Goal: Task Accomplishment & Management: Complete application form

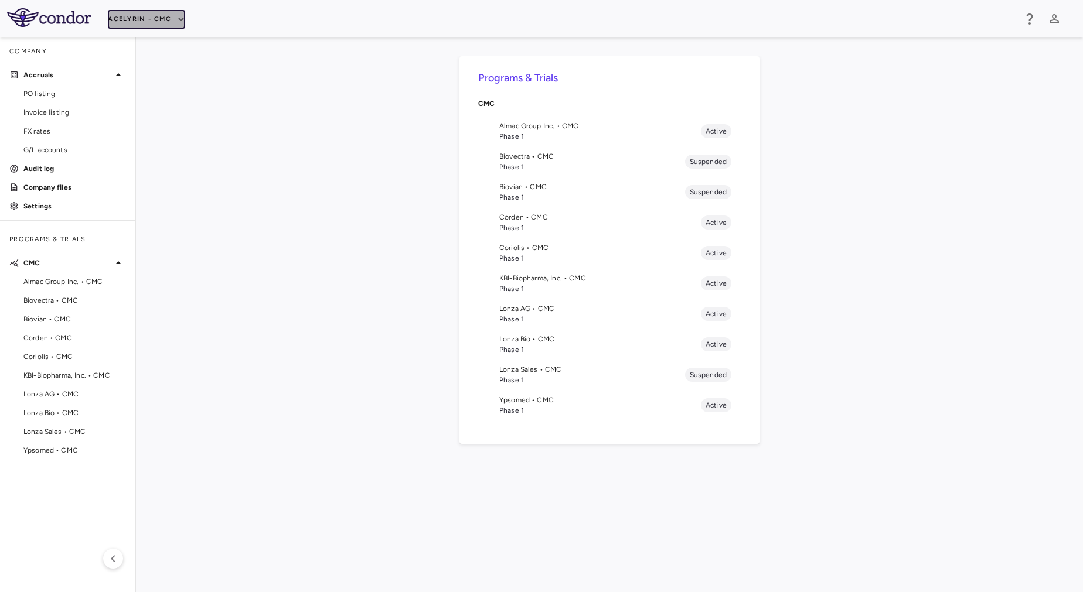
click at [156, 20] on button "Acelyrin - CMC" at bounding box center [146, 19] width 77 height 19
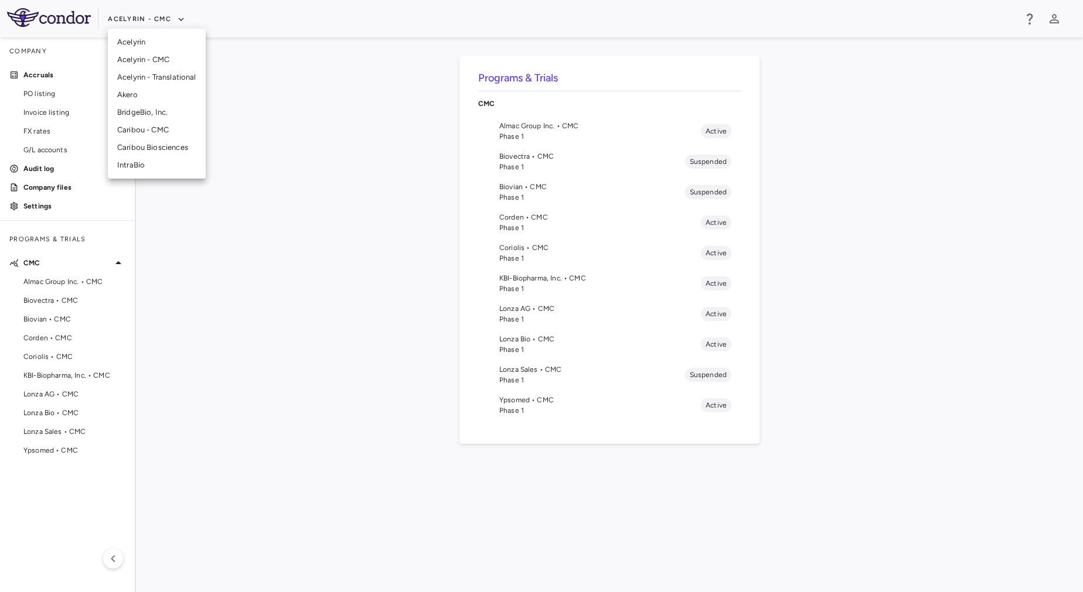
click at [164, 42] on li "Acelyrin" at bounding box center [157, 42] width 98 height 18
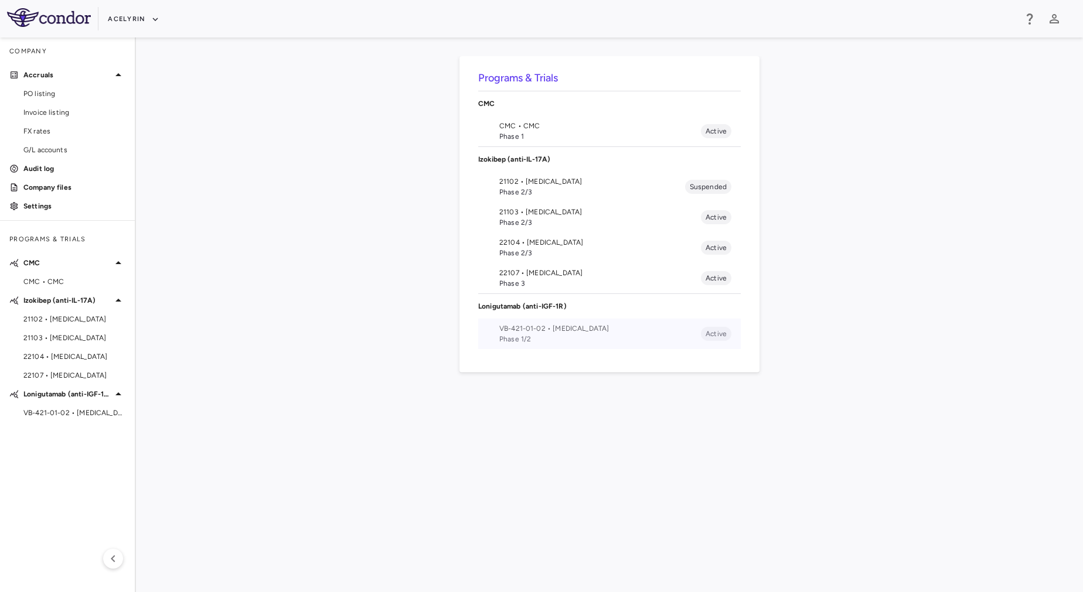
click at [572, 337] on span "Phase 1/2" at bounding box center [600, 339] width 202 height 11
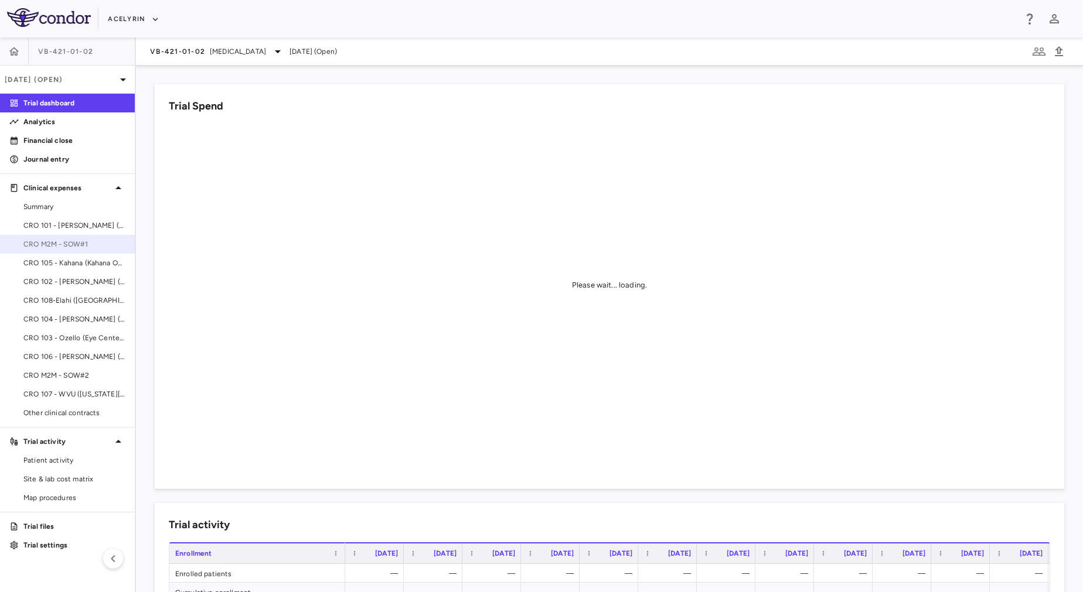
click at [94, 247] on span "CRO M2M - SOW#1" at bounding box center [74, 244] width 102 height 11
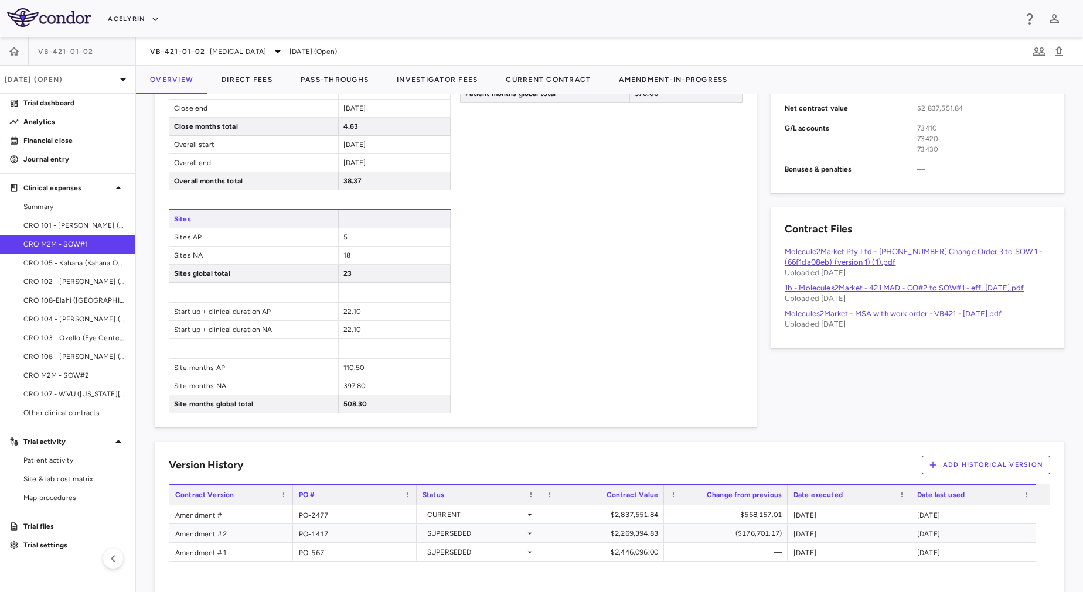
scroll to position [581, 0]
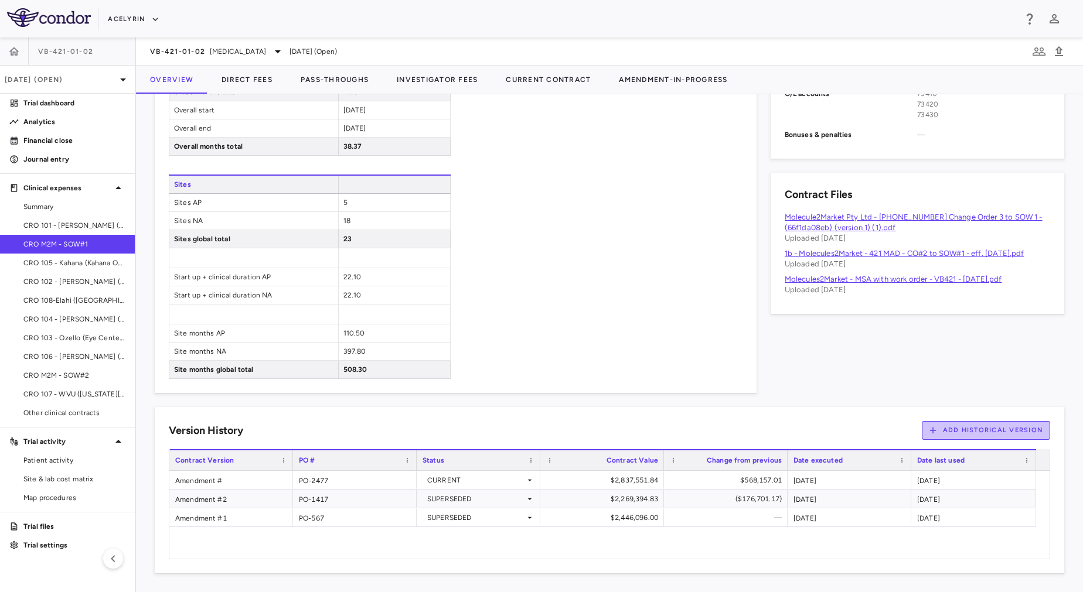
click at [962, 428] on button "Add Historical Version" at bounding box center [986, 430] width 129 height 19
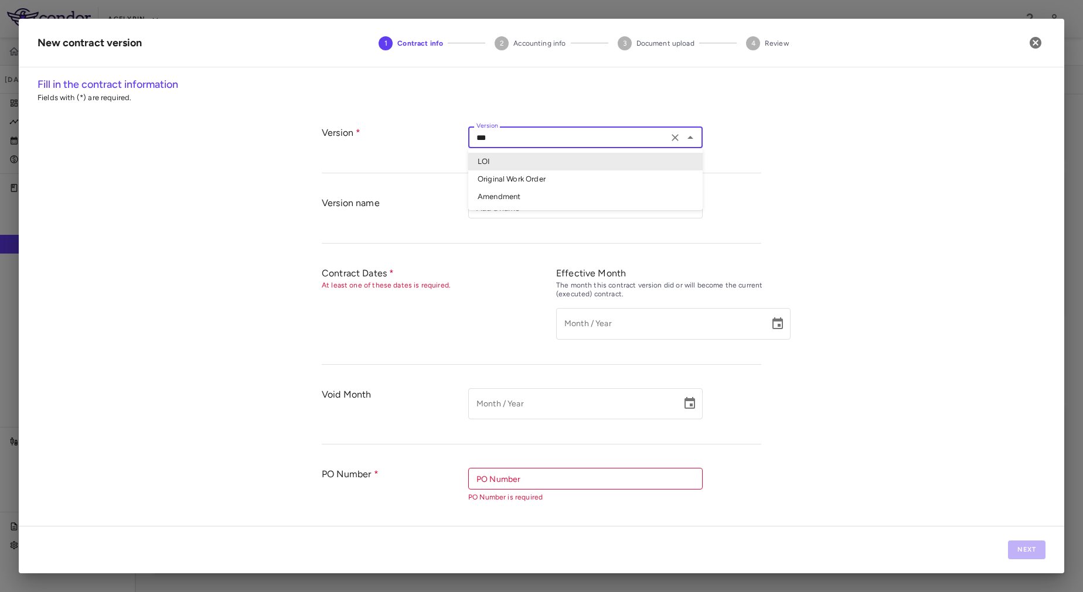
click at [540, 140] on input "***" at bounding box center [568, 137] width 193 height 15
click at [500, 196] on li "Amendment" at bounding box center [585, 197] width 234 height 18
type input "*********"
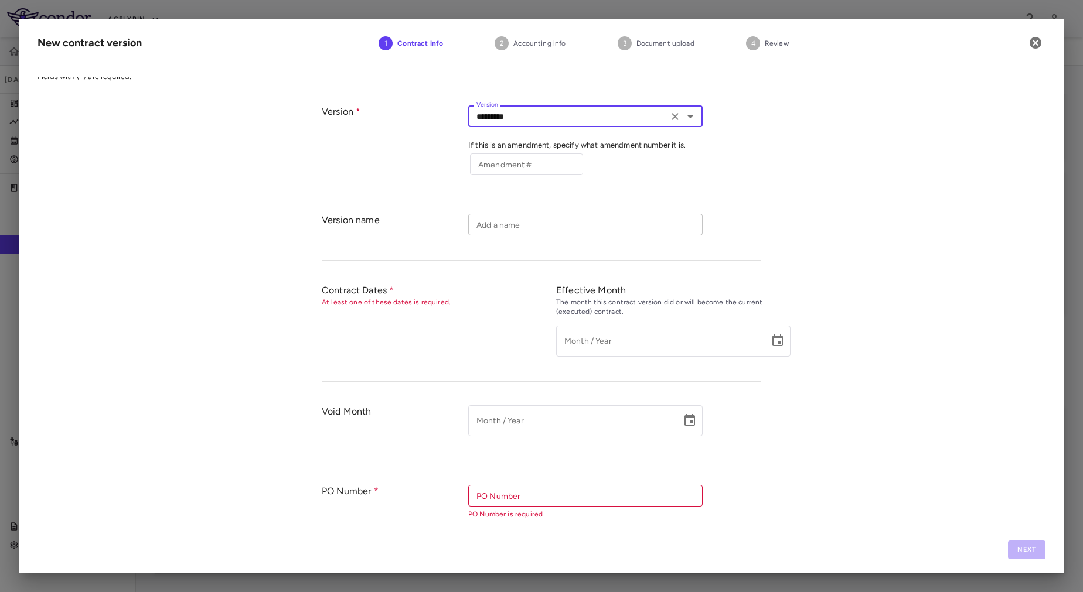
scroll to position [26, 0]
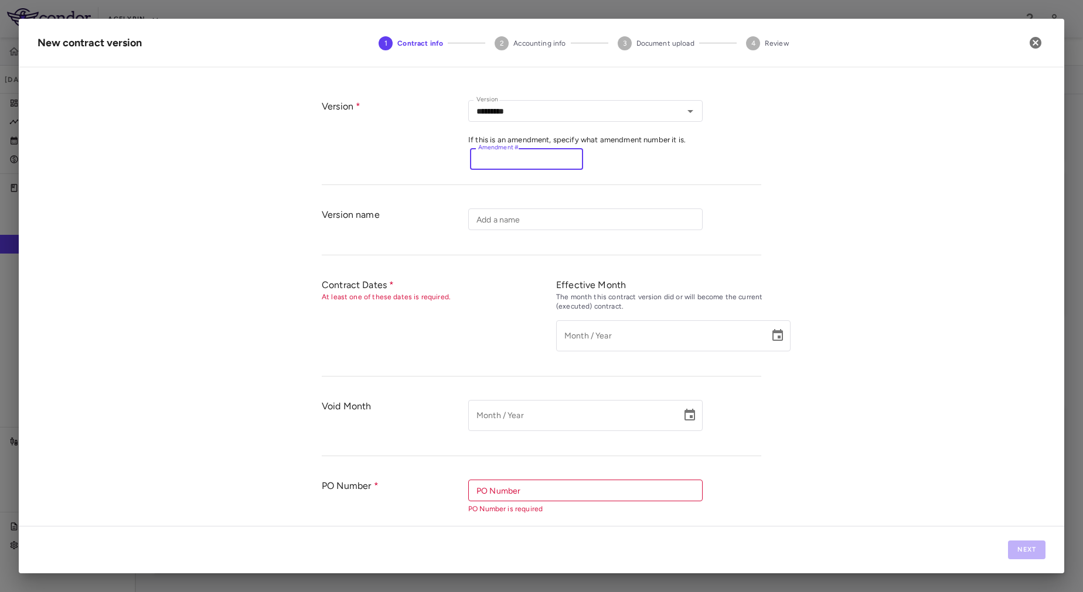
click at [534, 161] on input "Amendment #" at bounding box center [526, 159] width 113 height 22
type input "*"
click at [606, 244] on div "Version name Add a name Add a name" at bounding box center [541, 226] width 439 height 59
click at [771, 336] on icon "Choose date" at bounding box center [778, 336] width 14 height 14
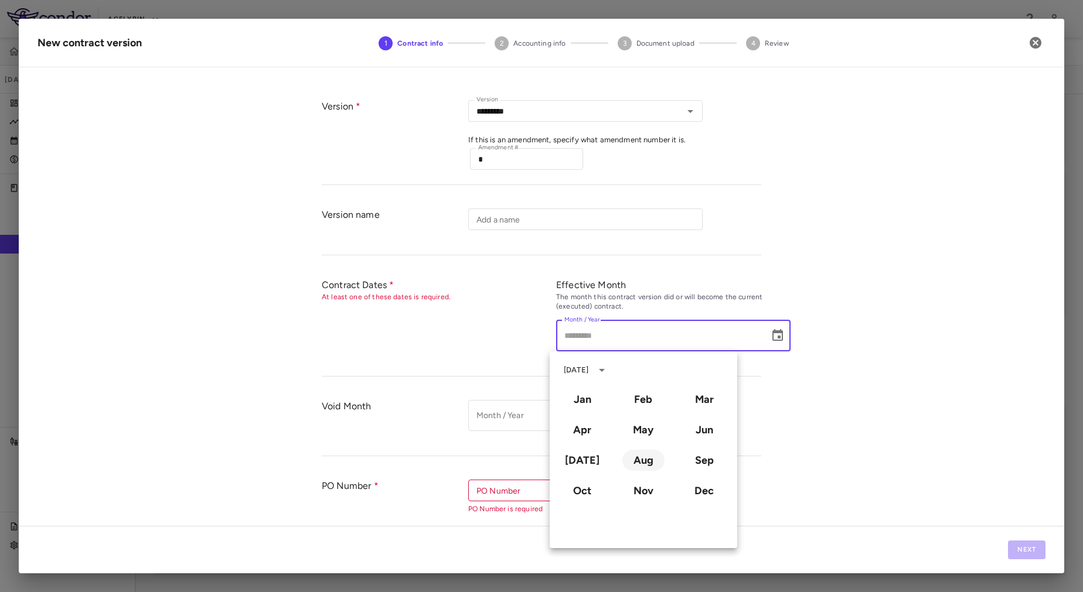
click at [639, 468] on button "Aug" at bounding box center [643, 460] width 42 height 21
type input "**********"
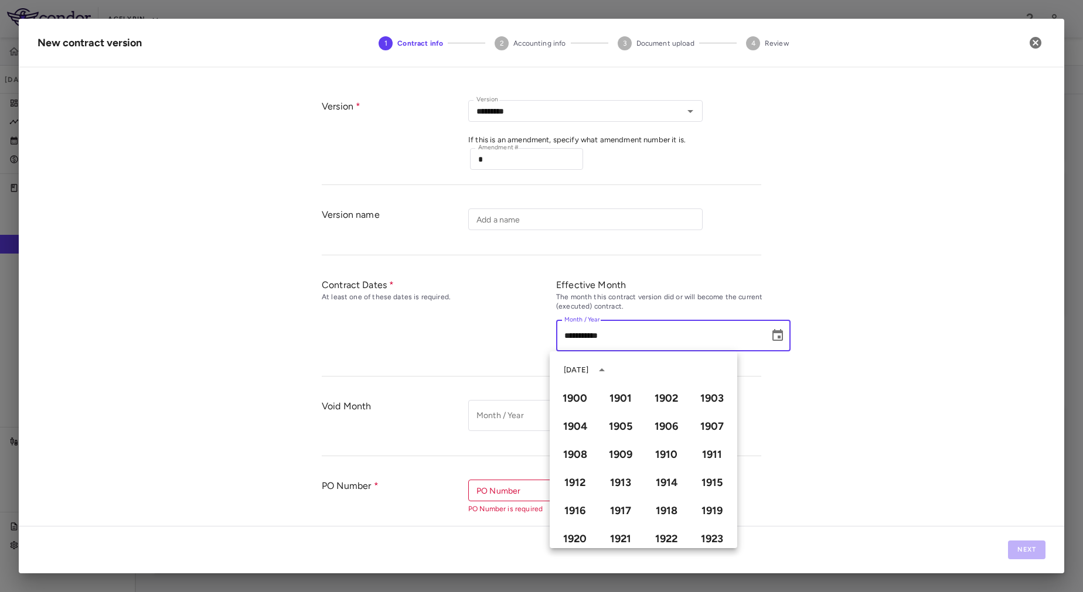
scroll to position [804, 0]
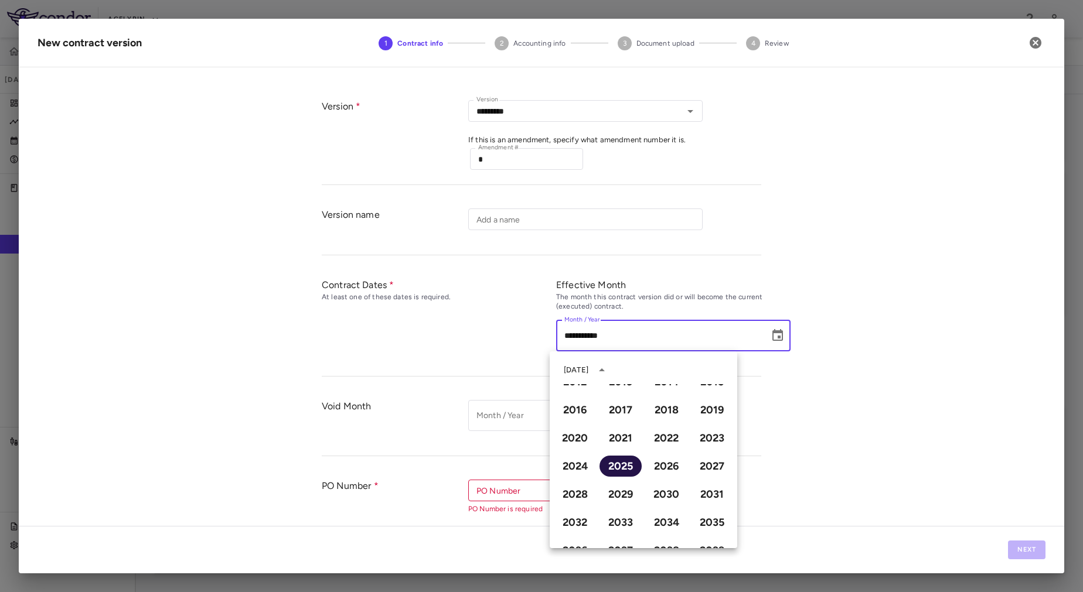
click at [613, 466] on button "2025" at bounding box center [620, 466] width 42 height 21
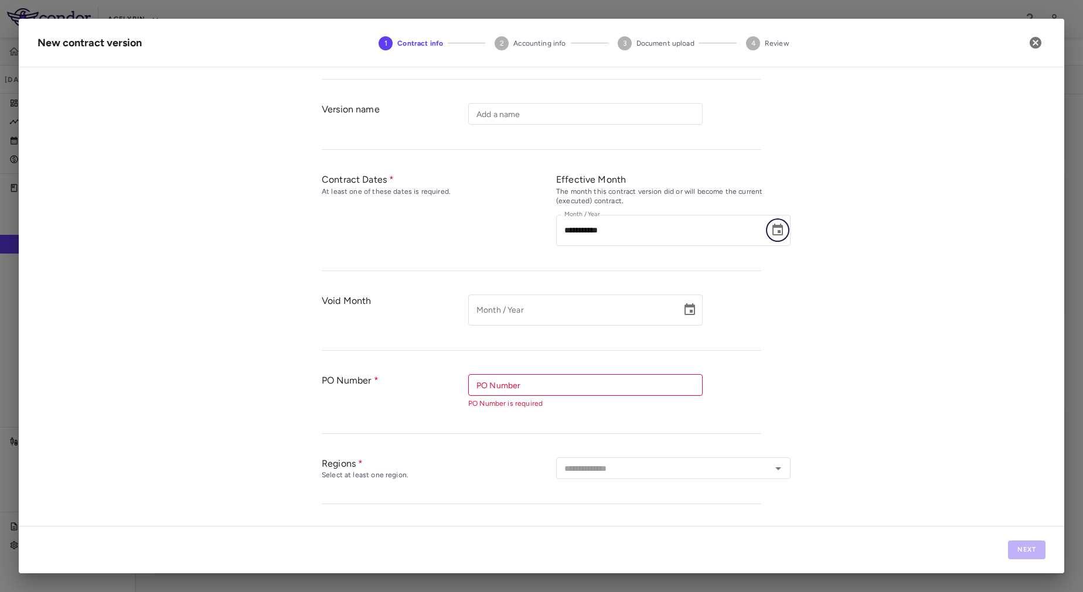
scroll to position [132, 0]
click at [639, 383] on input "PO Number" at bounding box center [585, 385] width 226 height 15
click at [524, 445] on li "PO-2477" at bounding box center [585, 445] width 234 height 18
type input "*******"
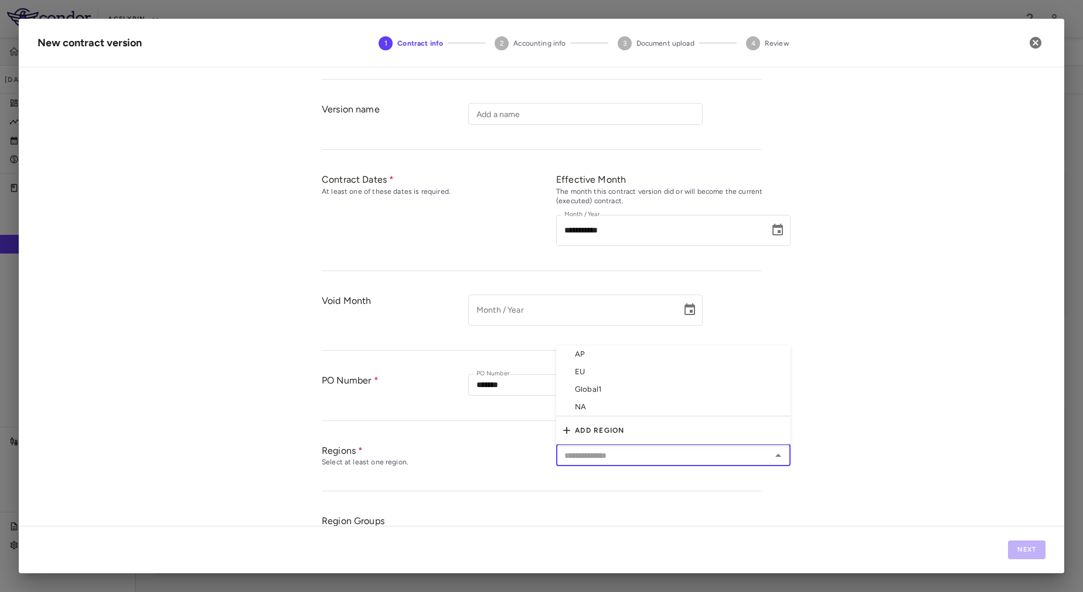
click at [615, 454] on input "text" at bounding box center [664, 455] width 208 height 15
click at [612, 485] on div "Regions Select at least one region. ​" at bounding box center [541, 462] width 439 height 59
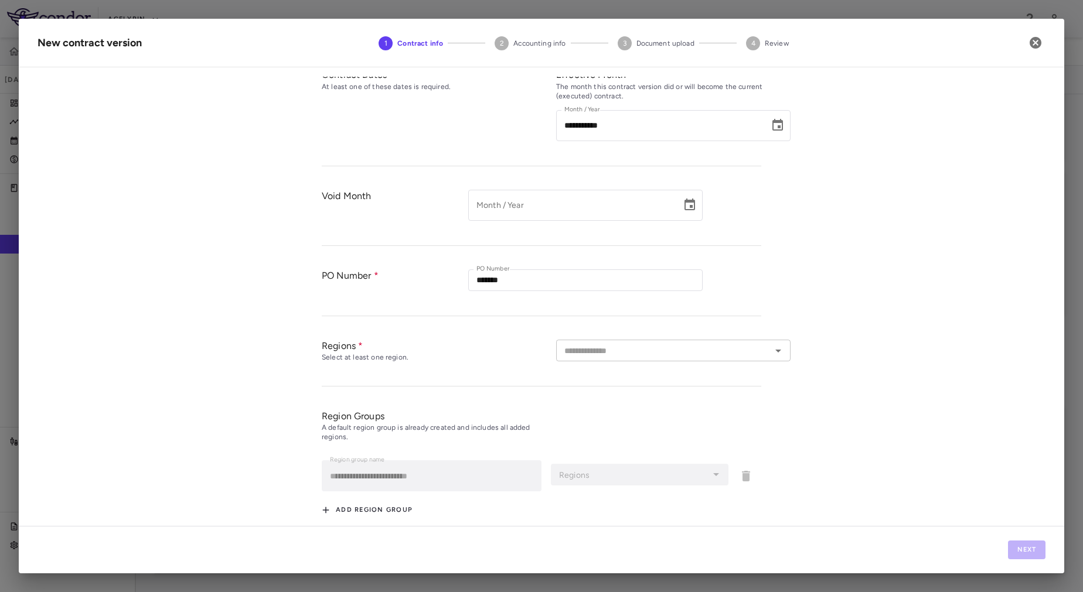
scroll to position [249, 0]
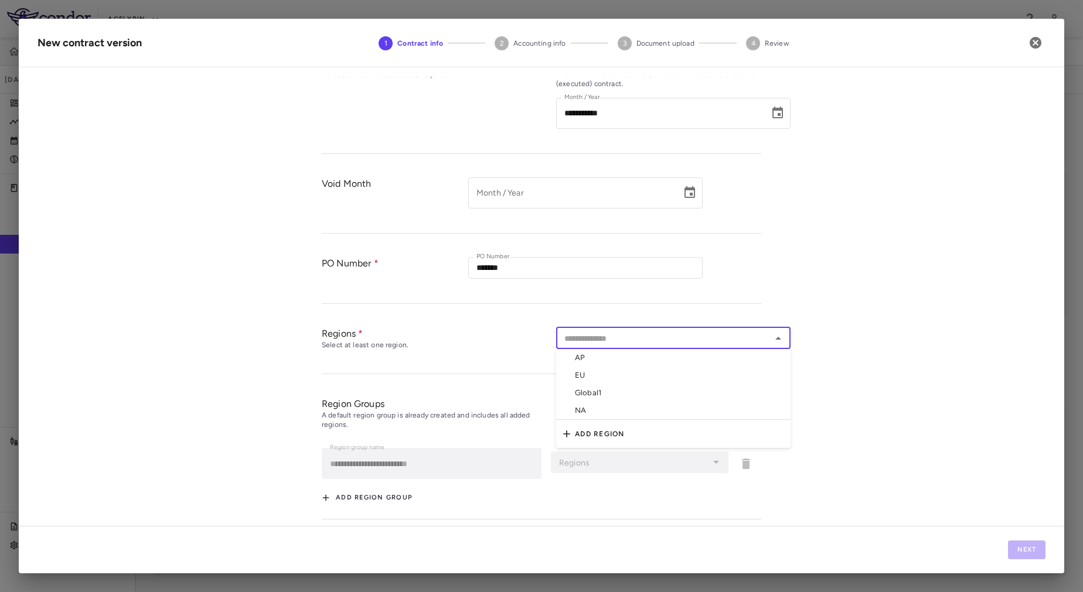
click at [601, 335] on input "text" at bounding box center [664, 338] width 208 height 15
click at [1034, 46] on icon "button" at bounding box center [1035, 43] width 12 height 12
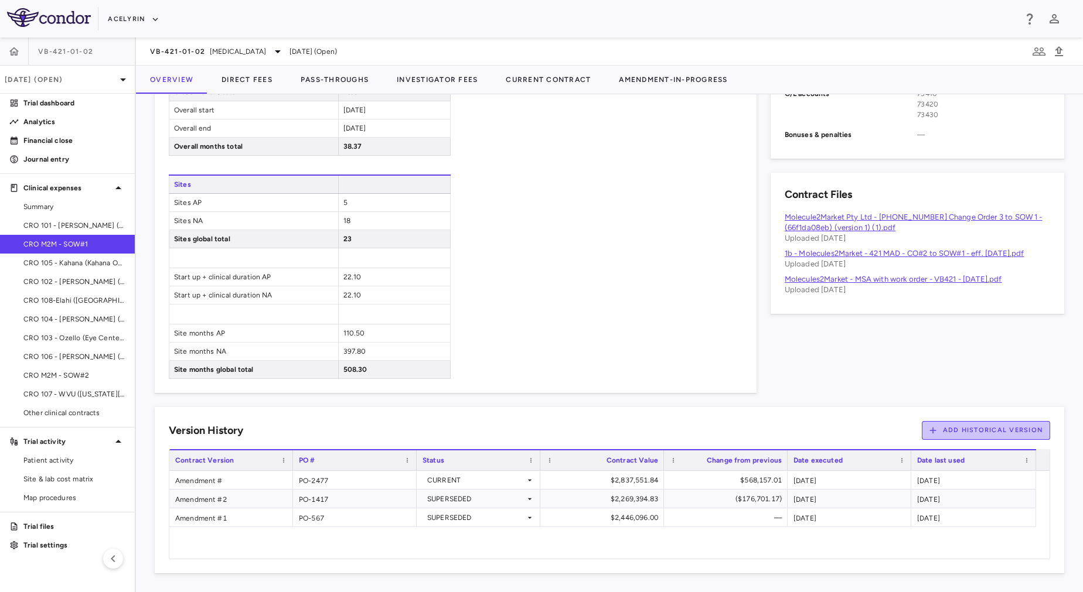
click at [949, 433] on button "Add Historical Version" at bounding box center [986, 430] width 129 height 19
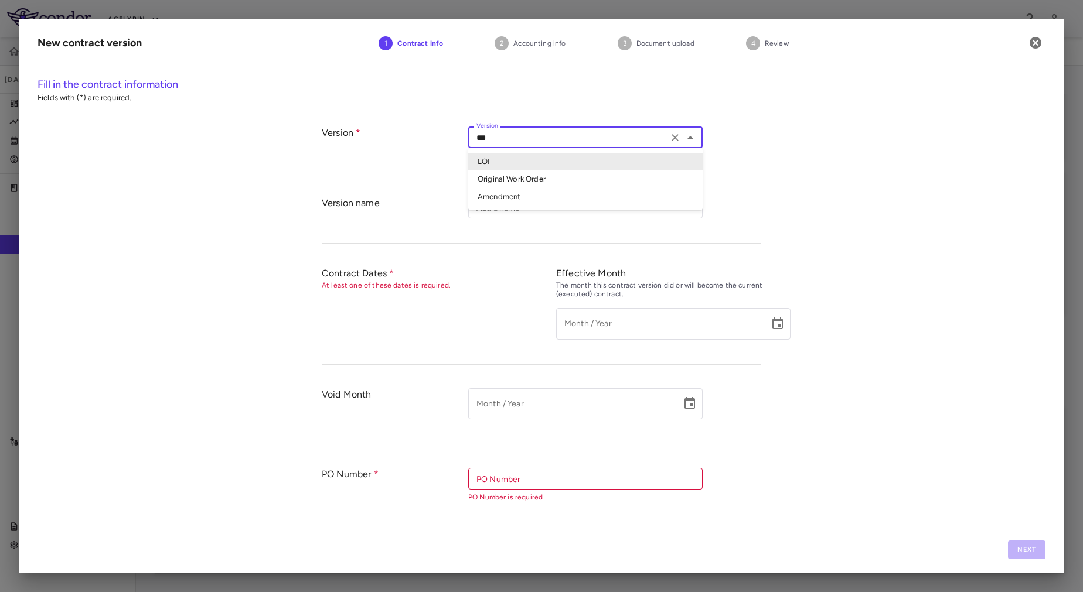
click at [536, 144] on input "***" at bounding box center [568, 137] width 193 height 15
click at [510, 199] on li "Amendment" at bounding box center [585, 197] width 234 height 18
type input "*********"
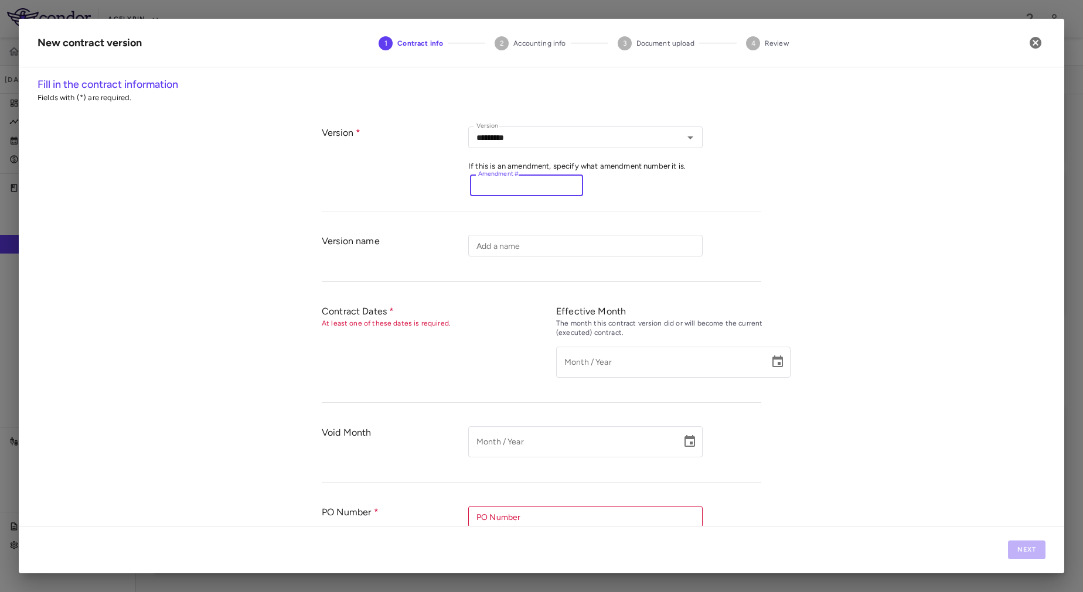
click at [504, 190] on input "Amendment #" at bounding box center [526, 186] width 113 height 22
type input "*"
click at [771, 362] on icon "Choose date" at bounding box center [778, 362] width 14 height 14
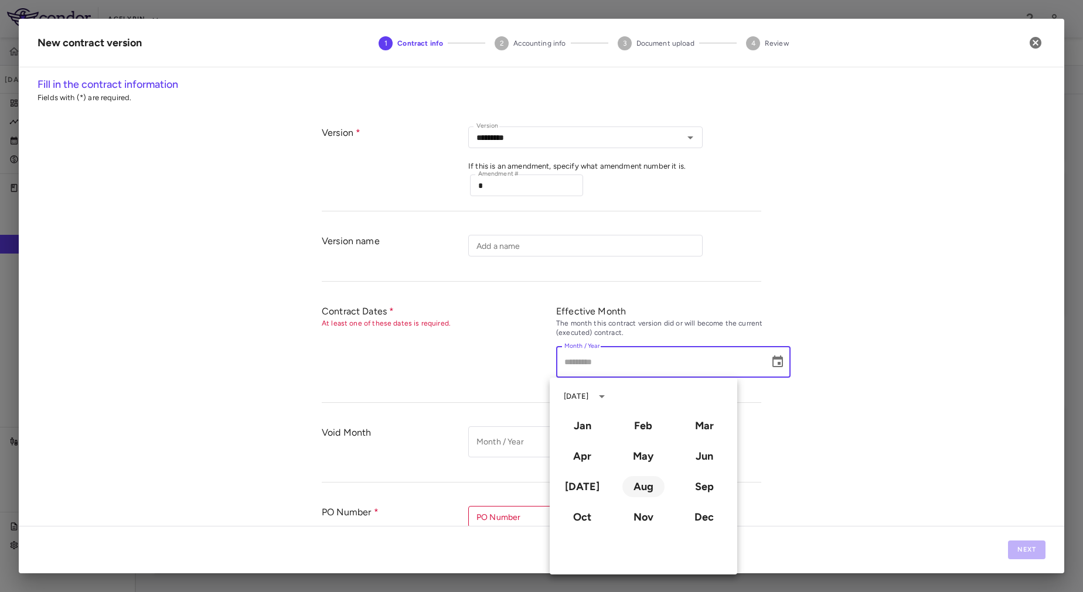
click at [642, 489] on button "Aug" at bounding box center [643, 486] width 42 height 21
type input "**********"
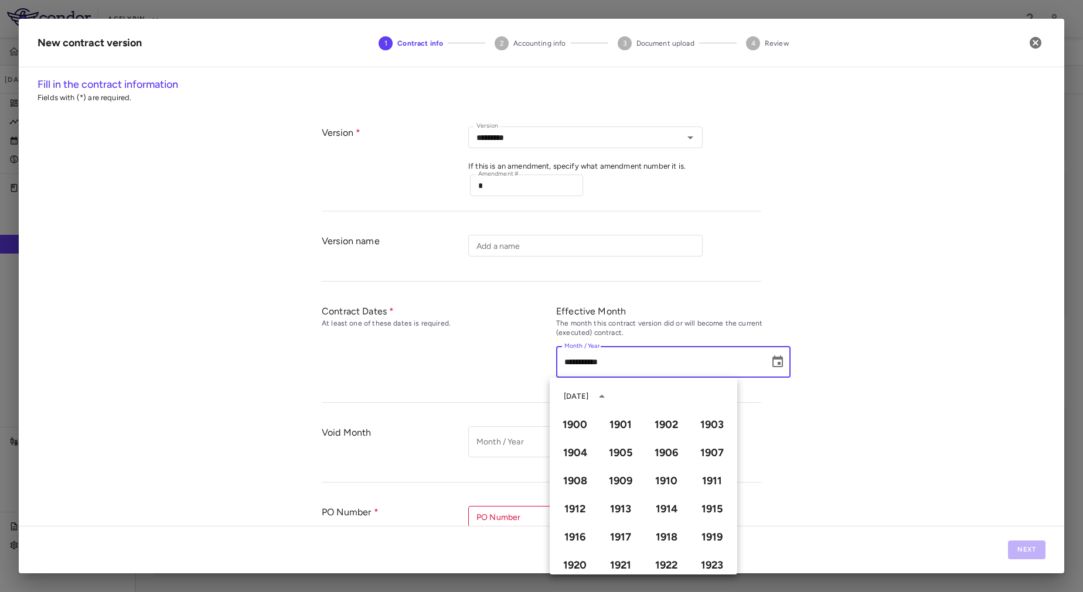
scroll to position [804, 0]
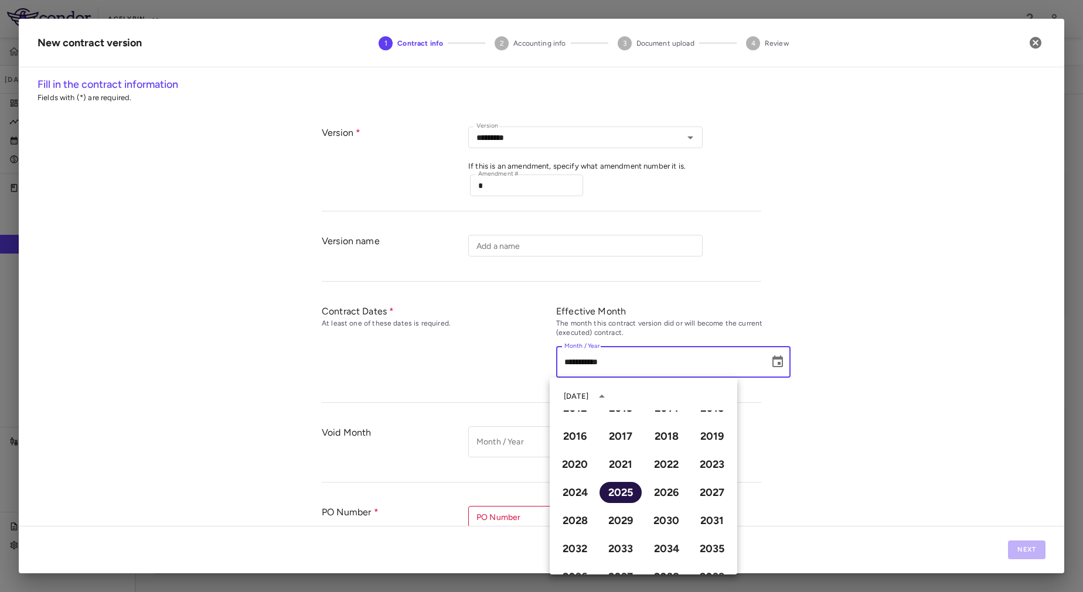
click at [616, 491] on button "2025" at bounding box center [620, 492] width 42 height 21
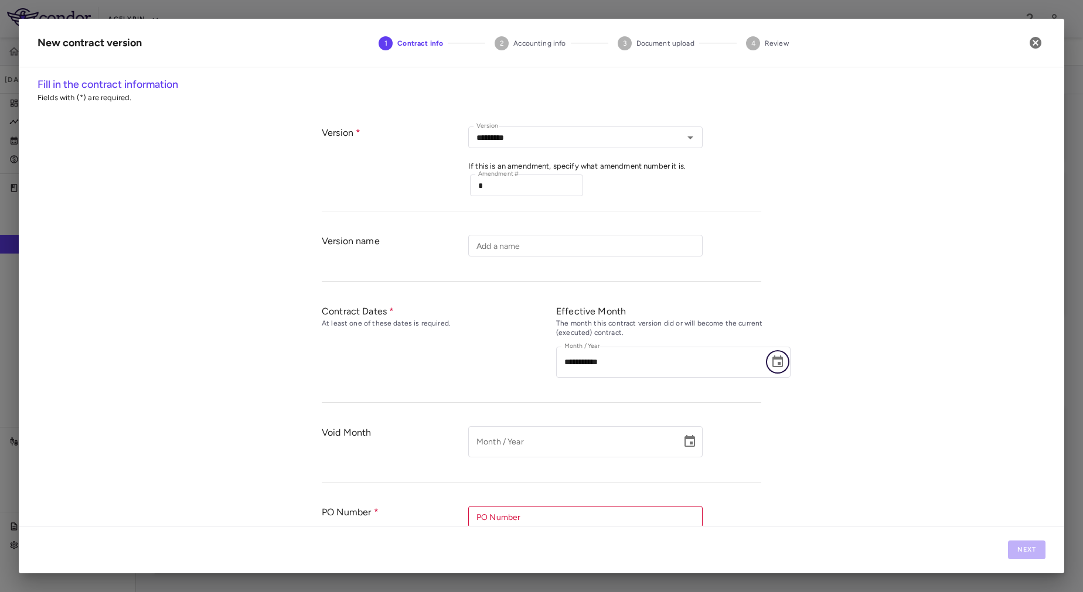
scroll to position [146, 0]
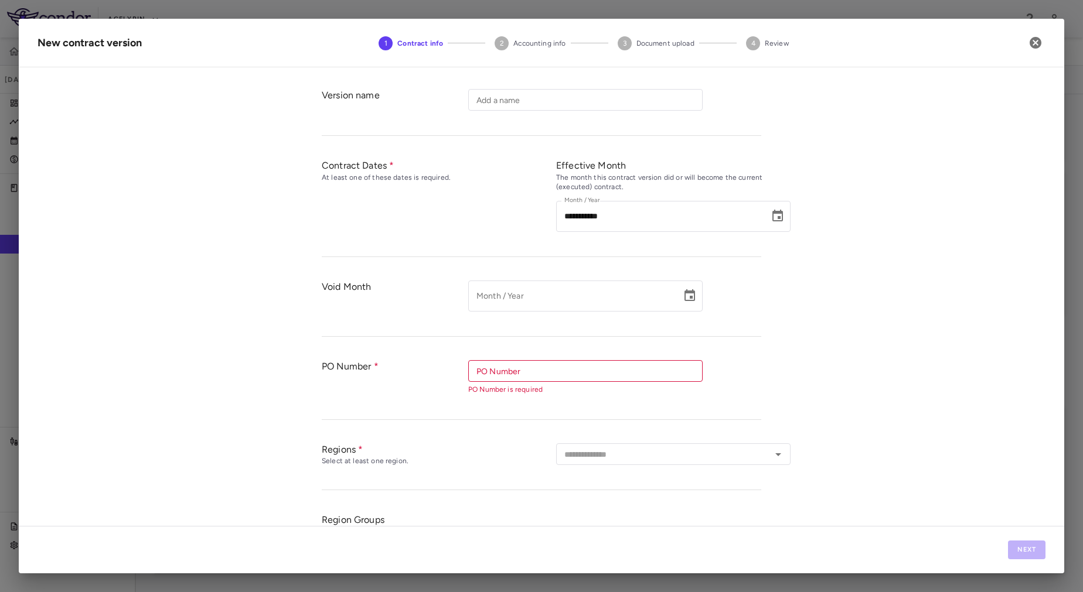
click at [489, 374] on input "PO Number" at bounding box center [585, 371] width 226 height 15
click at [504, 430] on li "PO-2477" at bounding box center [585, 431] width 234 height 18
type input "*******"
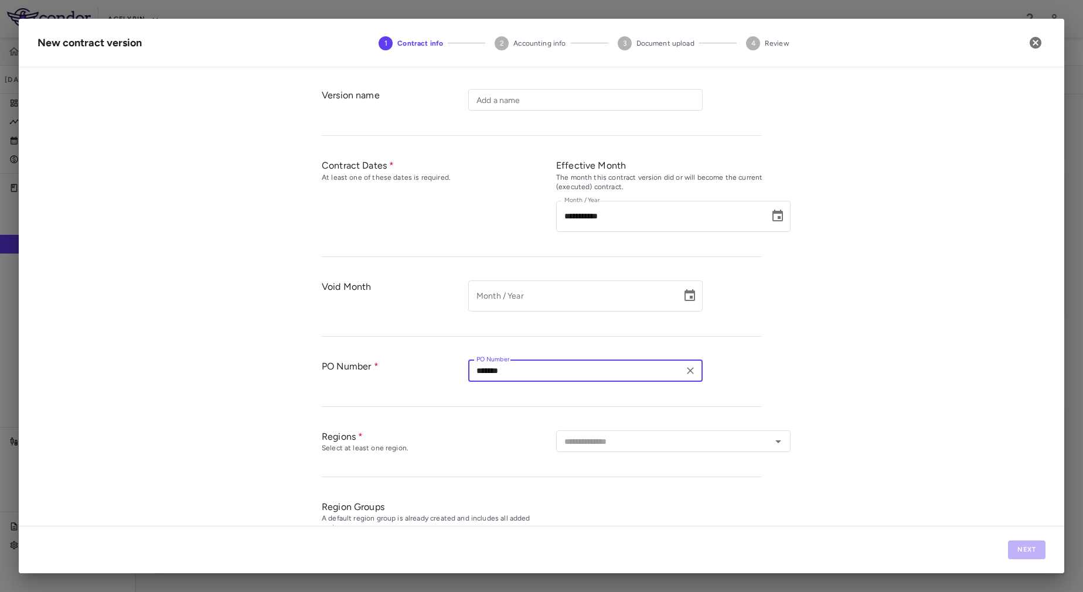
scroll to position [199, 0]
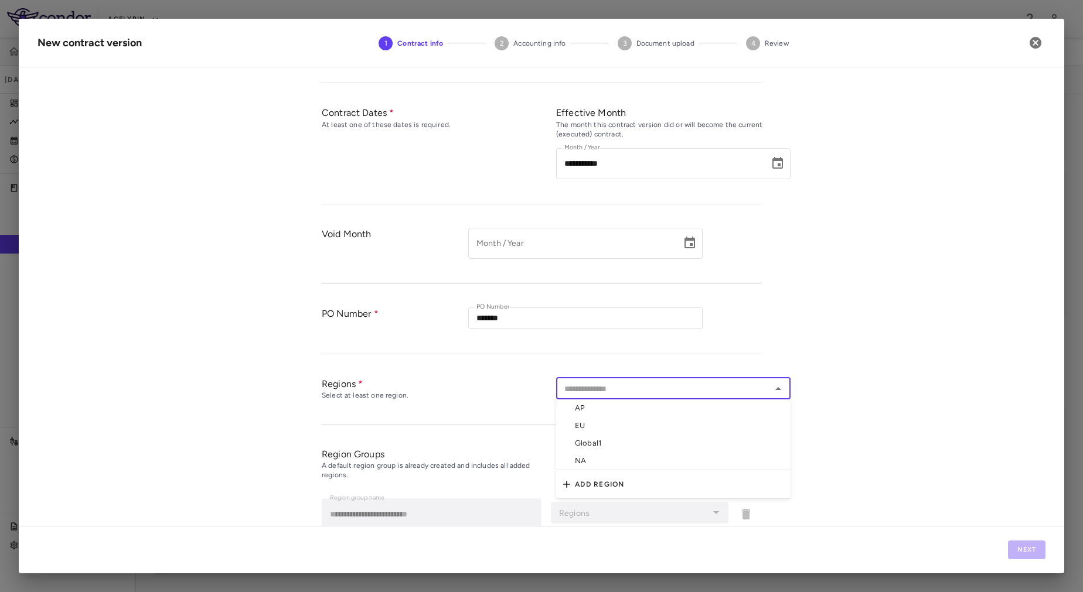
click at [593, 388] on input "text" at bounding box center [664, 388] width 208 height 15
click at [601, 405] on li "AP" at bounding box center [673, 409] width 234 height 18
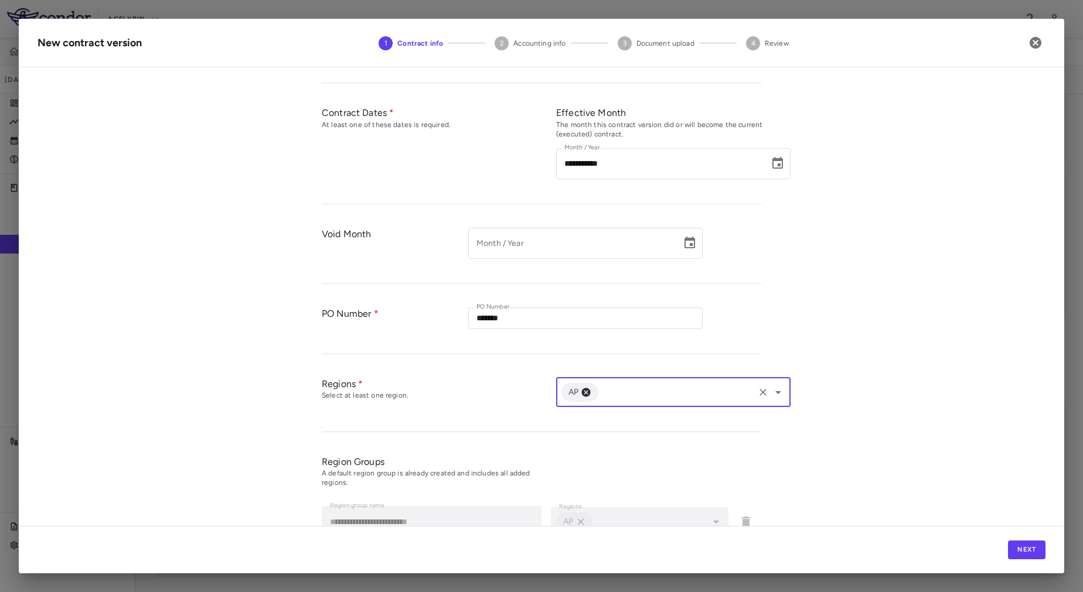
scroll to position [267, 0]
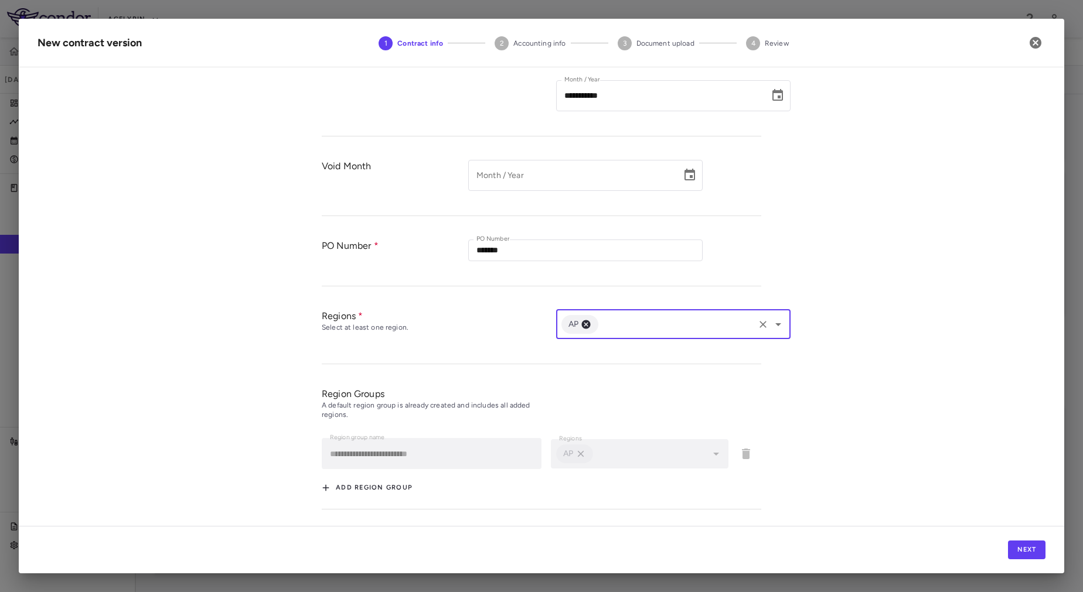
click at [695, 331] on input "text" at bounding box center [676, 324] width 152 height 15
click at [625, 400] on li "NA" at bounding box center [673, 401] width 234 height 18
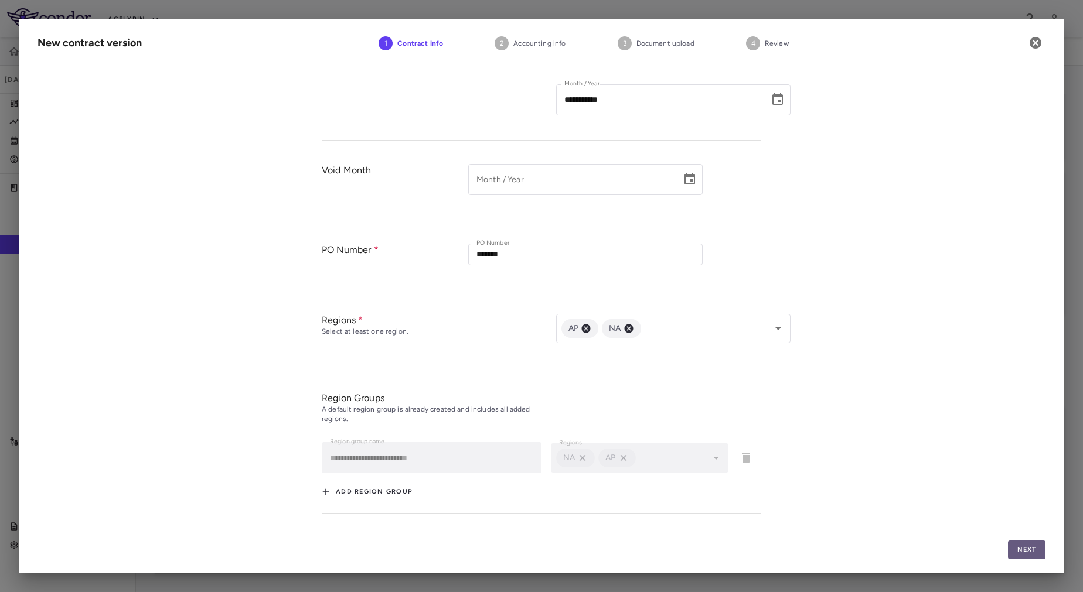
click at [1021, 544] on button "Next" at bounding box center [1027, 550] width 38 height 19
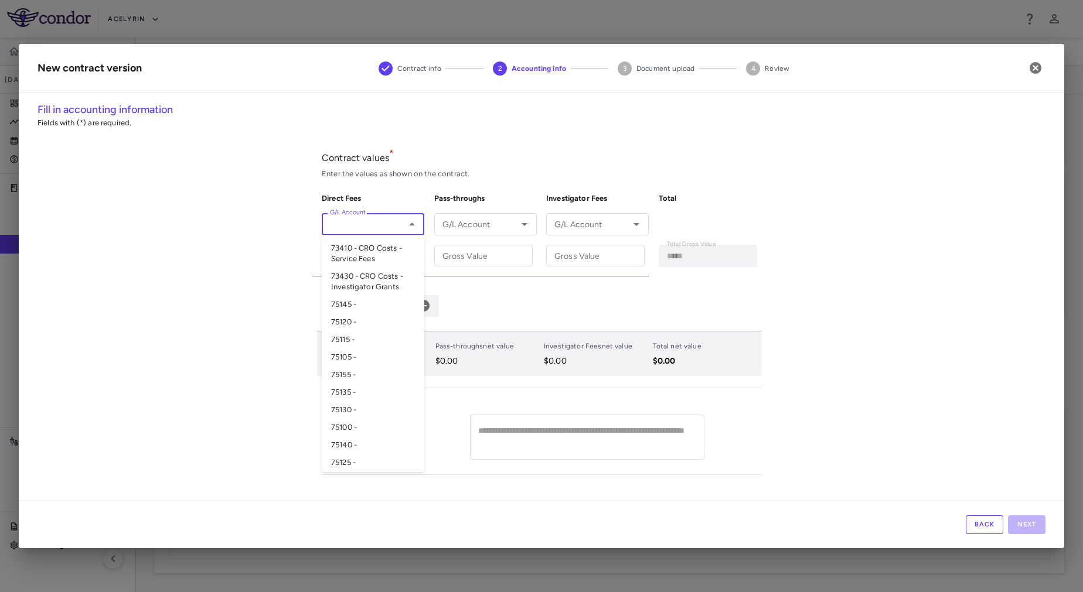
click at [359, 218] on div "G/L Account G/L Account" at bounding box center [373, 224] width 103 height 22
click at [373, 246] on li "73410 - CRO Costs - Service Fees" at bounding box center [373, 254] width 103 height 28
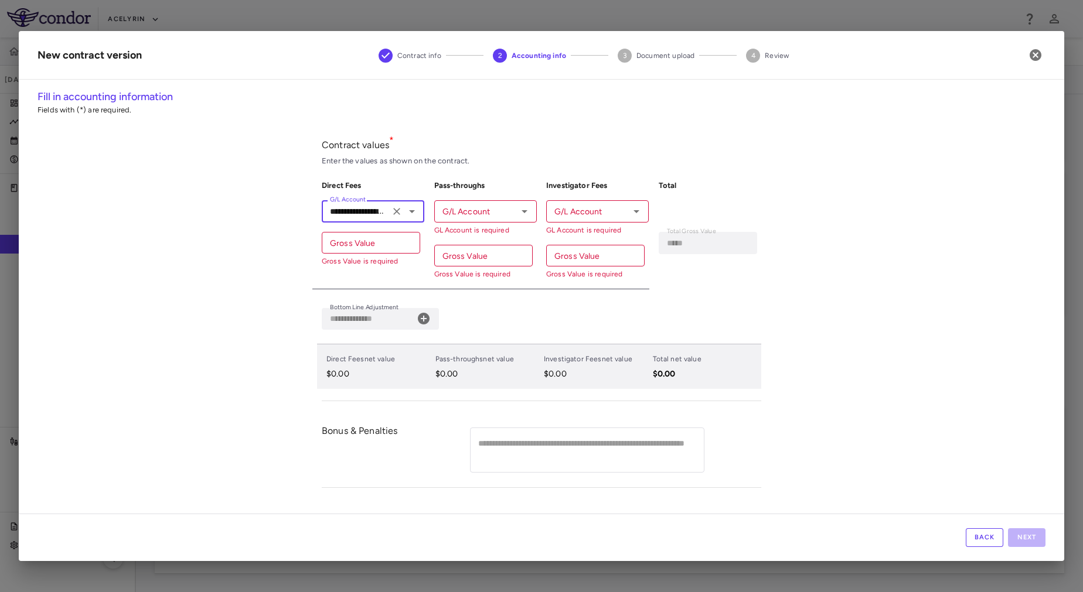
type input "**********"
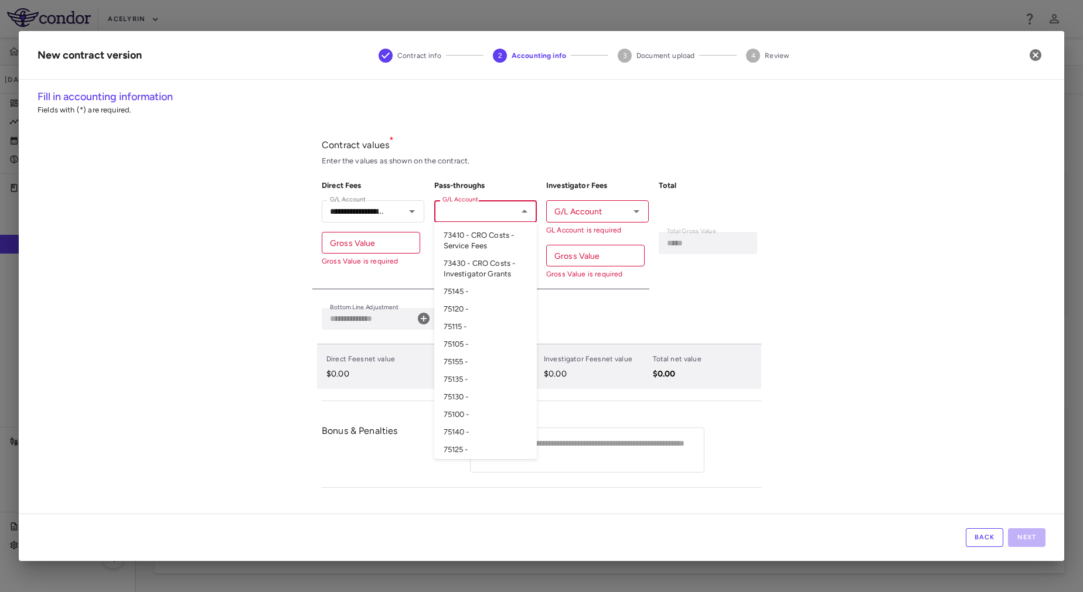
click at [487, 214] on input "G/L Account" at bounding box center [476, 211] width 76 height 15
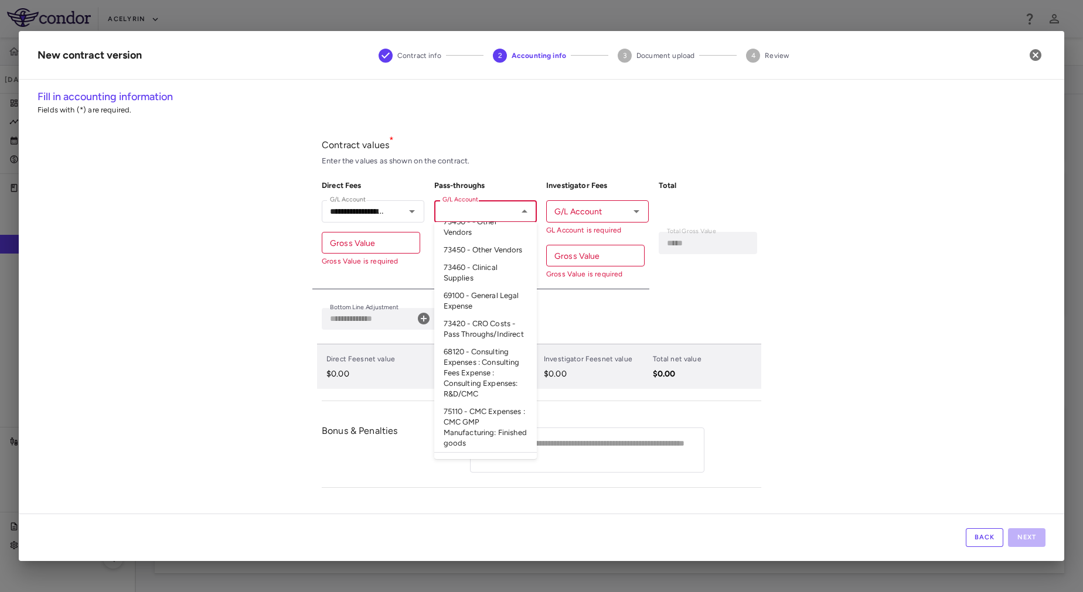
scroll to position [284, 0]
click at [491, 340] on li "73420 - CRO Costs - Pass Throughs/Indirect" at bounding box center [485, 326] width 103 height 28
type input "**********"
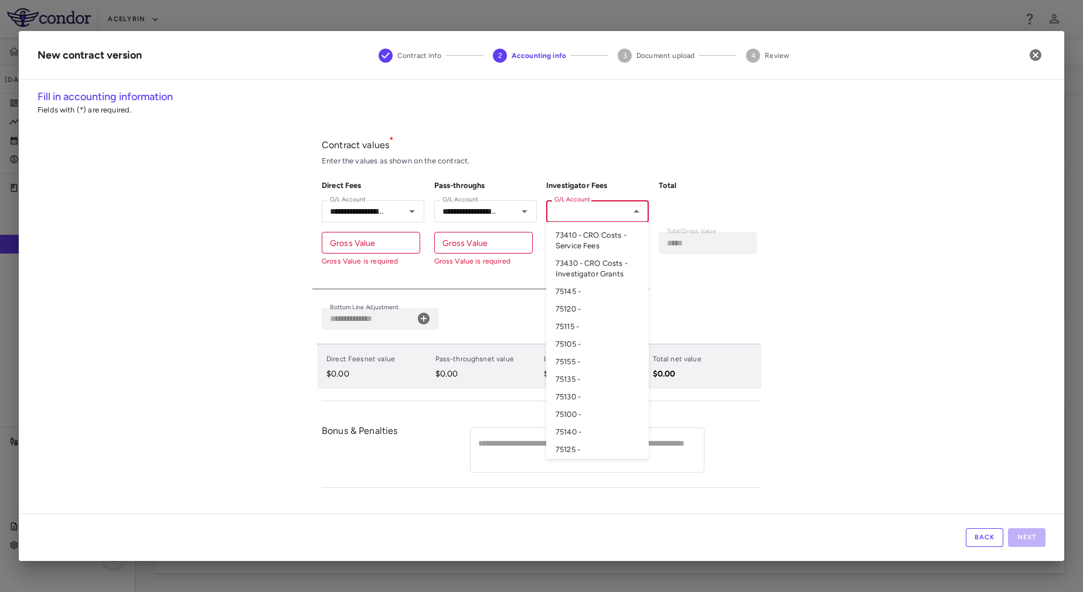
click at [598, 210] on input "G/L Account" at bounding box center [588, 211] width 76 height 15
click at [589, 275] on li "73430 - CRO Costs - Investigator Grants" at bounding box center [597, 269] width 103 height 28
type input "**********"
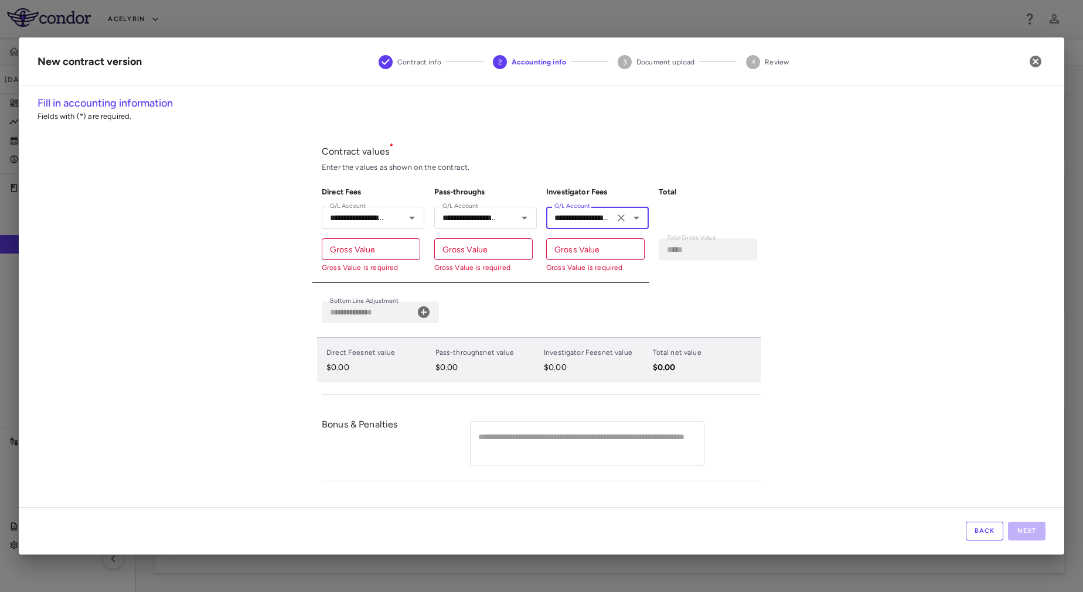
click at [367, 257] on input "Gross Value" at bounding box center [371, 249] width 98 height 22
click at [371, 248] on input "Gross Value" at bounding box center [371, 249] width 98 height 22
paste input "**********"
type input "**********"
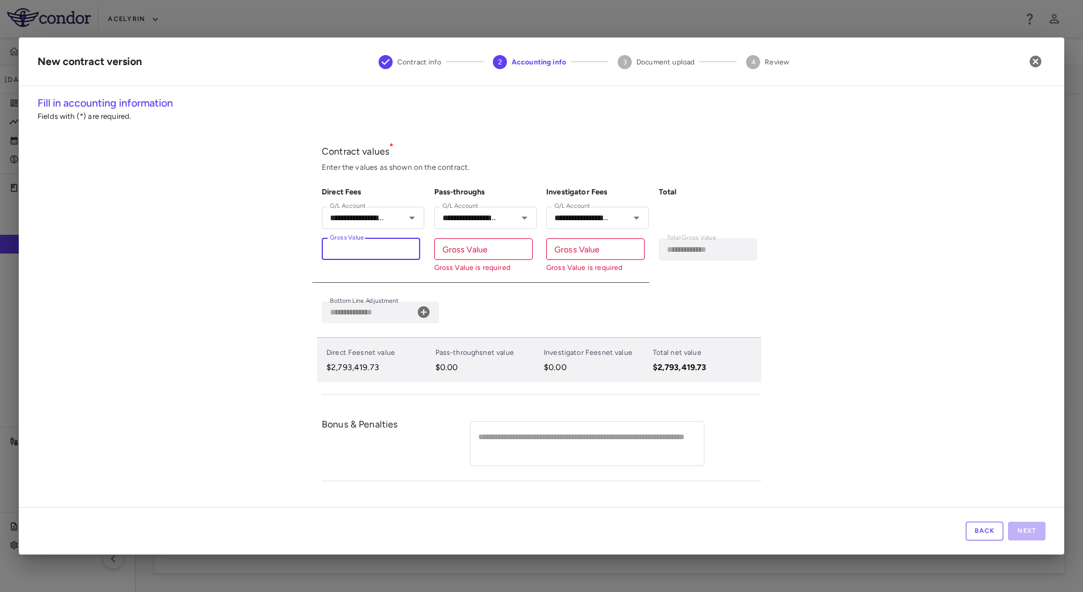
type input "**********"
click at [495, 278] on div "**********" at bounding box center [481, 230] width 113 height 105
click at [484, 255] on input "Gross Value" at bounding box center [483, 249] width 98 height 22
click at [476, 254] on div "Gross Value Gross Value Gross Value is required" at bounding box center [483, 255] width 98 height 35
paste input "*********"
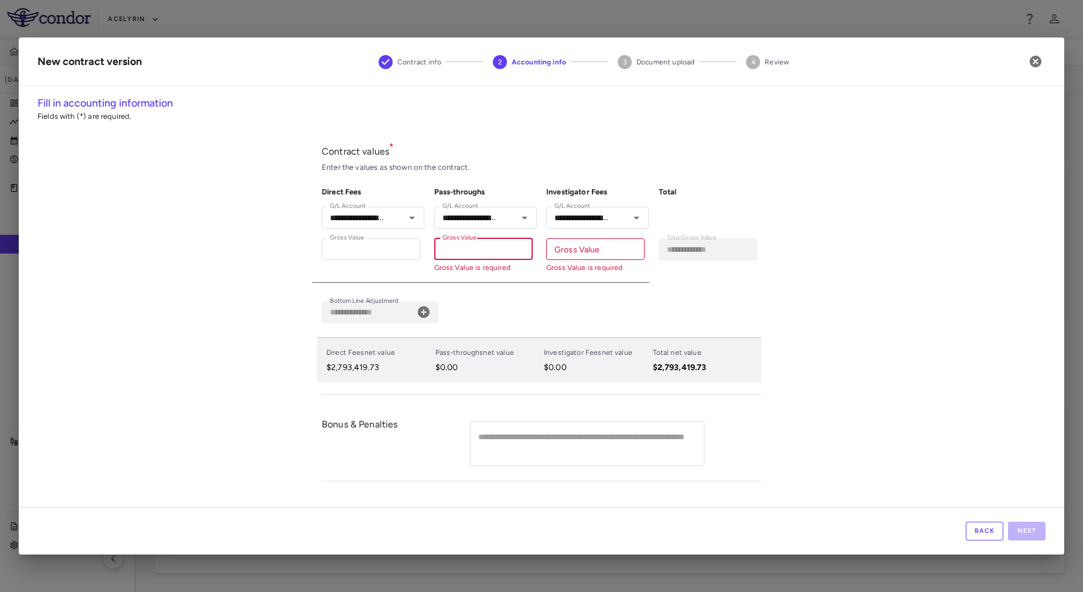
type input "*********"
type input "**********"
type input "*********"
click at [534, 282] on div "**********" at bounding box center [481, 230] width 113 height 105
click at [591, 245] on input "Gross Value" at bounding box center [595, 249] width 98 height 22
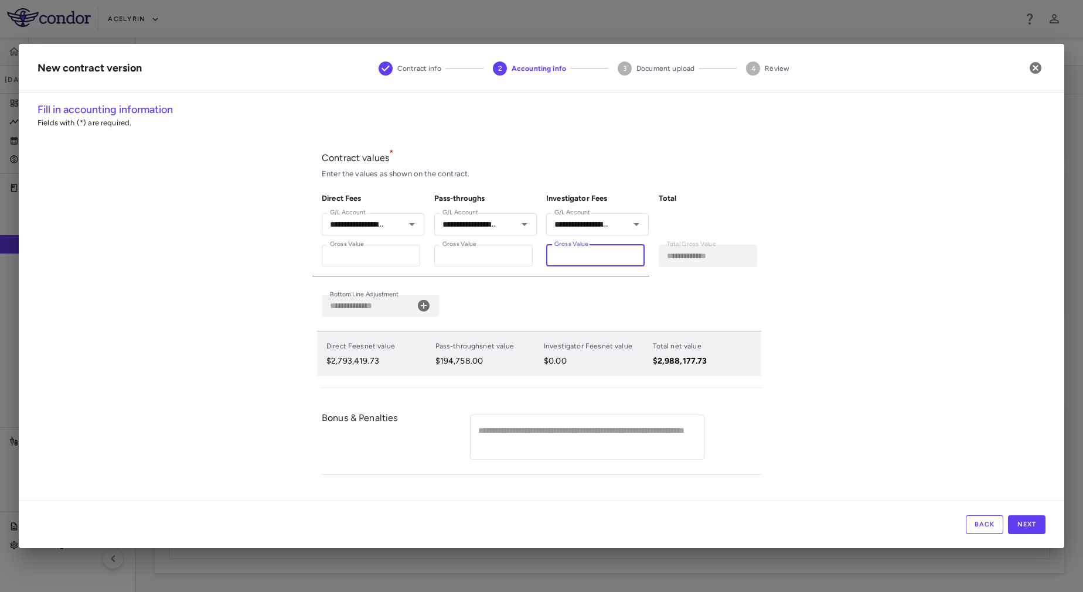
type input "*"
click at [843, 313] on div "**********" at bounding box center [541, 301] width 1045 height 399
drag, startPoint x: 1024, startPoint y: 520, endPoint x: 865, endPoint y: 391, distance: 205.0
click at [865, 391] on div "**********" at bounding box center [541, 296] width 1045 height 504
click at [1030, 521] on button "Next" at bounding box center [1027, 525] width 38 height 19
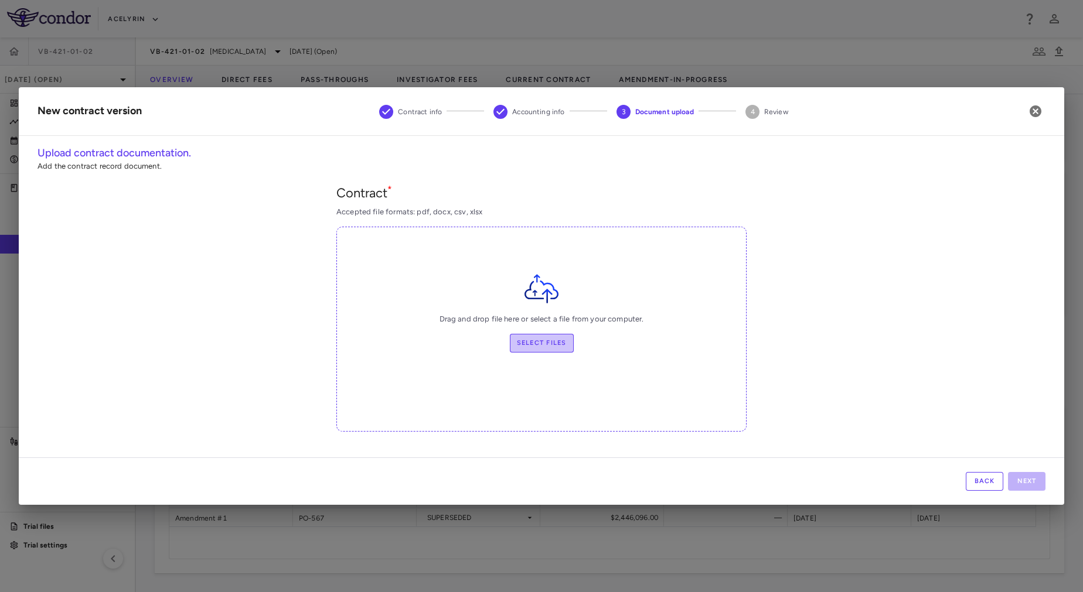
click at [549, 345] on label "Select files" at bounding box center [542, 343] width 64 height 19
click at [0, 0] on input "Select files" at bounding box center [0, 0] width 0 height 0
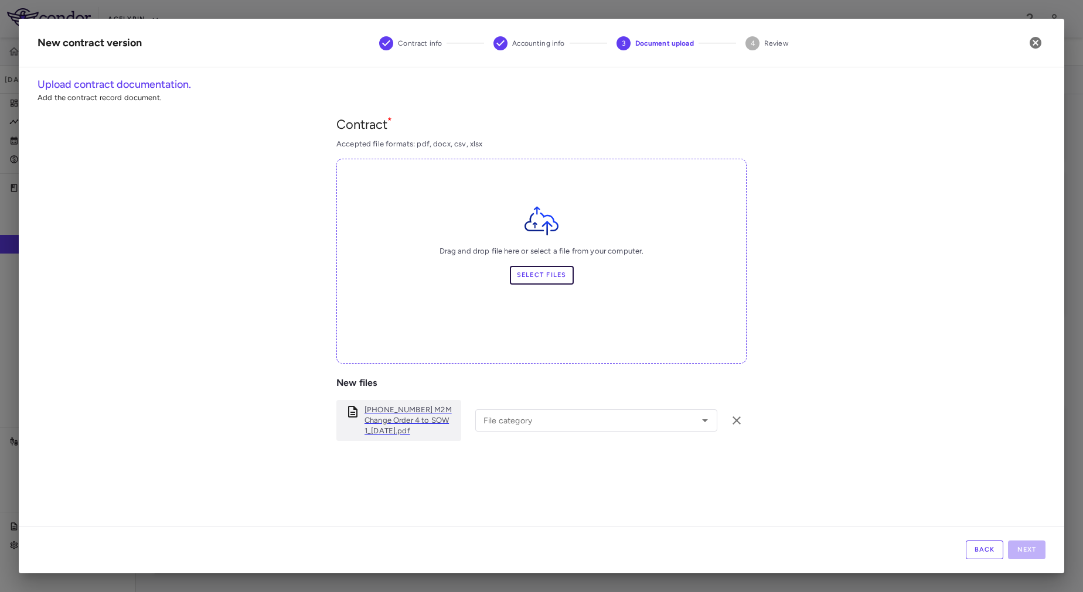
scroll to position [12, 0]
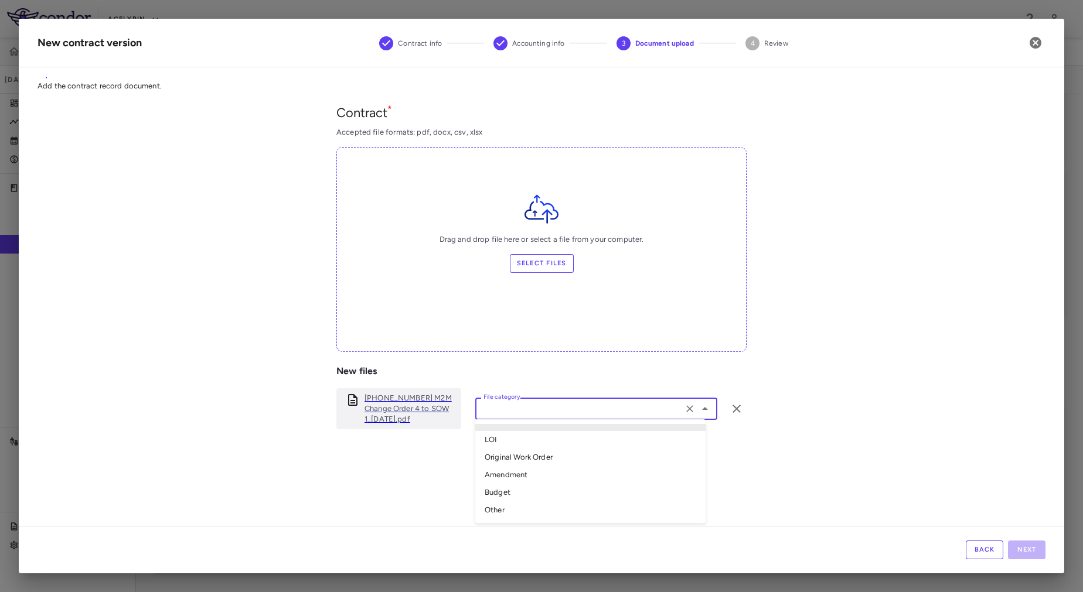
click at [647, 414] on input "File category" at bounding box center [579, 408] width 200 height 15
click at [518, 472] on li "Amendment" at bounding box center [590, 475] width 230 height 18
type input "*********"
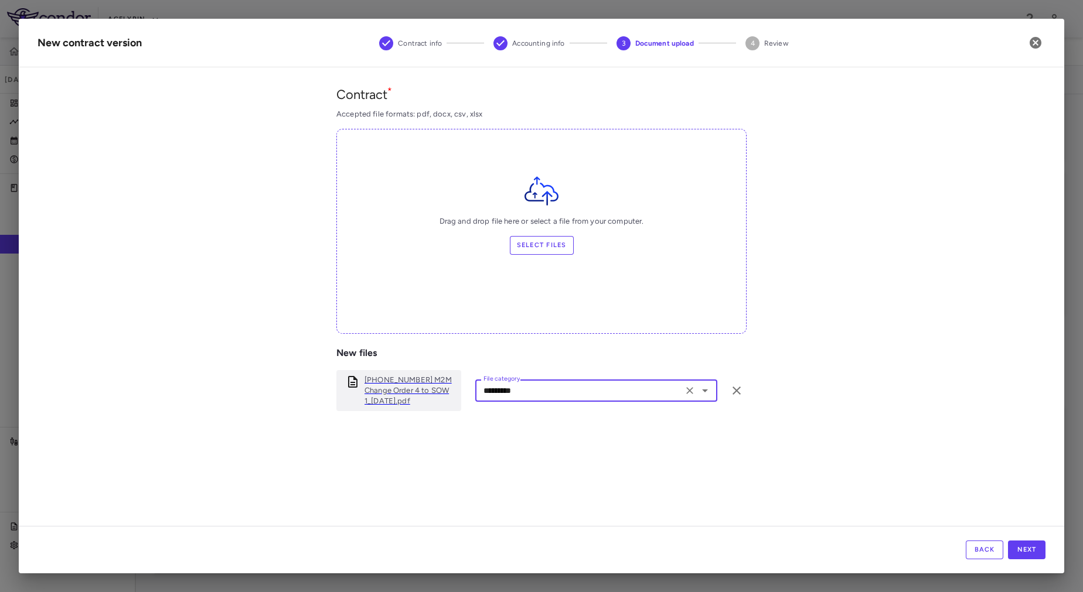
scroll to position [31, 0]
click at [1022, 548] on button "Next" at bounding box center [1027, 550] width 38 height 19
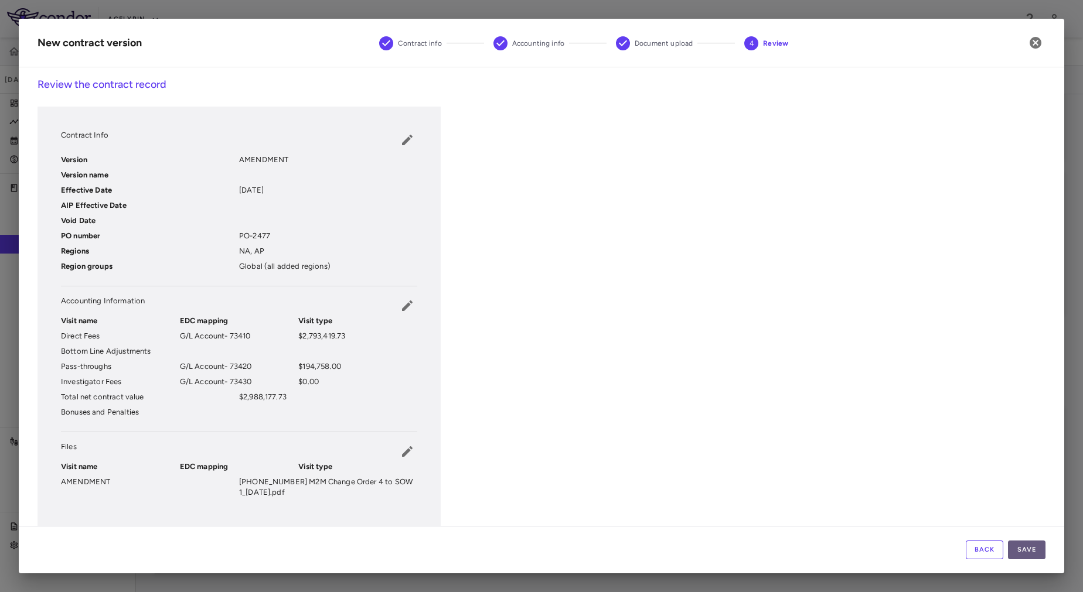
click at [1028, 548] on button "Save" at bounding box center [1027, 550] width 38 height 19
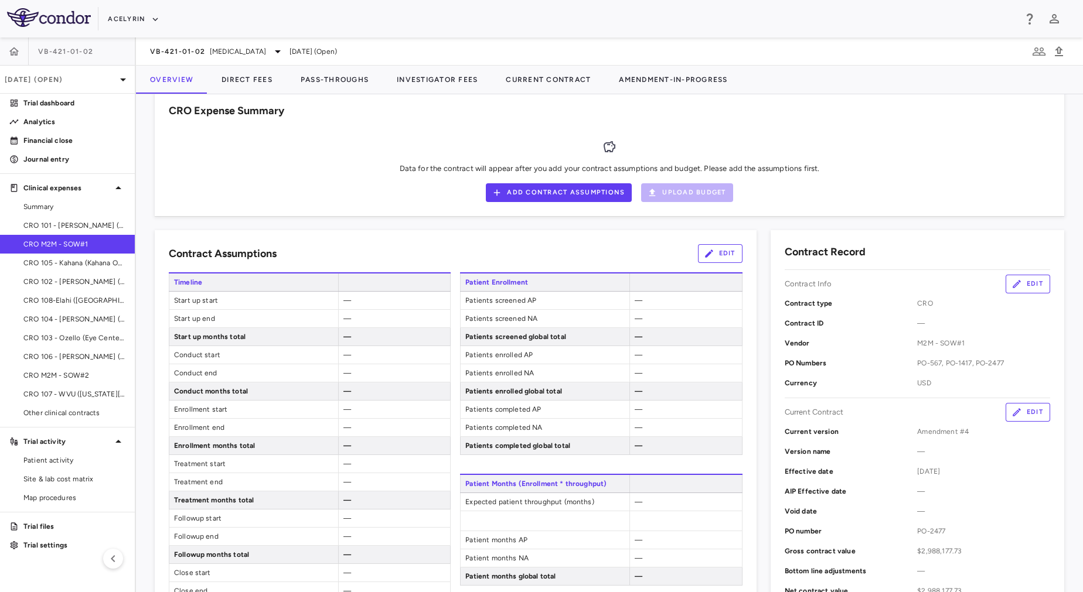
scroll to position [0, 0]
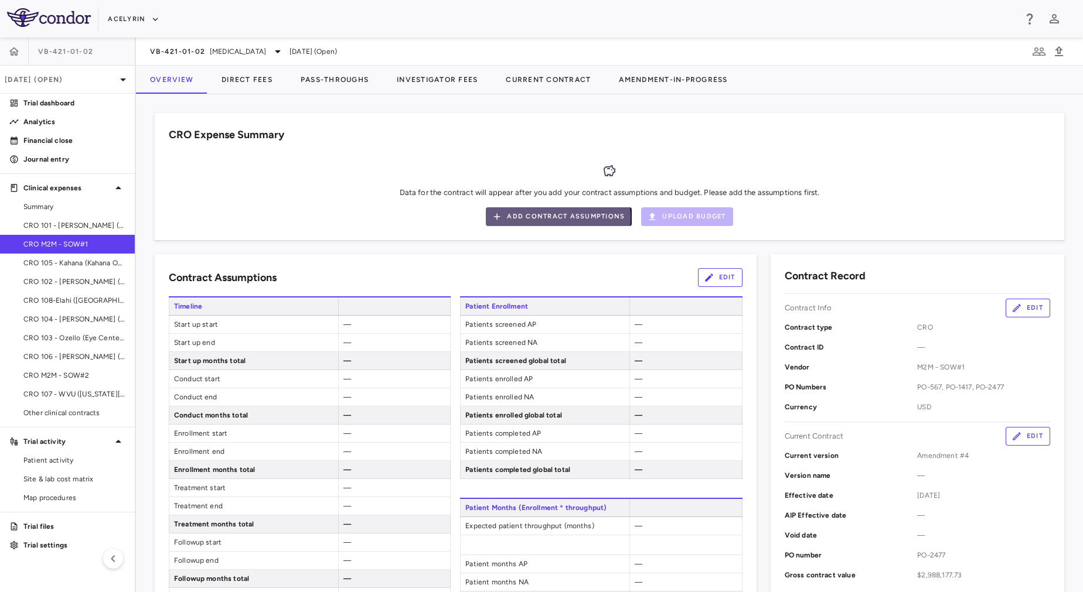
click at [549, 217] on button "Add Contract Assumptions" at bounding box center [559, 216] width 146 height 19
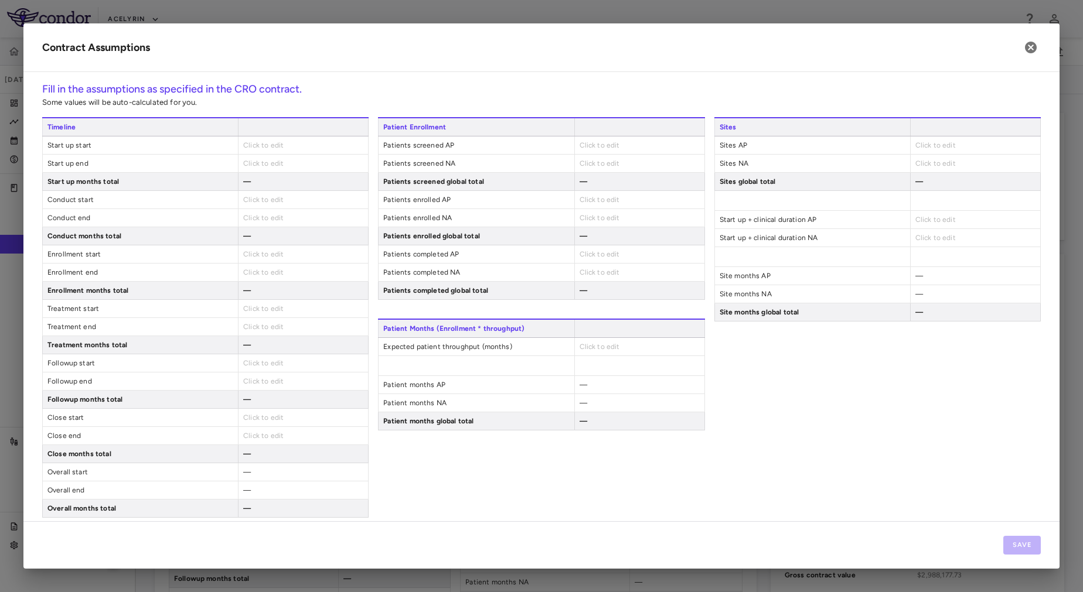
click at [254, 144] on span "Click to edit" at bounding box center [263, 145] width 40 height 8
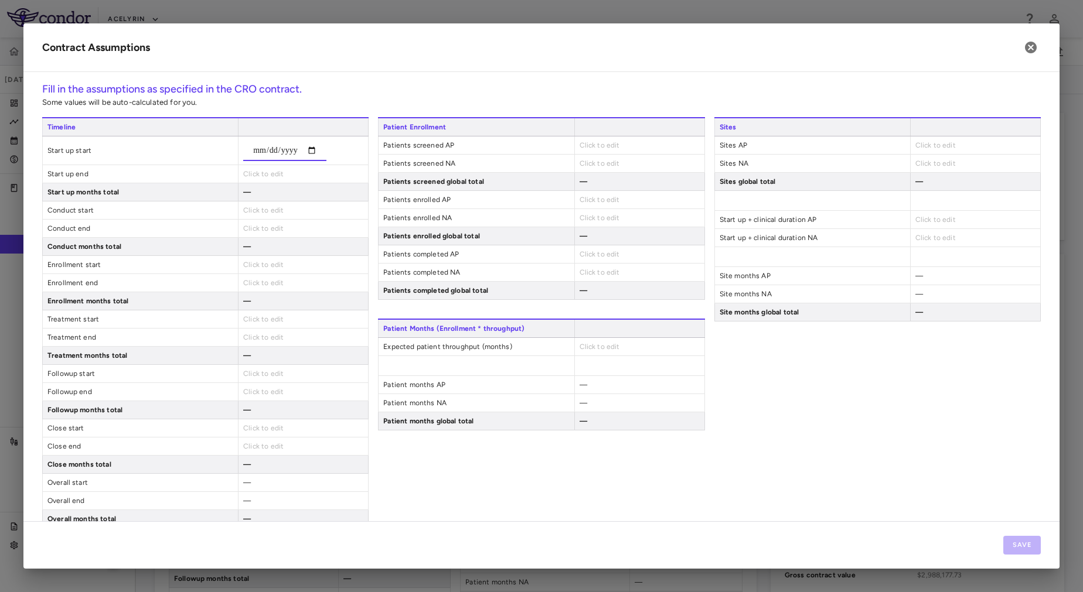
click at [291, 149] on input "date" at bounding box center [284, 150] width 83 height 21
click at [304, 149] on input "date" at bounding box center [284, 150] width 83 height 21
click at [253, 151] on input "date" at bounding box center [284, 150] width 83 height 21
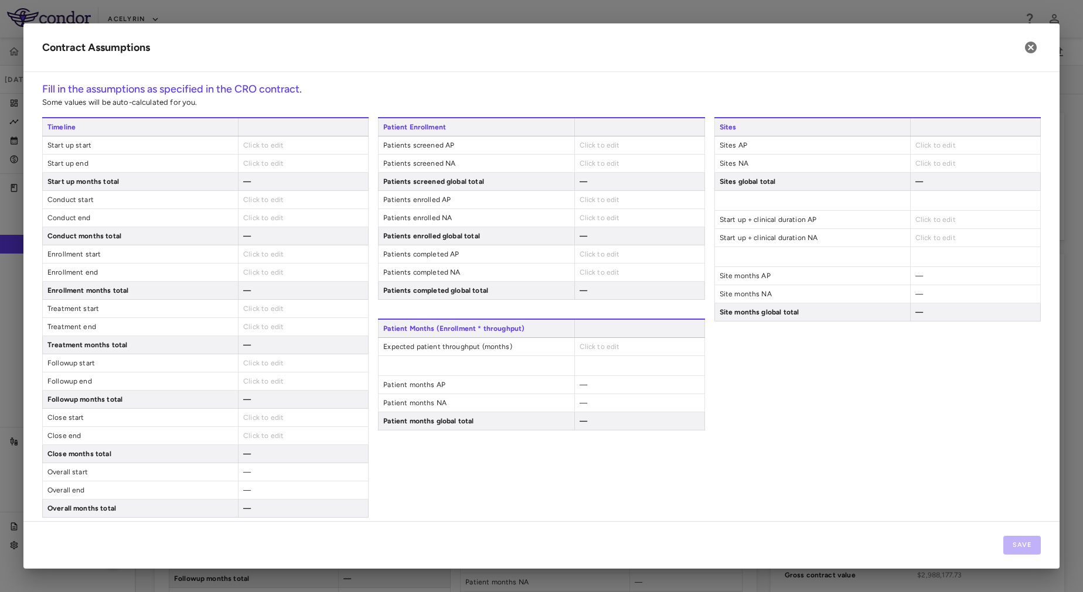
click at [300, 148] on div "Click to edit" at bounding box center [303, 146] width 130 height 18
click at [263, 144] on span "Click to edit" at bounding box center [263, 145] width 40 height 8
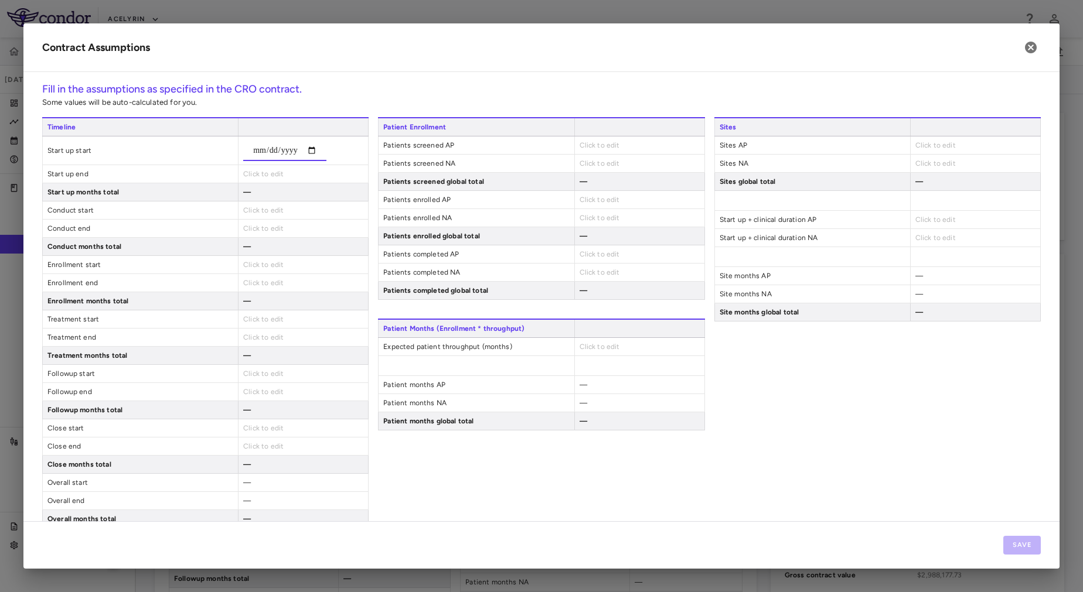
click at [315, 151] on input "date" at bounding box center [284, 150] width 83 height 21
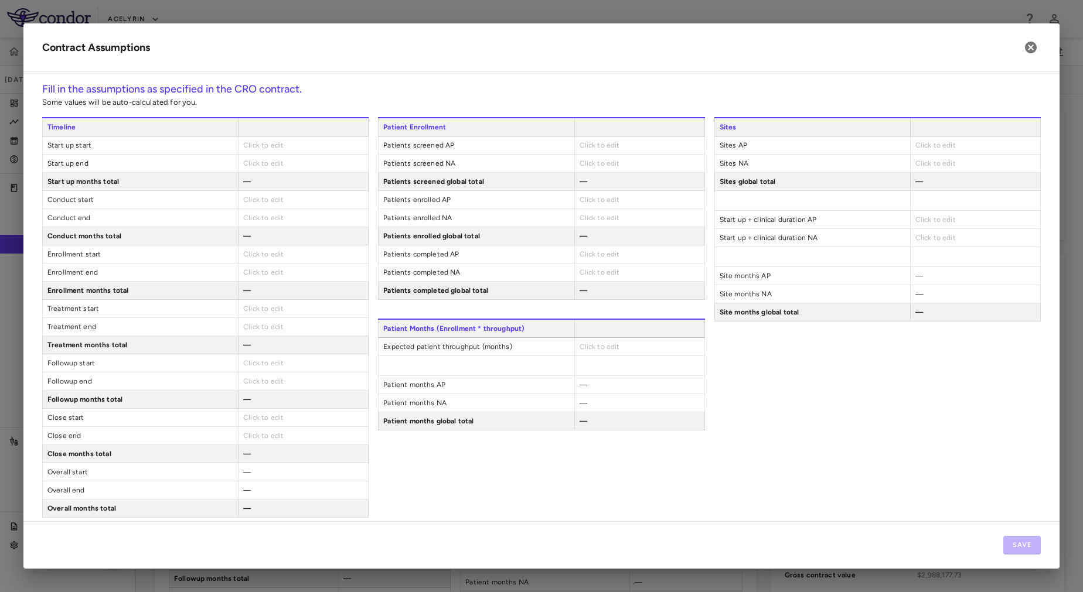
click at [272, 147] on span "Click to edit" at bounding box center [263, 145] width 40 height 8
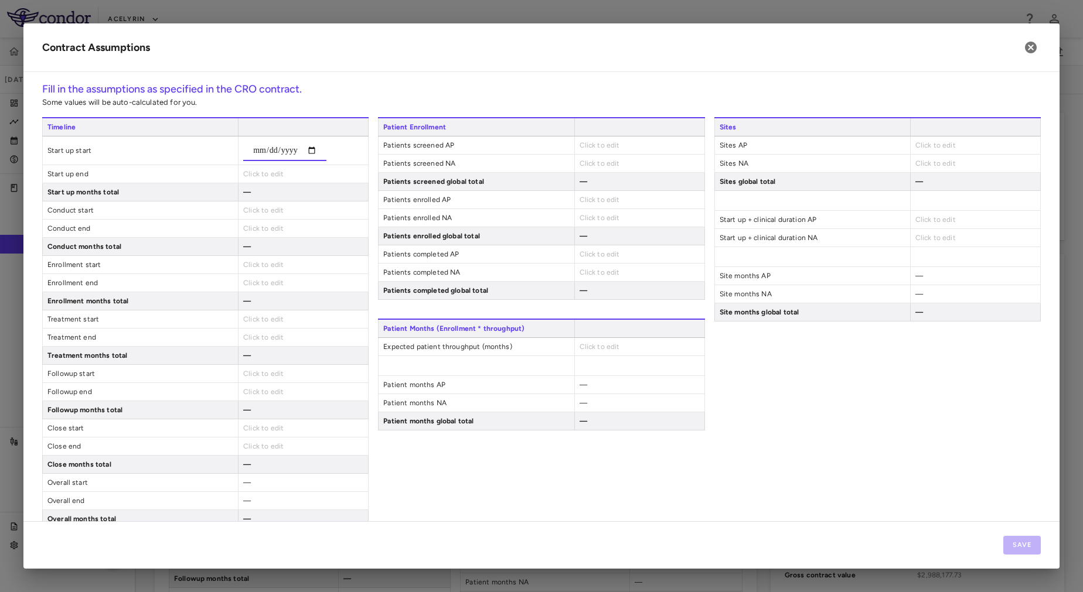
click at [316, 149] on input "date" at bounding box center [284, 150] width 83 height 21
click at [256, 158] on input "date" at bounding box center [284, 150] width 83 height 21
type input "**********"
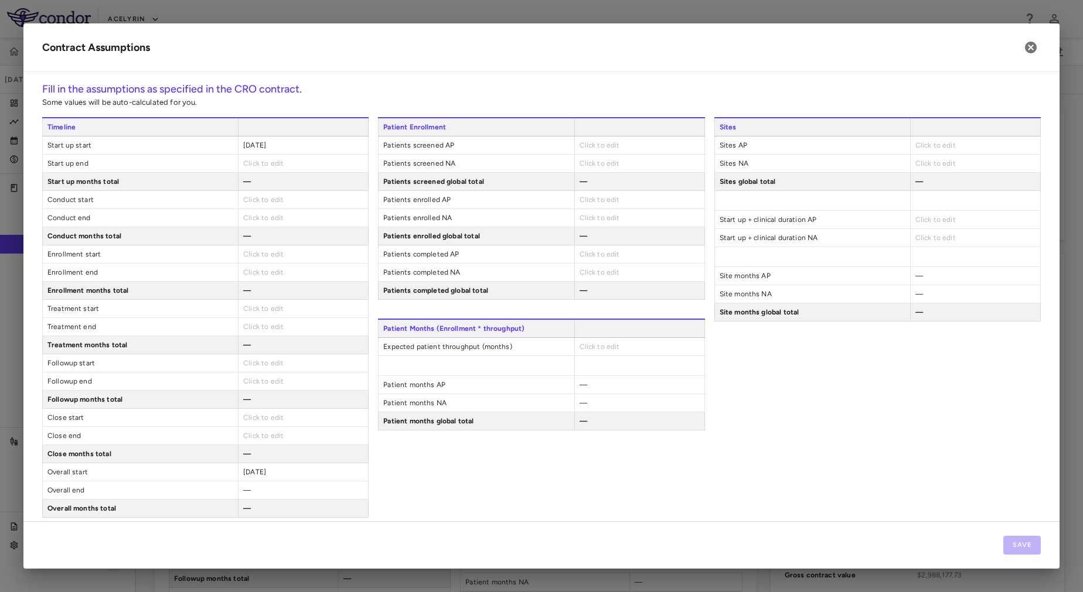
click at [252, 163] on span "Click to edit" at bounding box center [263, 163] width 40 height 8
click at [263, 158] on div "Click to edit" at bounding box center [303, 164] width 130 height 18
click at [255, 167] on span "Click to edit" at bounding box center [263, 163] width 40 height 8
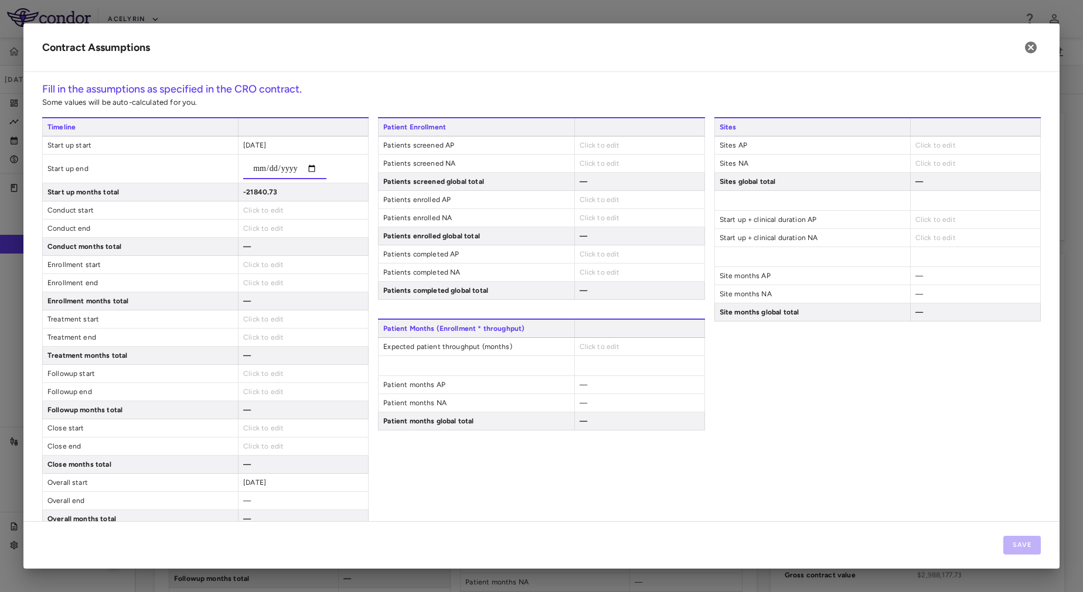
type input "**********"
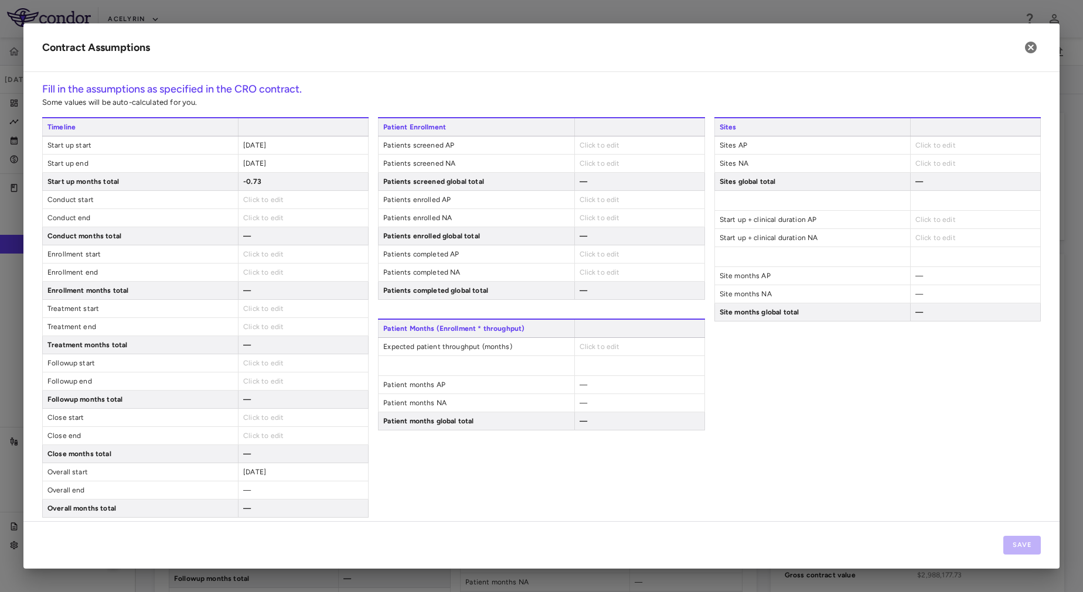
click at [277, 221] on div "Click to edit" at bounding box center [303, 218] width 130 height 18
click at [279, 165] on div "2022-07-12" at bounding box center [303, 164] width 130 height 18
click at [266, 164] on span "2022-07-12" at bounding box center [254, 163] width 23 height 8
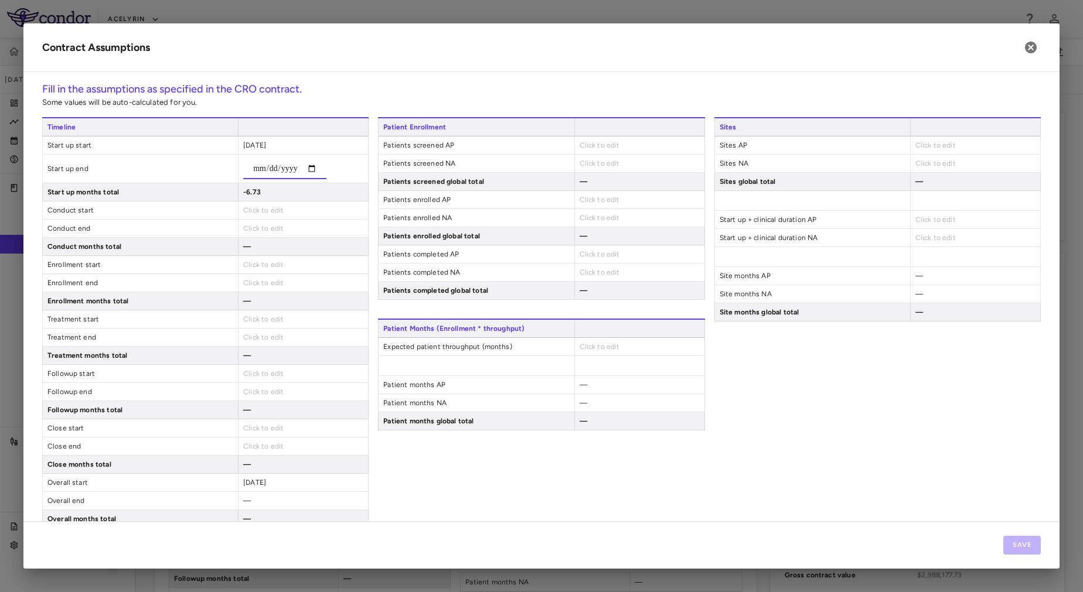
type input "**********"
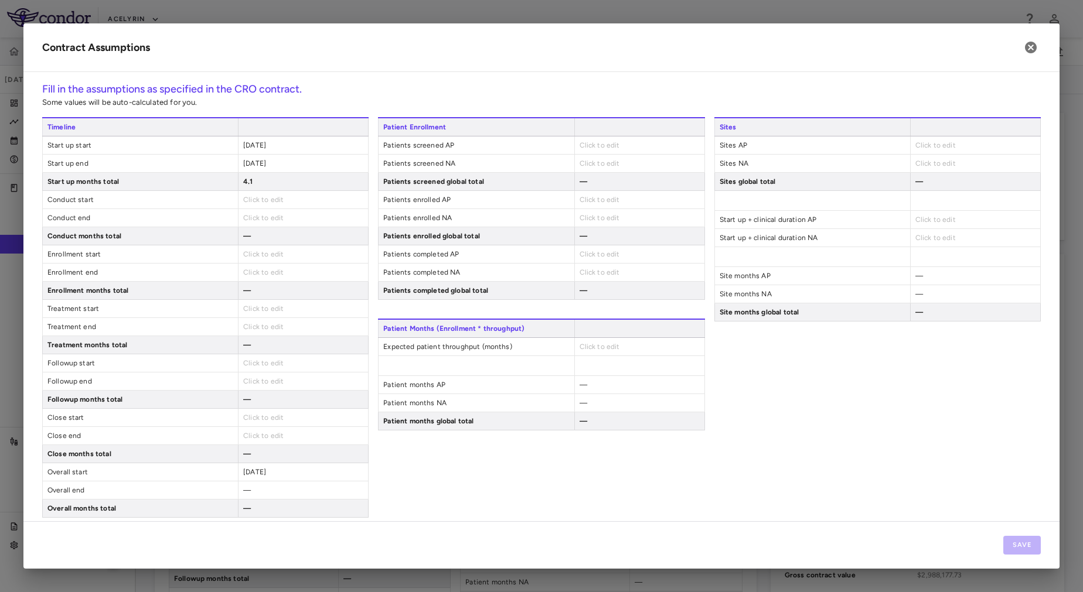
click at [274, 210] on div "Timeline Start up start 2022-08-05 Start up end 2022-12-07 Start up months tota…" at bounding box center [205, 317] width 326 height 401
click at [258, 204] on div "Click to edit" at bounding box center [303, 200] width 130 height 18
click at [247, 200] on span "Click to edit" at bounding box center [263, 200] width 40 height 8
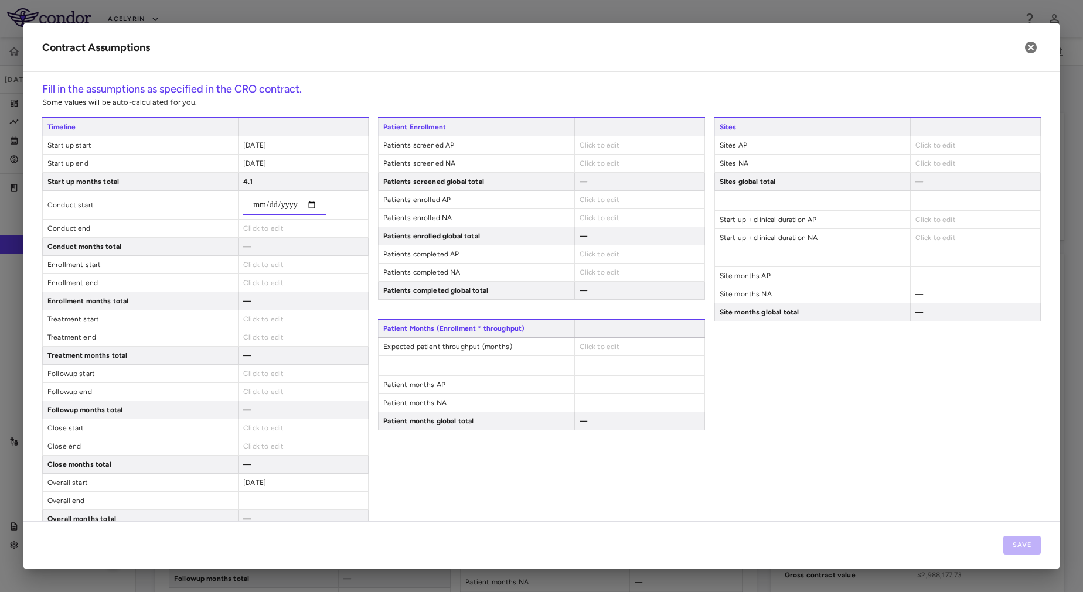
type input "**********"
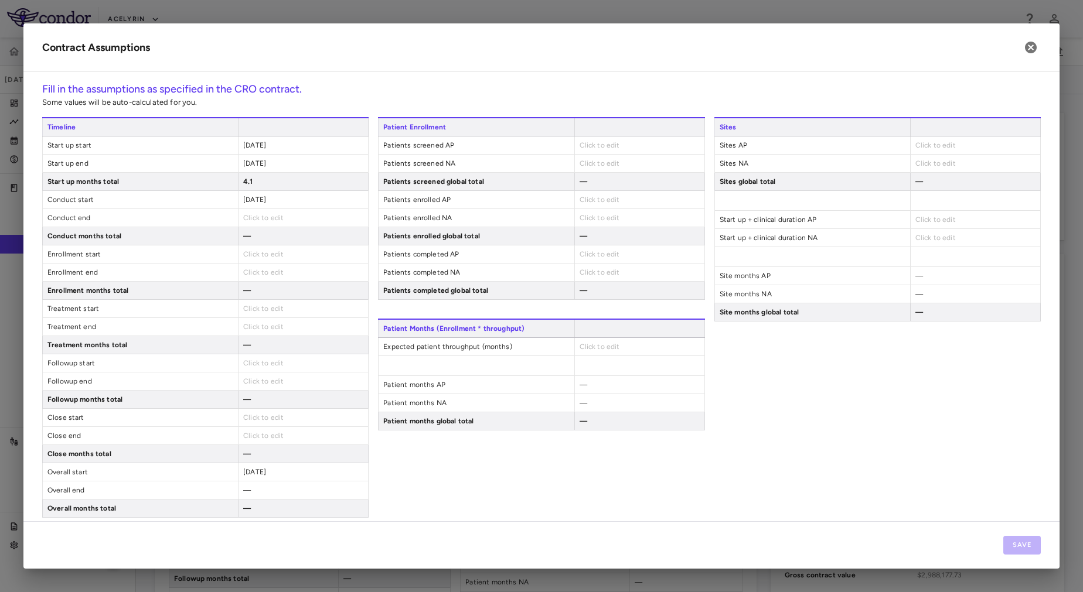
click at [272, 229] on div "Timeline Start up start 2022-08-05 Start up end 2022-12-07 Start up months tota…" at bounding box center [205, 317] width 326 height 401
click at [269, 218] on span "Click to edit" at bounding box center [263, 218] width 40 height 8
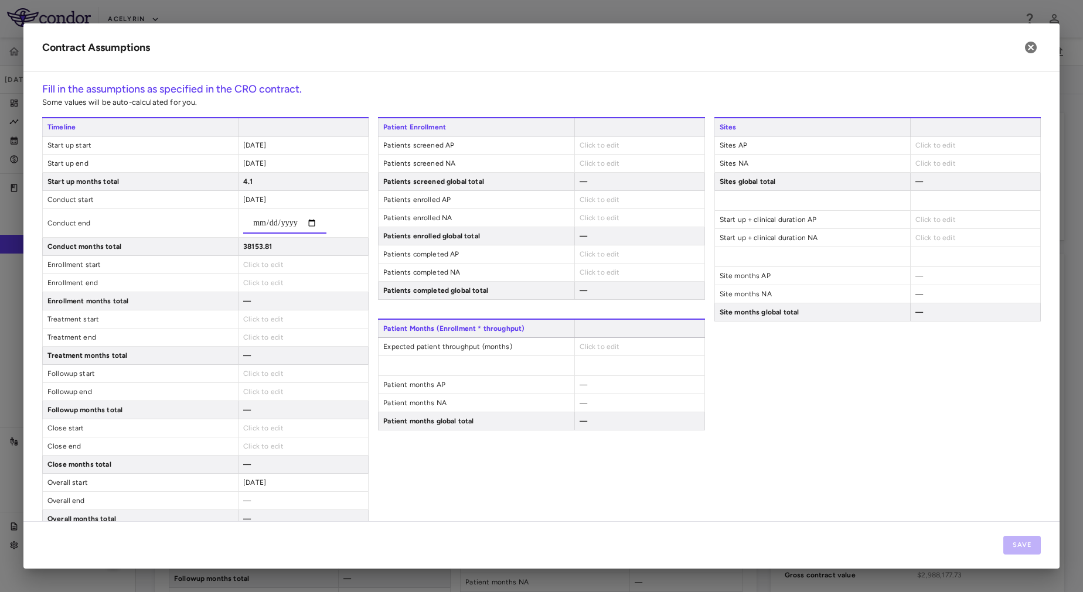
type input "**********"
click at [278, 266] on div "**********" at bounding box center [205, 322] width 326 height 411
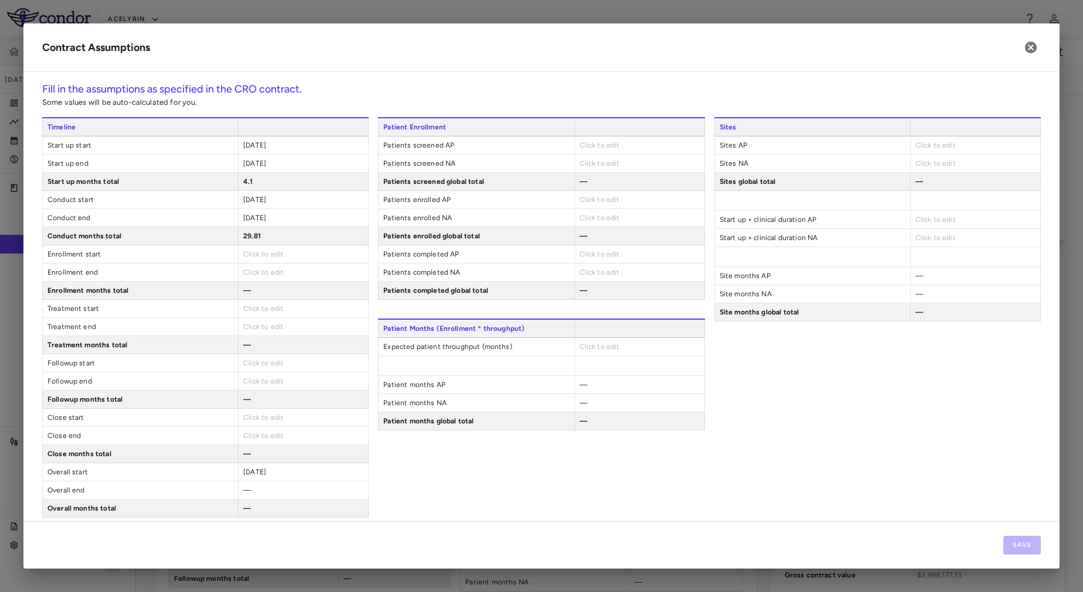
click at [251, 202] on span "2022-08-12" at bounding box center [254, 200] width 23 height 8
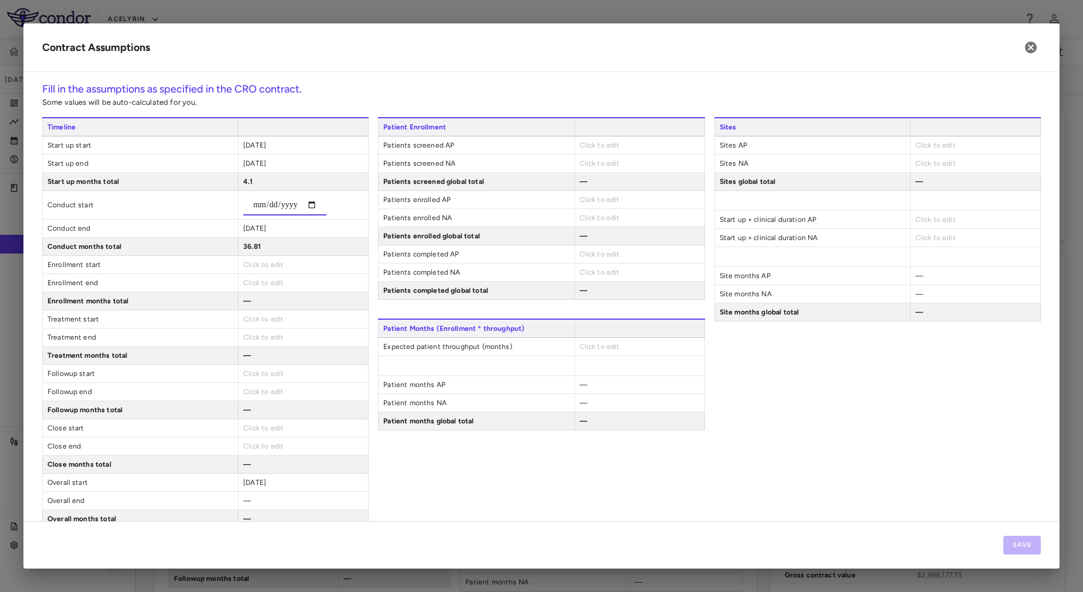
type input "**********"
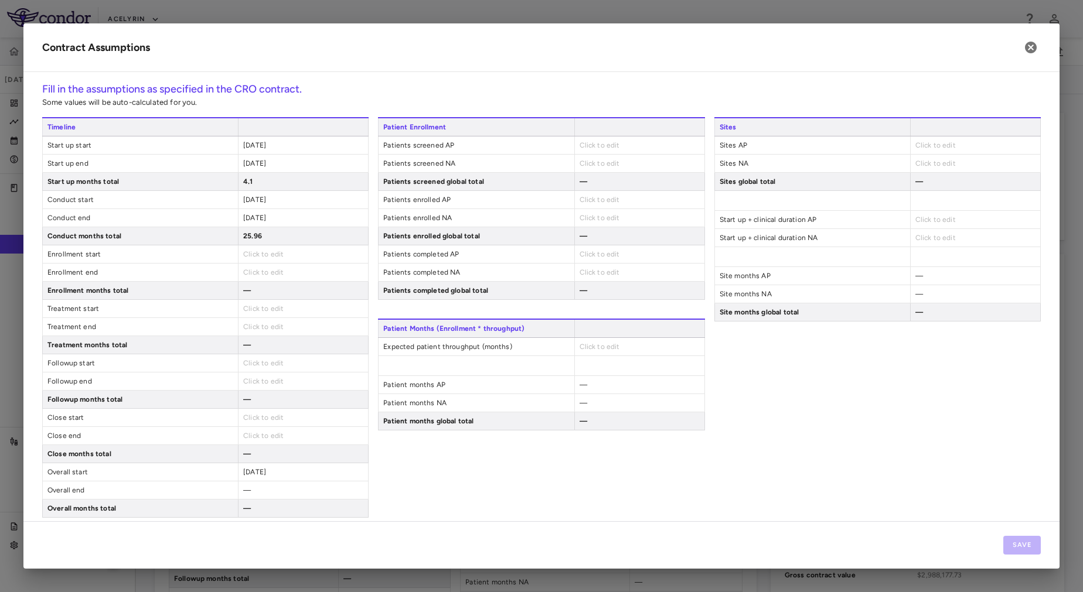
click at [285, 229] on div "Timeline Start up start 2022-08-05 Start up end 2022-12-07 Start up months tota…" at bounding box center [205, 317] width 326 height 401
click at [266, 219] on span "2025-02-06" at bounding box center [254, 218] width 23 height 8
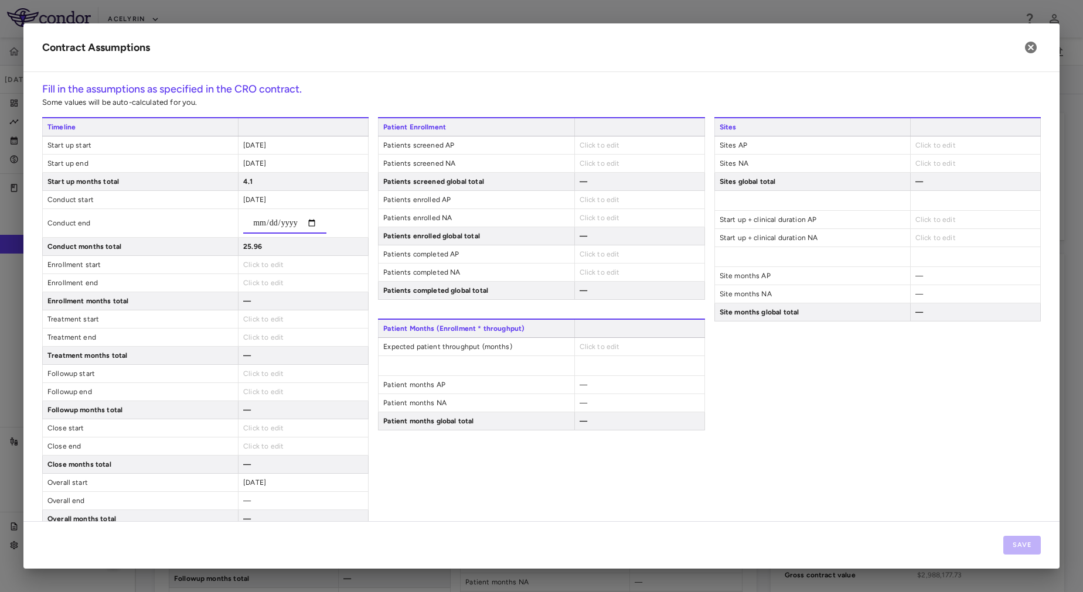
click at [271, 251] on div "**********" at bounding box center [205, 322] width 326 height 411
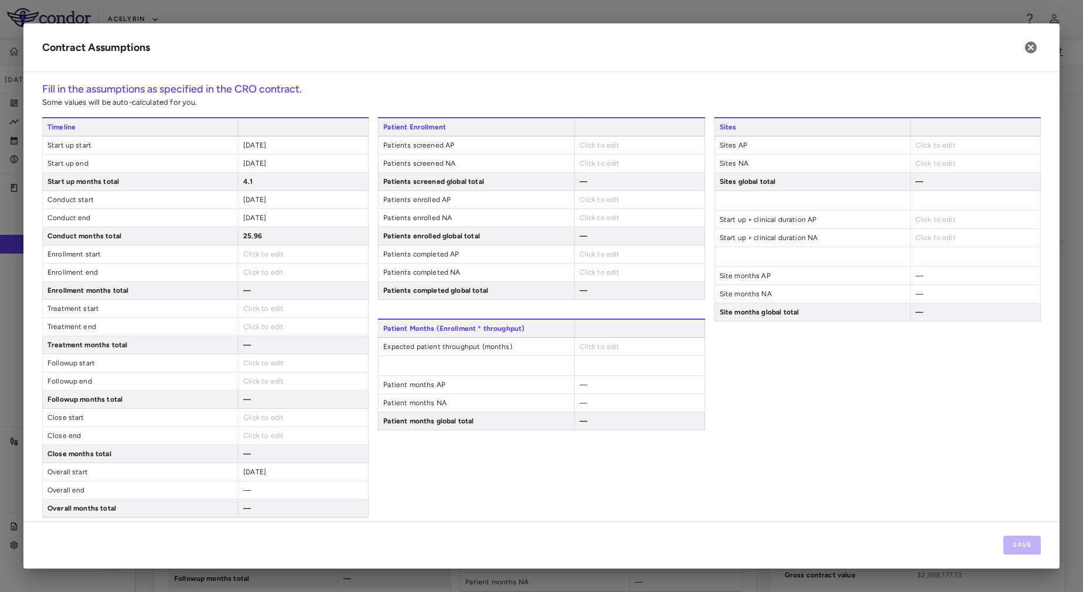
click at [263, 217] on span "2025-02-06" at bounding box center [254, 218] width 23 height 8
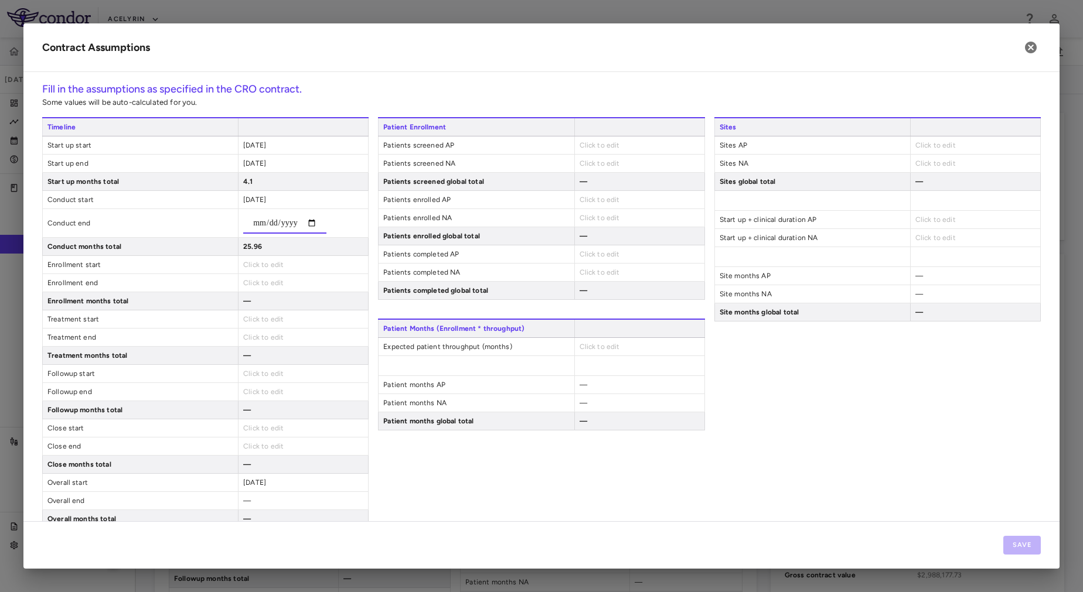
click at [256, 224] on input "**********" at bounding box center [284, 223] width 83 height 21
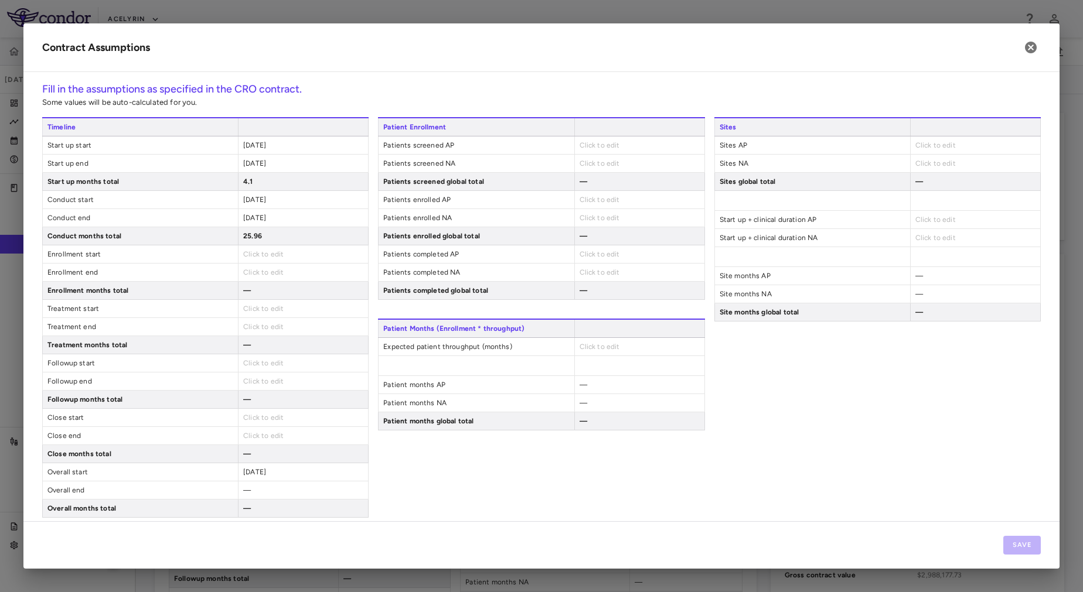
click at [251, 218] on span "2025-02-06" at bounding box center [254, 218] width 23 height 8
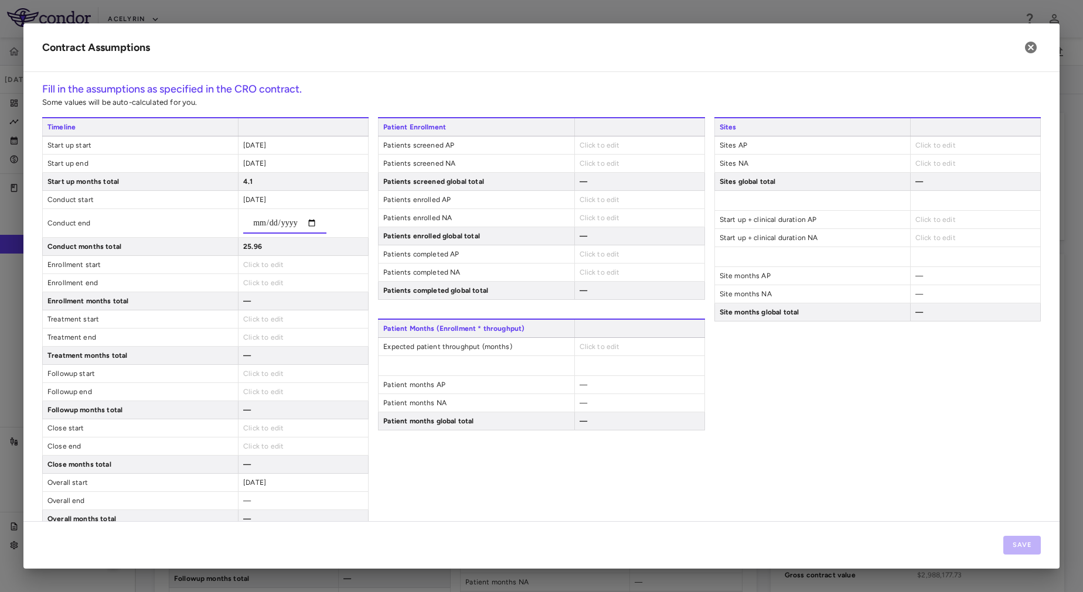
type input "**********"
click at [254, 221] on input "**********" at bounding box center [284, 223] width 83 height 21
type input "**********"
click at [264, 244] on div "29.63" at bounding box center [303, 247] width 130 height 18
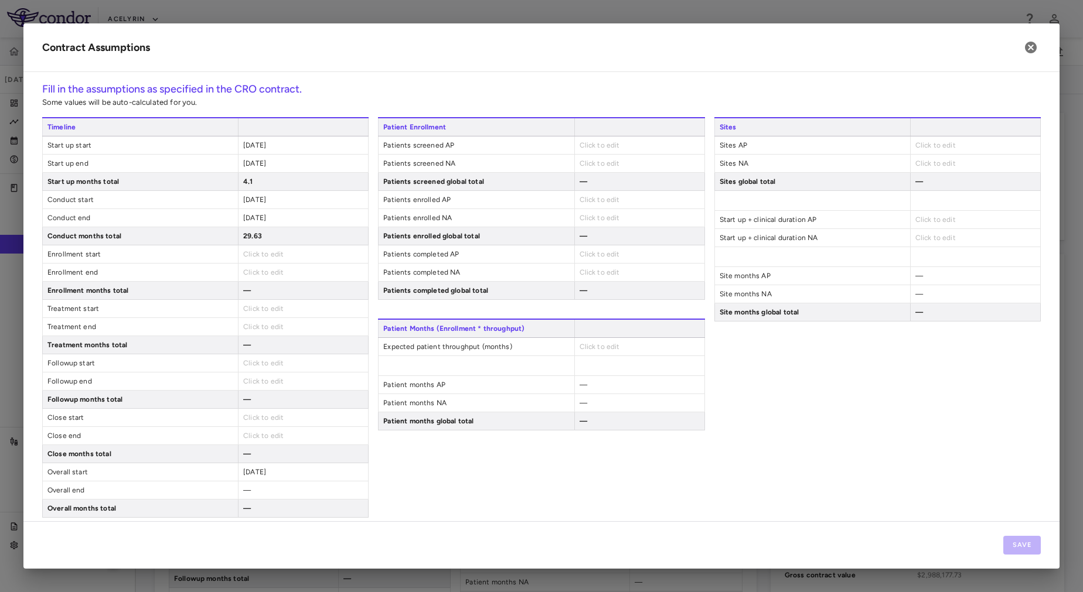
scroll to position [11, 0]
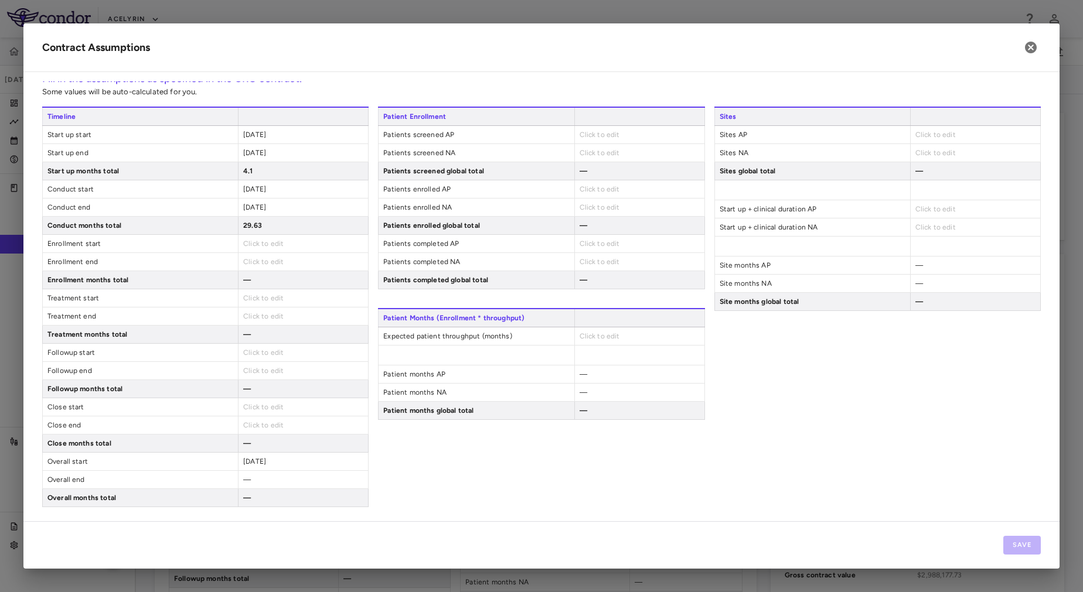
click at [264, 415] on div "Click to edit" at bounding box center [303, 407] width 130 height 18
click at [253, 405] on span "Click to edit" at bounding box center [263, 407] width 40 height 8
click at [256, 417] on input "date" at bounding box center [284, 412] width 83 height 21
type input "**********"
click at [263, 439] on div "**********" at bounding box center [205, 312] width 326 height 411
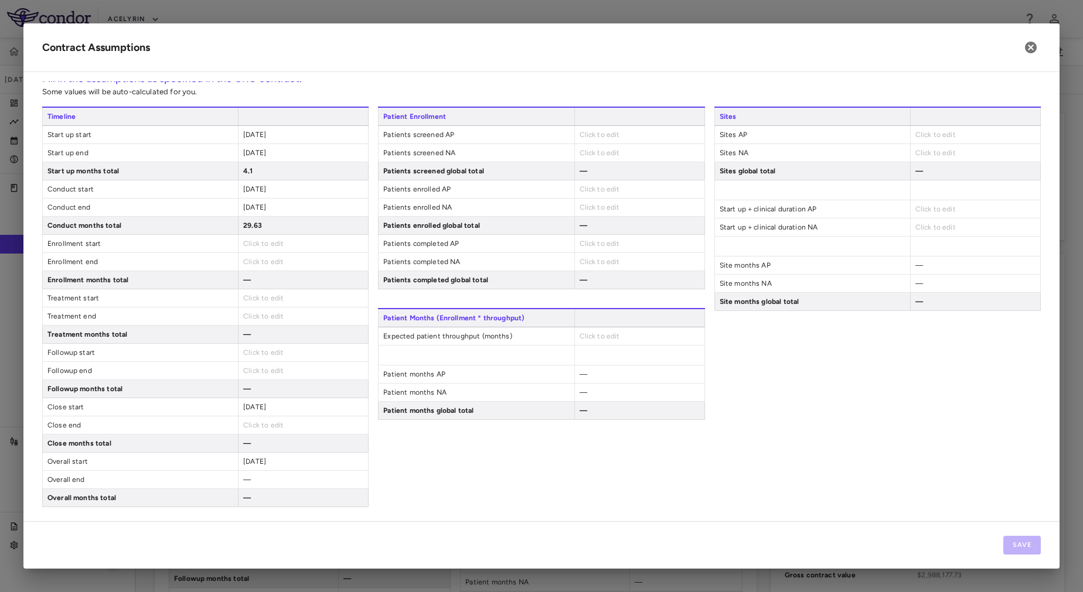
click at [253, 425] on span "Click to edit" at bounding box center [263, 425] width 40 height 8
type input "**********"
click at [250, 425] on span "2025-12-10" at bounding box center [254, 425] width 23 height 8
type input "**********"
click at [586, 136] on span "Click to edit" at bounding box center [599, 135] width 40 height 8
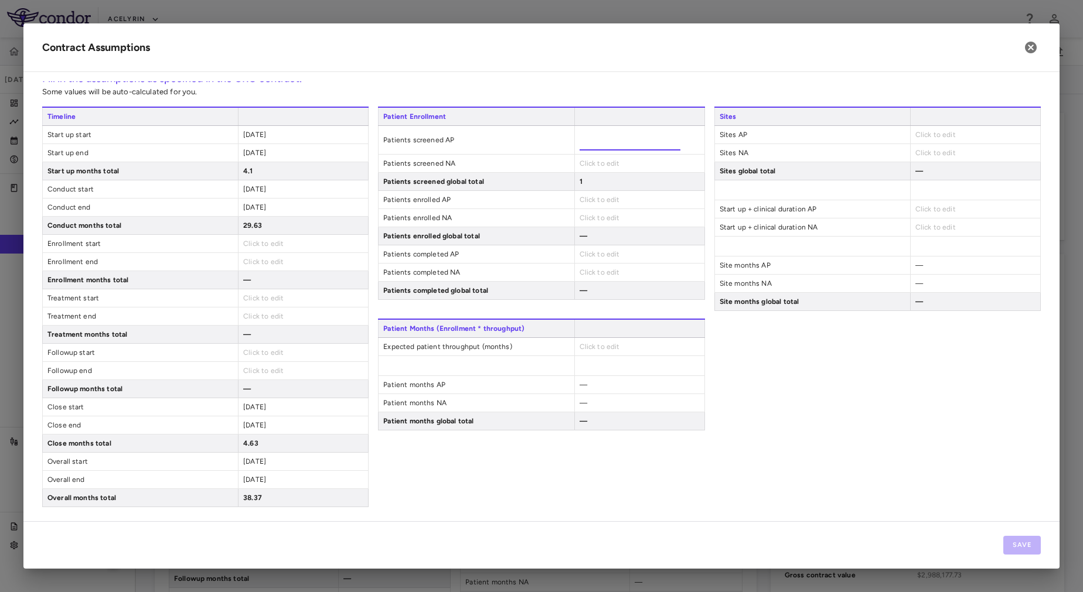
type input "**"
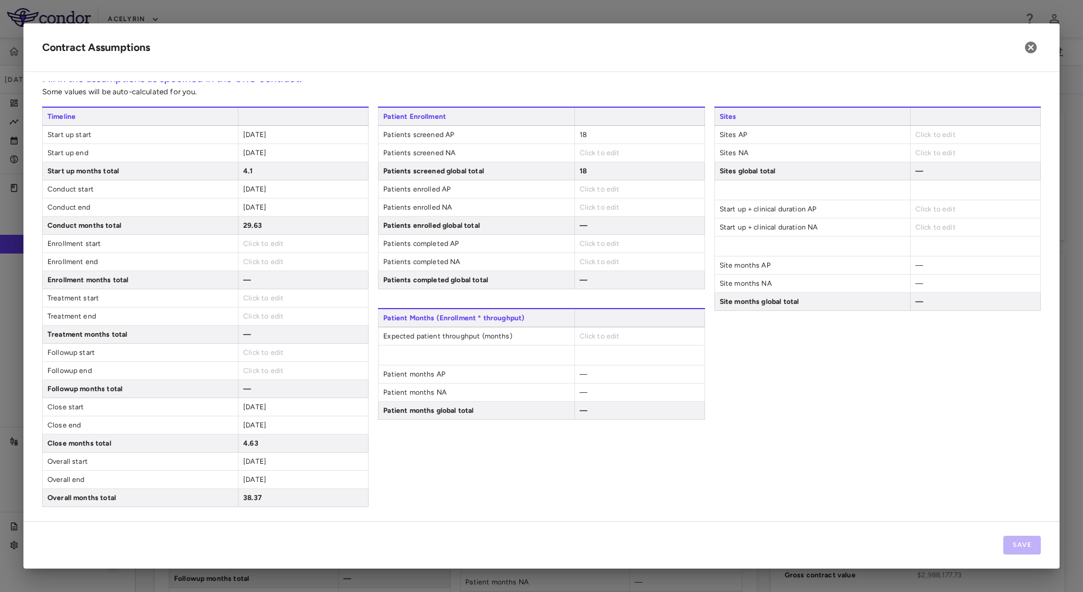
click at [585, 155] on span "Click to edit" at bounding box center [599, 153] width 40 height 8
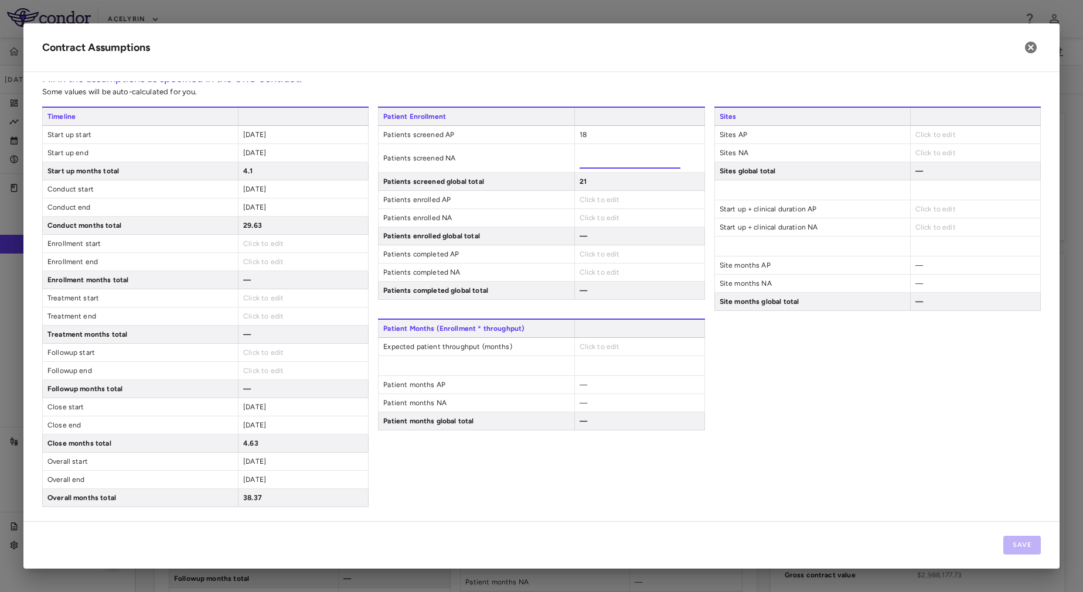
type input "**"
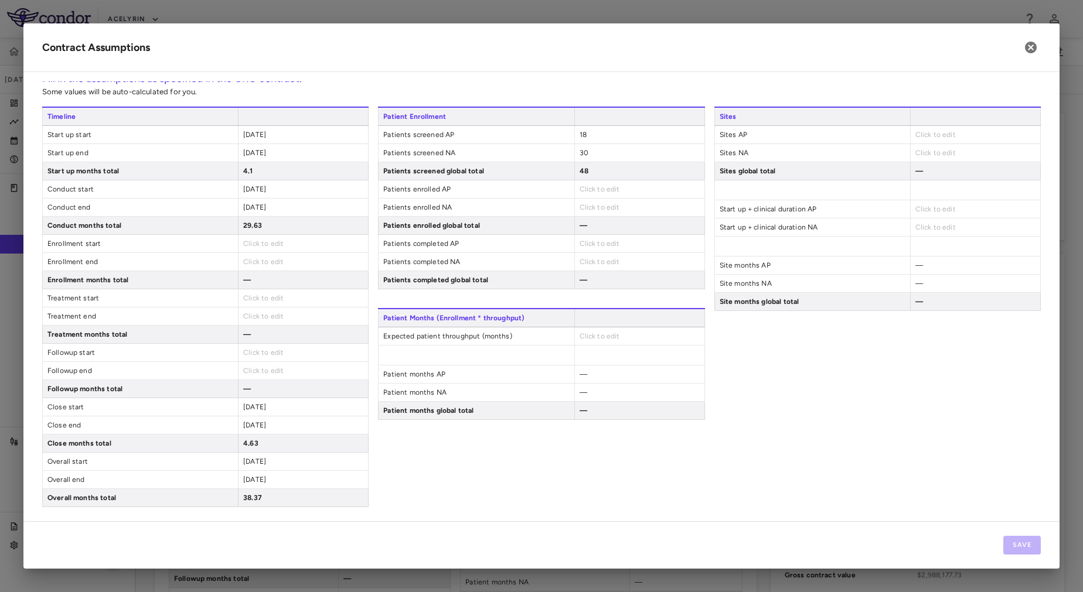
click at [588, 200] on div "Patient Enrollment Patients screened AP 18 Patients screened NA 30 Patients scr…" at bounding box center [541, 198] width 326 height 183
click at [585, 192] on span "Click to edit" at bounding box center [599, 189] width 40 height 8
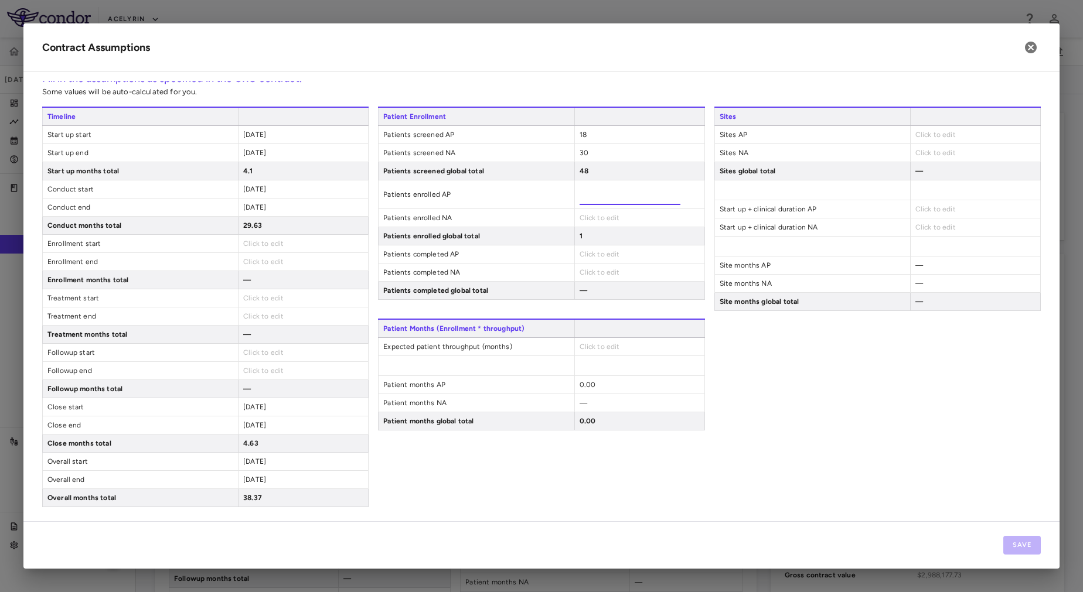
type input "**"
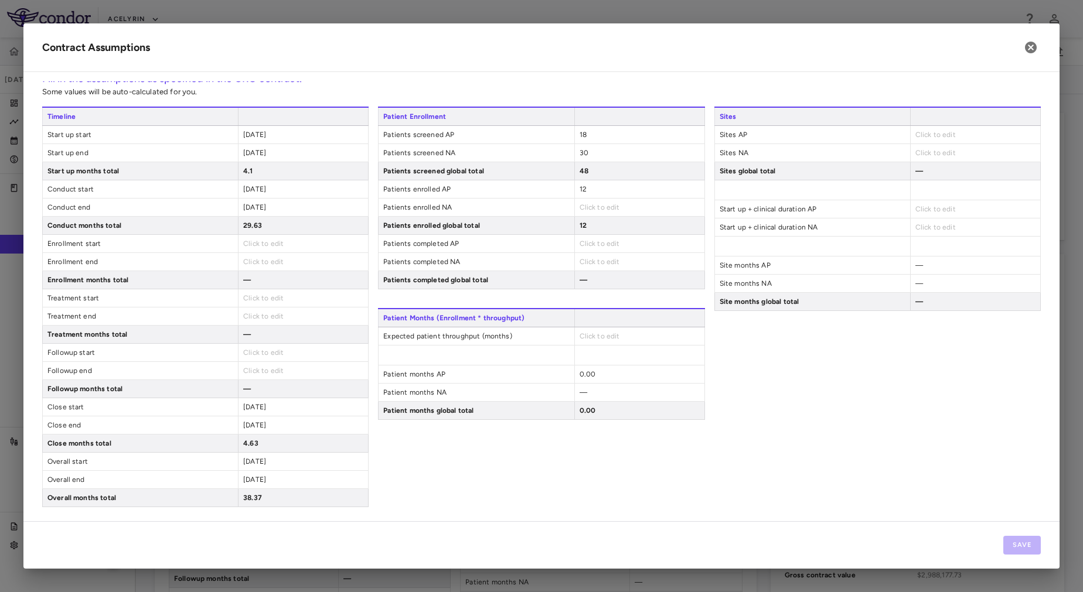
click at [582, 213] on div "Click to edit" at bounding box center [639, 208] width 130 height 18
click at [581, 209] on span "Click to edit" at bounding box center [599, 207] width 40 height 8
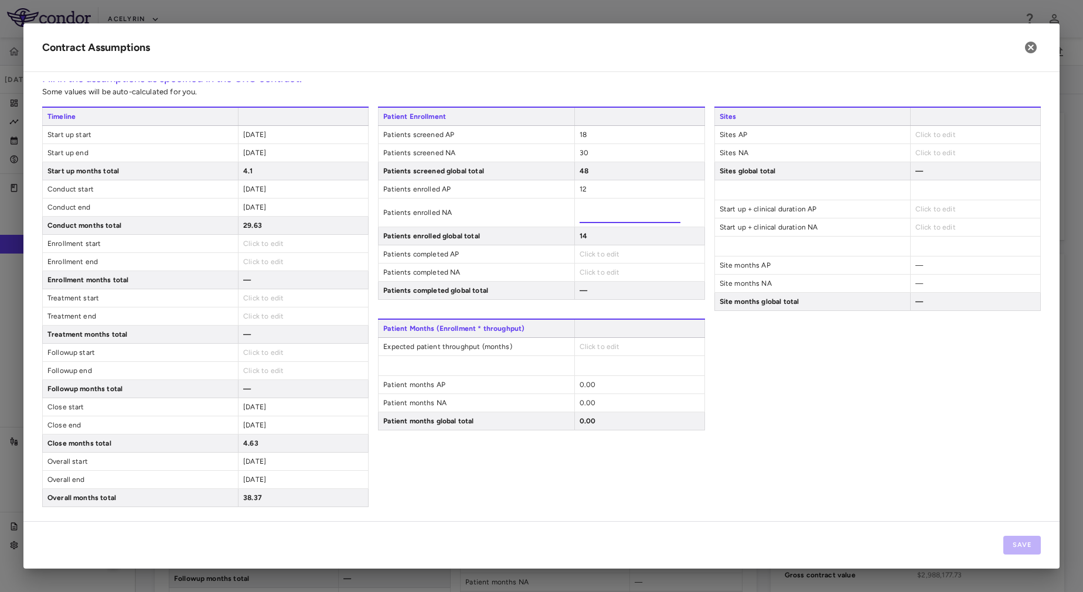
type input "**"
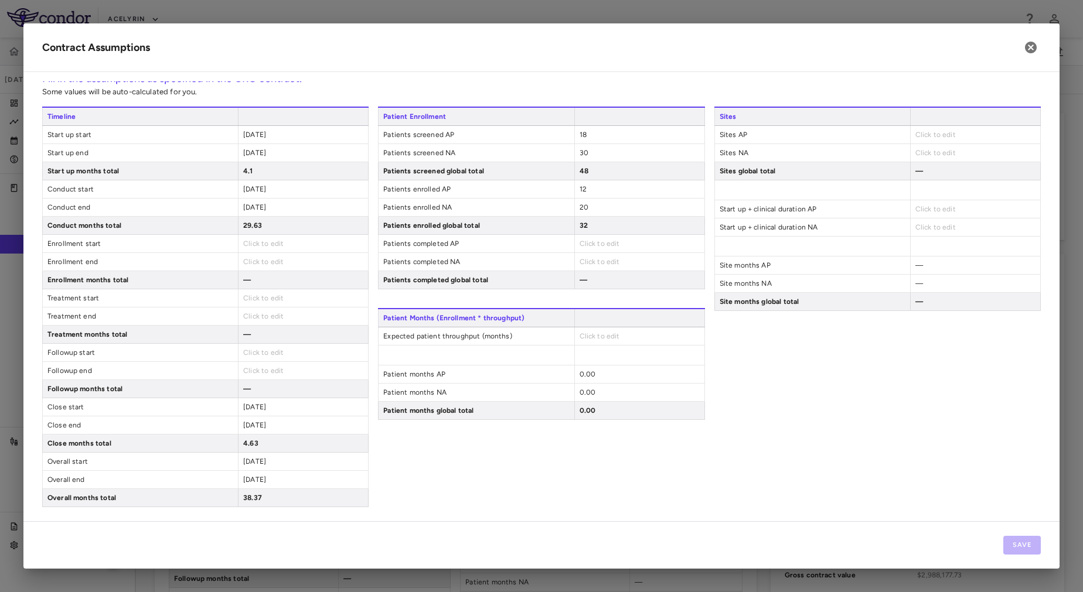
click at [598, 244] on span "Click to edit" at bounding box center [599, 244] width 40 height 8
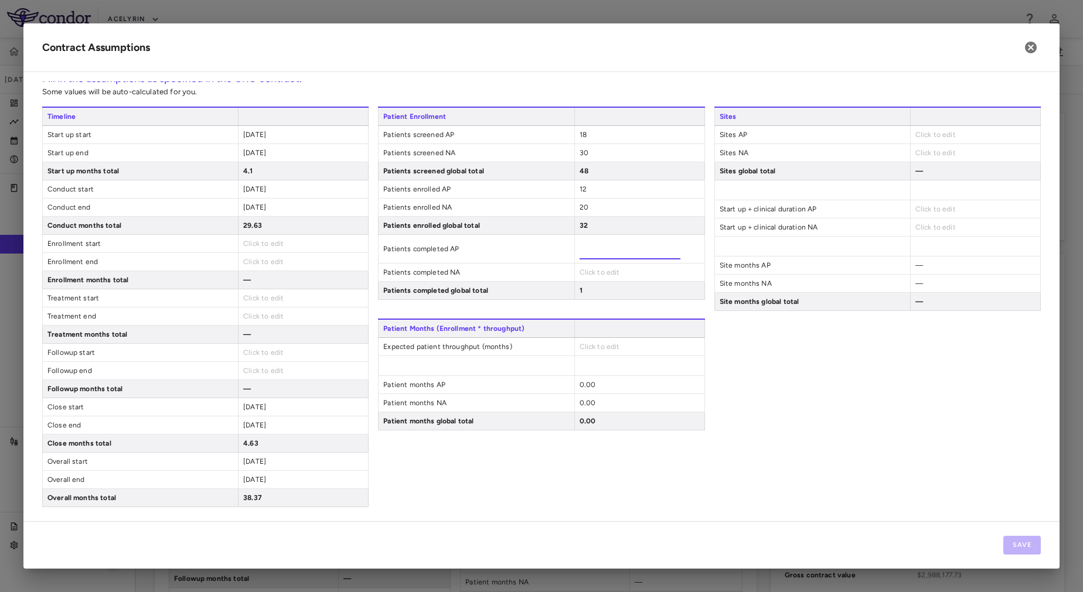
type input "**"
click at [583, 275] on div "Patient Enrollment Patients screened AP 18 Patients screened NA 30 Patients scr…" at bounding box center [541, 203] width 326 height 193
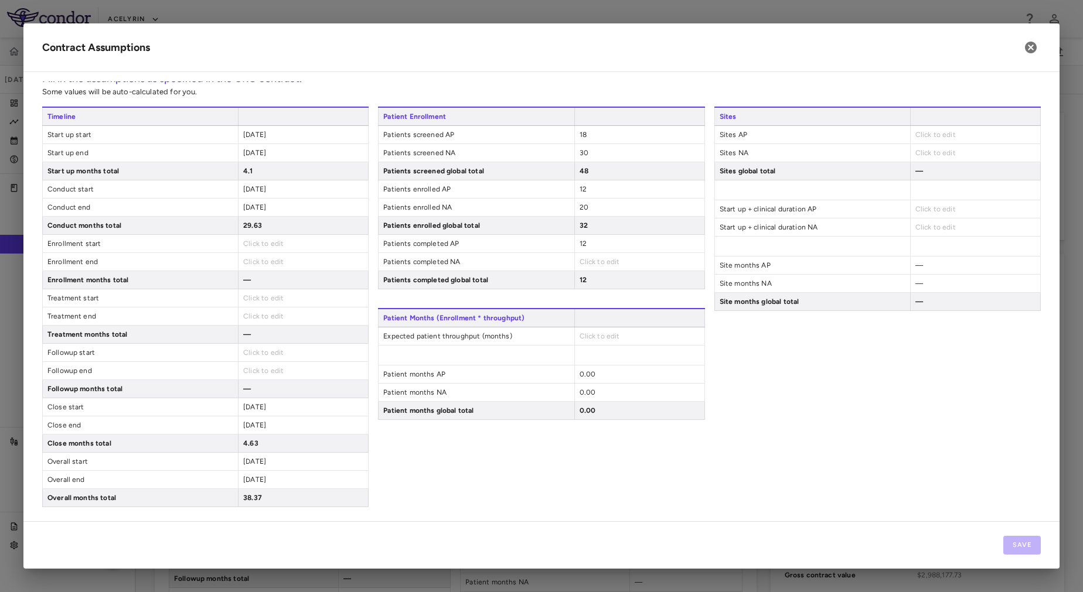
click at [579, 262] on span "Click to edit" at bounding box center [599, 262] width 40 height 8
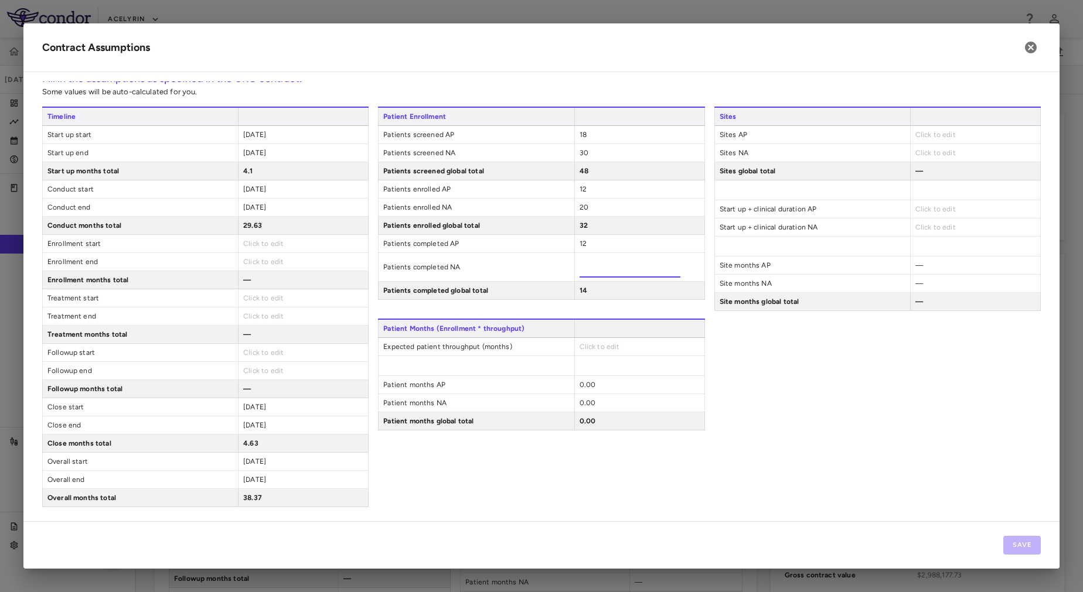
type input "**"
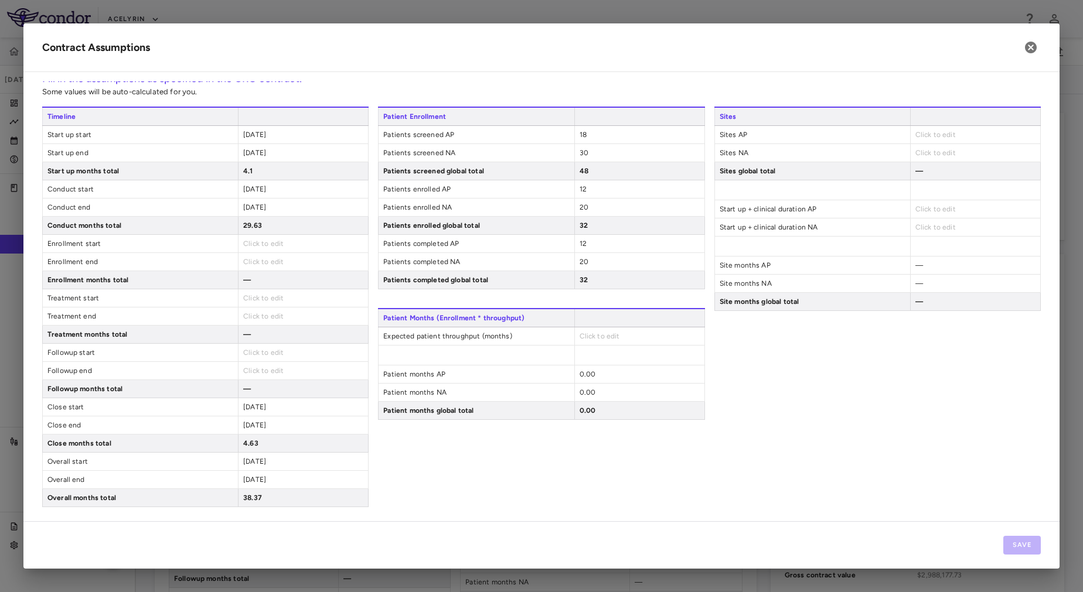
click at [579, 339] on span "Click to edit" at bounding box center [599, 336] width 40 height 8
type input "**"
click at [625, 485] on div "Patient Enrollment Patients screened AP 18 Patients screened NA 30 Patients scr…" at bounding box center [541, 307] width 326 height 401
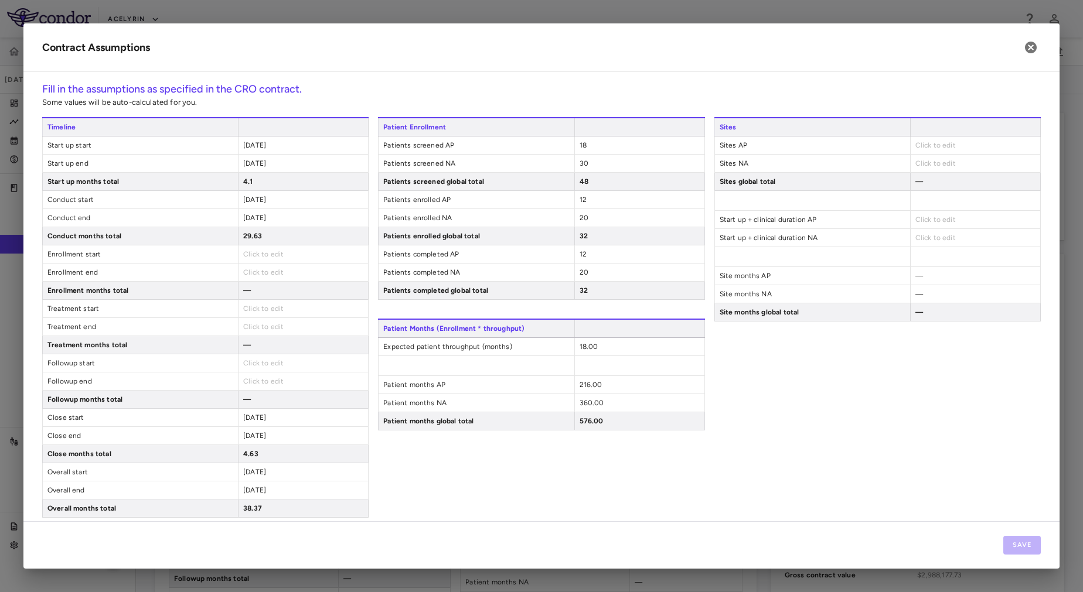
scroll to position [0, 0]
click at [939, 144] on span "Click to edit" at bounding box center [935, 145] width 40 height 8
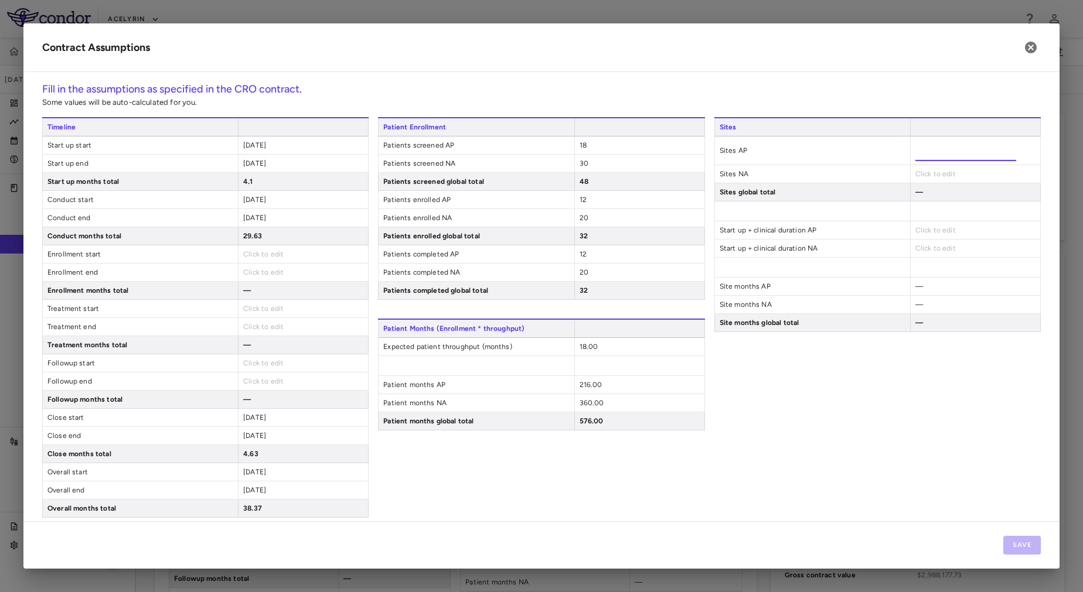
type input "*"
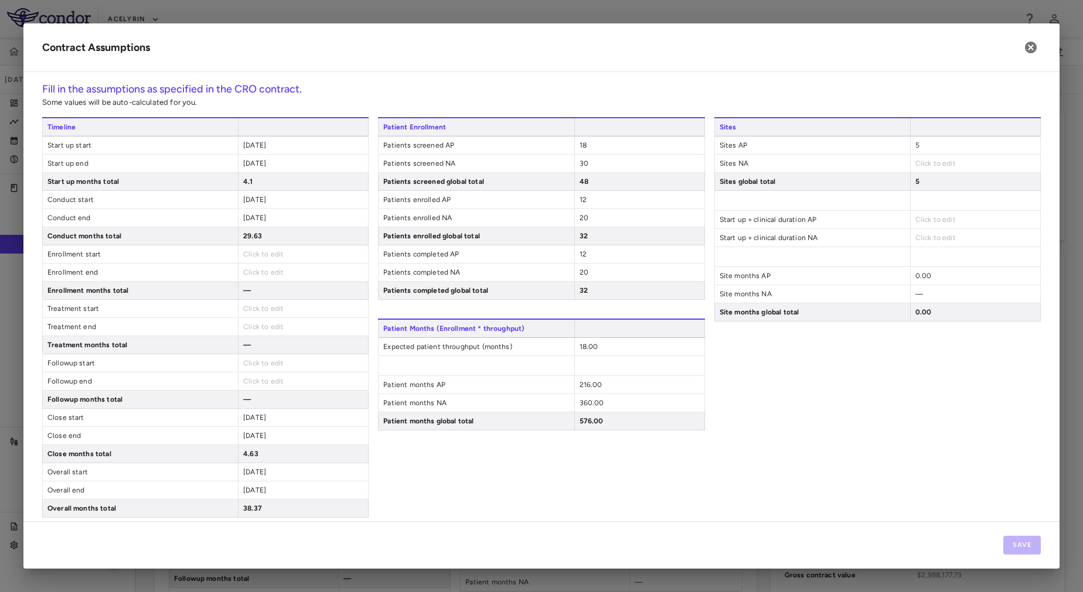
click at [919, 166] on span "Click to edit" at bounding box center [935, 163] width 40 height 8
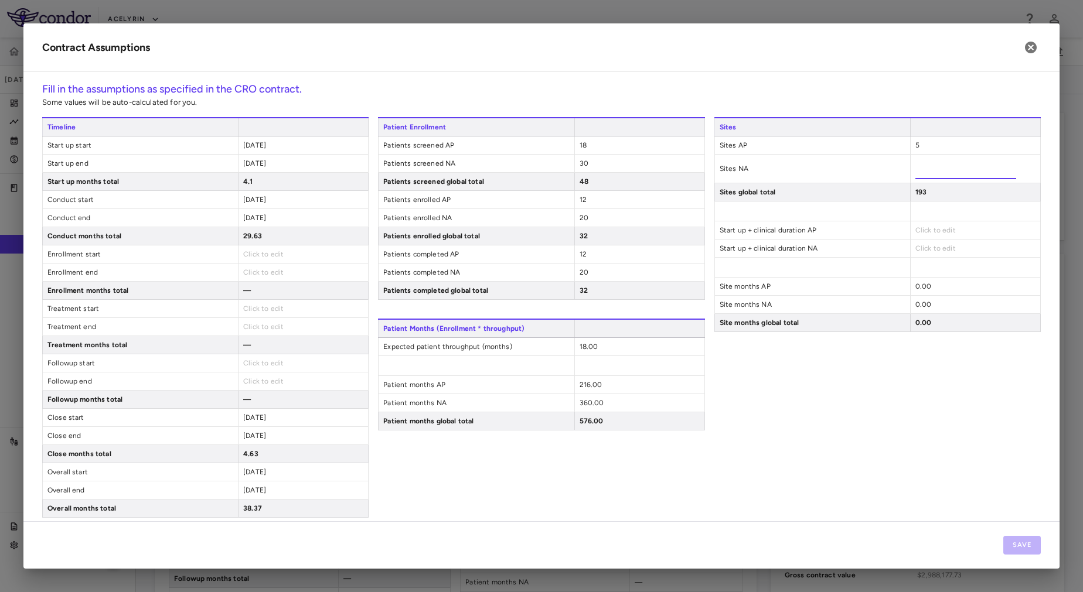
type input "**"
click at [924, 227] on div "Click to edit" at bounding box center [975, 230] width 130 height 18
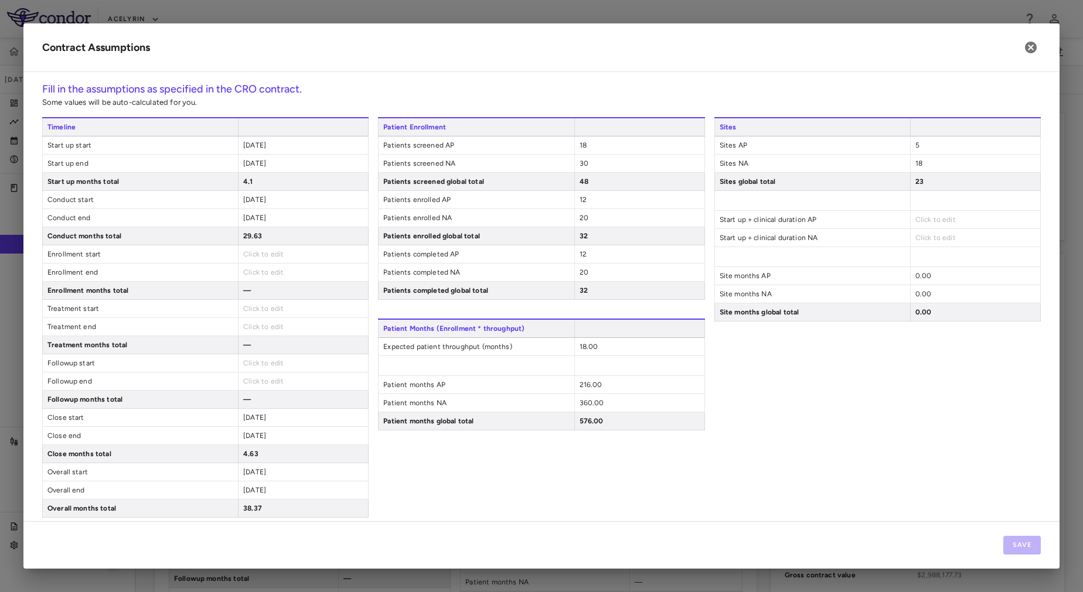
click at [918, 219] on span "Click to edit" at bounding box center [935, 220] width 40 height 8
click at [959, 215] on div "Click to edit" at bounding box center [975, 220] width 130 height 18
click at [937, 219] on span "Click to edit" at bounding box center [935, 220] width 40 height 8
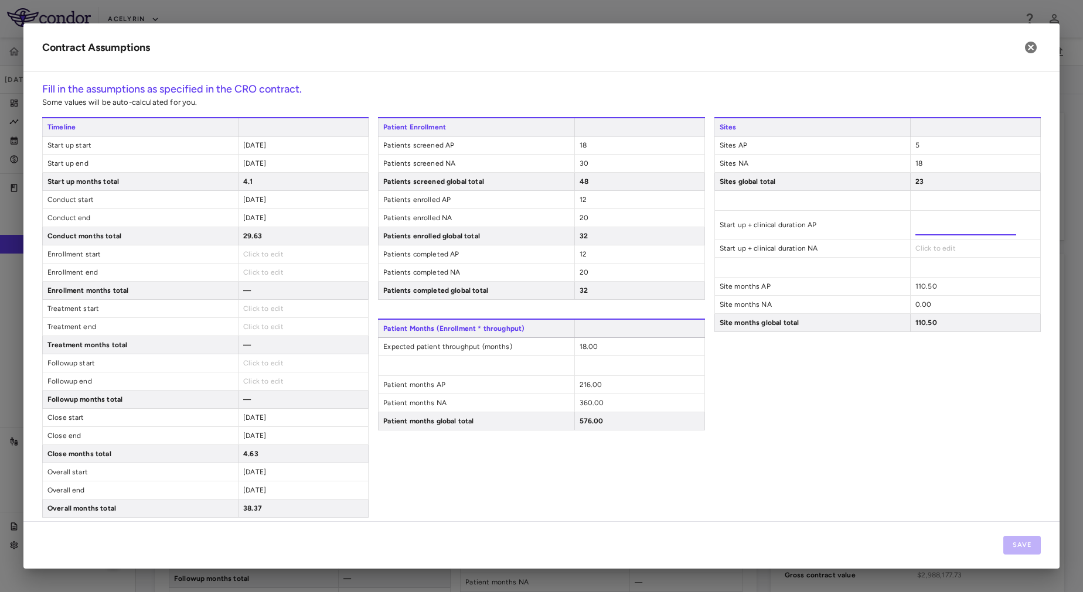
type input "*****"
click at [922, 248] on div "Sites Sites AP 5 Sites NA 18 Sites global total 23 Start up + clinical duration…" at bounding box center [877, 317] width 326 height 401
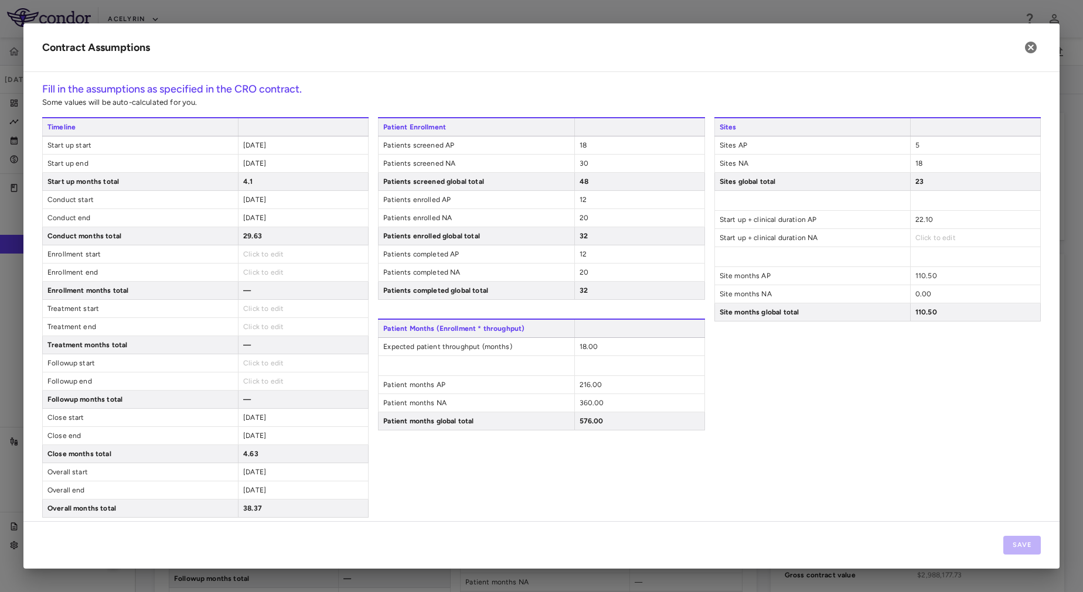
click at [916, 239] on span "Click to edit" at bounding box center [935, 238] width 40 height 8
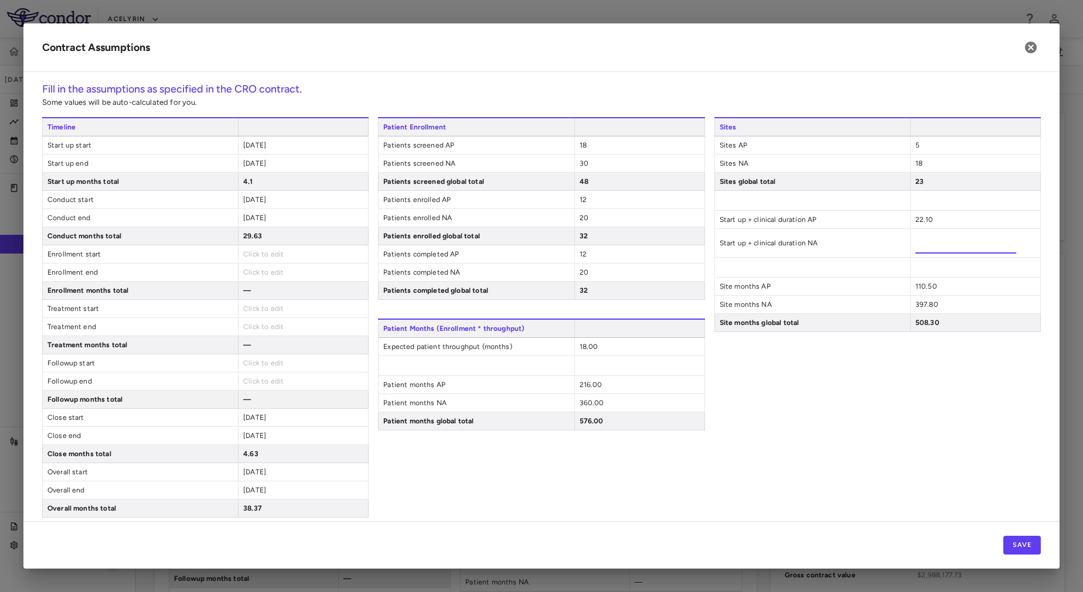
type input "*****"
click at [830, 391] on div "Sites Sites AP 5 Sites NA 18 Sites global total 23 Start up + clinical duration…" at bounding box center [877, 317] width 326 height 401
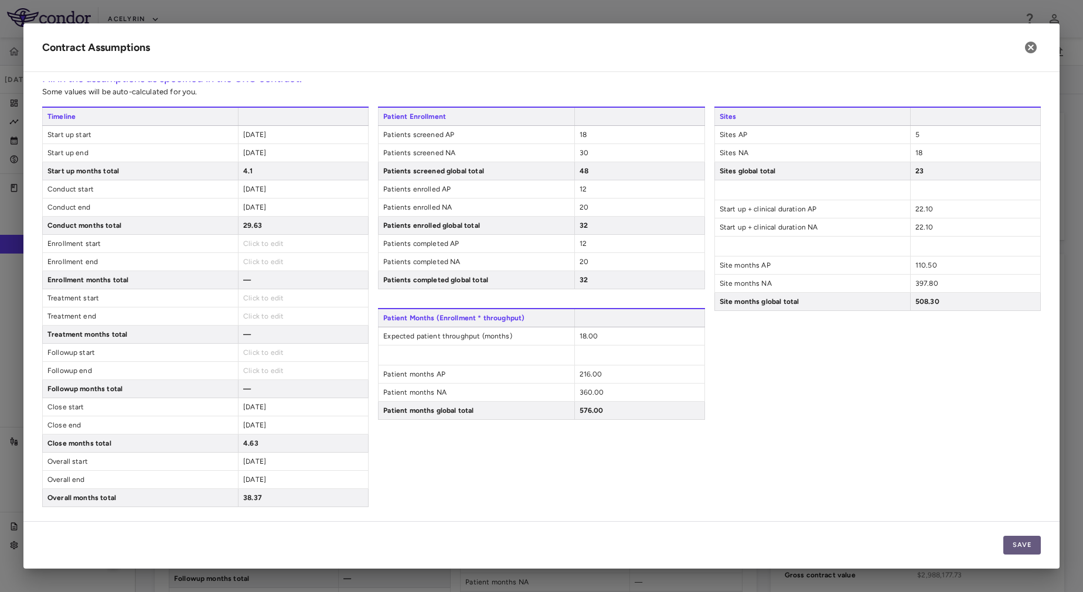
click at [1024, 547] on button "Save" at bounding box center [1022, 545] width 38 height 19
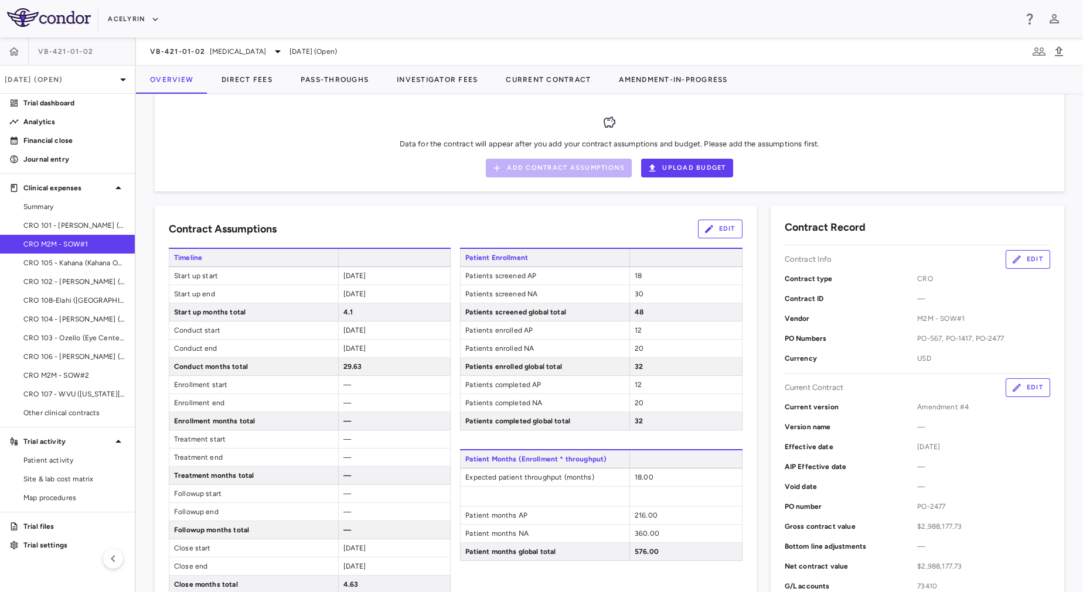
scroll to position [5, 0]
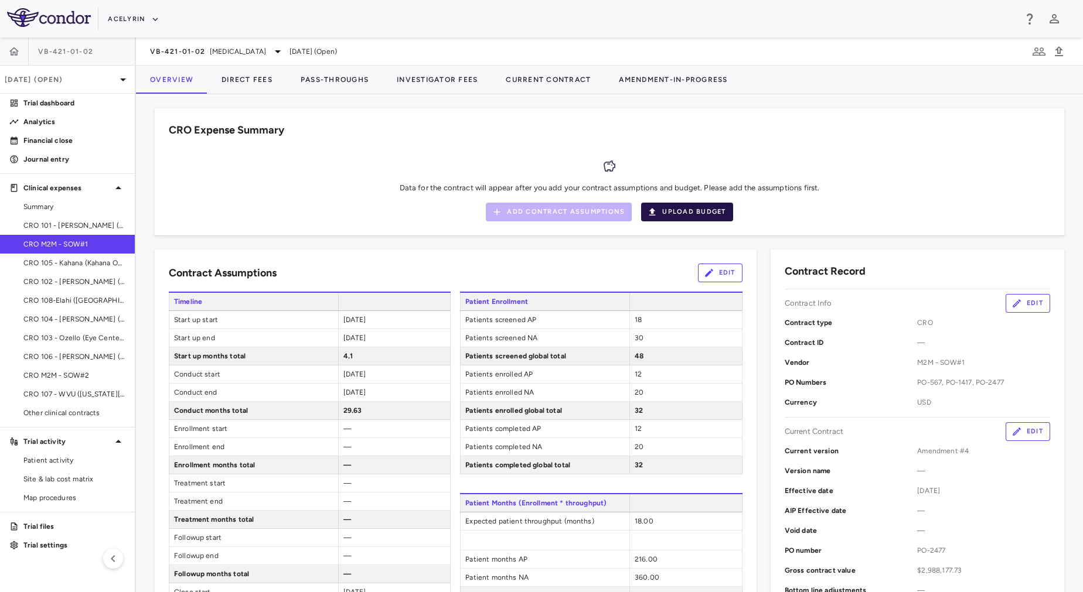
click at [657, 211] on button "Upload Budget" at bounding box center [686, 212] width 91 height 19
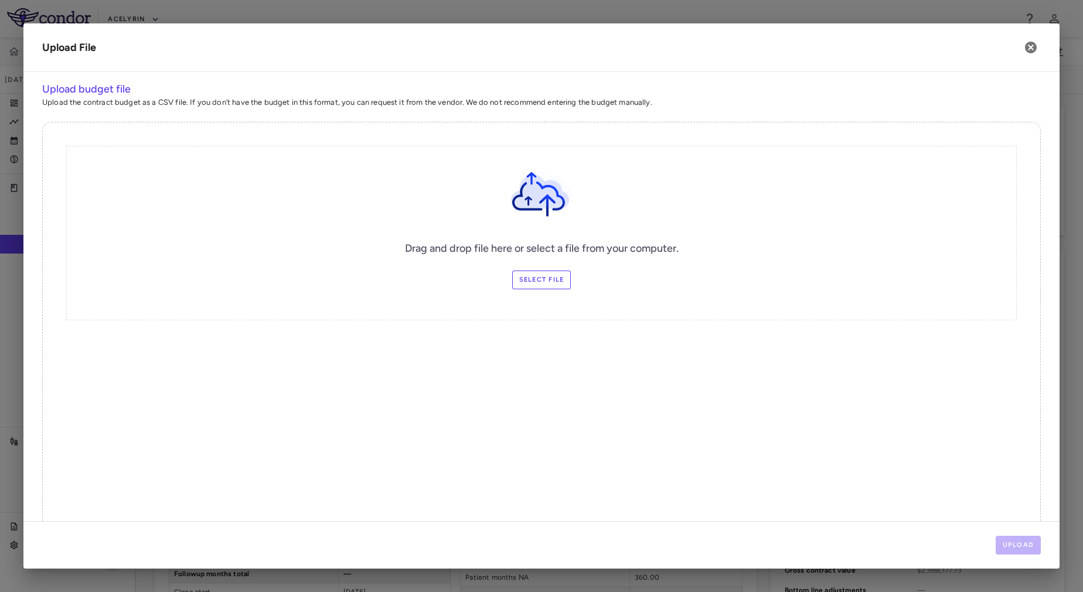
click at [546, 274] on label "Select file" at bounding box center [541, 280] width 59 height 19
click at [0, 0] on input "Select file" at bounding box center [0, 0] width 0 height 0
click at [1028, 541] on button "Upload" at bounding box center [1019, 545] width 46 height 19
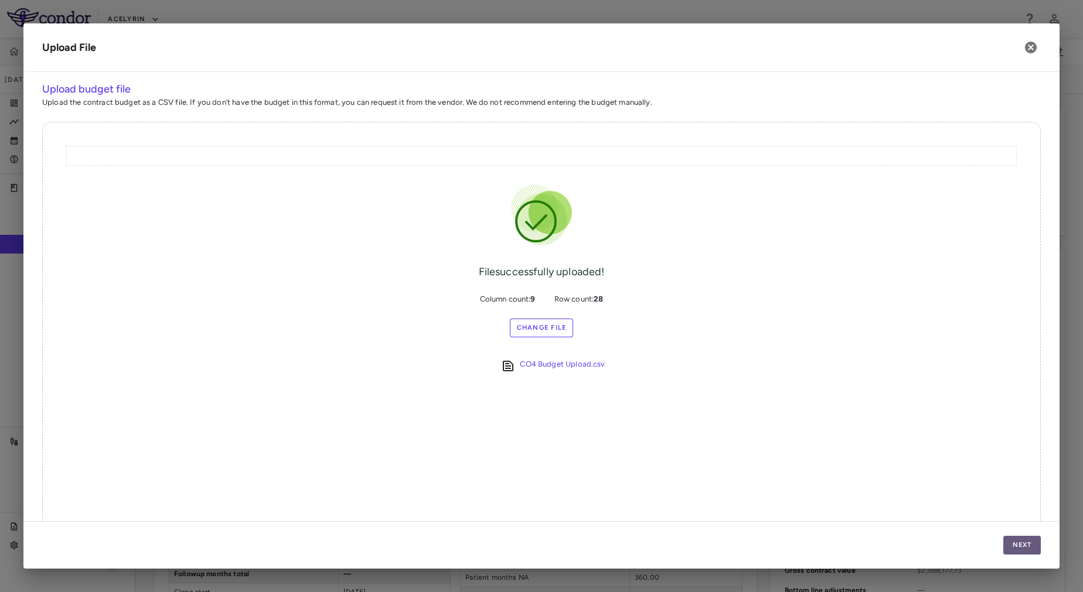
click at [1014, 540] on button "Next" at bounding box center [1022, 545] width 38 height 19
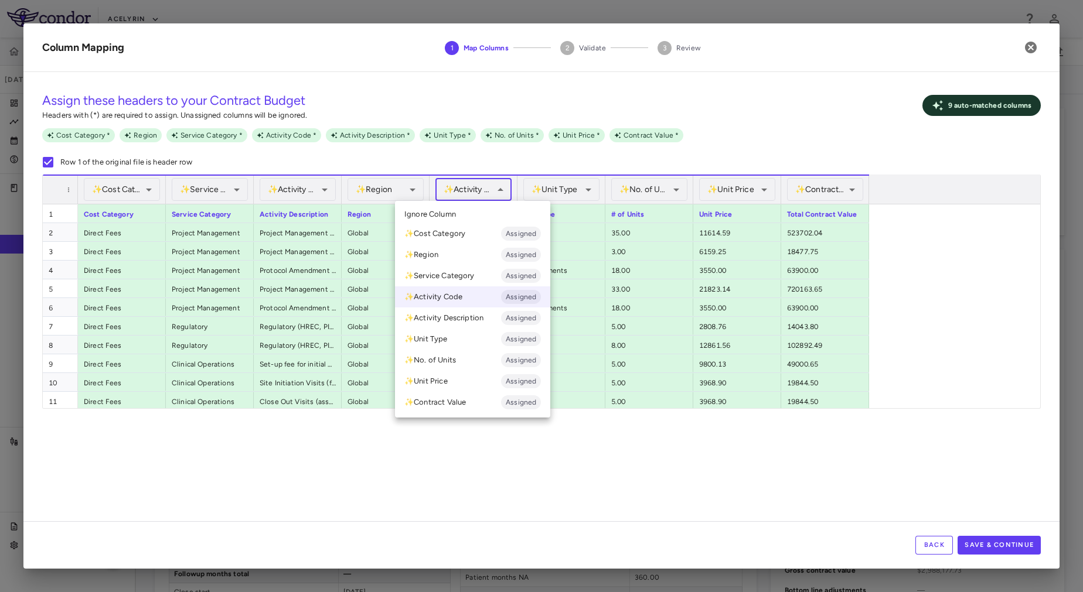
click at [461, 192] on body "Skip to sidebar Skip to main content Acelyrin VB-421-01-02 Sep 2025 (Open) Tria…" at bounding box center [541, 296] width 1083 height 592
click at [565, 186] on div at bounding box center [541, 296] width 1083 height 592
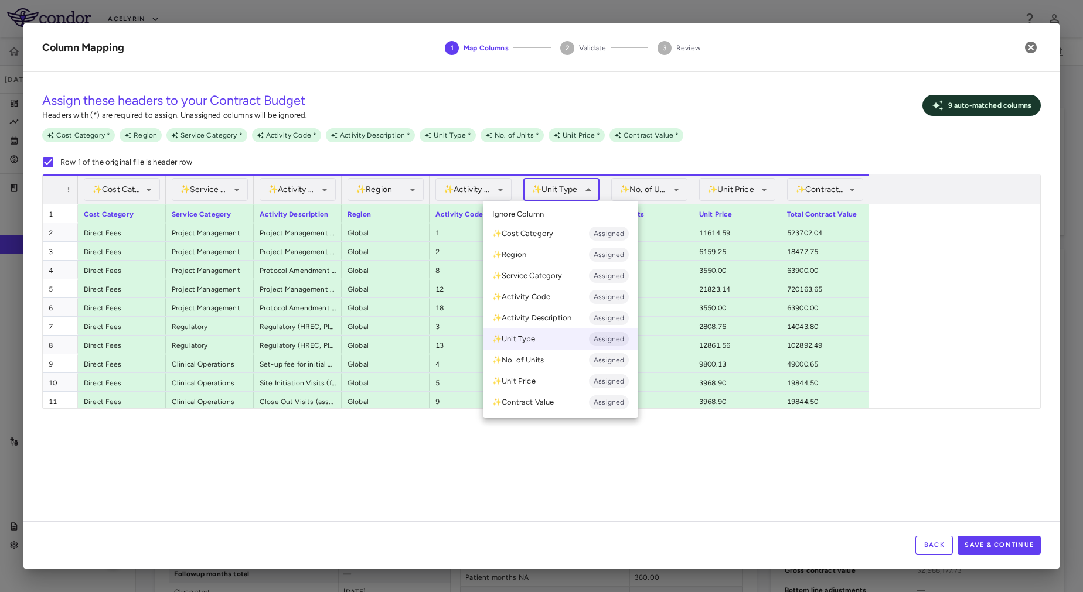
click at [575, 186] on body "Skip to sidebar Skip to main content Acelyrin VB-421-01-02 Sep 2025 (Open) Tria…" at bounding box center [541, 296] width 1083 height 592
click at [652, 186] on div at bounding box center [541, 296] width 1083 height 592
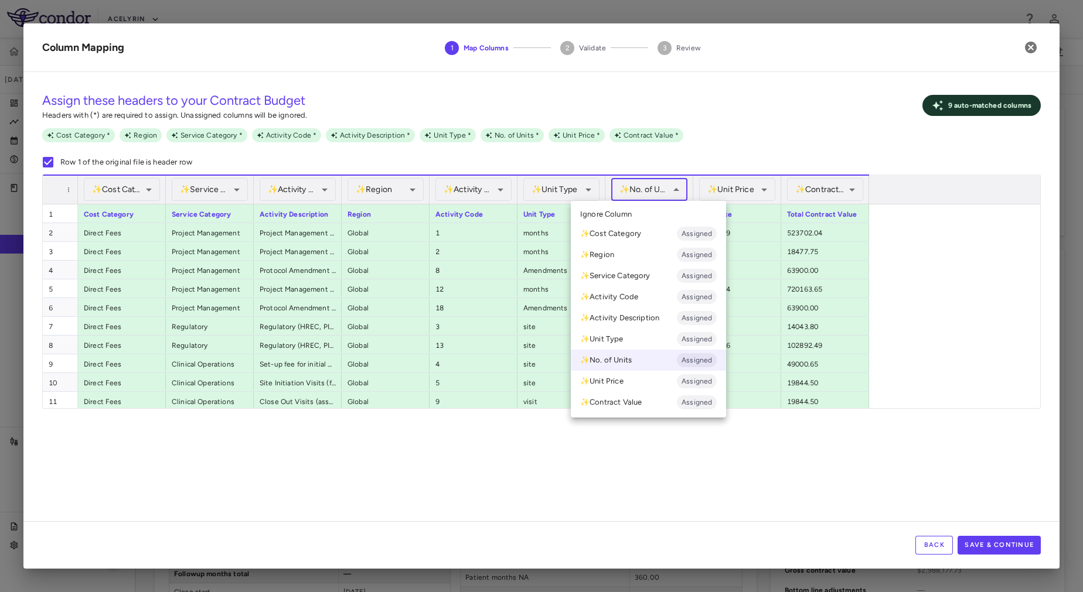
click at [666, 189] on body "Skip to sidebar Skip to main content Acelyrin VB-421-01-02 Sep 2025 (Open) Tria…" at bounding box center [541, 296] width 1083 height 592
click at [666, 189] on div at bounding box center [541, 296] width 1083 height 592
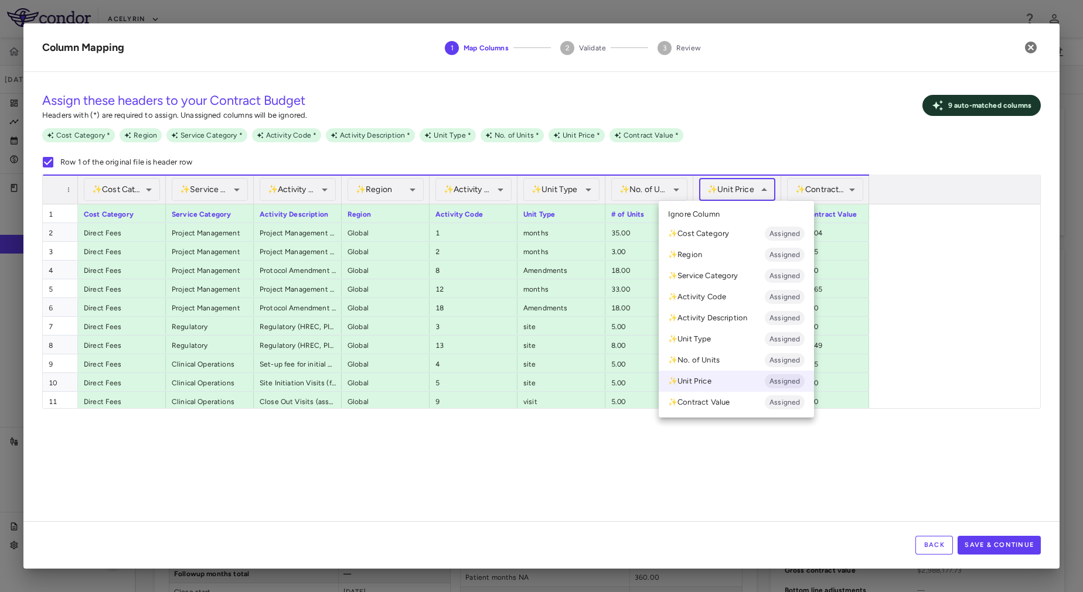
click at [747, 186] on body "Skip to sidebar Skip to main content Acelyrin VB-421-01-02 Sep 2025 (Open) Tria…" at bounding box center [541, 296] width 1083 height 592
click at [823, 189] on div at bounding box center [541, 296] width 1083 height 592
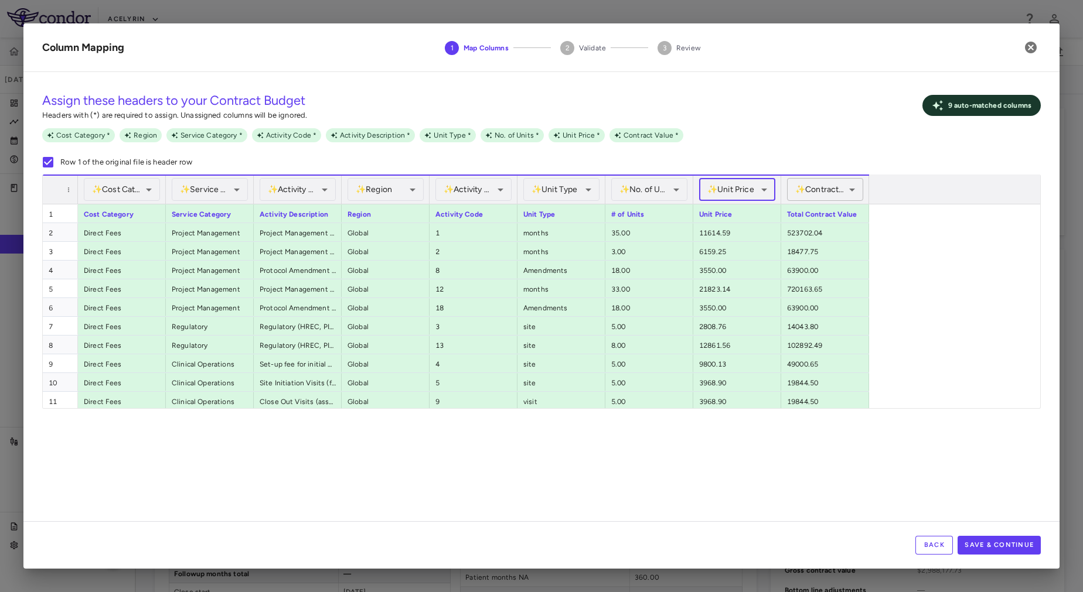
click at [823, 189] on body "Skip to sidebar Skip to main content Acelyrin VB-421-01-02 Sep 2025 (Open) Tria…" at bounding box center [541, 296] width 1083 height 592
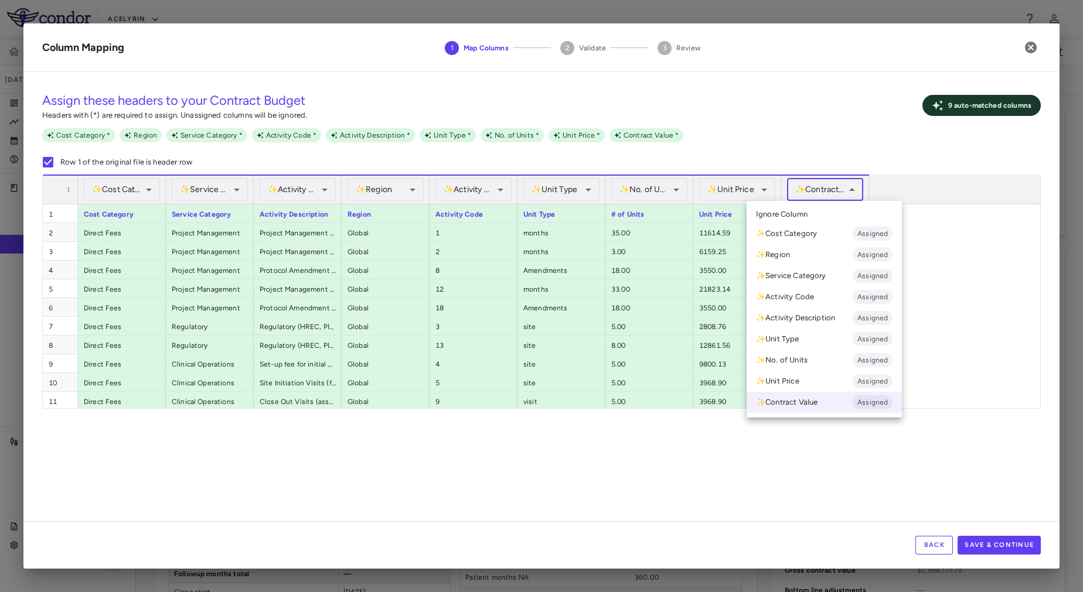
click at [747, 125] on div at bounding box center [541, 296] width 1083 height 592
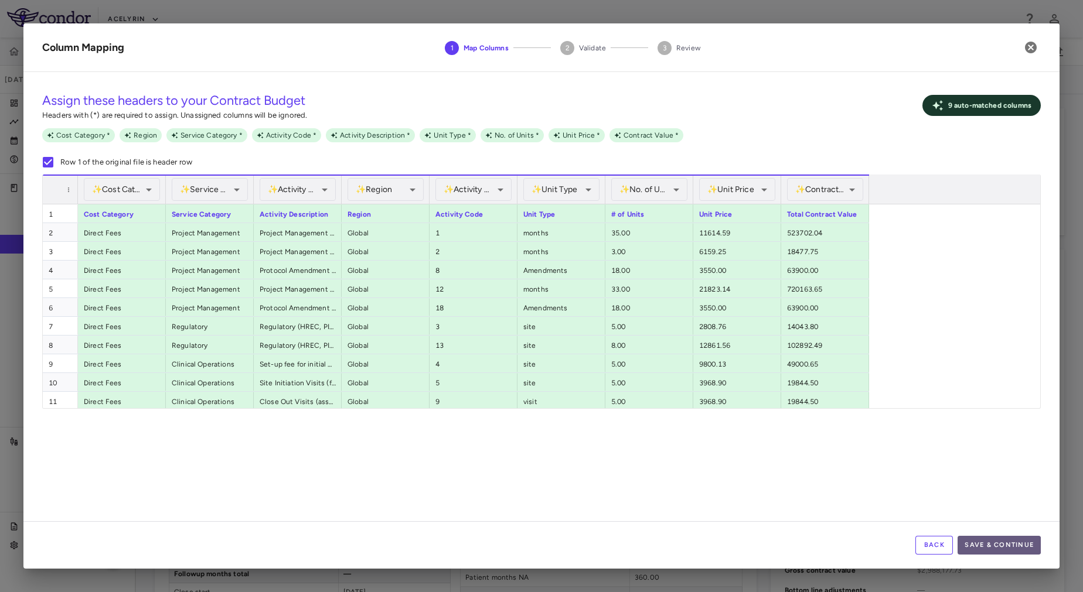
click at [1000, 546] on button "Save & Continue" at bounding box center [998, 545] width 83 height 19
drag, startPoint x: 1000, startPoint y: 546, endPoint x: 942, endPoint y: 458, distance: 104.5
click at [942, 458] on div "**********" at bounding box center [541, 296] width 1036 height 546
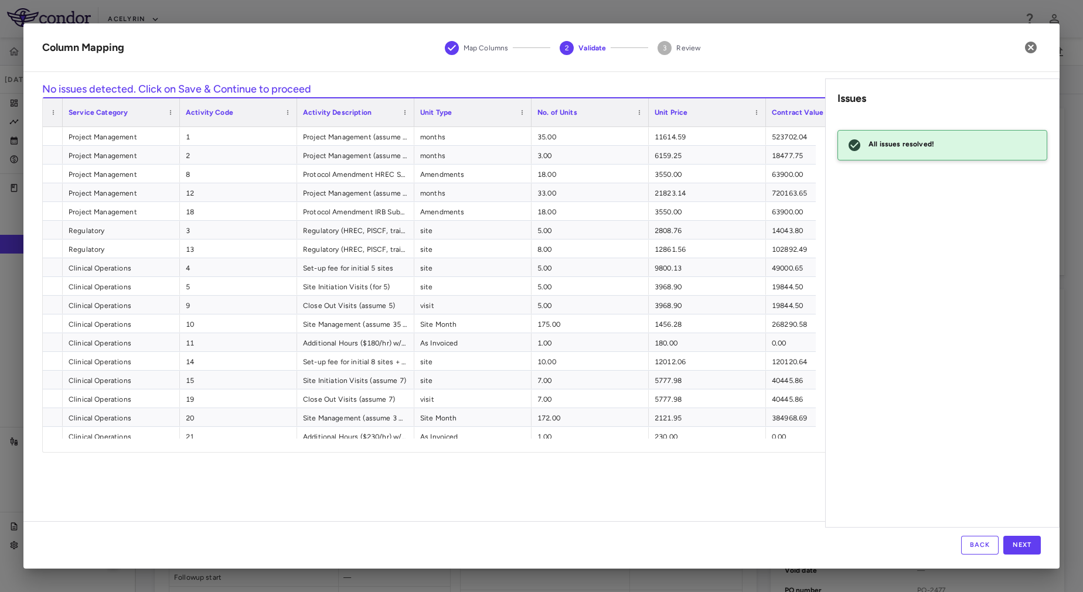
scroll to position [0, 329]
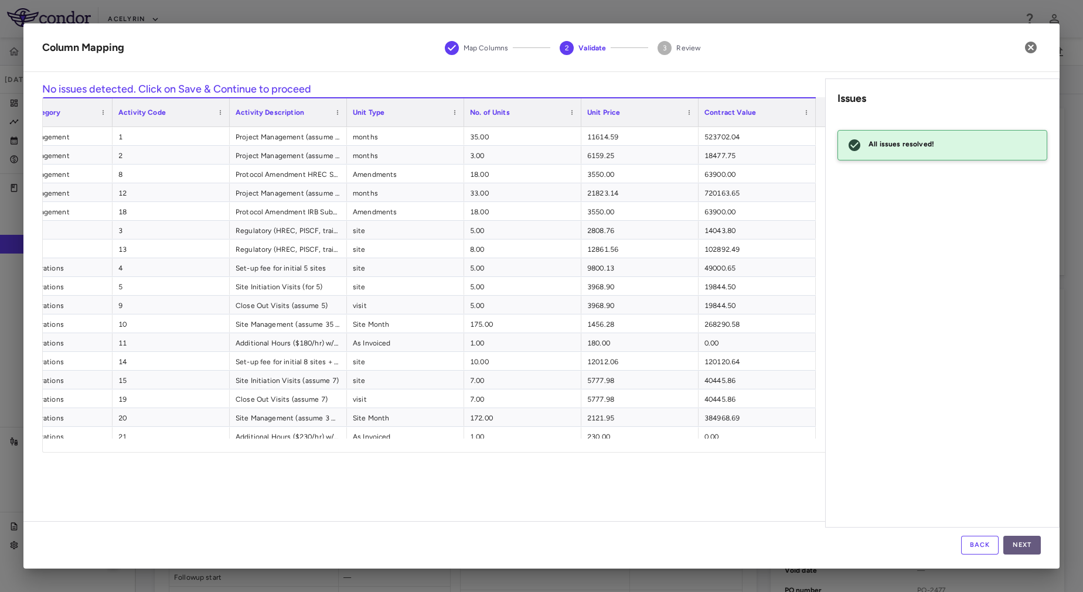
click at [1020, 543] on button "Next" at bounding box center [1022, 545] width 38 height 19
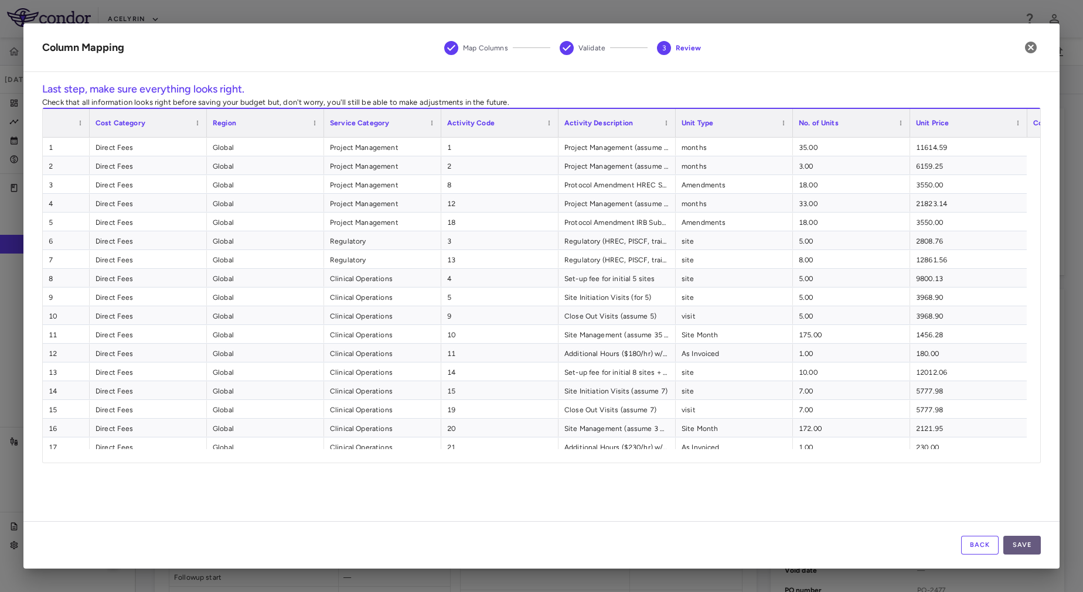
click at [1031, 548] on button "Save" at bounding box center [1022, 545] width 38 height 19
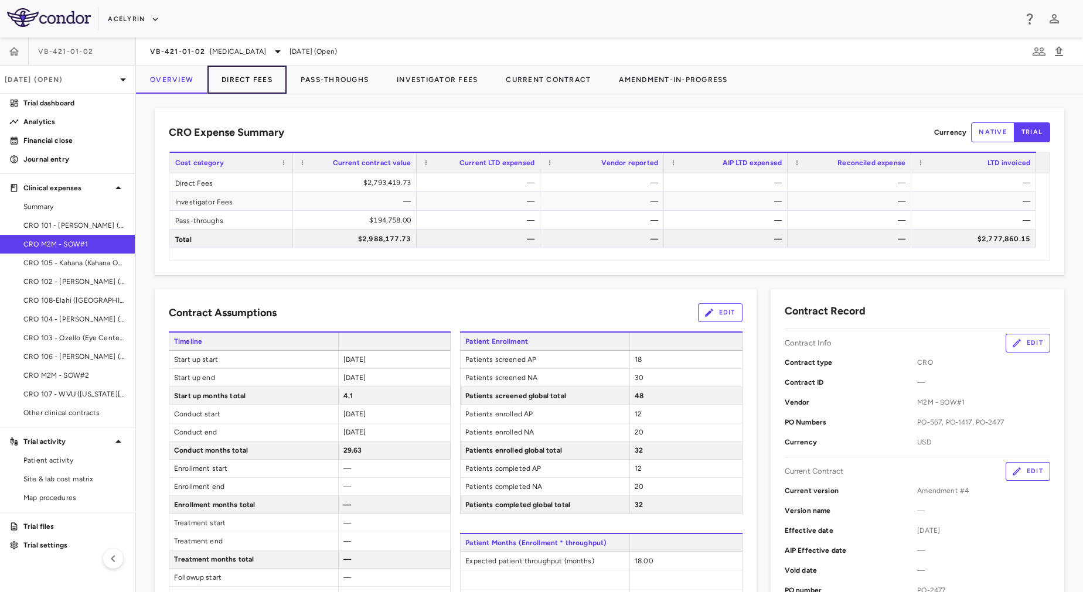
click at [260, 82] on button "Direct Fees" at bounding box center [246, 80] width 79 height 28
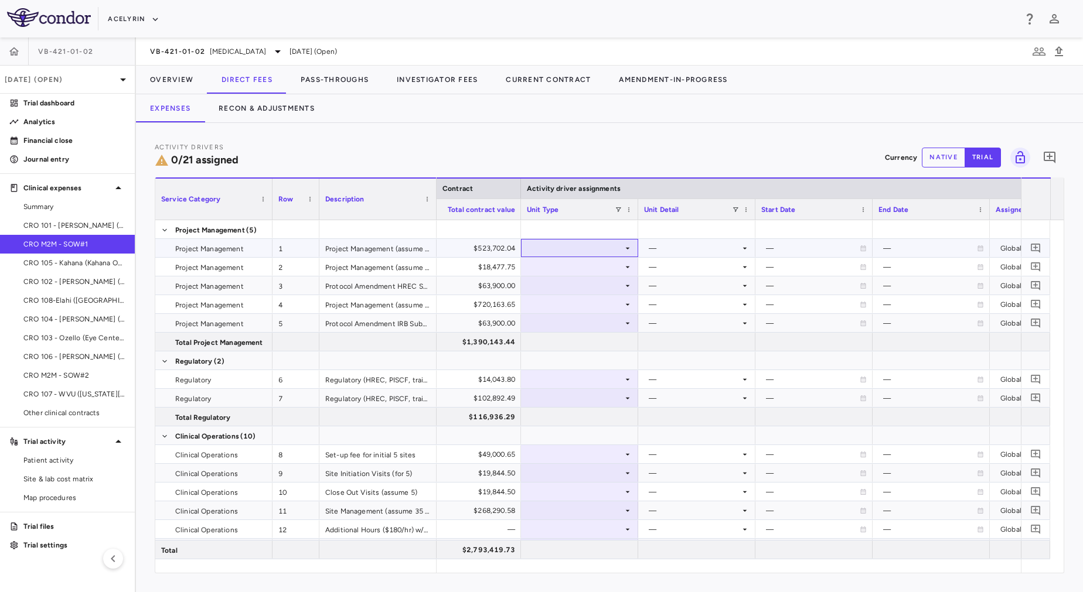
click at [615, 246] on div at bounding box center [579, 248] width 105 height 17
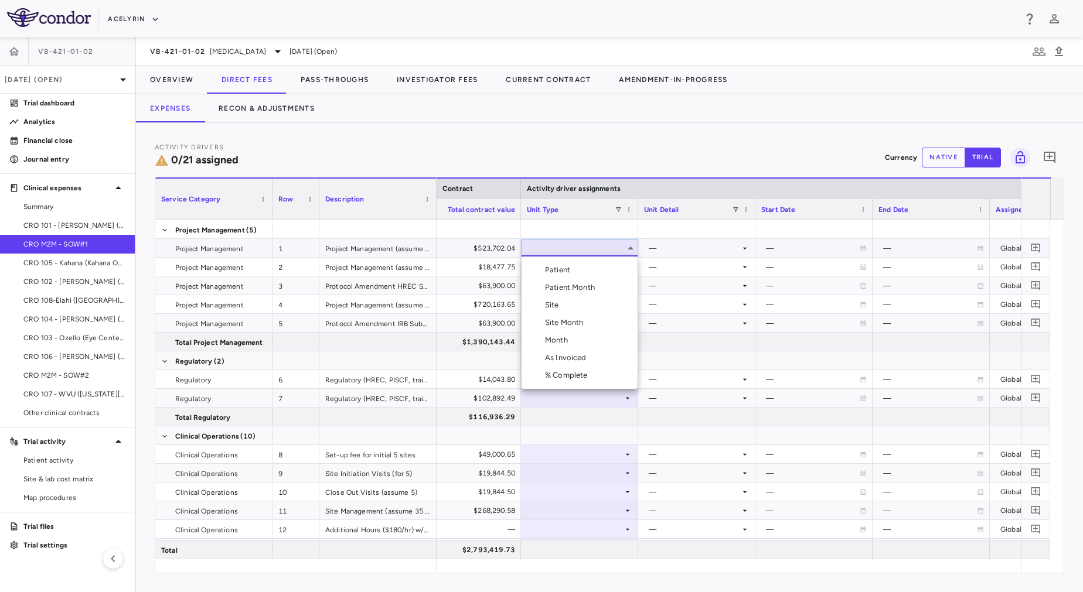
click at [513, 135] on div at bounding box center [541, 296] width 1083 height 592
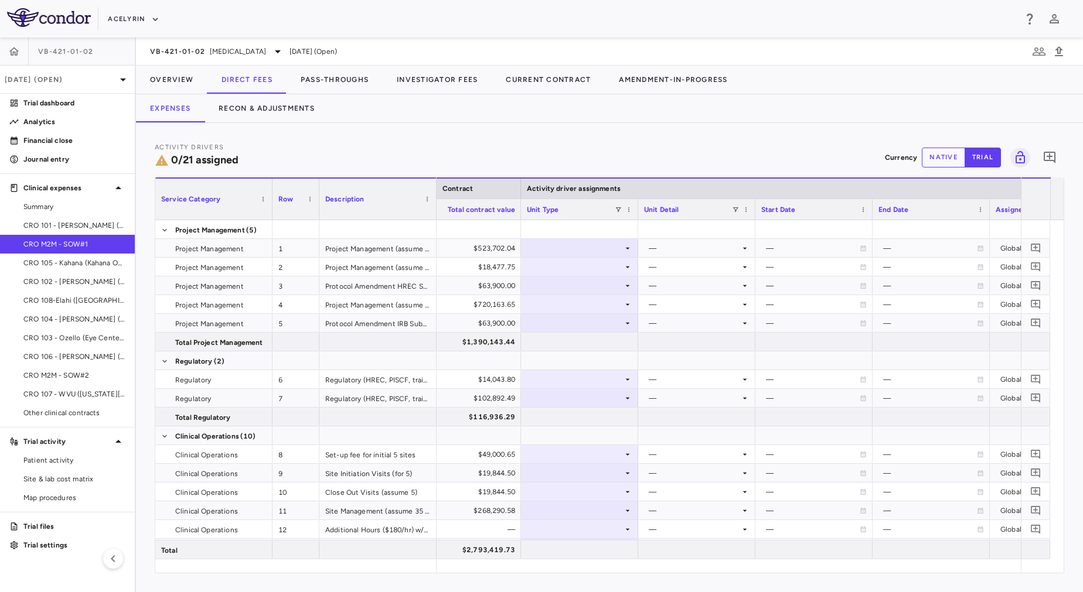
click at [950, 159] on button "native" at bounding box center [943, 158] width 43 height 20
type button "native"
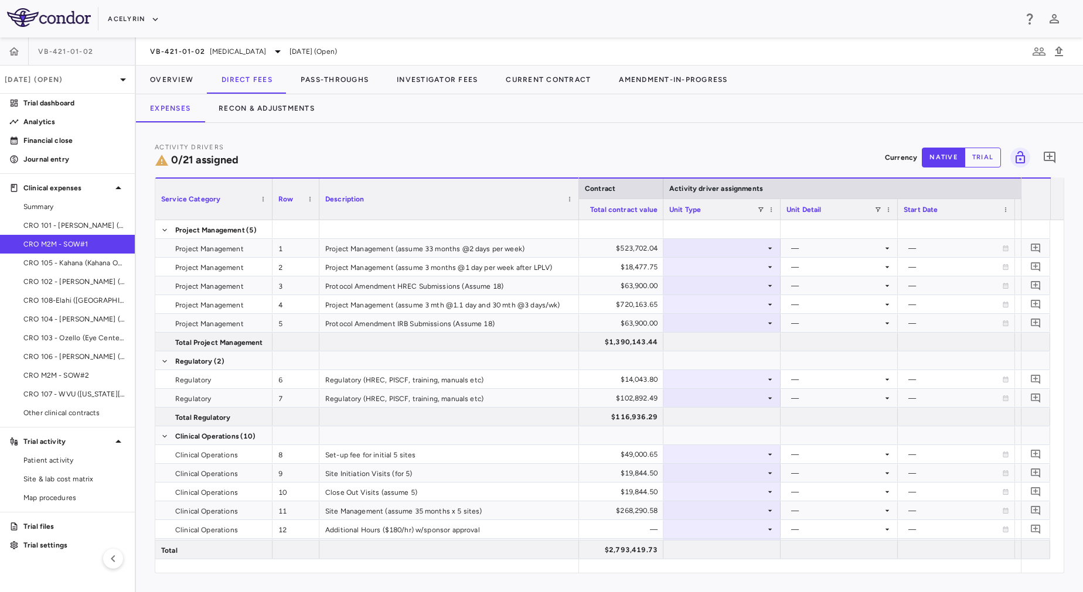
drag, startPoint x: 435, startPoint y: 207, endPoint x: 577, endPoint y: 228, distance: 143.3
click at [577, 228] on div "Service Category Row Description Contract Activity driver assignments 1" at bounding box center [609, 376] width 908 height 396
click at [715, 250] on div at bounding box center [721, 248] width 105 height 17
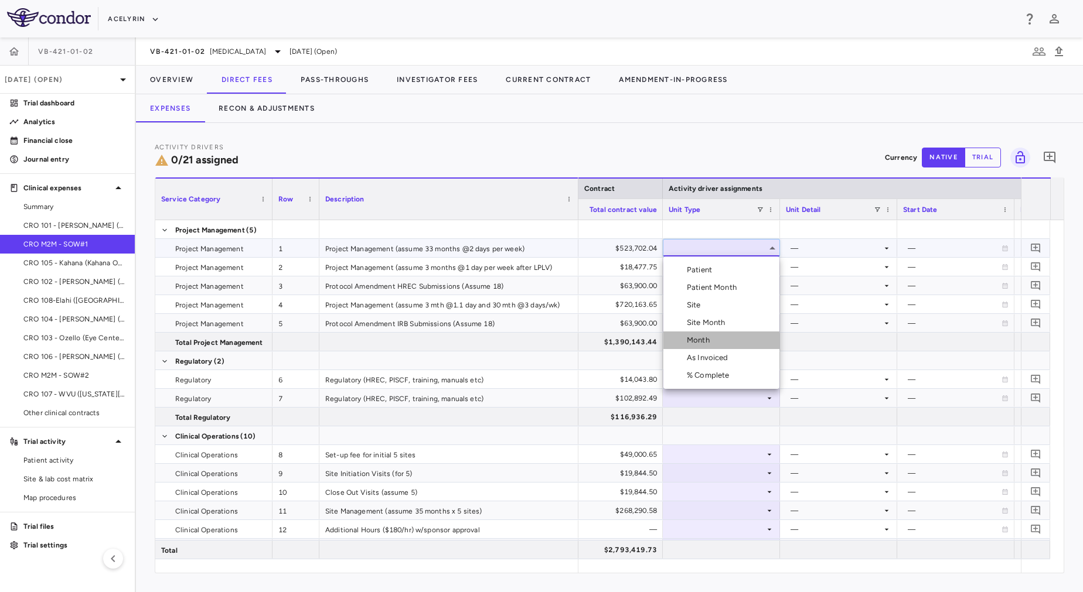
click at [715, 343] on li "Month" at bounding box center [721, 341] width 116 height 18
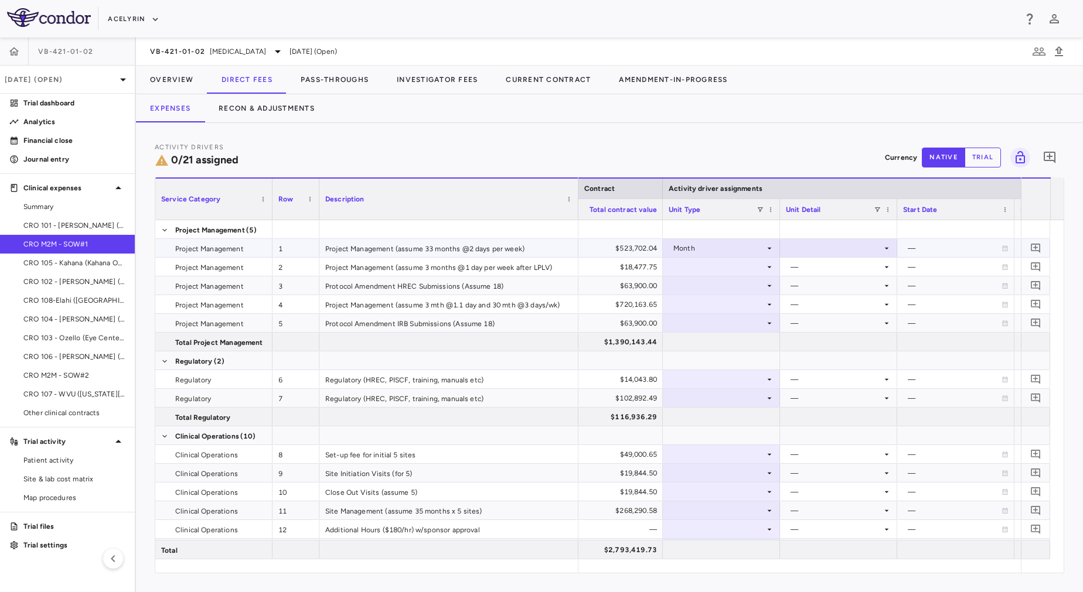
click at [825, 252] on div at bounding box center [838, 248] width 105 height 17
click at [823, 334] on li "Custom" at bounding box center [838, 341] width 116 height 18
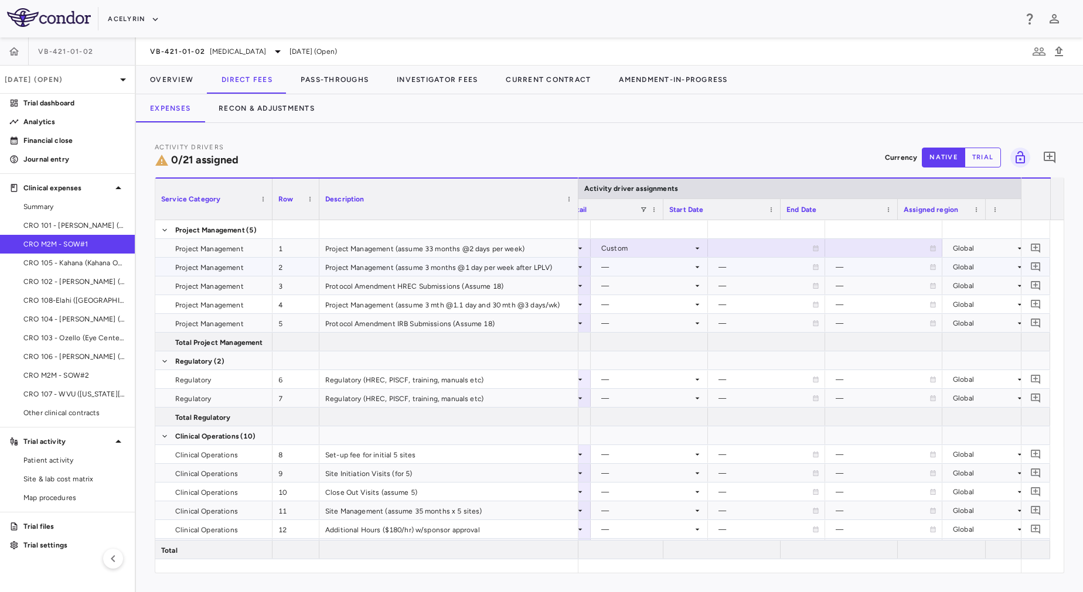
scroll to position [0, 808]
click at [812, 250] on icon at bounding box center [815, 248] width 7 height 7
click at [817, 251] on icon "Choose date, selected date is Sep 25, 2025" at bounding box center [815, 249] width 8 height 9
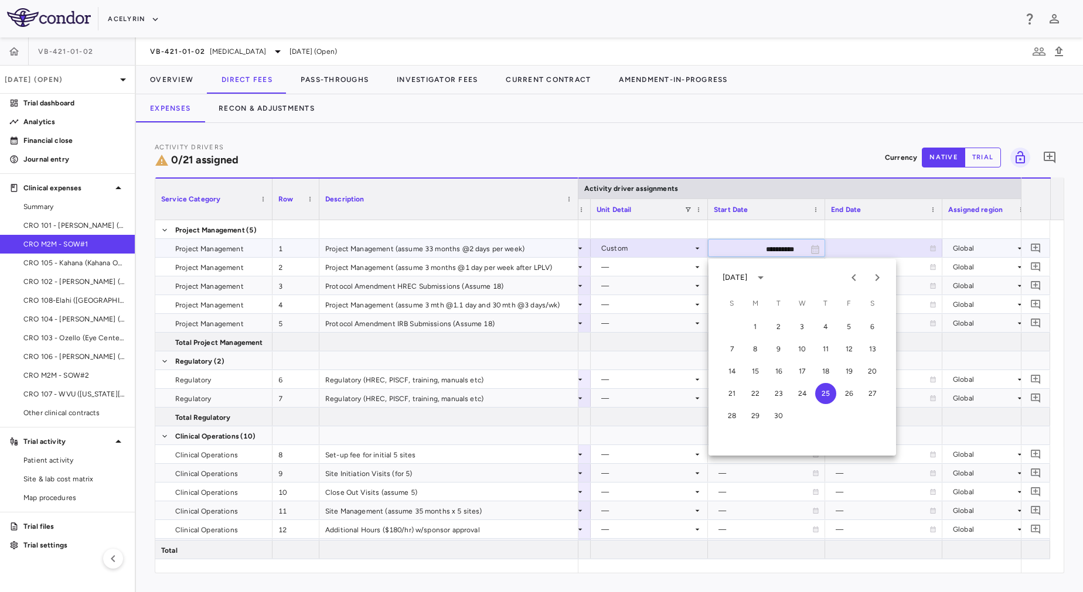
drag, startPoint x: 742, startPoint y: 250, endPoint x: 789, endPoint y: 247, distance: 47.0
click at [789, 247] on input "**********" at bounding box center [755, 249] width 95 height 19
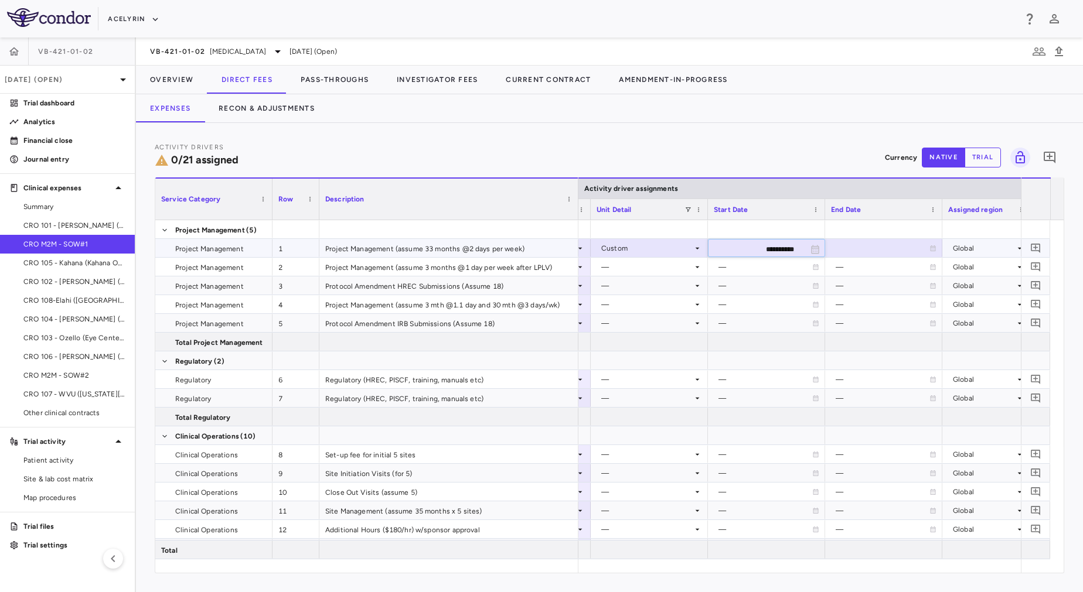
click at [789, 247] on input "**********" at bounding box center [755, 249] width 95 height 19
click at [793, 247] on input "**********" at bounding box center [755, 249] width 95 height 19
click at [649, 247] on div "Custom" at bounding box center [646, 248] width 91 height 19
click at [730, 265] on div "—" at bounding box center [765, 267] width 94 height 19
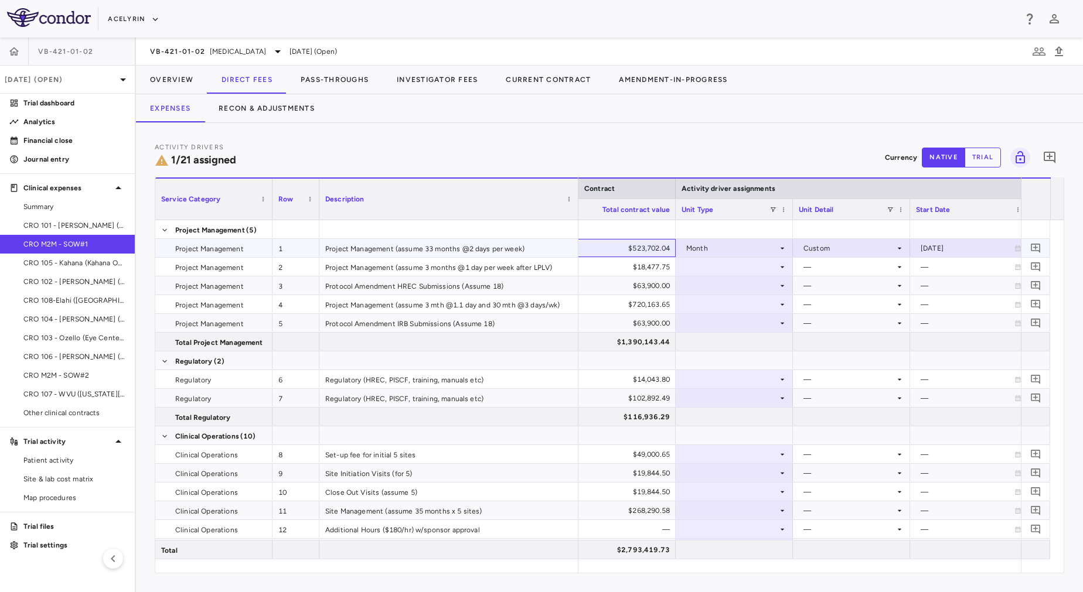
click at [632, 246] on div "$523,702.04" at bounding box center [619, 248] width 101 height 19
click at [601, 271] on div "$18,477.75" at bounding box center [619, 267] width 101 height 19
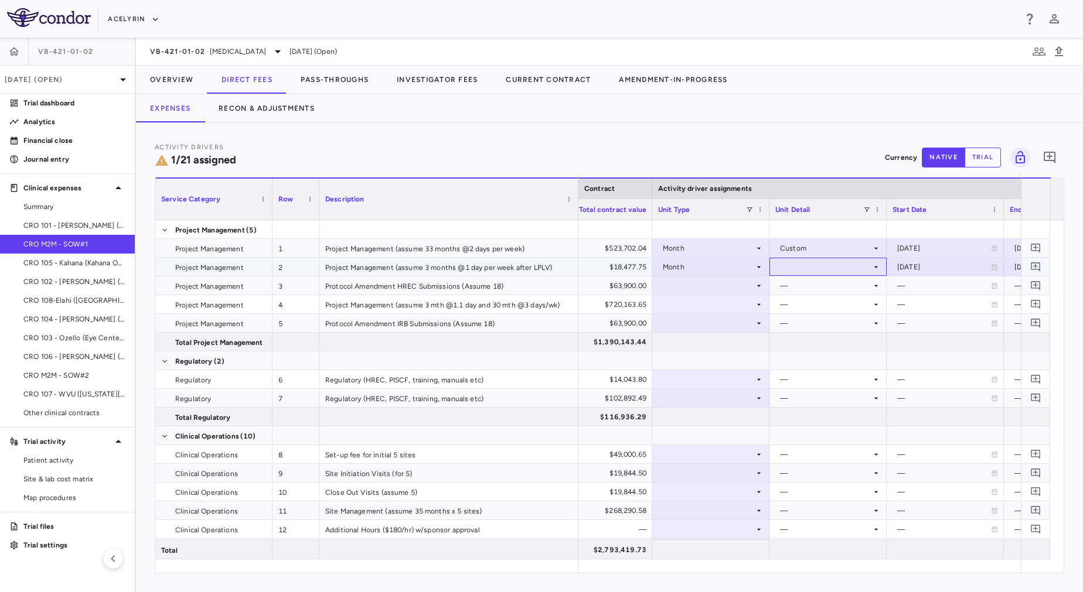
click at [832, 265] on div at bounding box center [827, 266] width 105 height 17
click at [817, 357] on div "Custom" at bounding box center [809, 359] width 32 height 11
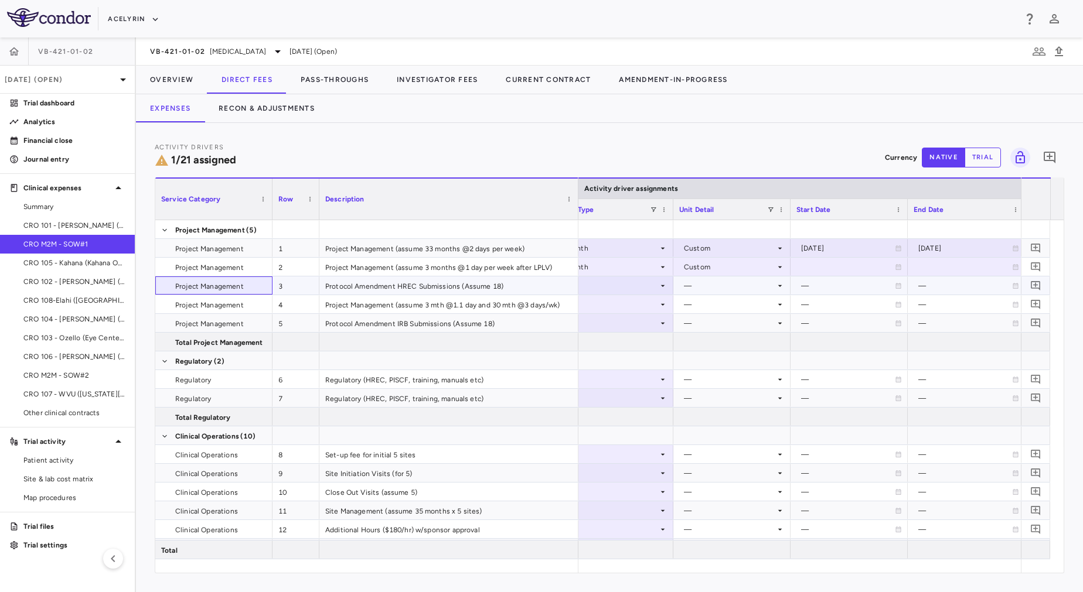
click at [243, 282] on span "Project Management" at bounding box center [220, 286] width 91 height 19
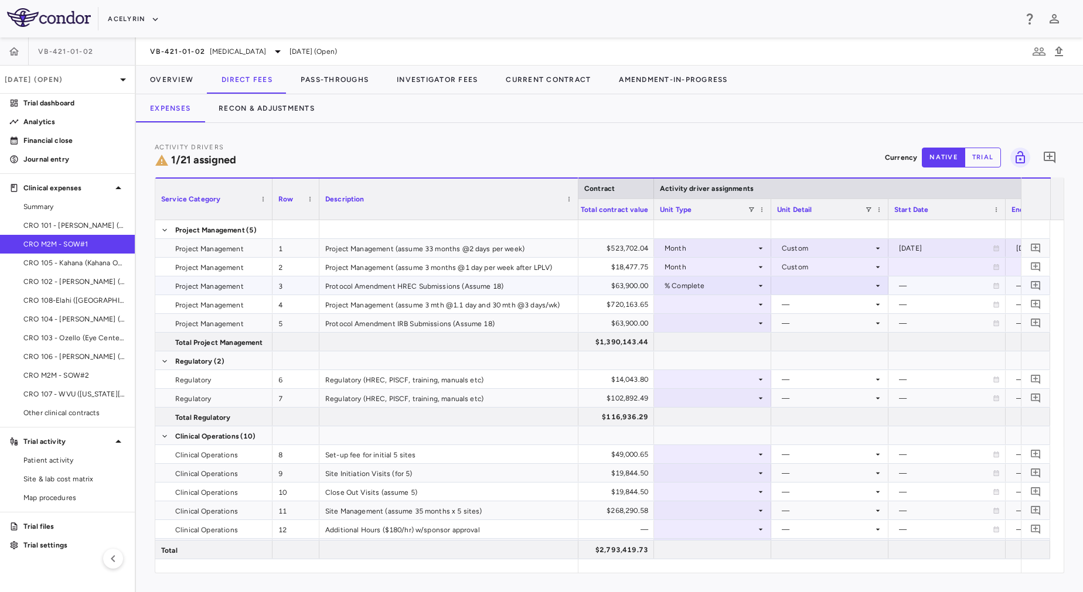
click at [820, 279] on div at bounding box center [829, 285] width 105 height 17
click at [817, 305] on div "As occurred" at bounding box center [818, 307] width 47 height 11
click at [519, 302] on div "Project Management (assume 3 mth @1.1 day and 30 mth @3 days/wk)" at bounding box center [448, 304] width 259 height 18
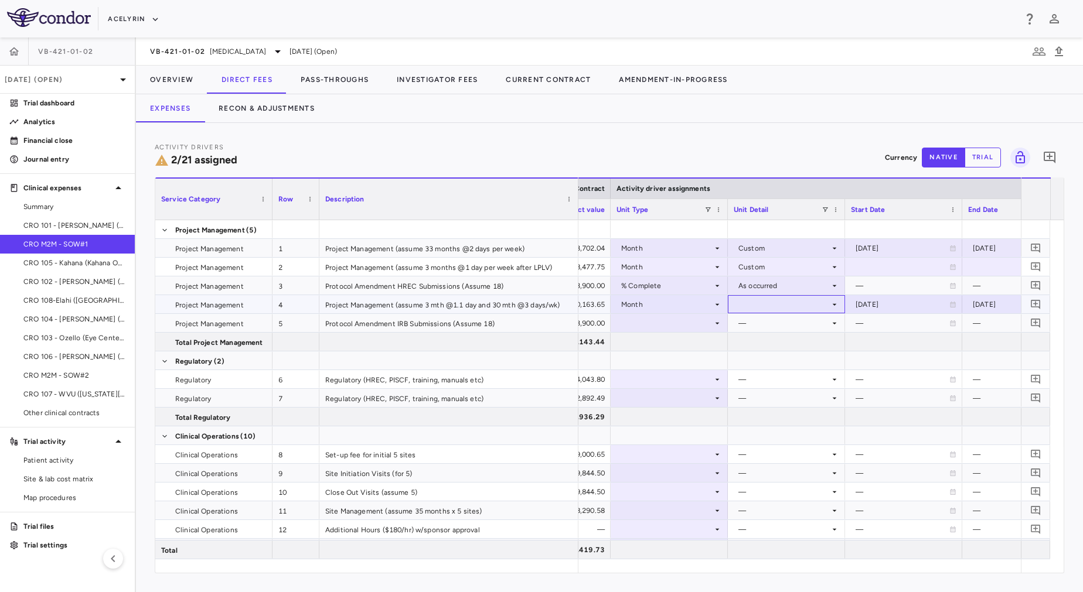
click at [771, 302] on div at bounding box center [786, 304] width 105 height 17
click at [782, 396] on div "Custom" at bounding box center [768, 396] width 32 height 11
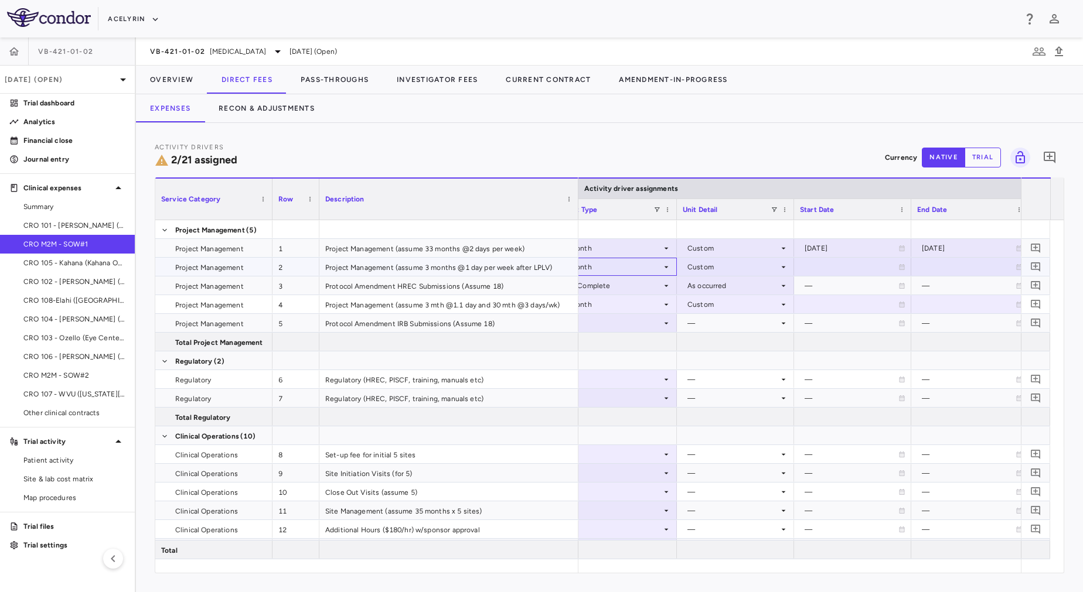
click at [646, 267] on div "Month" at bounding box center [615, 267] width 91 height 19
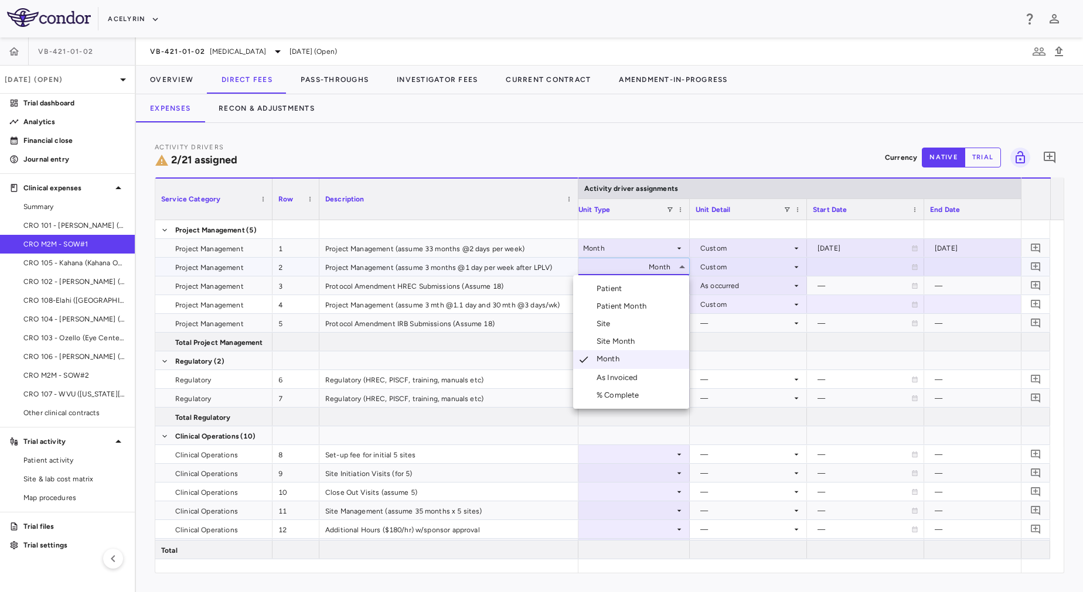
click at [730, 266] on div at bounding box center [541, 296] width 1083 height 592
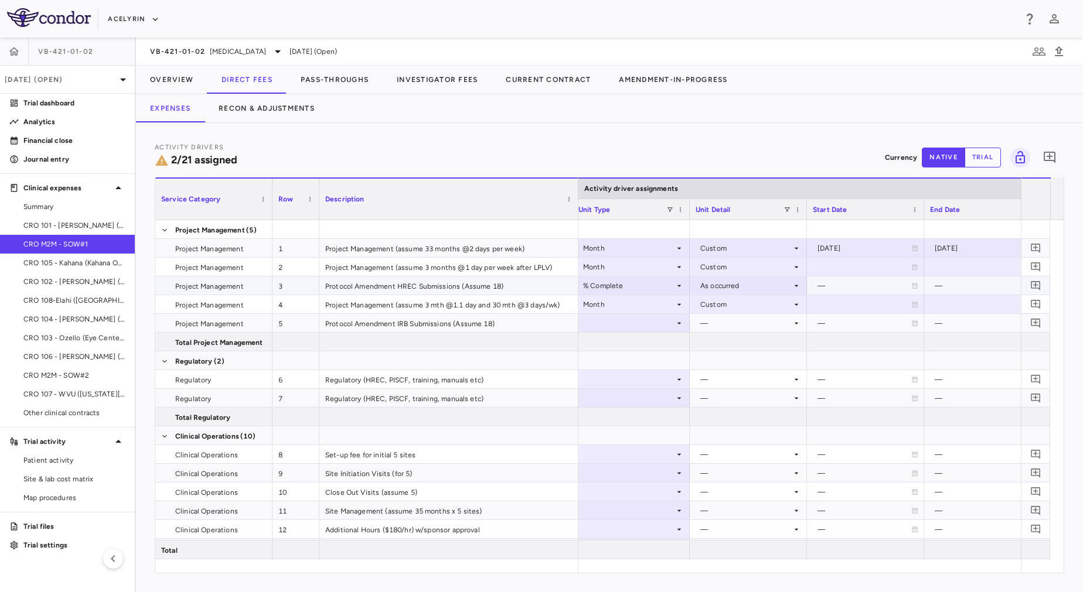
click at [852, 288] on div "—" at bounding box center [864, 286] width 94 height 19
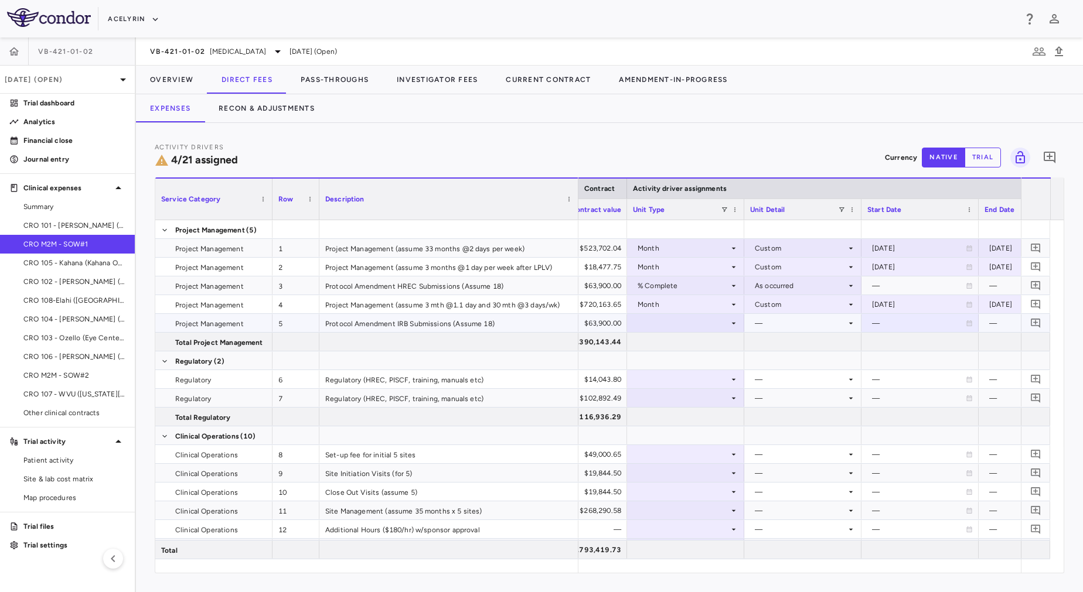
click at [703, 325] on div at bounding box center [685, 323] width 105 height 17
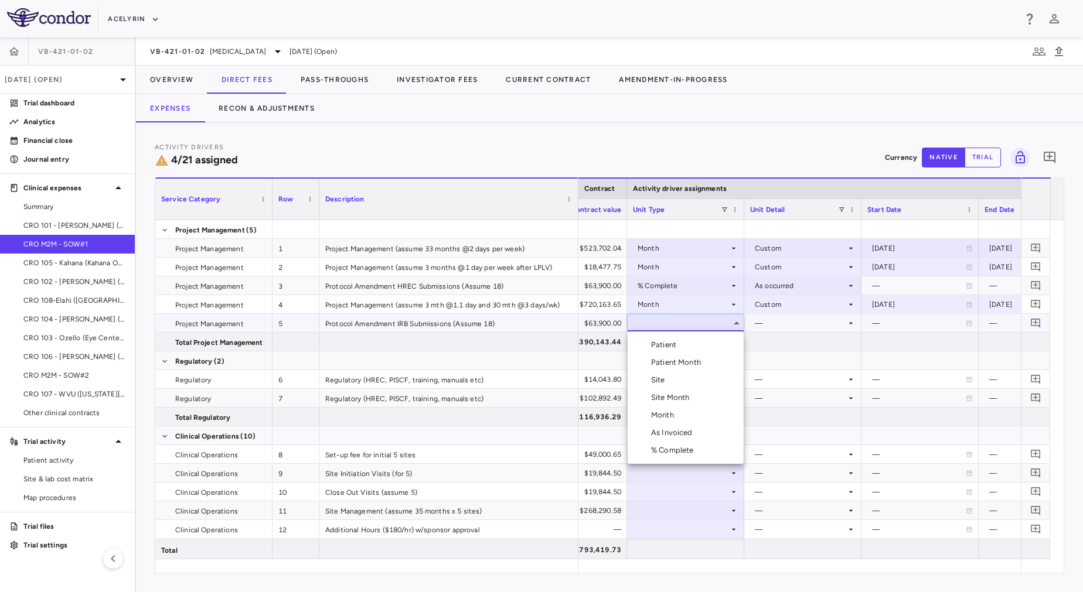
click at [677, 448] on div "% Complete" at bounding box center [674, 450] width 47 height 11
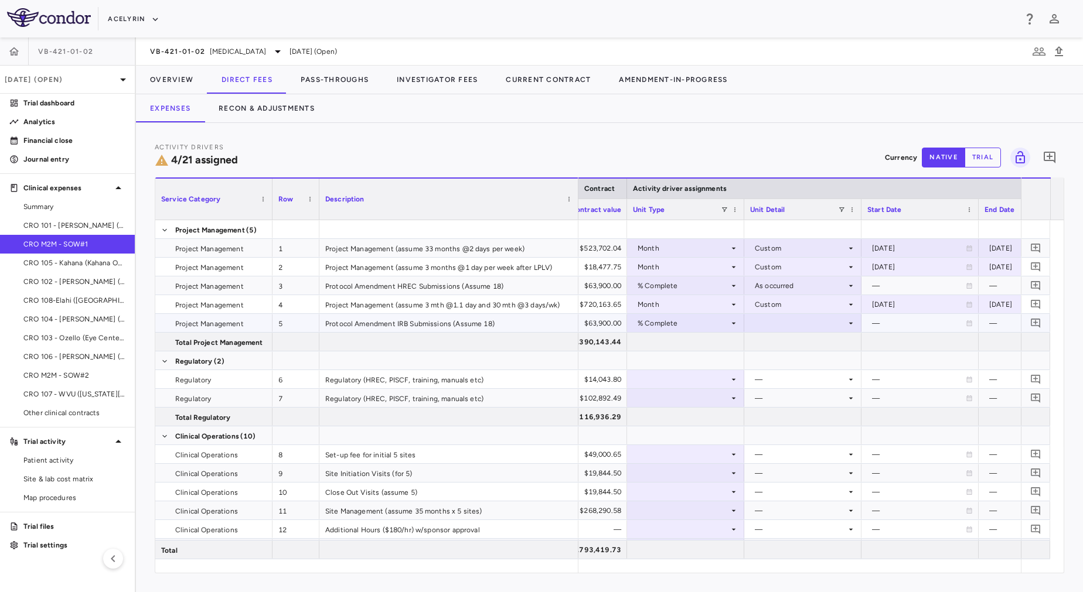
click at [800, 323] on div at bounding box center [802, 323] width 105 height 17
click at [783, 350] on li "As occurred" at bounding box center [803, 345] width 116 height 18
click at [601, 382] on div "$14,043.80" at bounding box center [571, 379] width 101 height 19
click at [816, 380] on div at bounding box center [803, 379] width 105 height 17
click at [804, 401] on li "Startup" at bounding box center [803, 402] width 116 height 18
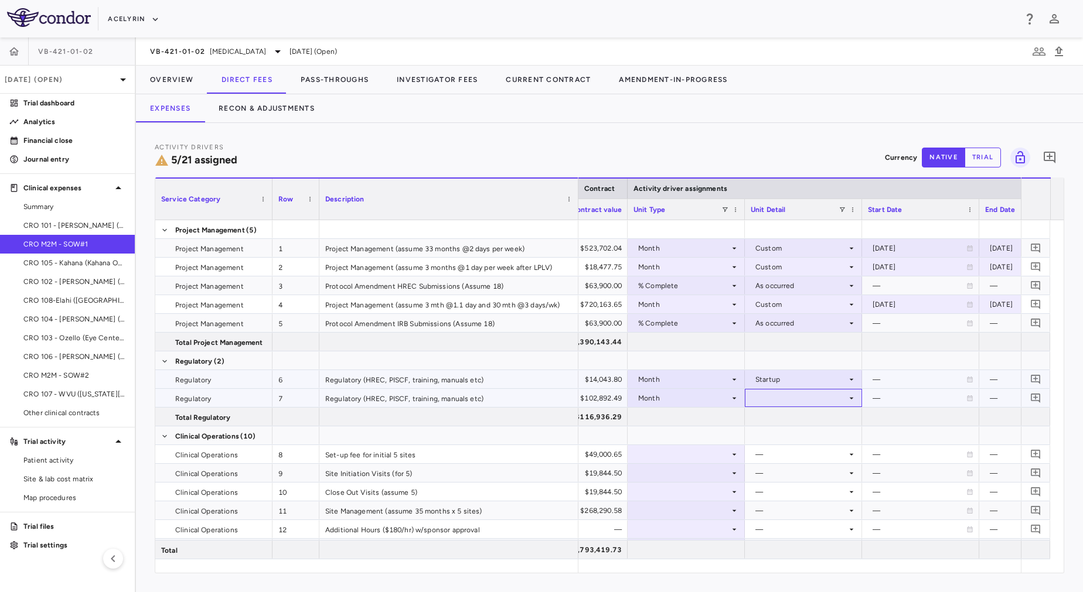
click at [804, 400] on div at bounding box center [803, 398] width 105 height 17
click at [800, 414] on li "Startup" at bounding box center [803, 420] width 116 height 18
click at [699, 455] on div at bounding box center [685, 454] width 105 height 17
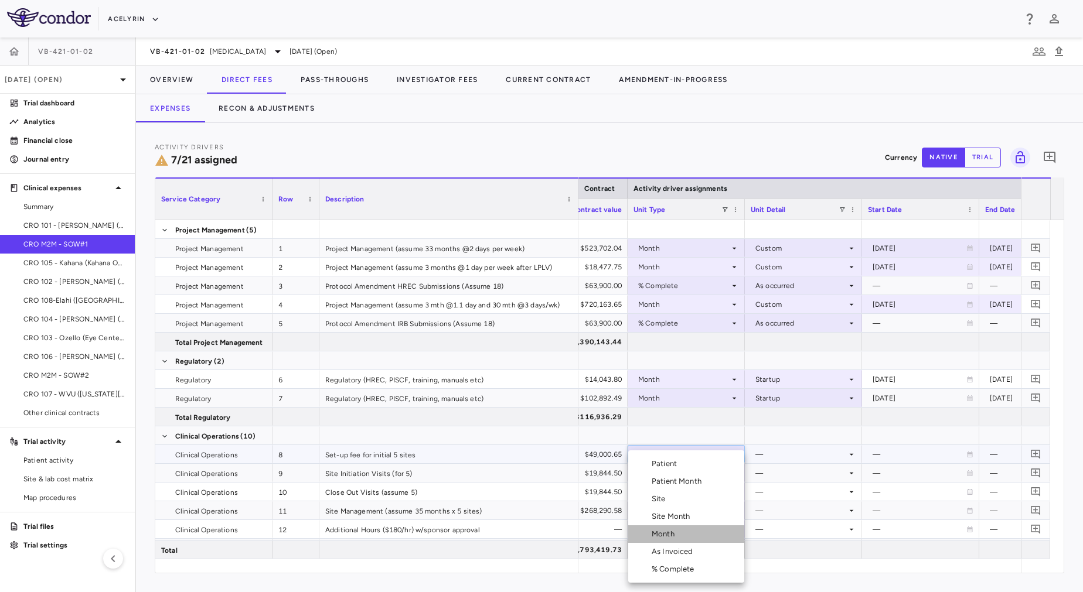
click at [683, 530] on li "Month" at bounding box center [686, 535] width 116 height 18
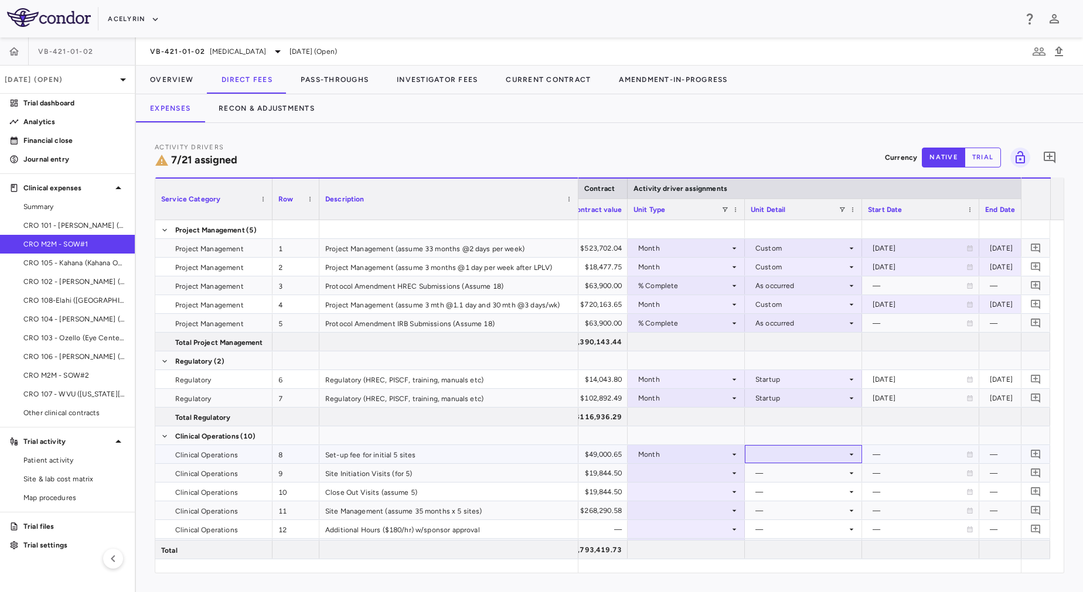
click at [792, 448] on div at bounding box center [803, 454] width 105 height 17
click at [780, 475] on div "Startup" at bounding box center [784, 476] width 31 height 11
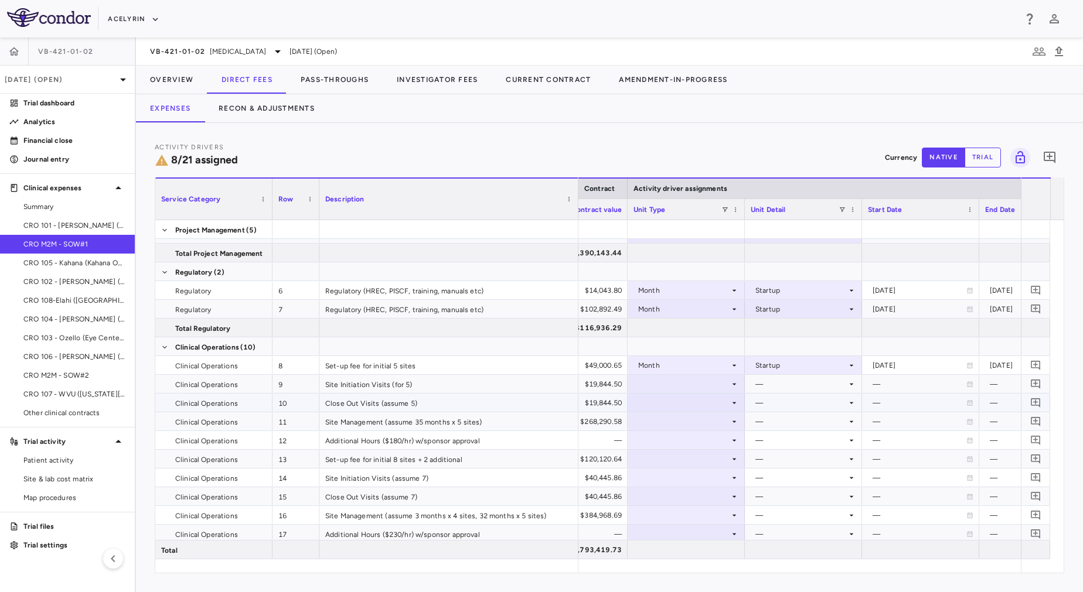
scroll to position [89, 0]
click at [502, 386] on div "Site Initiation Visits (for 5)" at bounding box center [448, 384] width 259 height 18
click at [667, 367] on div "Month" at bounding box center [683, 365] width 91 height 19
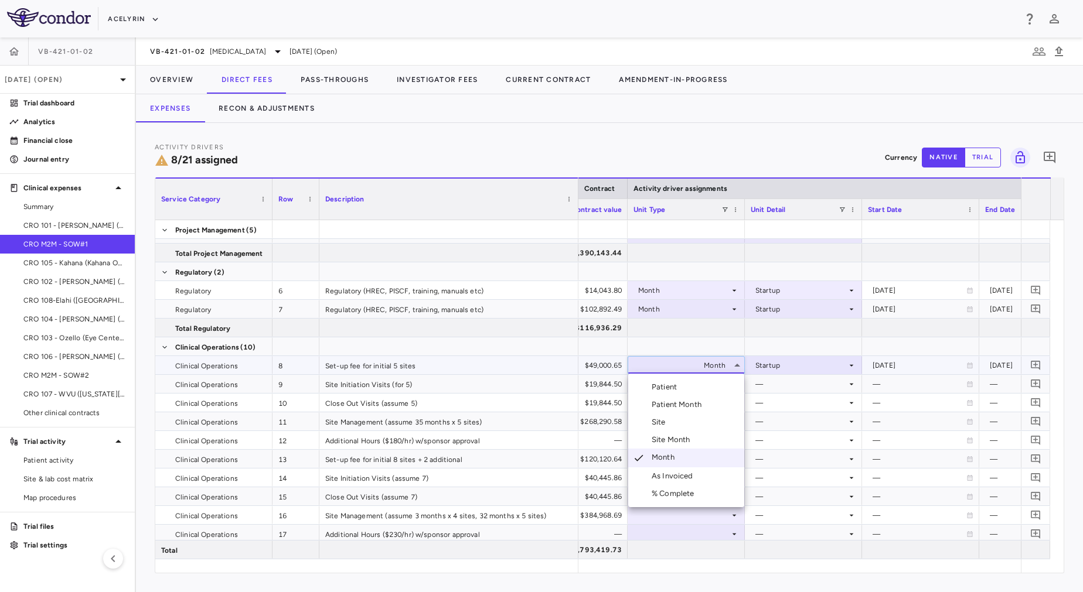
click at [662, 348] on div at bounding box center [541, 296] width 1083 height 592
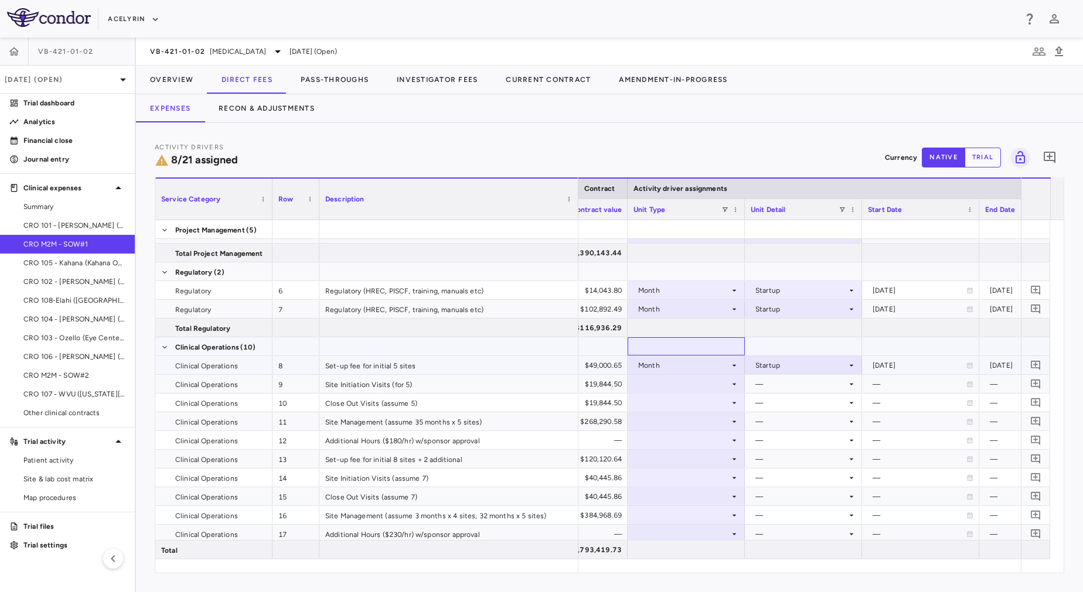
click at [662, 348] on div at bounding box center [685, 346] width 105 height 17
click at [711, 406] on div at bounding box center [685, 402] width 105 height 17
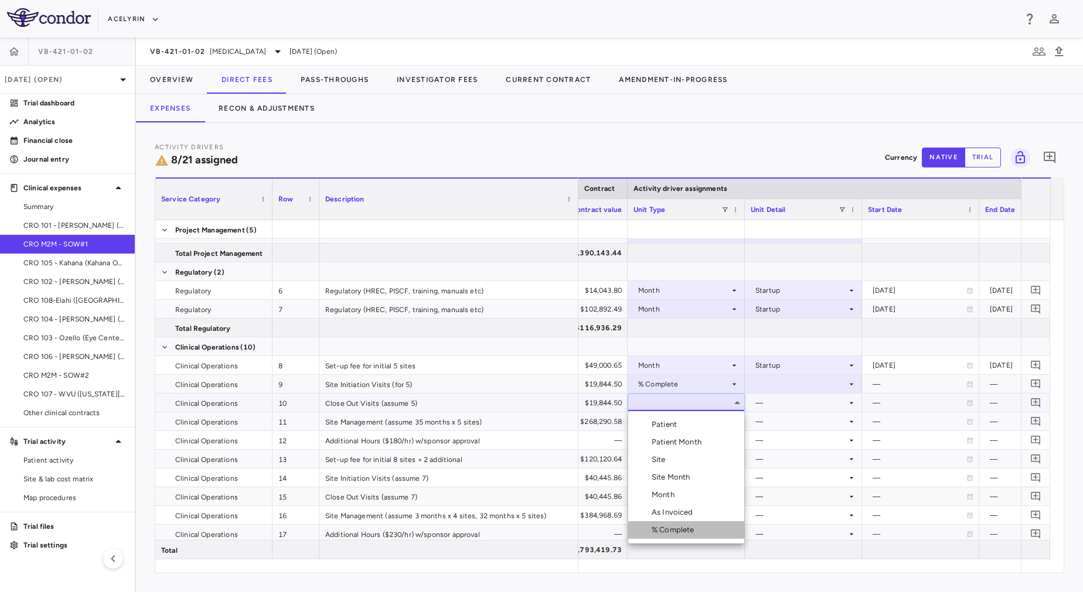
click at [673, 526] on div "% Complete" at bounding box center [675, 530] width 47 height 11
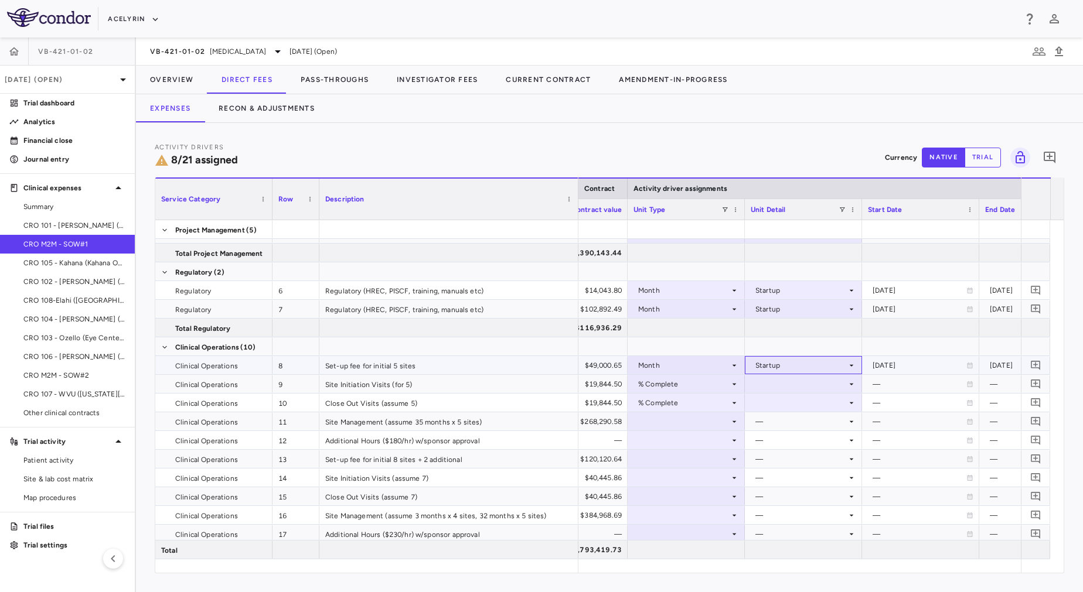
click at [811, 369] on div "Startup" at bounding box center [800, 365] width 91 height 19
click at [691, 383] on div at bounding box center [541, 296] width 1083 height 592
click at [792, 389] on div at bounding box center [803, 384] width 105 height 17
click at [792, 400] on li "As occurred" at bounding box center [803, 406] width 116 height 18
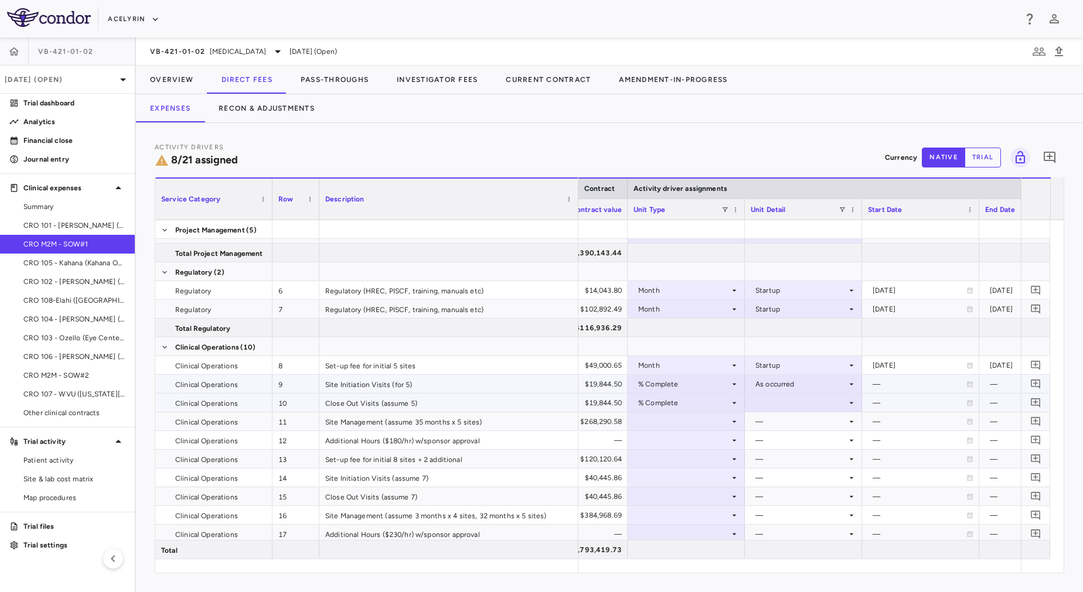
click at [788, 398] on div at bounding box center [803, 402] width 105 height 17
click at [786, 418] on li "As occurred" at bounding box center [803, 425] width 116 height 18
click at [694, 420] on div at bounding box center [685, 421] width 105 height 17
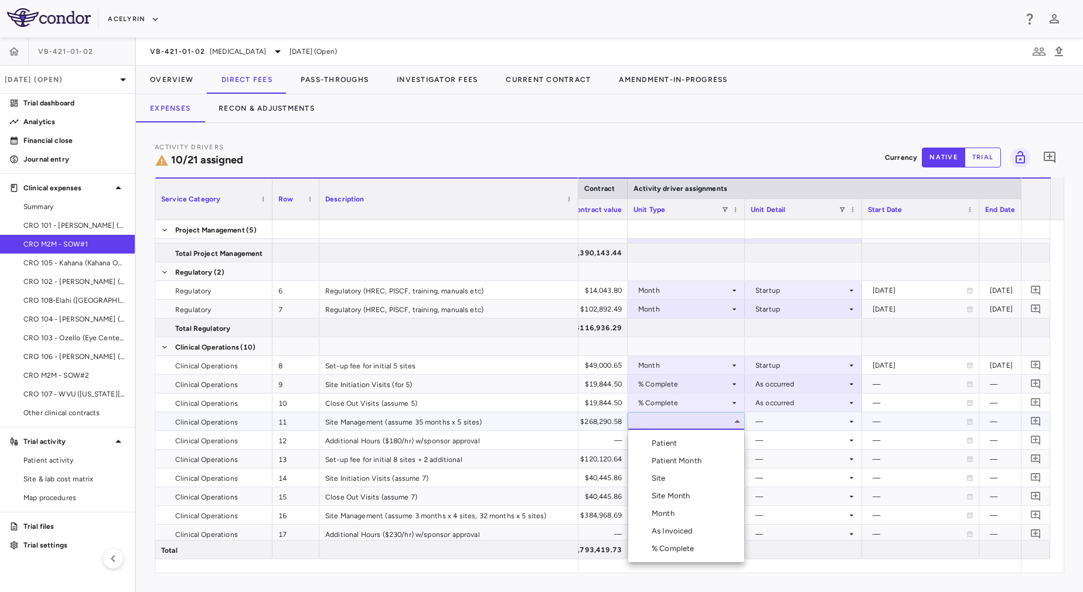
click at [669, 513] on div "Month" at bounding box center [666, 514] width 28 height 11
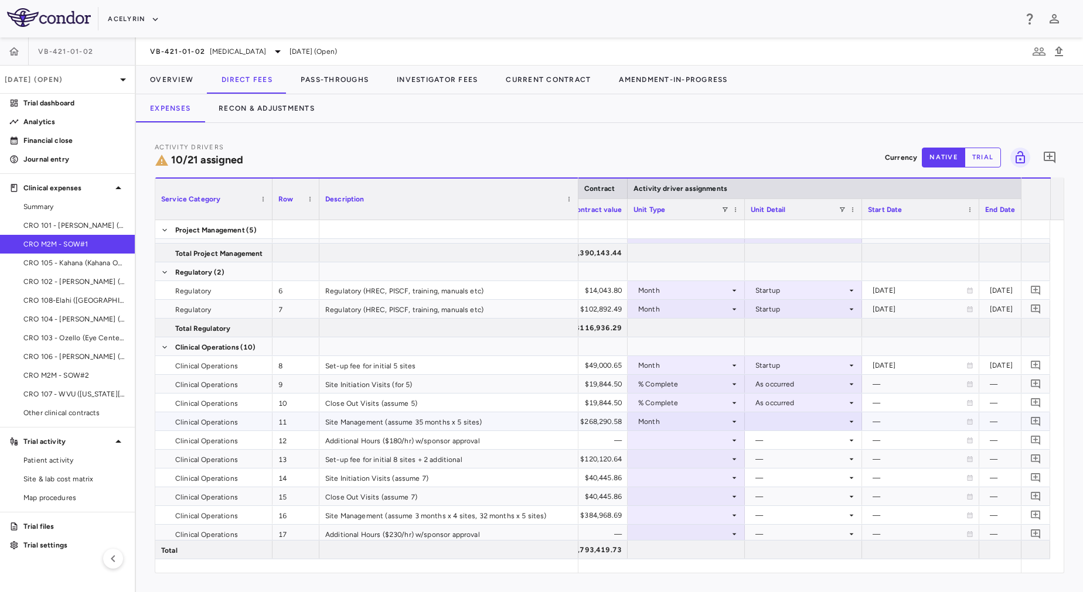
click at [796, 421] on div at bounding box center [803, 421] width 105 height 17
click at [785, 512] on div "Custom" at bounding box center [785, 514] width 32 height 11
click at [831, 425] on div "Custom" at bounding box center [800, 422] width 91 height 19
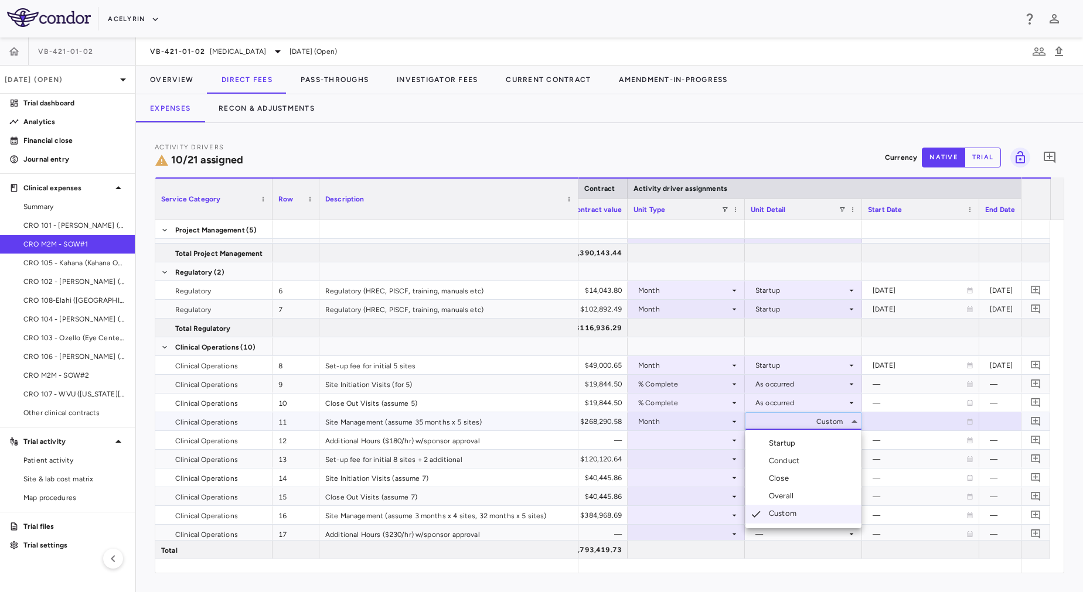
click at [896, 424] on div at bounding box center [541, 296] width 1083 height 592
click at [776, 443] on div "—" at bounding box center [800, 440] width 91 height 19
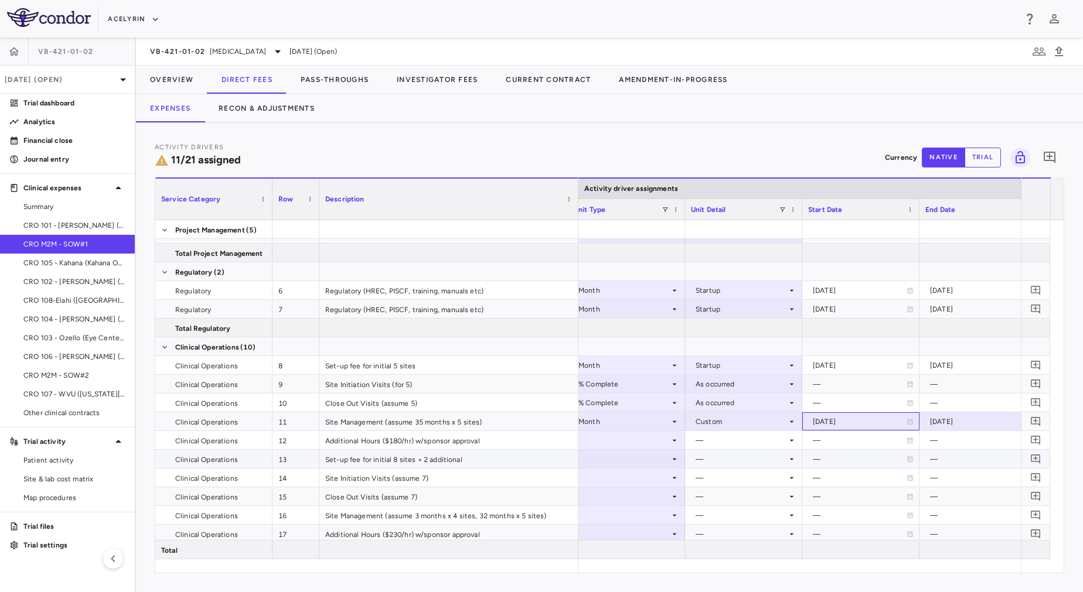
scroll to position [0, 705]
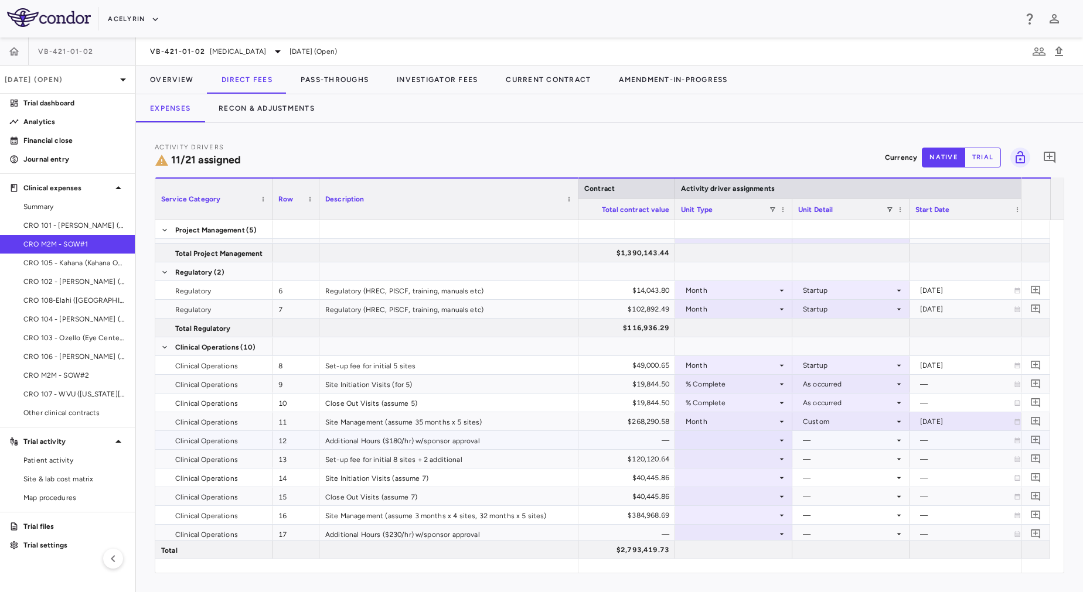
click at [712, 439] on div at bounding box center [733, 440] width 105 height 17
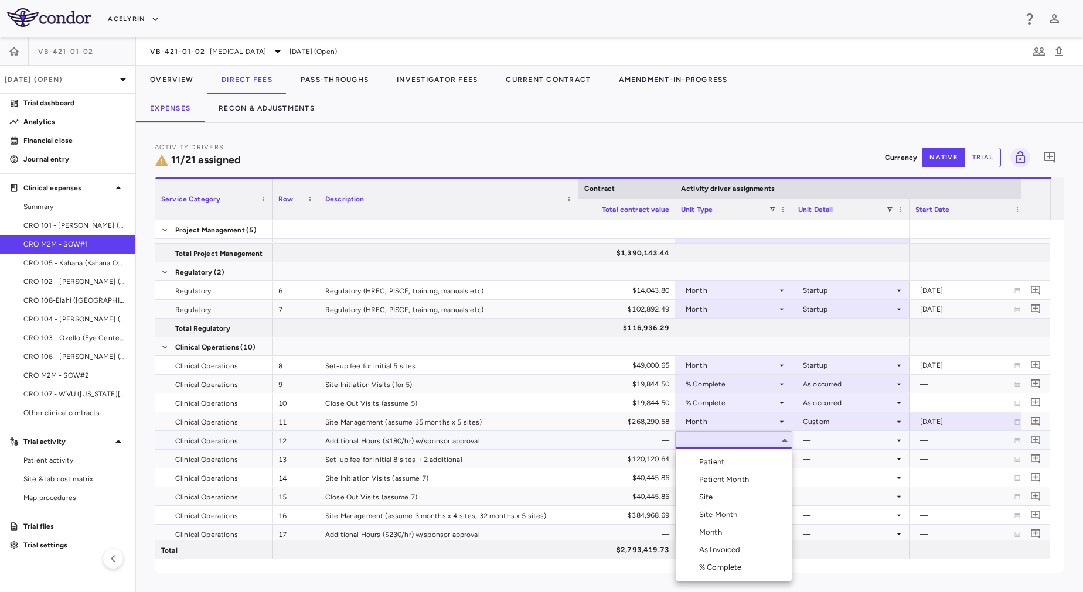
click at [722, 550] on div "As Invoiced" at bounding box center [722, 550] width 46 height 11
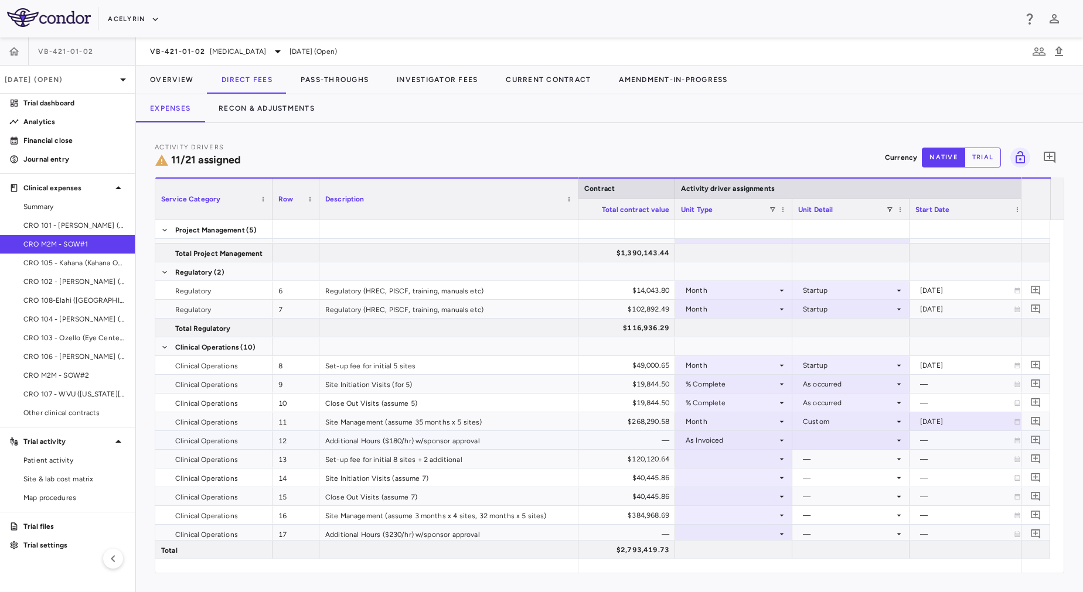
click at [837, 441] on div at bounding box center [850, 440] width 105 height 17
click at [827, 463] on div "As occurred" at bounding box center [839, 462] width 47 height 11
click at [602, 464] on div "$120,120.64" at bounding box center [618, 459] width 101 height 19
click at [838, 455] on div at bounding box center [850, 459] width 105 height 17
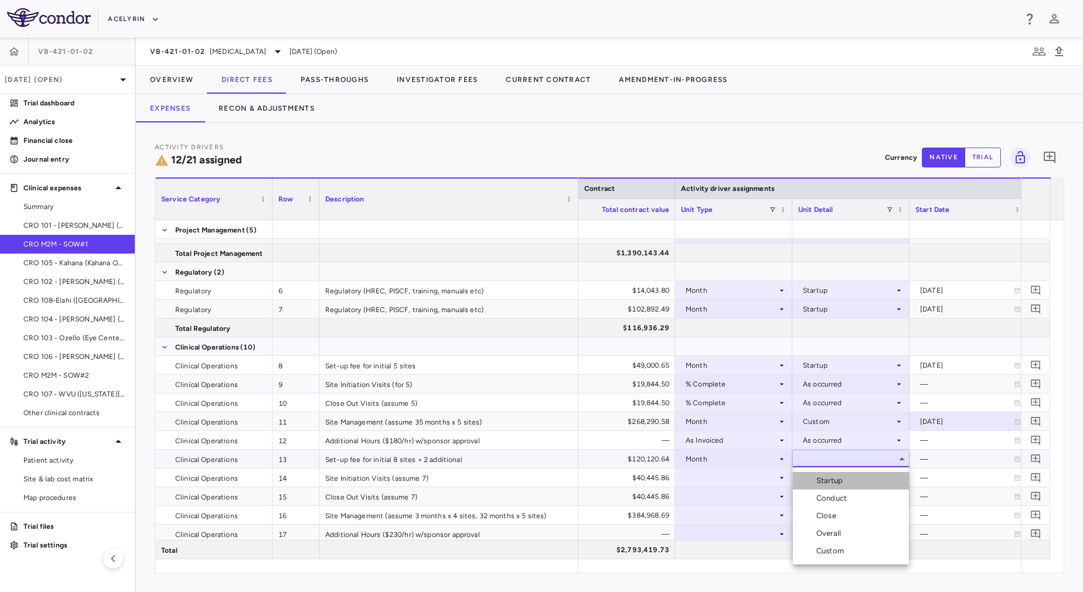
click at [838, 477] on div "Startup" at bounding box center [831, 481] width 31 height 11
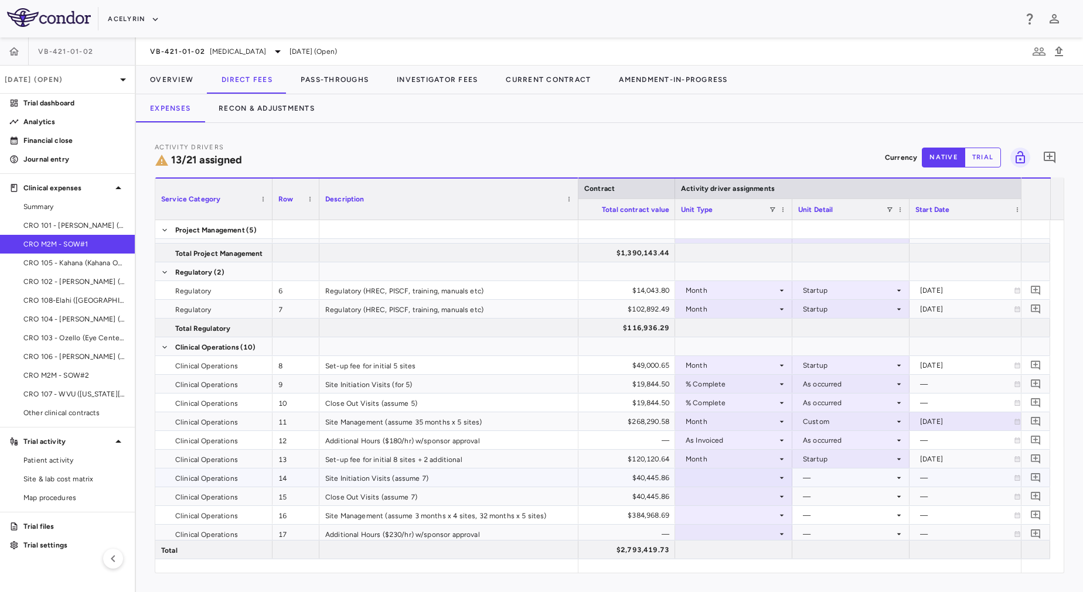
click at [743, 480] on div at bounding box center [733, 477] width 105 height 17
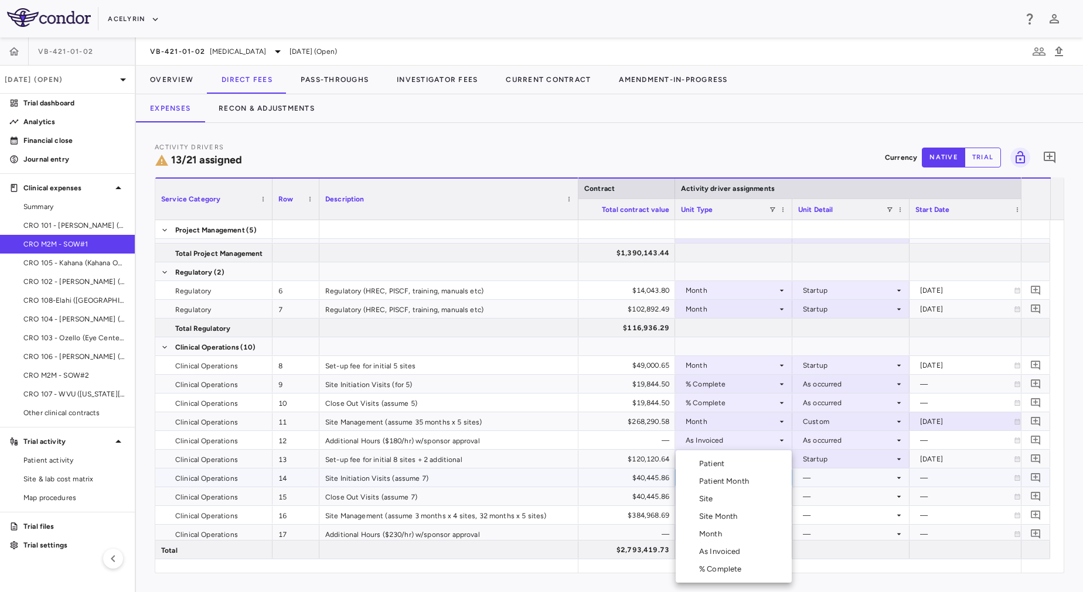
click at [722, 571] on div "% Complete" at bounding box center [722, 569] width 47 height 11
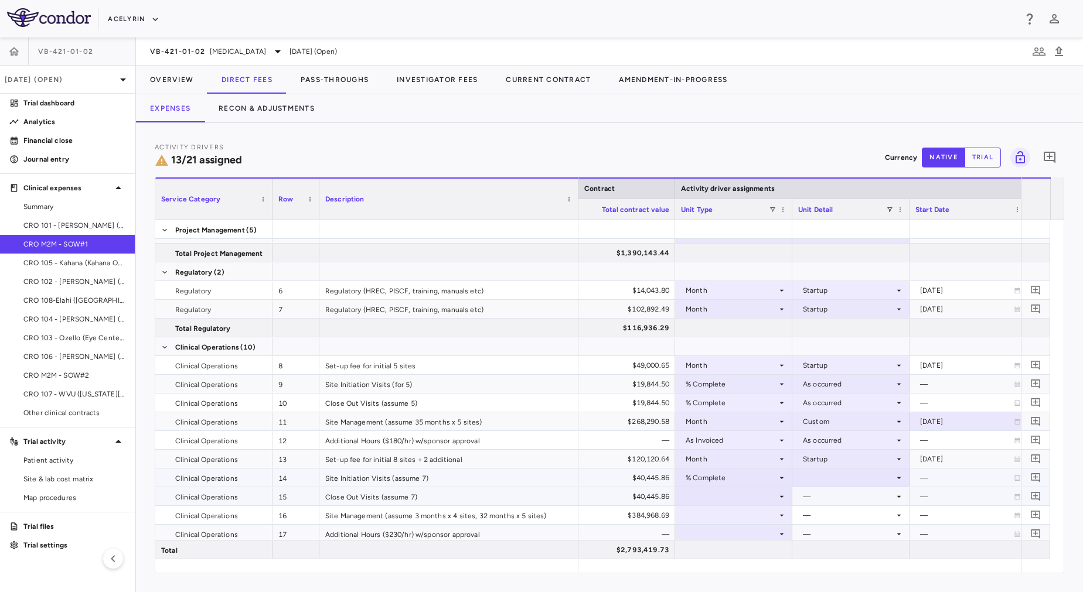
click at [746, 500] on div at bounding box center [733, 496] width 105 height 17
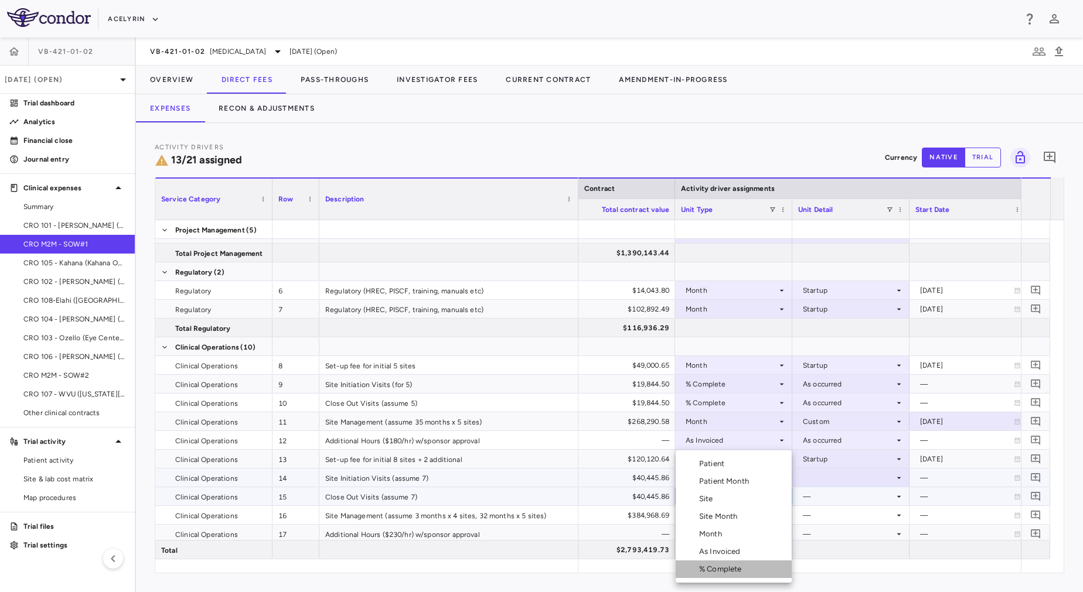
click at [731, 563] on li "% Complete" at bounding box center [734, 570] width 116 height 18
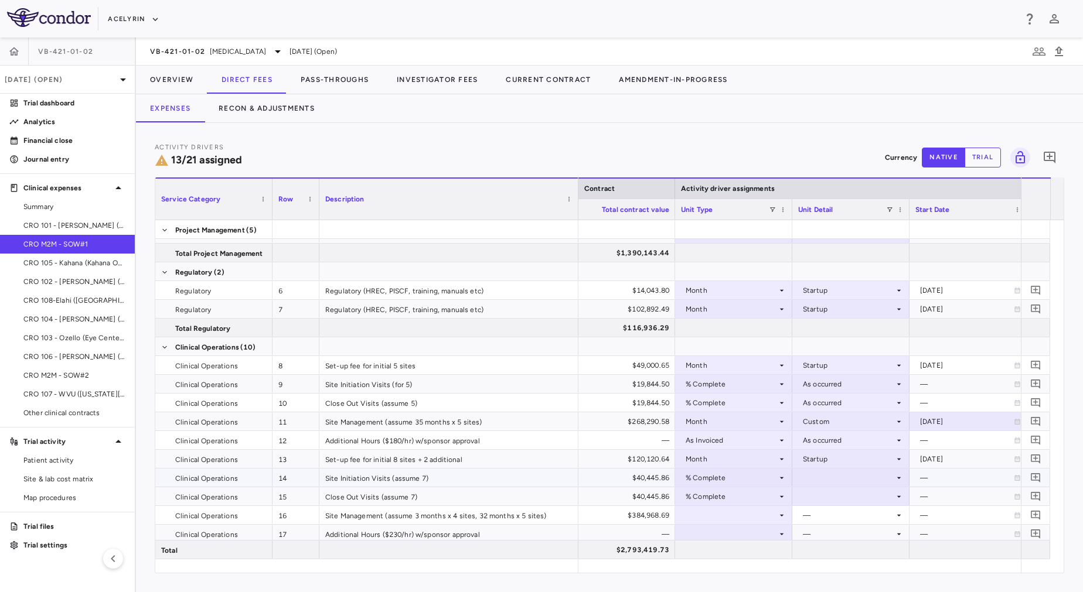
click at [820, 474] on div at bounding box center [850, 477] width 105 height 17
click at [838, 506] on li "As occurred" at bounding box center [851, 500] width 116 height 18
click at [832, 498] on div at bounding box center [850, 496] width 105 height 17
click at [832, 513] on div "As occurred" at bounding box center [839, 518] width 47 height 11
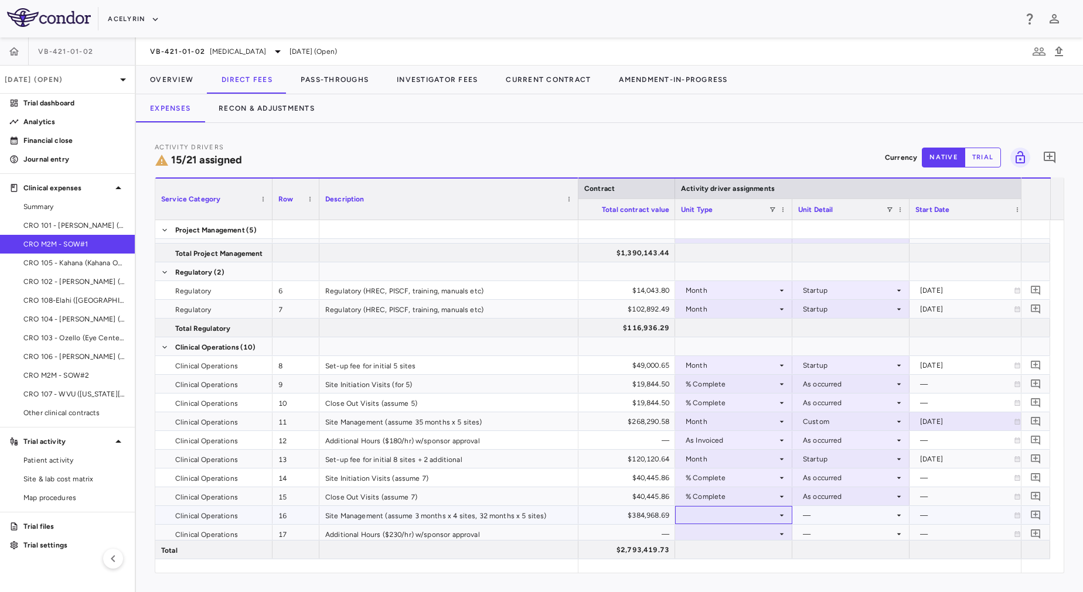
click at [734, 513] on div at bounding box center [733, 515] width 105 height 17
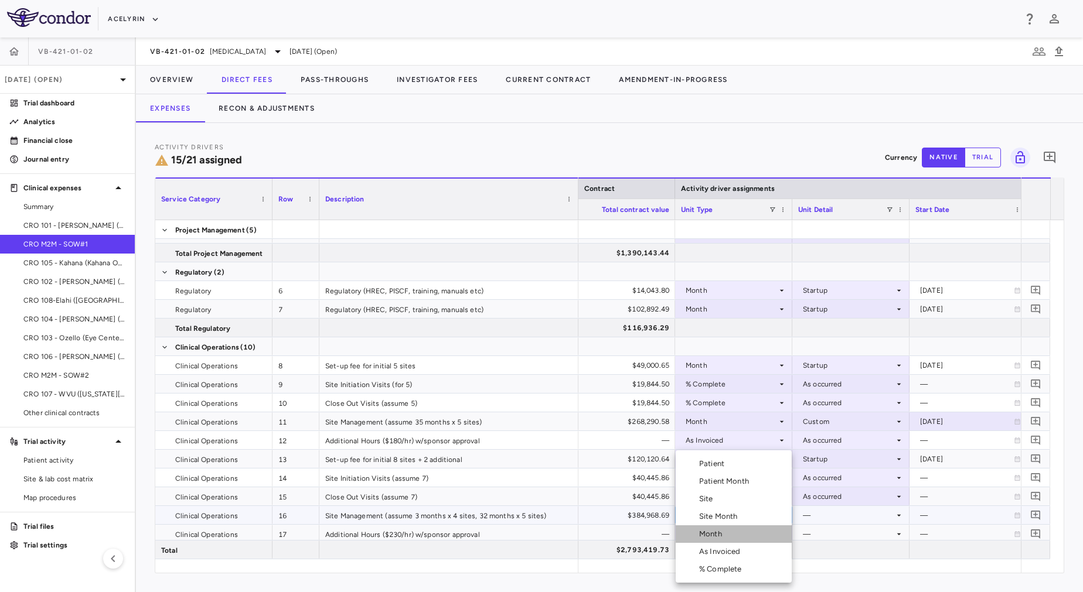
click at [734, 533] on li "Month" at bounding box center [734, 535] width 116 height 18
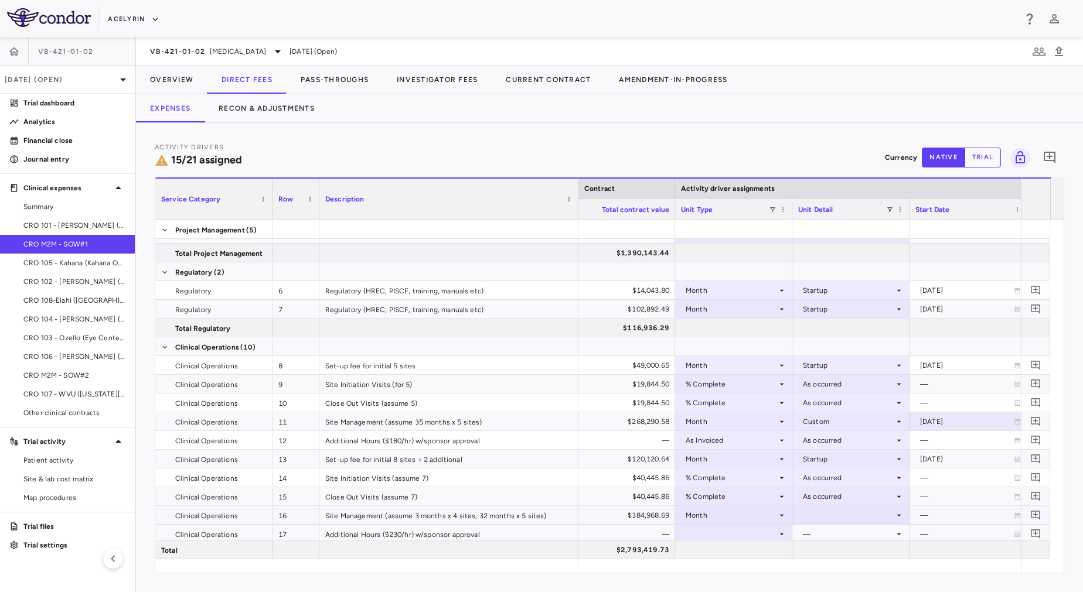
click at [834, 513] on div at bounding box center [850, 515] width 105 height 17
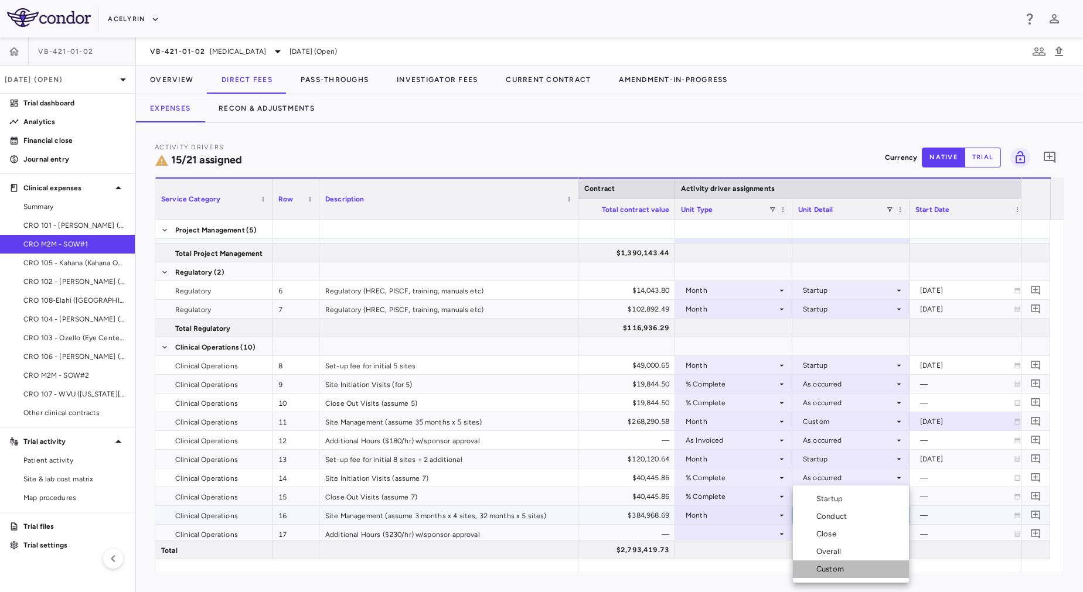
click at [818, 565] on div "Custom" at bounding box center [832, 569] width 32 height 11
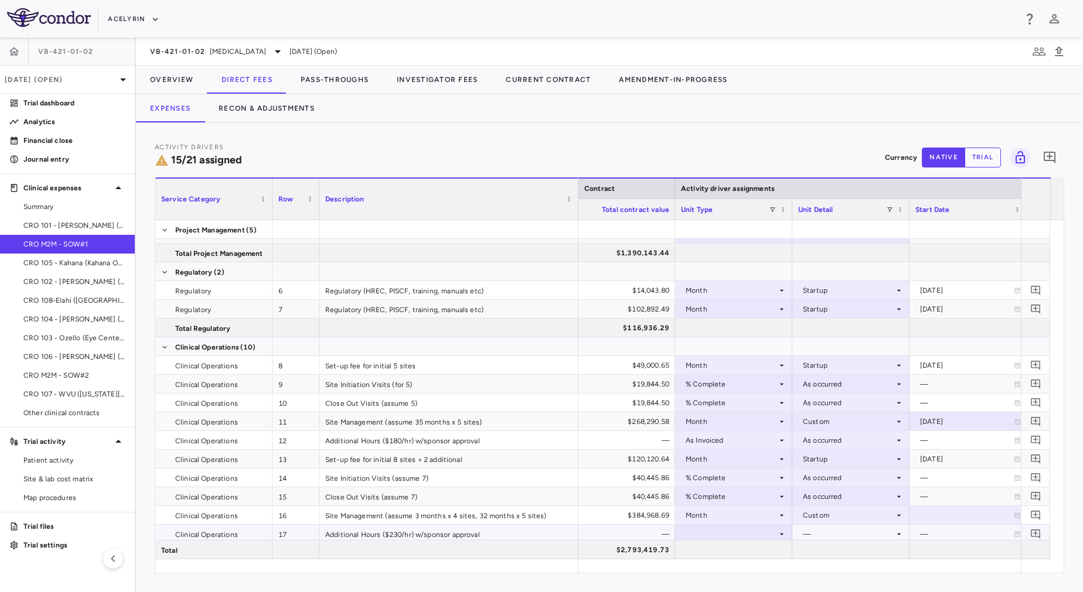
click at [813, 529] on div "—" at bounding box center [848, 534] width 91 height 19
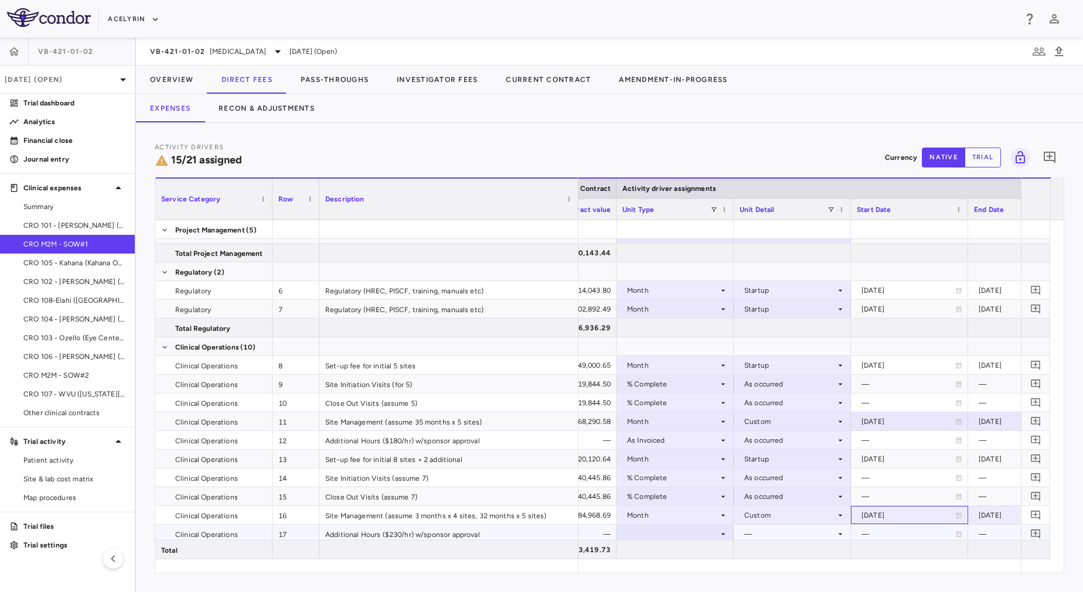
scroll to position [0, 688]
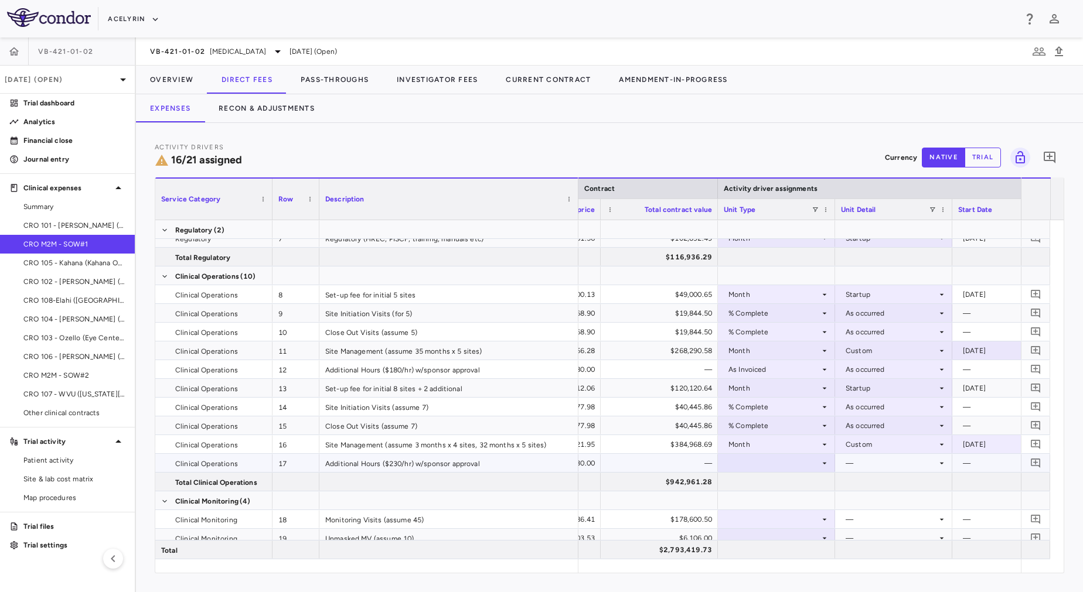
click at [751, 462] on div at bounding box center [776, 463] width 105 height 17
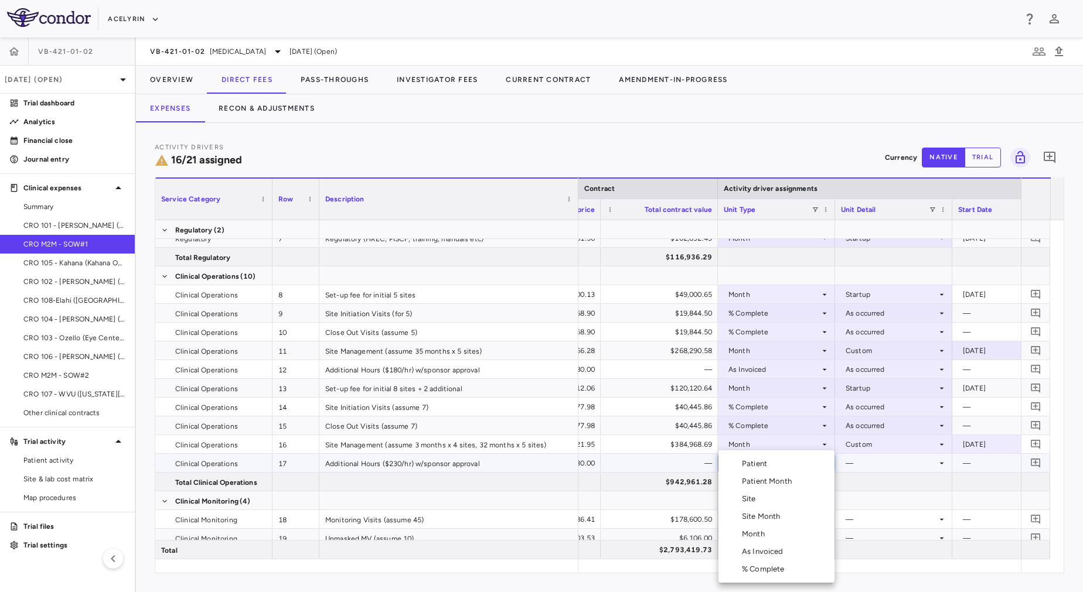
click at [769, 548] on div "As Invoiced" at bounding box center [765, 552] width 46 height 11
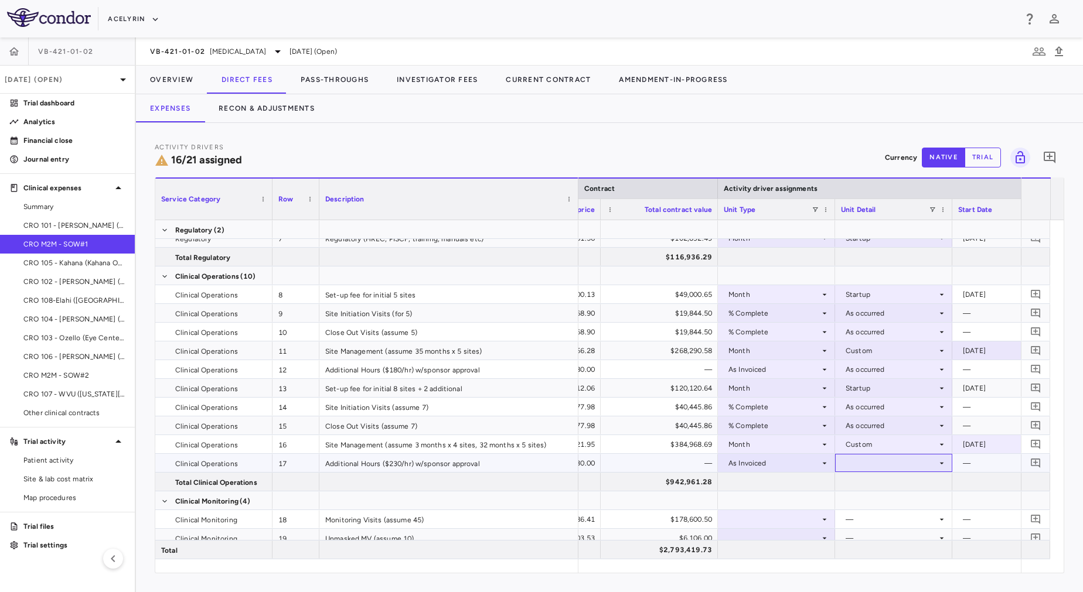
click at [869, 466] on div at bounding box center [893, 463] width 105 height 17
click at [868, 486] on div "As occurred" at bounding box center [882, 485] width 47 height 11
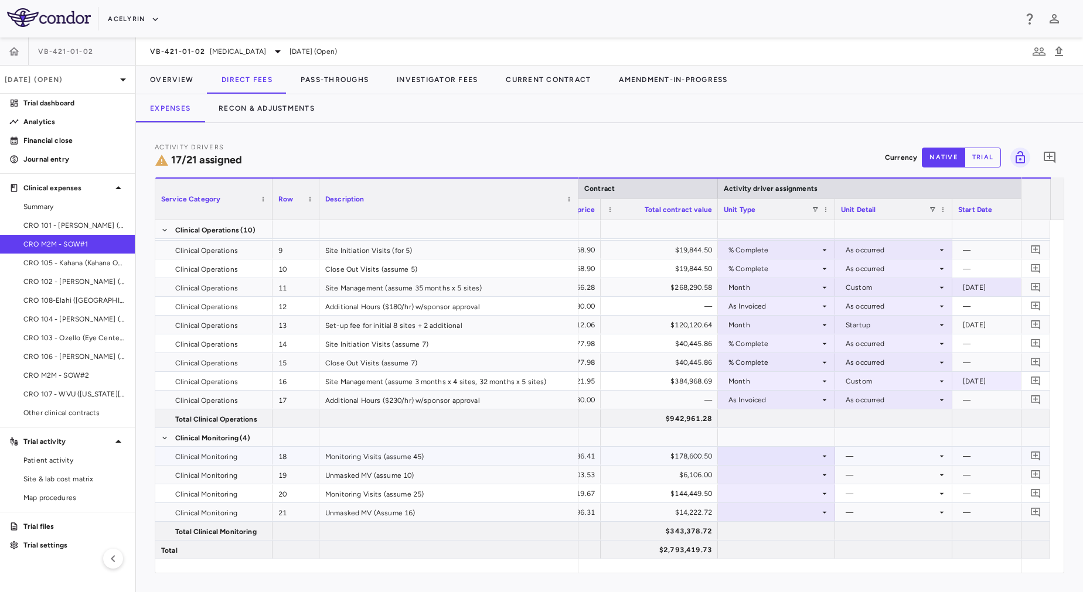
click at [760, 457] on div at bounding box center [776, 456] width 105 height 17
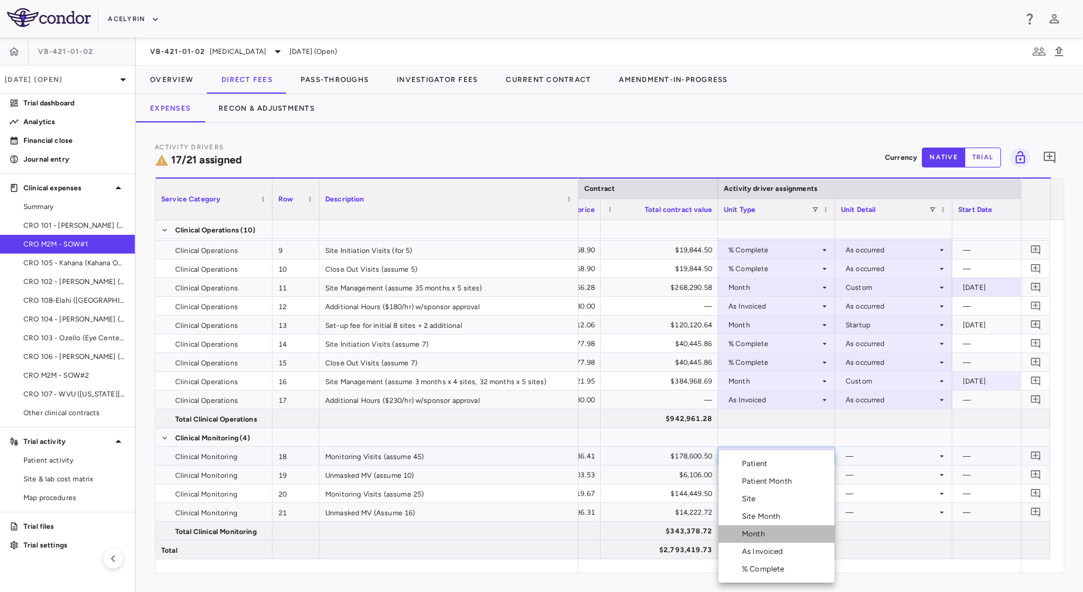
click at [765, 531] on div "Month" at bounding box center [756, 534] width 28 height 11
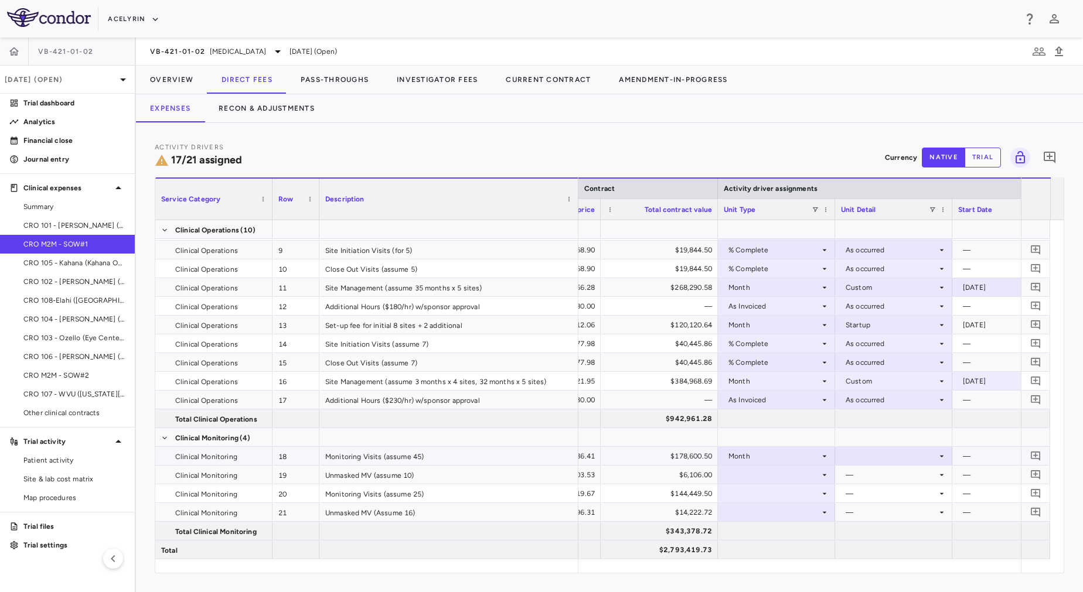
click at [884, 455] on div at bounding box center [893, 456] width 105 height 17
click at [890, 492] on div "Conduct" at bounding box center [876, 495] width 35 height 11
click at [769, 469] on div at bounding box center [776, 474] width 105 height 17
click at [785, 536] on div at bounding box center [776, 531] width 105 height 17
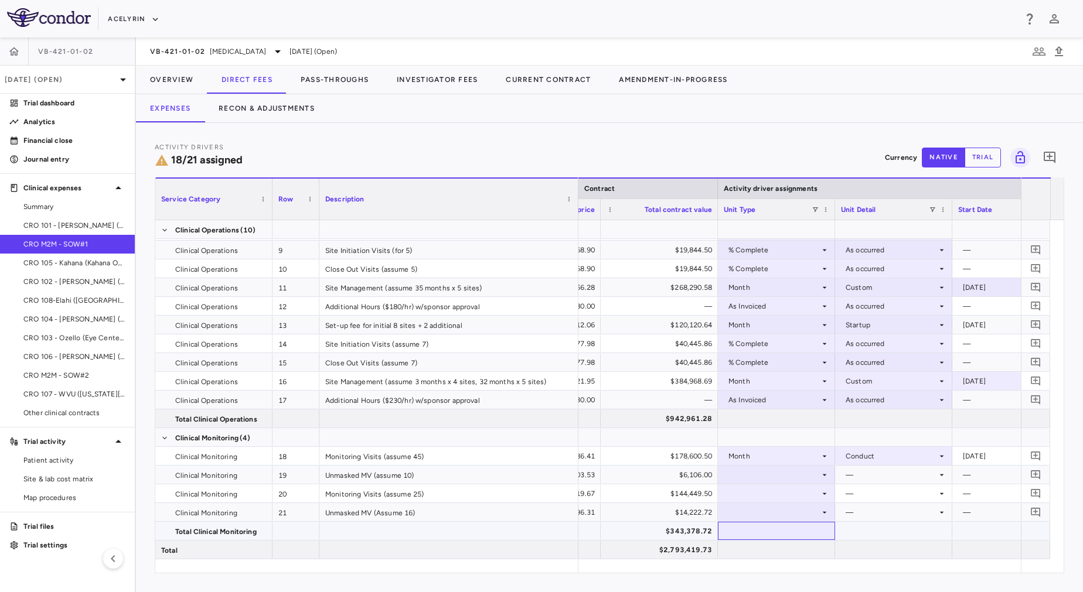
click at [785, 536] on div at bounding box center [776, 531] width 105 height 17
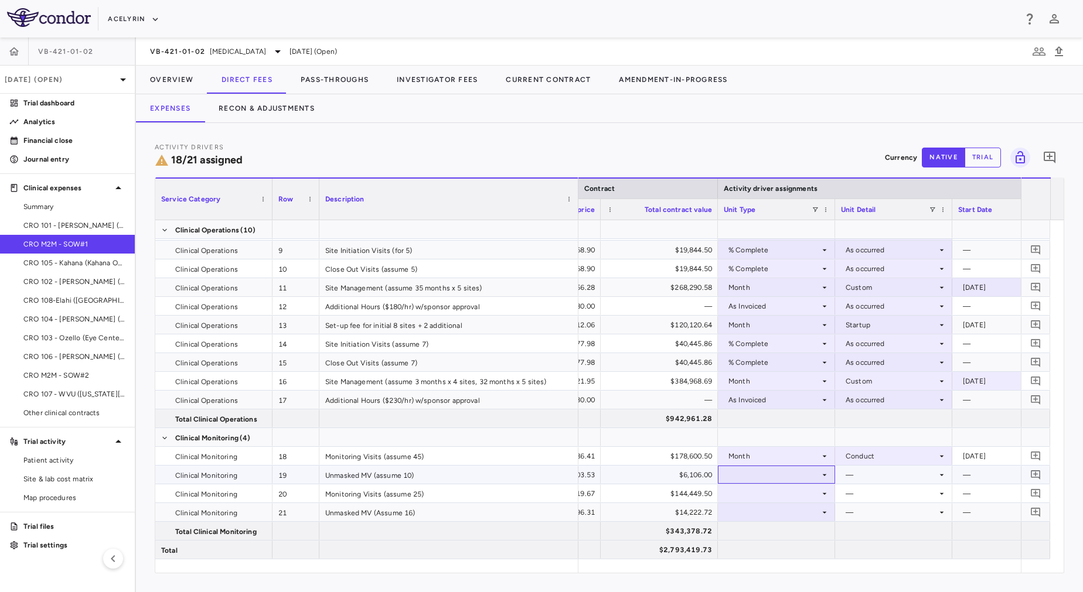
click at [798, 476] on div at bounding box center [776, 474] width 105 height 17
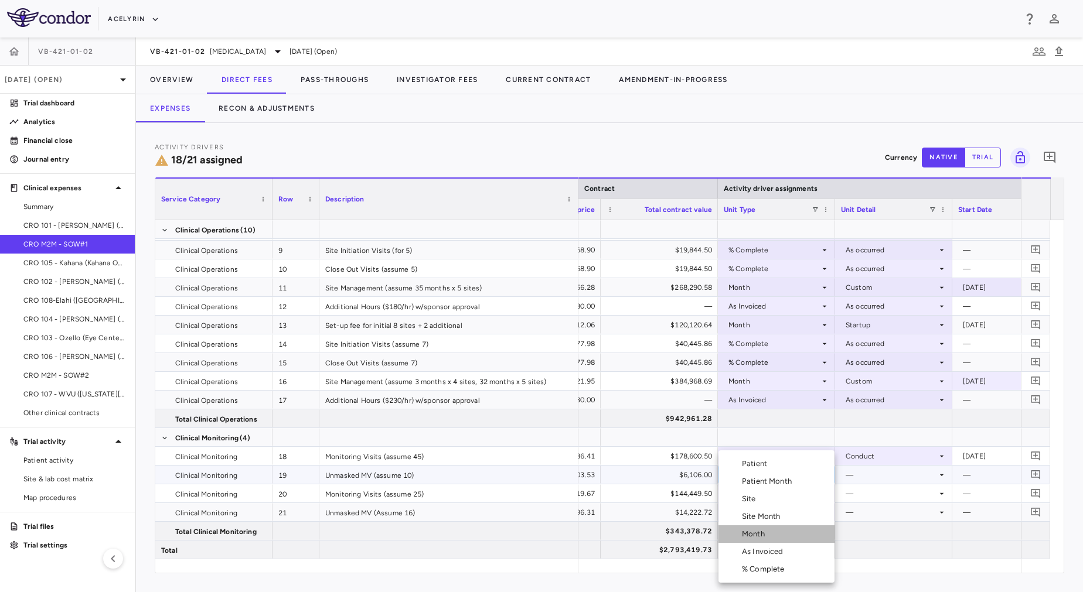
click at [783, 533] on li "Month" at bounding box center [776, 535] width 116 height 18
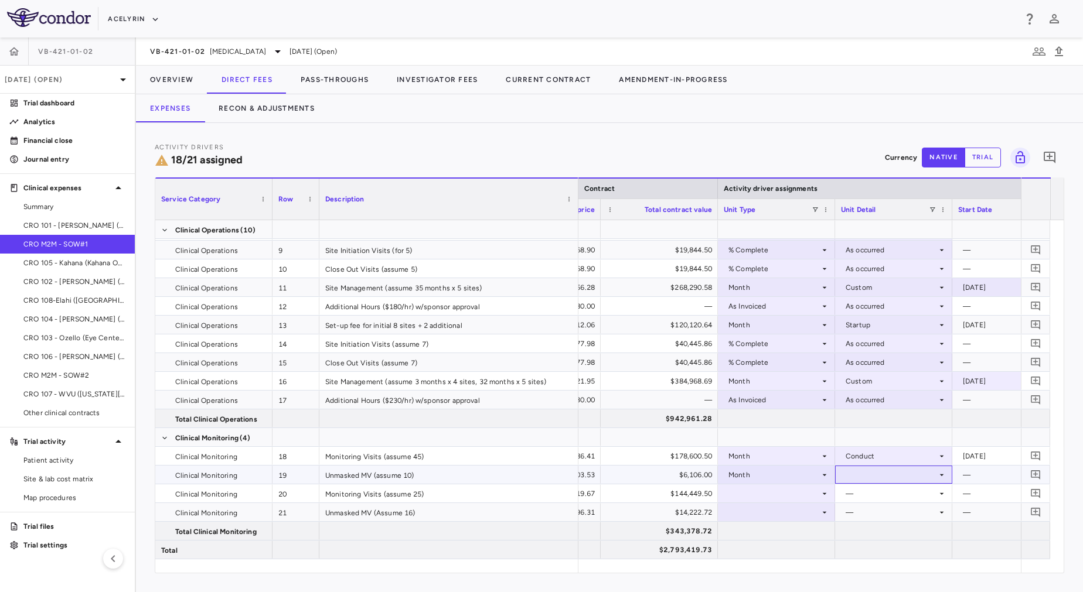
click at [874, 475] on div at bounding box center [893, 474] width 105 height 17
click at [869, 512] on div "Conduct" at bounding box center [876, 514] width 35 height 11
click at [793, 493] on div at bounding box center [776, 493] width 105 height 17
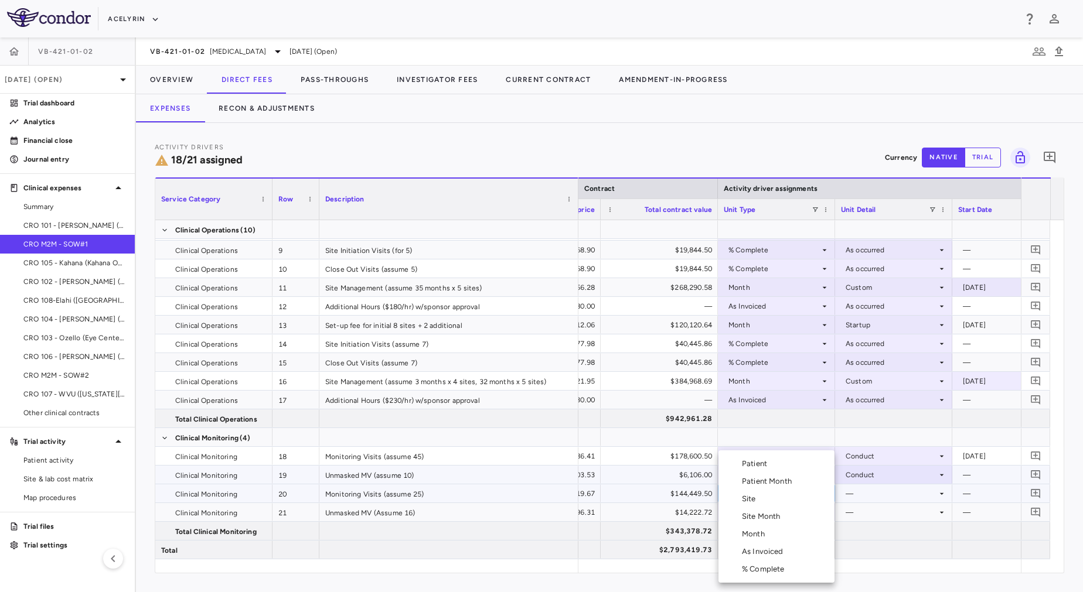
click at [784, 534] on li "Month" at bounding box center [776, 535] width 116 height 18
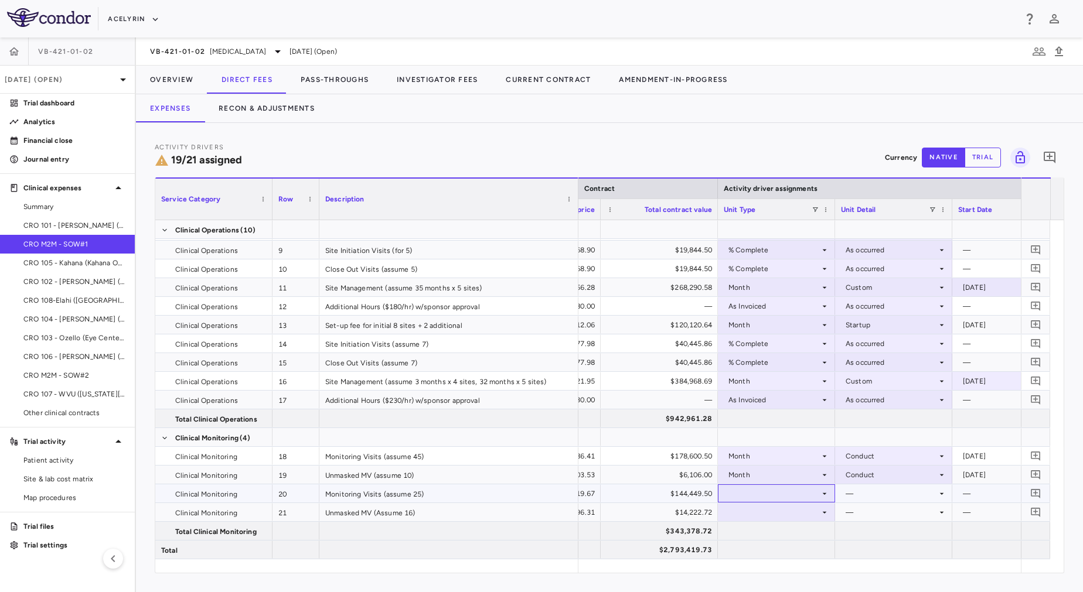
click at [773, 496] on div at bounding box center [776, 493] width 105 height 17
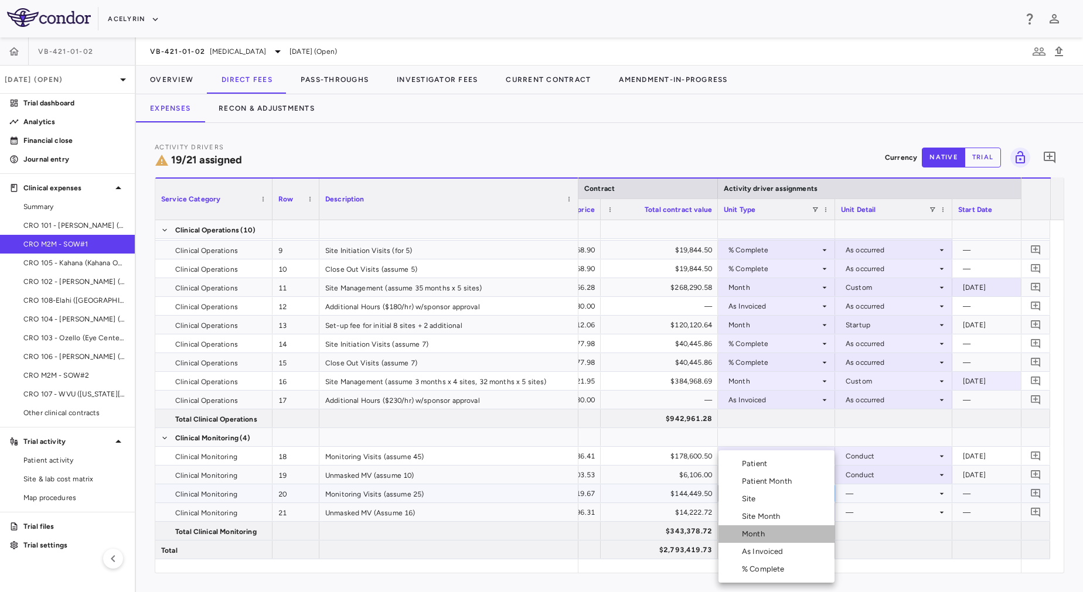
click at [780, 530] on li "Month" at bounding box center [776, 535] width 116 height 18
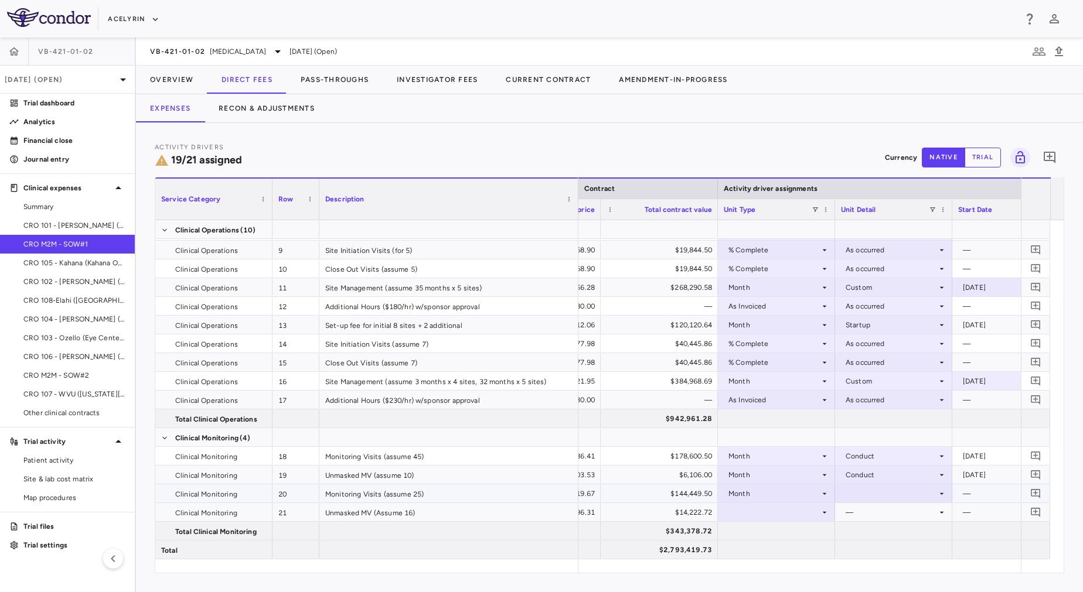
click at [870, 494] on div at bounding box center [893, 493] width 105 height 17
click at [887, 519] on div "Conduct" at bounding box center [876, 517] width 35 height 11
click at [764, 509] on div at bounding box center [776, 512] width 105 height 17
click at [857, 512] on div "—" at bounding box center [891, 512] width 91 height 19
click at [782, 510] on div at bounding box center [776, 512] width 105 height 17
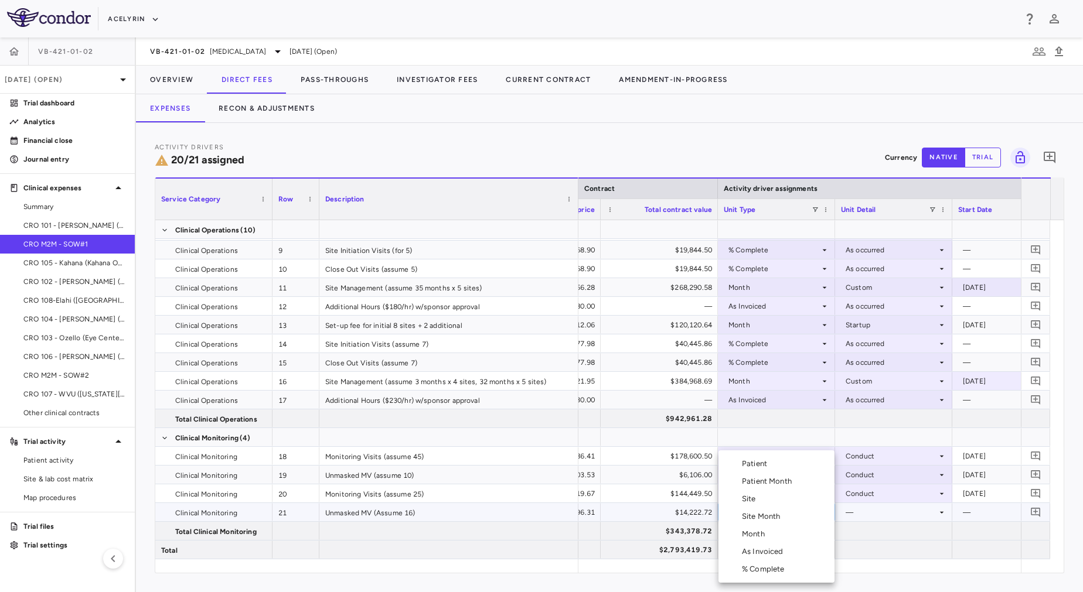
click at [783, 536] on li "Month" at bounding box center [776, 535] width 116 height 18
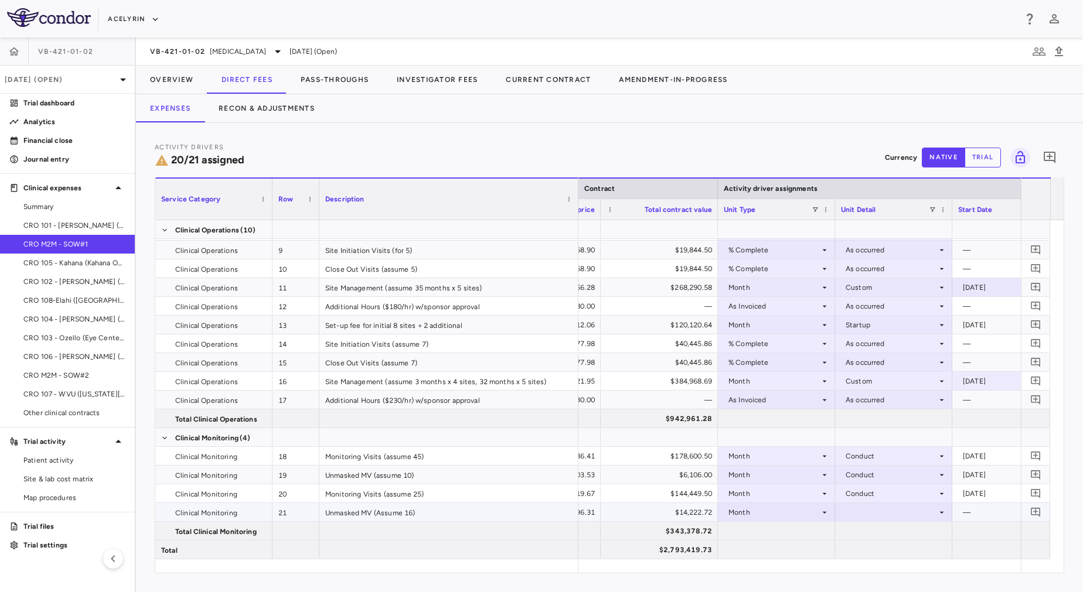
click at [863, 514] on div at bounding box center [893, 512] width 105 height 17
click at [874, 517] on div "Conduct" at bounding box center [876, 517] width 35 height 11
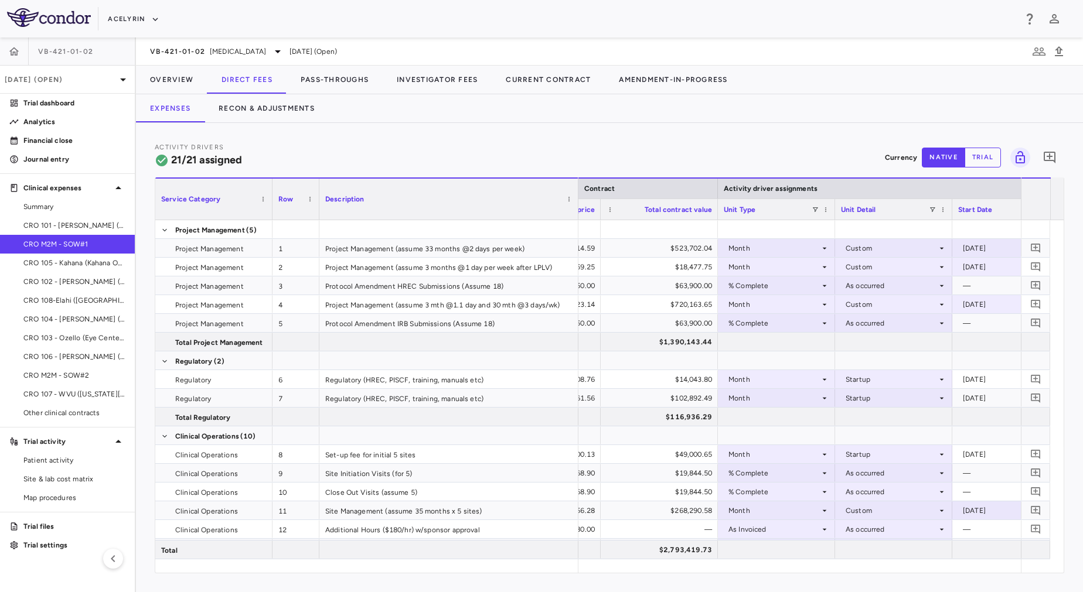
click at [498, 148] on div "Activity Drivers 21/21 assigned Currency native trial 0" at bounding box center [609, 157] width 909 height 31
click at [325, 80] on button "Pass-Throughs" at bounding box center [335, 80] width 96 height 28
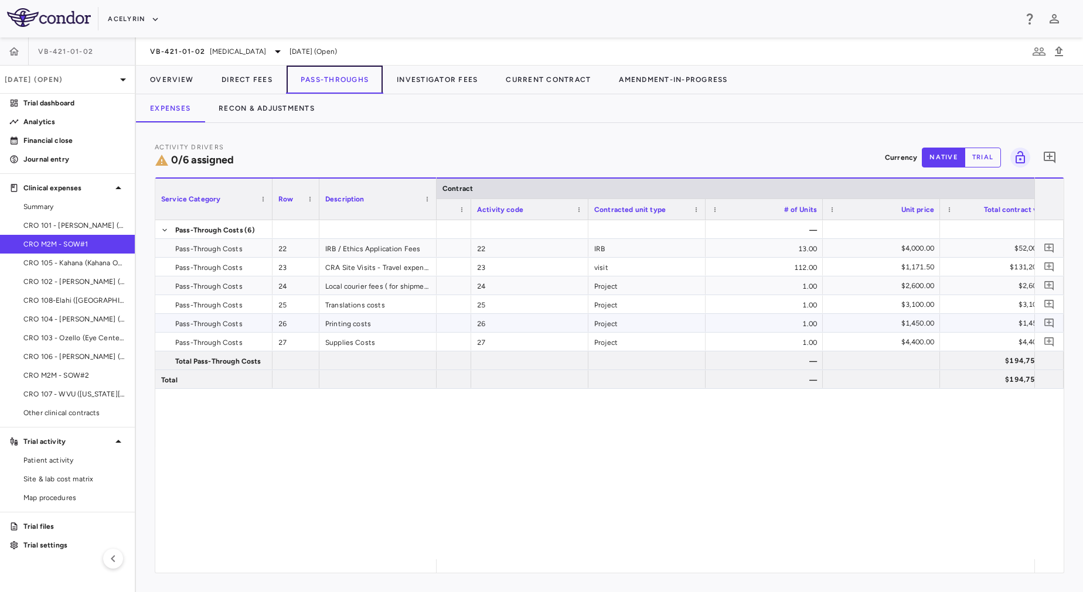
scroll to position [0, 316]
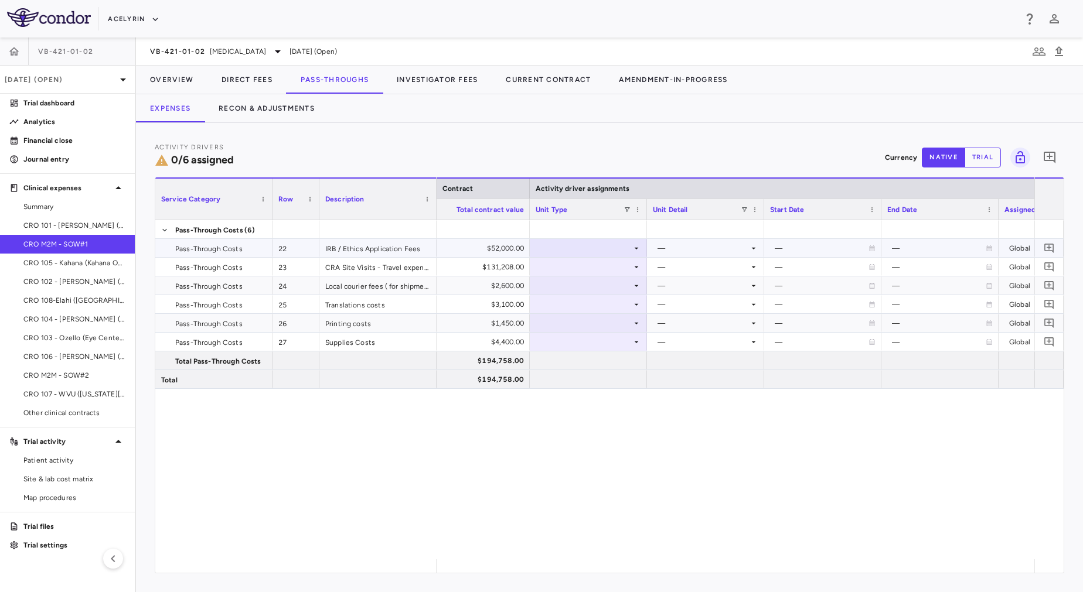
click at [571, 250] on div at bounding box center [588, 248] width 105 height 17
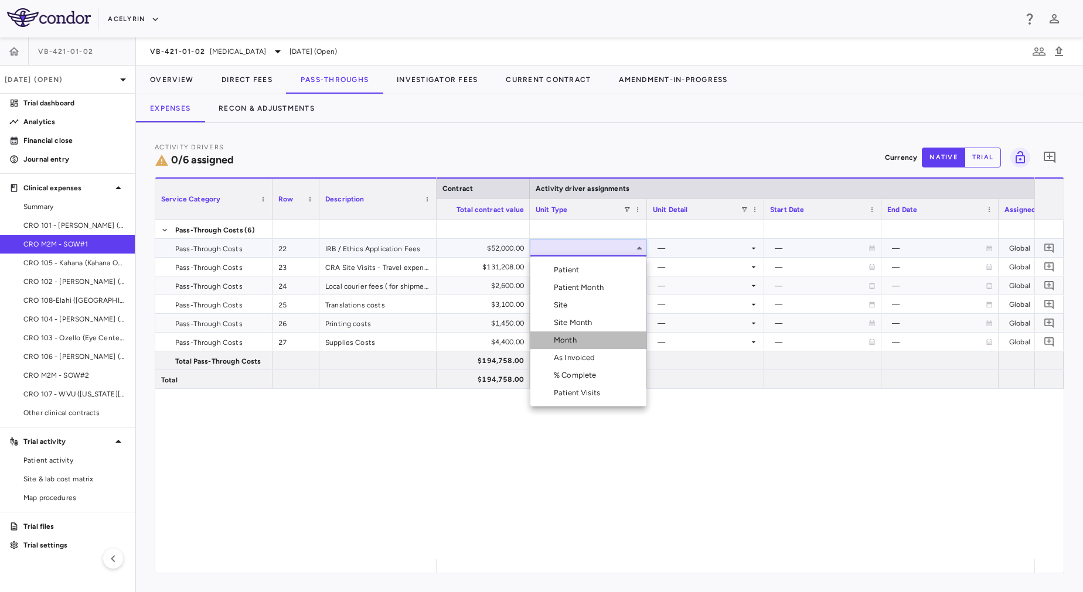
click at [579, 343] on div "Month" at bounding box center [568, 340] width 28 height 11
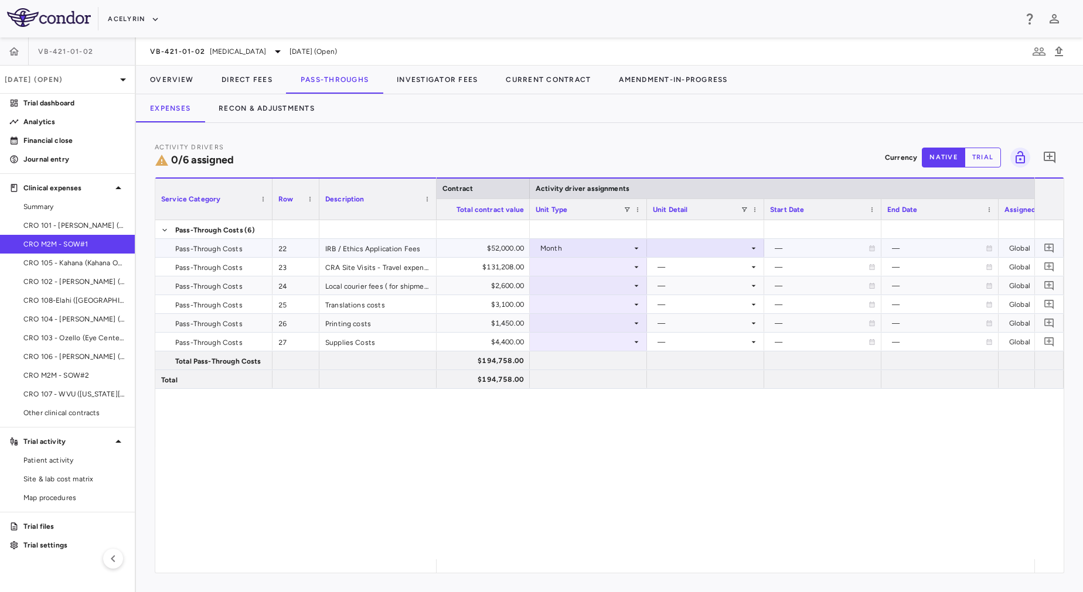
click at [674, 251] on div at bounding box center [705, 248] width 105 height 17
click at [691, 346] on li "Custom" at bounding box center [705, 341] width 116 height 18
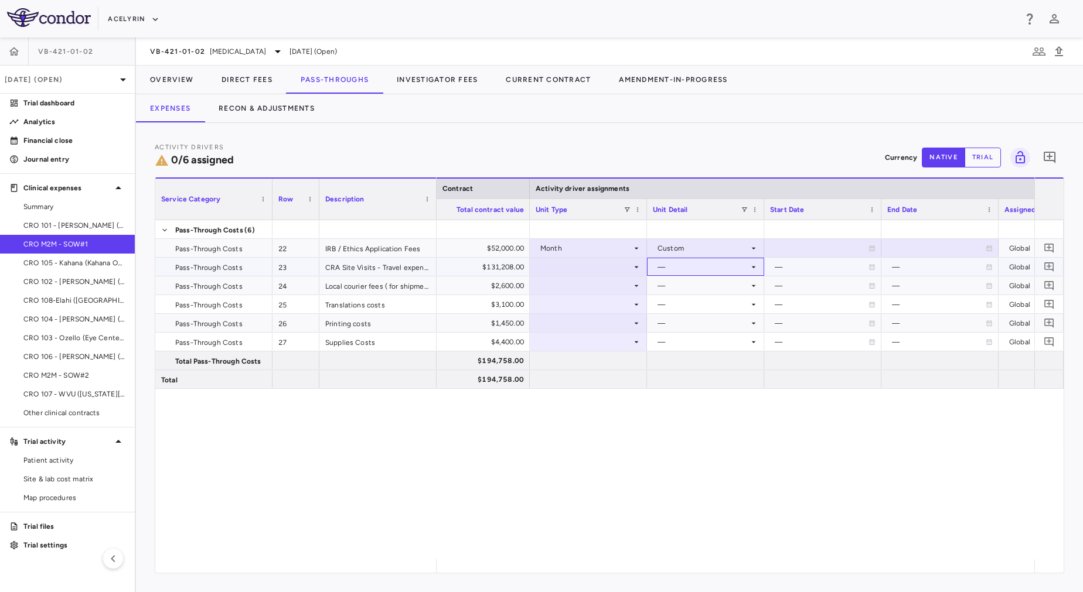
click at [695, 271] on div "—" at bounding box center [702, 267] width 91 height 19
click at [619, 266] on div at bounding box center [588, 266] width 105 height 17
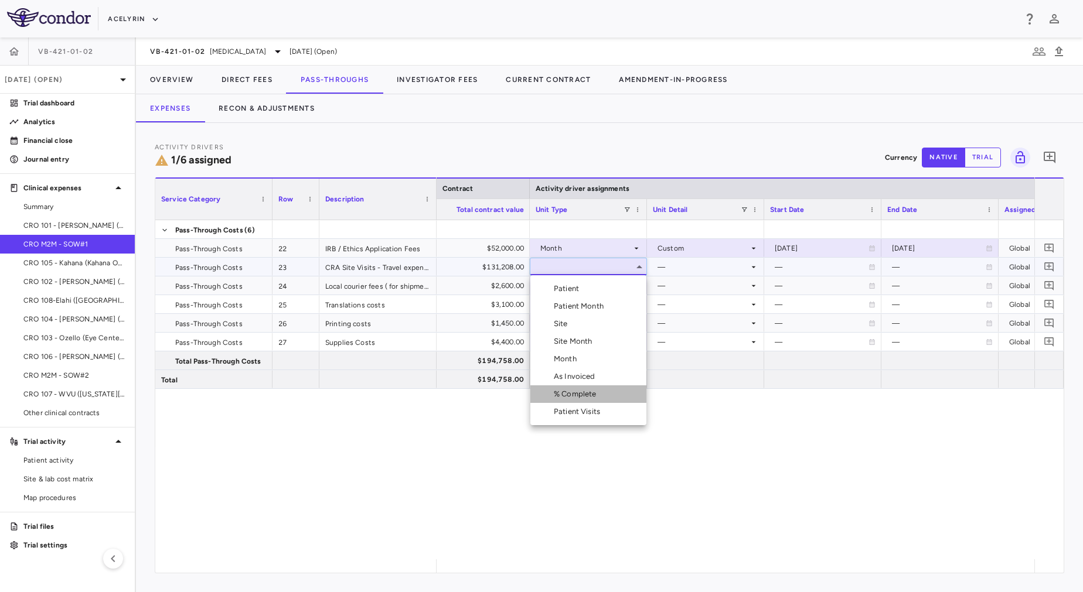
click at [599, 391] on div "% Complete" at bounding box center [577, 394] width 47 height 11
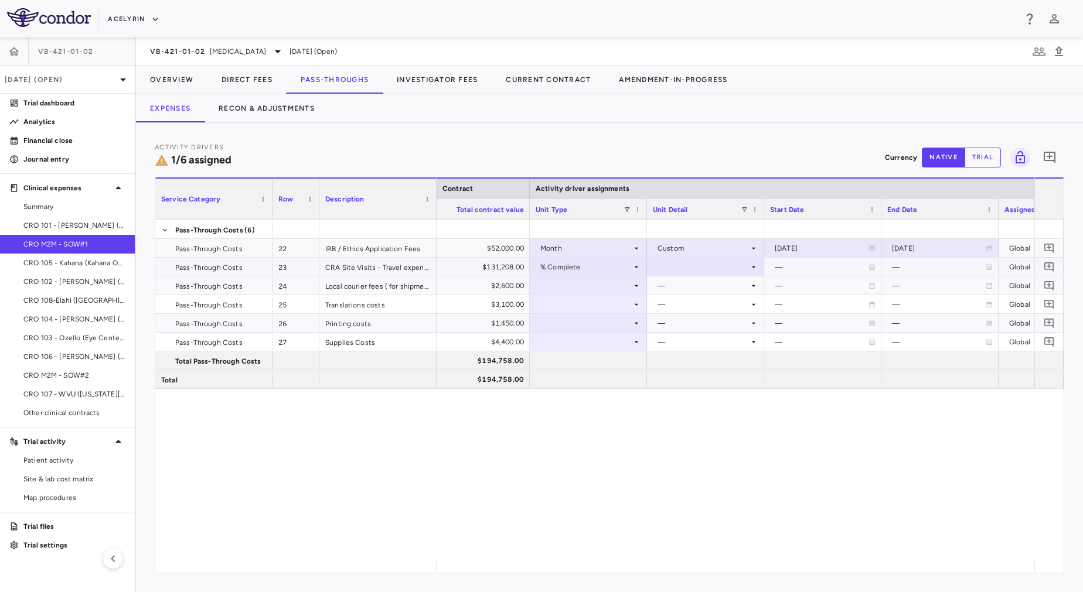
click at [691, 269] on div at bounding box center [705, 266] width 105 height 17
click at [690, 292] on div "As occurred" at bounding box center [694, 289] width 47 height 11
click at [692, 287] on div "—" at bounding box center [702, 286] width 91 height 19
click at [590, 275] on div "% Complete" at bounding box center [585, 267] width 91 height 19
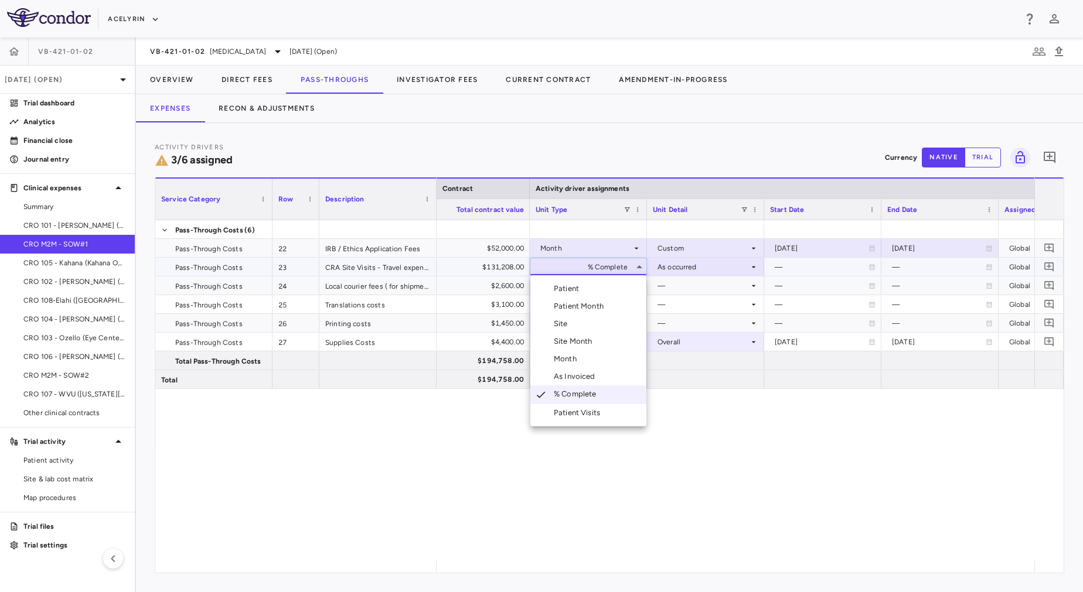
click at [725, 431] on div at bounding box center [541, 296] width 1083 height 592
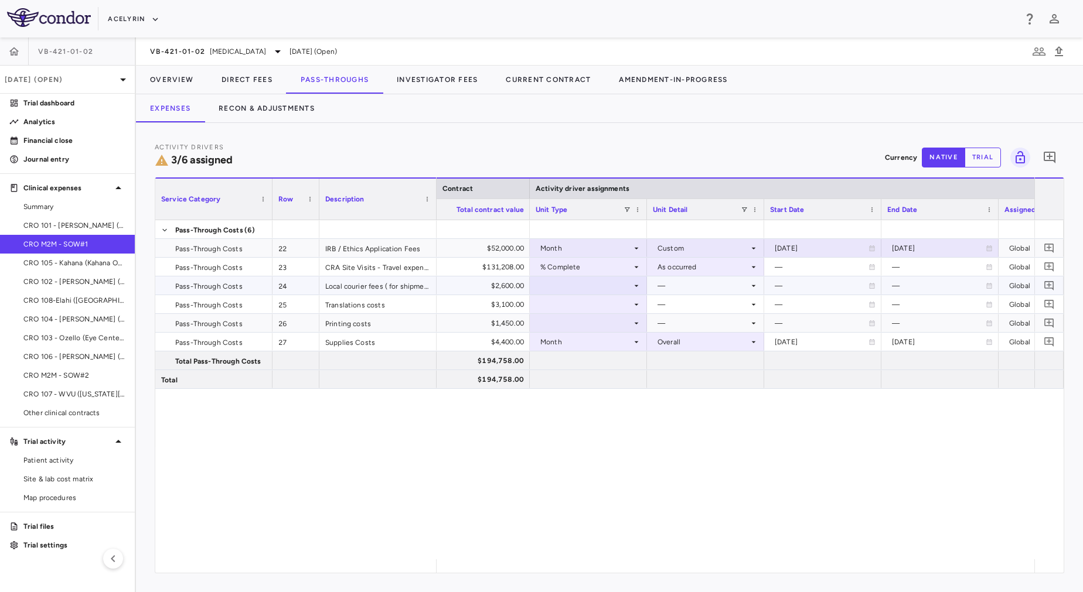
click at [592, 289] on div at bounding box center [588, 285] width 105 height 17
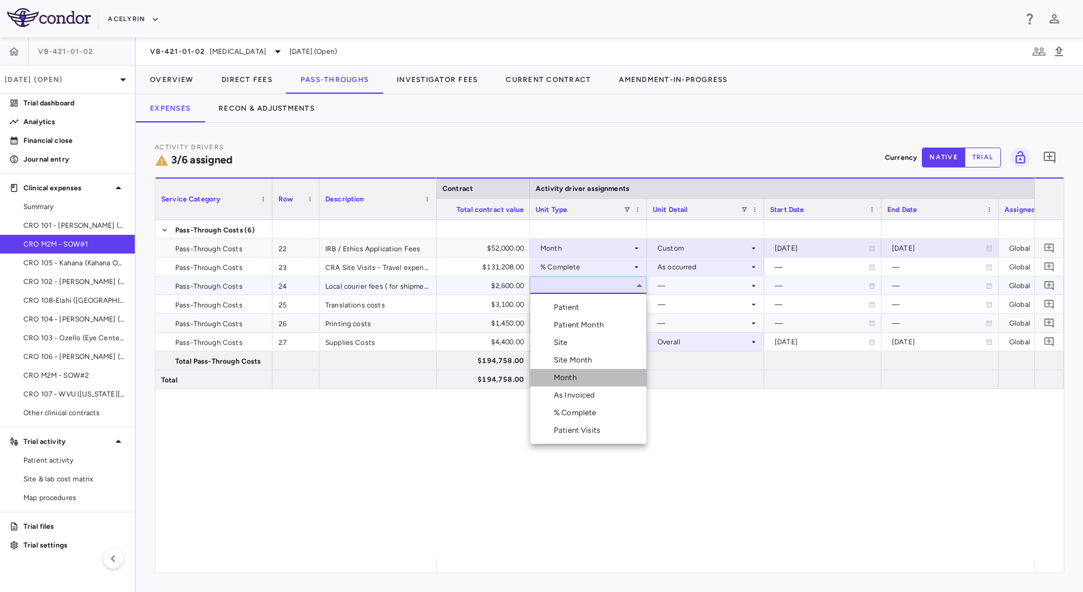
click at [590, 373] on li "Month" at bounding box center [588, 378] width 116 height 18
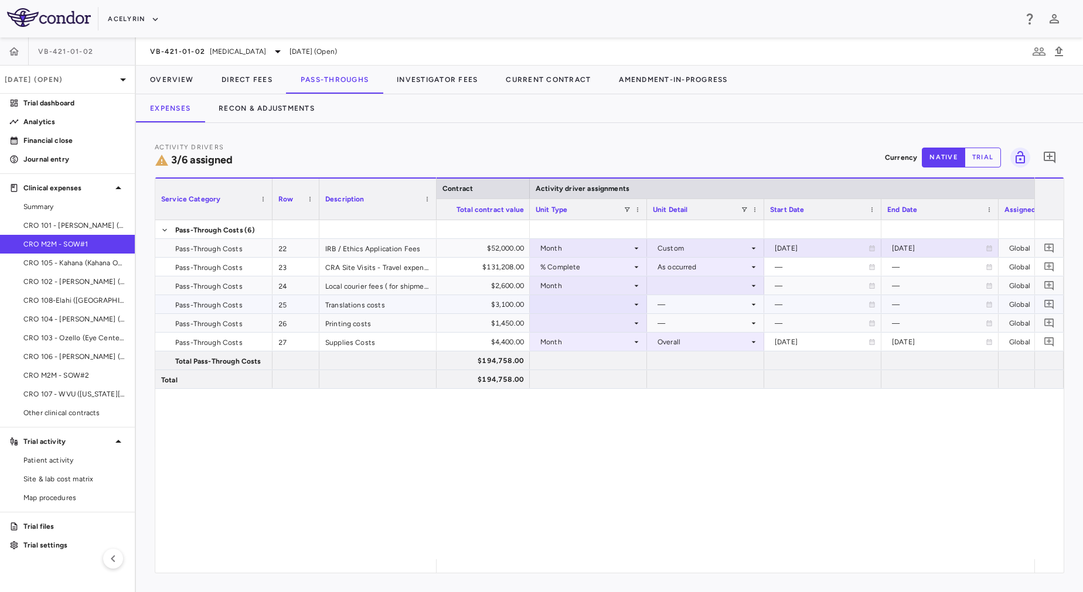
click at [603, 304] on div at bounding box center [588, 304] width 105 height 17
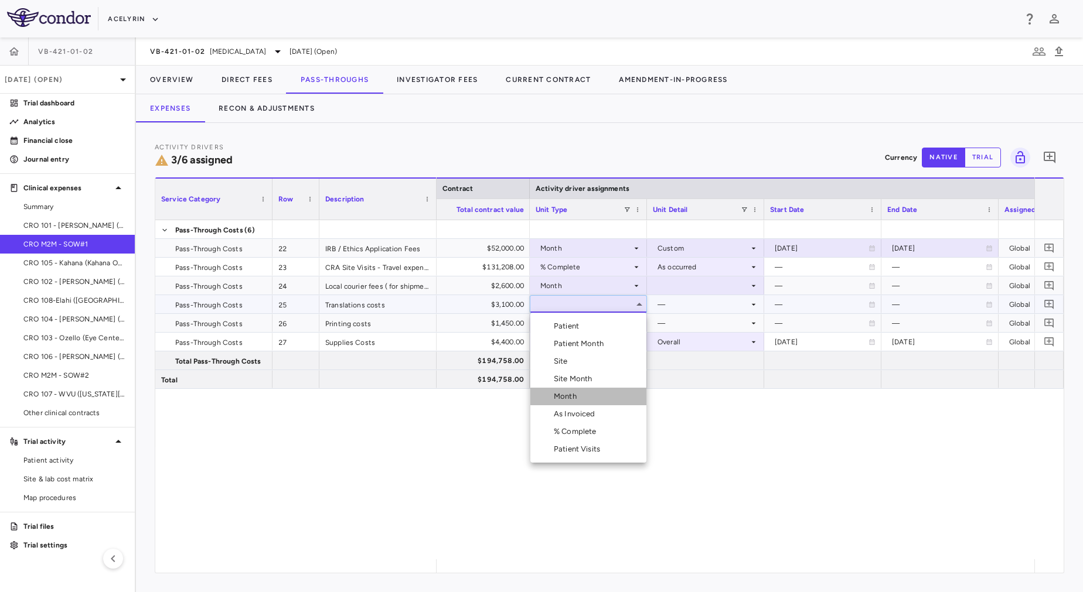
click at [575, 391] on div "Month" at bounding box center [568, 396] width 28 height 11
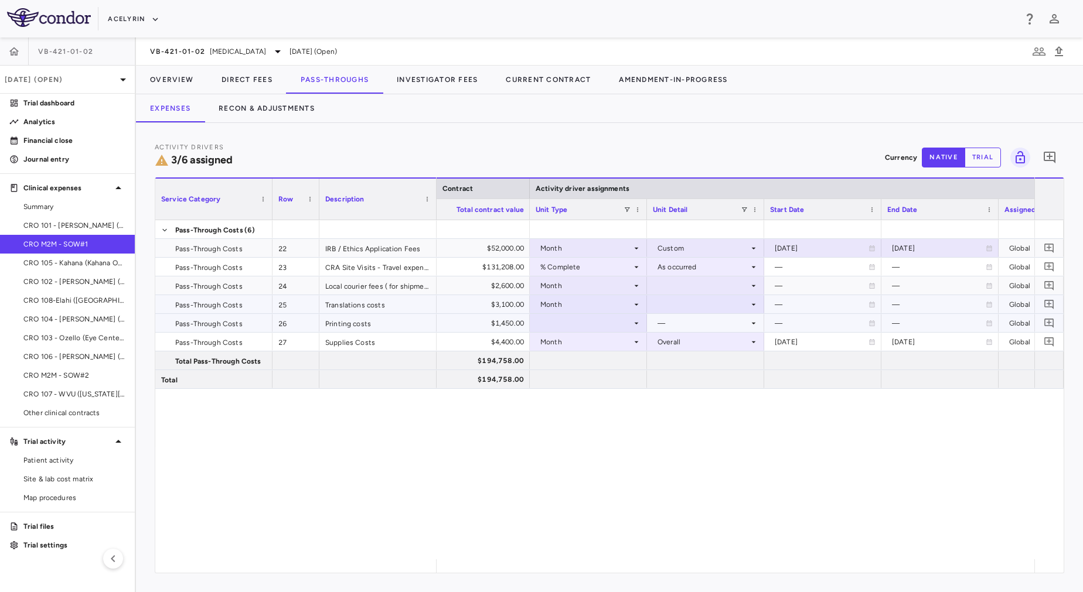
click at [602, 318] on div at bounding box center [588, 323] width 105 height 17
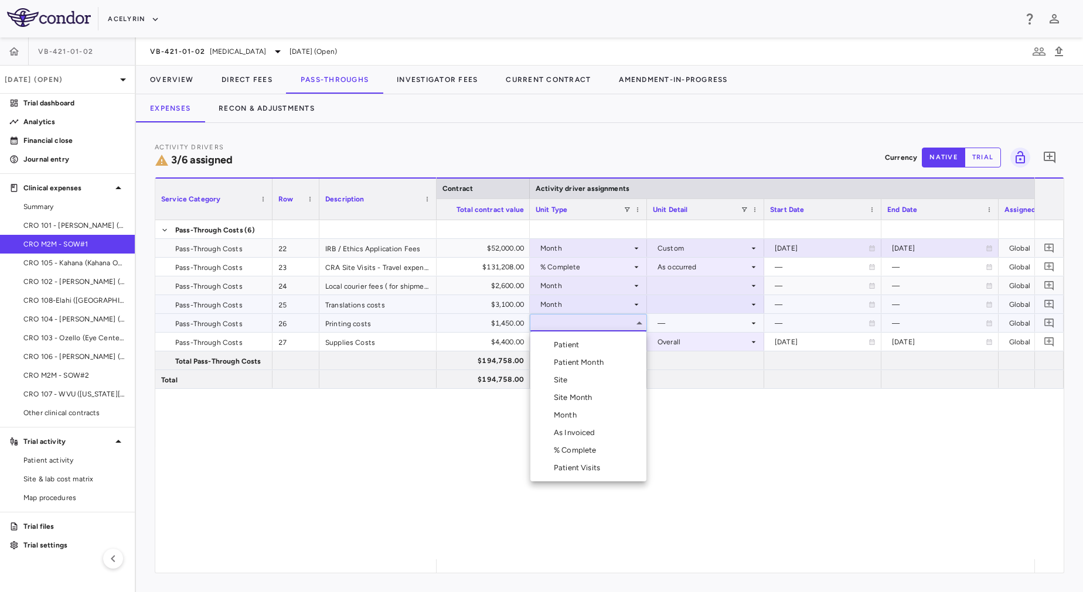
click at [582, 416] on li "Month" at bounding box center [588, 416] width 116 height 18
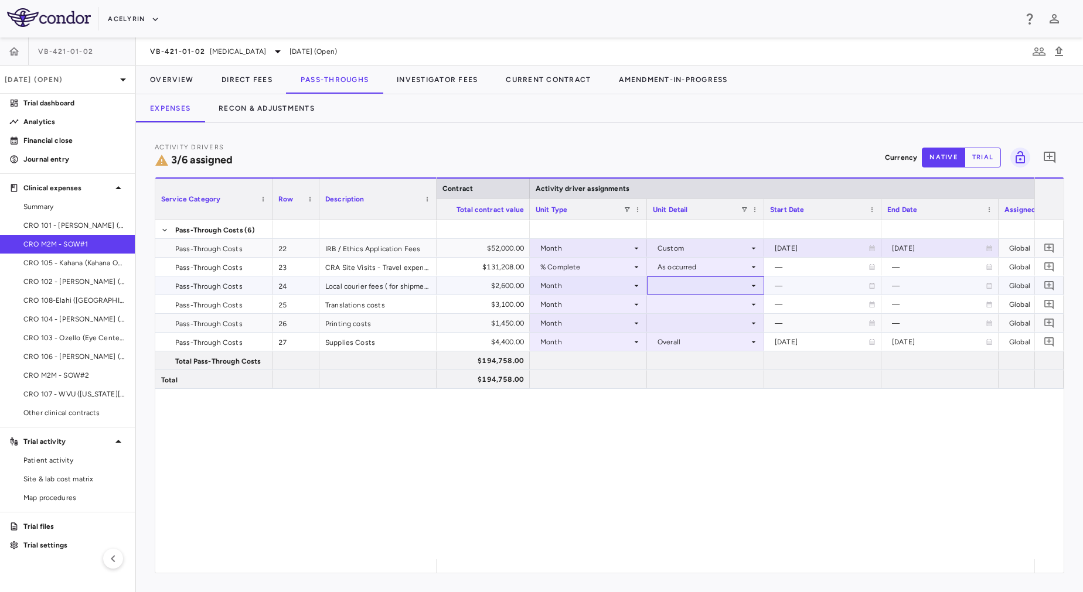
click at [688, 285] on div at bounding box center [705, 285] width 105 height 17
click at [686, 360] on div "Overall" at bounding box center [685, 360] width 29 height 11
click at [691, 295] on div at bounding box center [705, 304] width 117 height 18
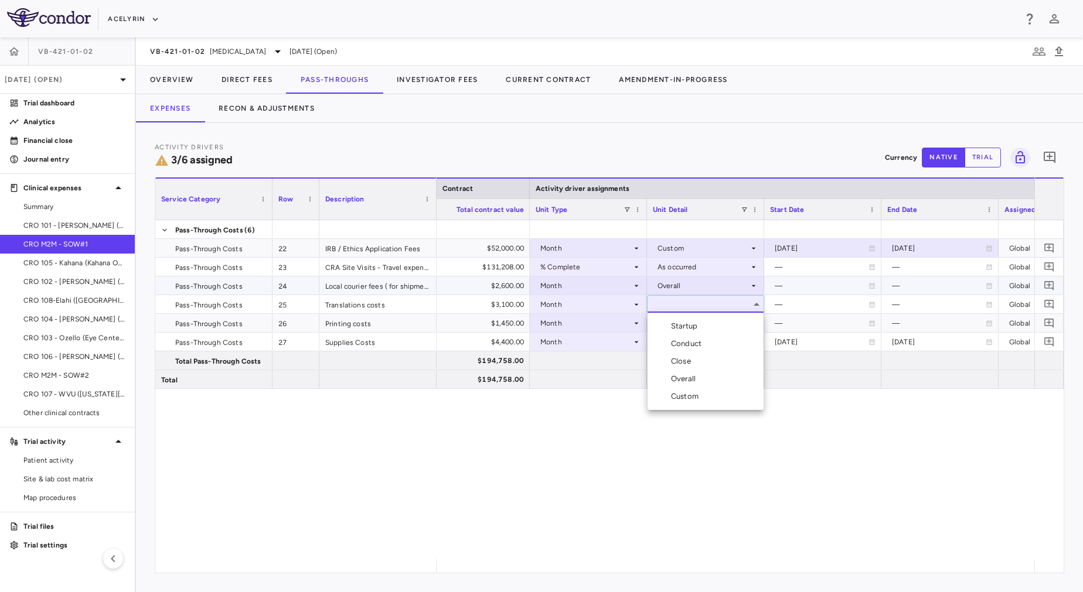
click at [694, 381] on div "Overall" at bounding box center [685, 379] width 29 height 11
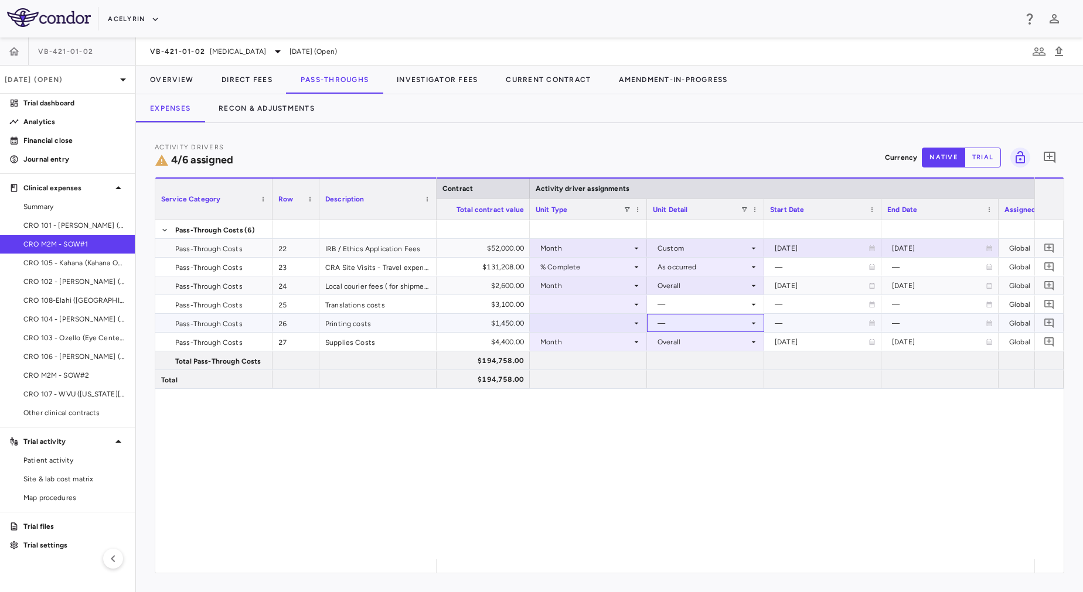
click at [707, 326] on div "—" at bounding box center [702, 323] width 91 height 19
click at [602, 306] on div at bounding box center [588, 304] width 105 height 17
click at [591, 306] on div at bounding box center [588, 304] width 105 height 17
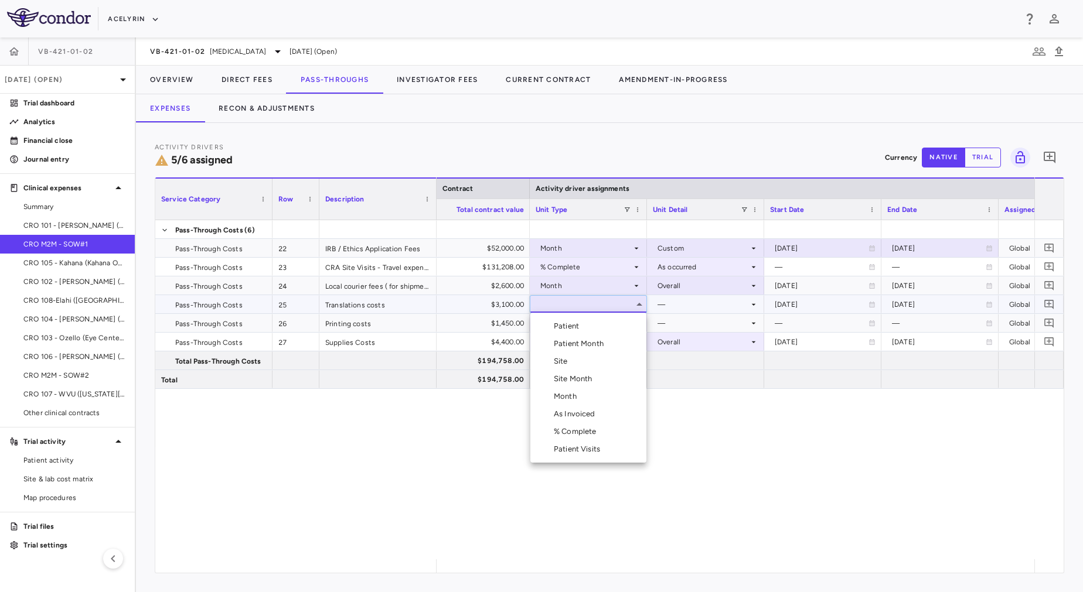
click at [584, 393] on li "Month" at bounding box center [588, 397] width 116 height 18
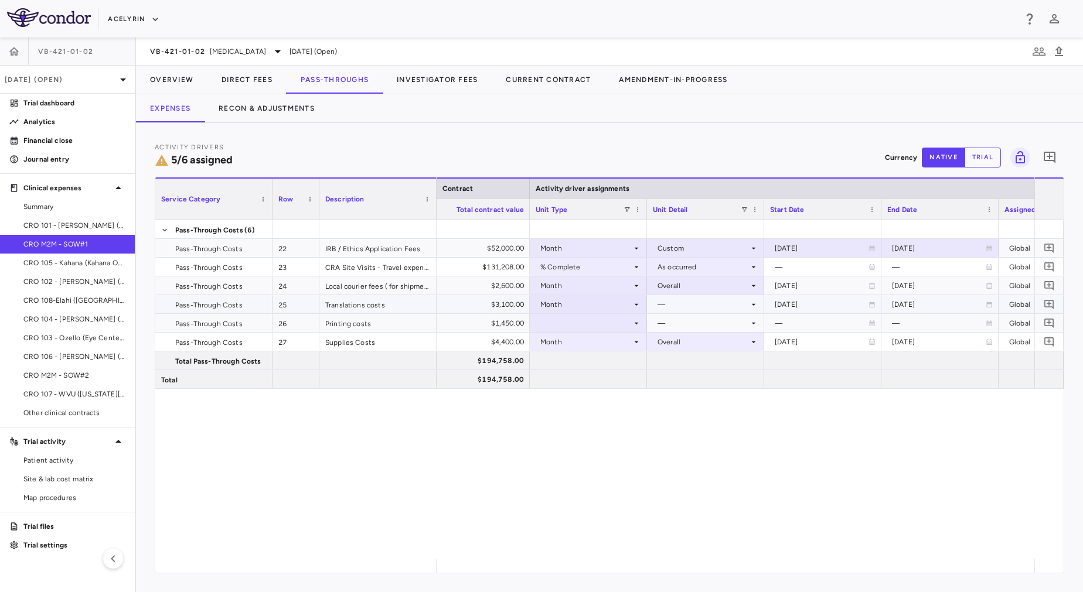
click at [704, 302] on div "—" at bounding box center [702, 304] width 91 height 19
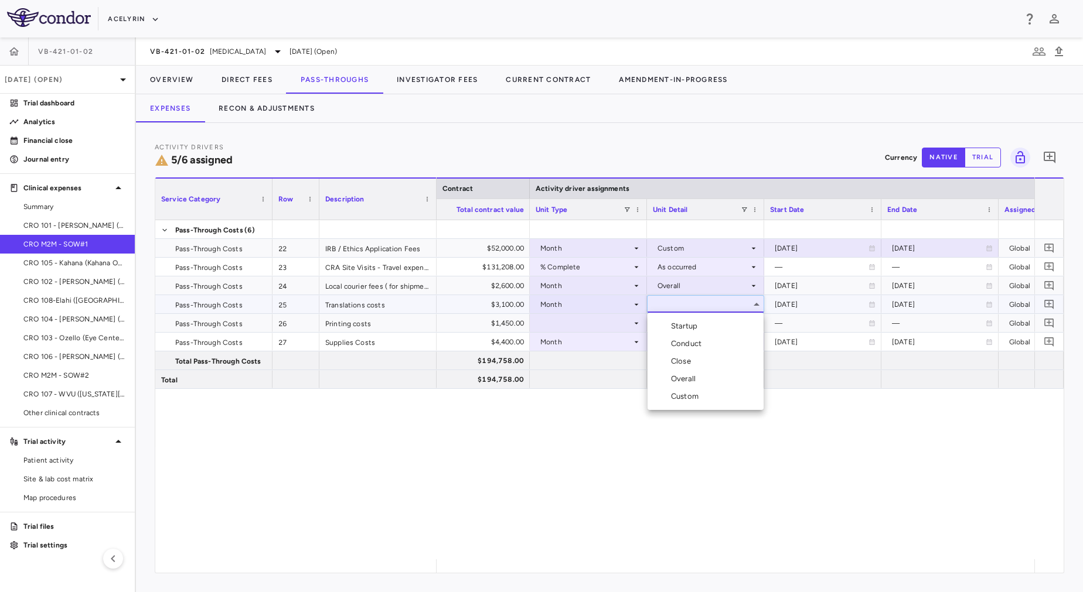
click at [699, 373] on li "Overall" at bounding box center [705, 379] width 116 height 18
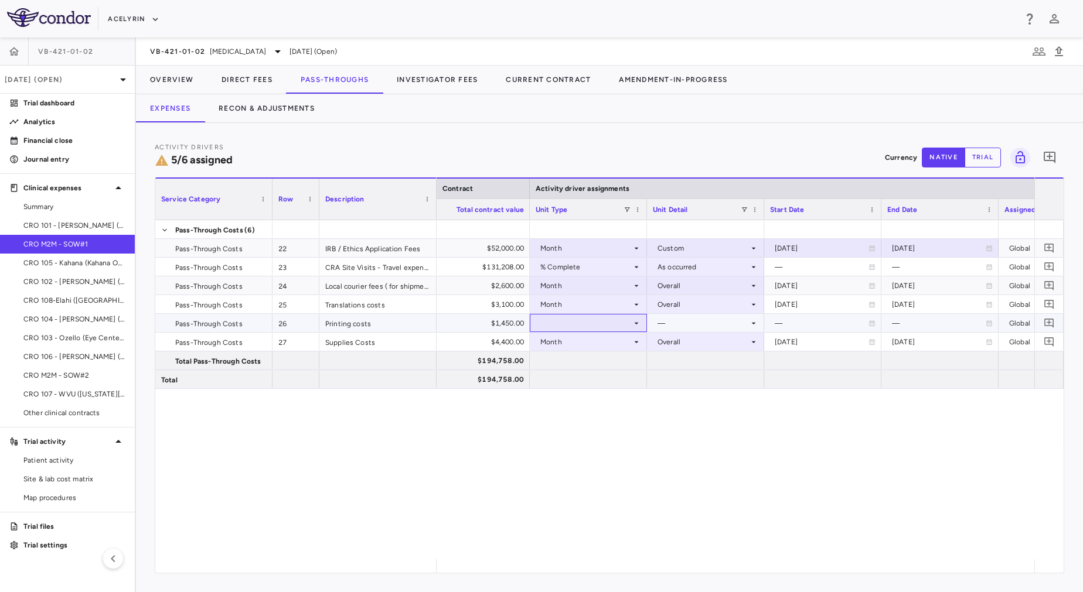
click at [578, 319] on div at bounding box center [588, 323] width 105 height 17
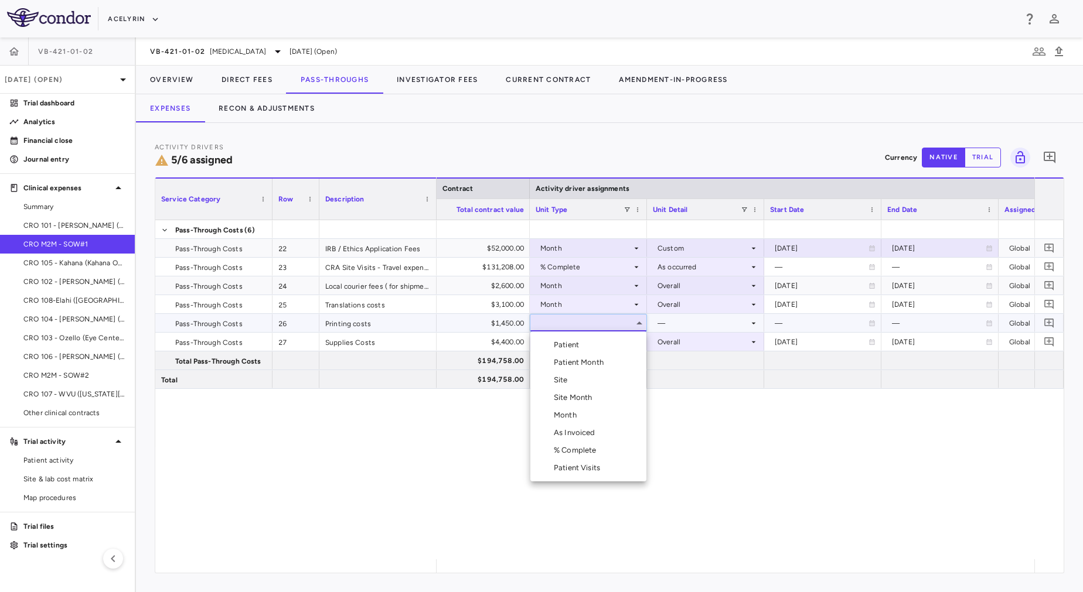
click at [589, 414] on li "Month" at bounding box center [588, 416] width 116 height 18
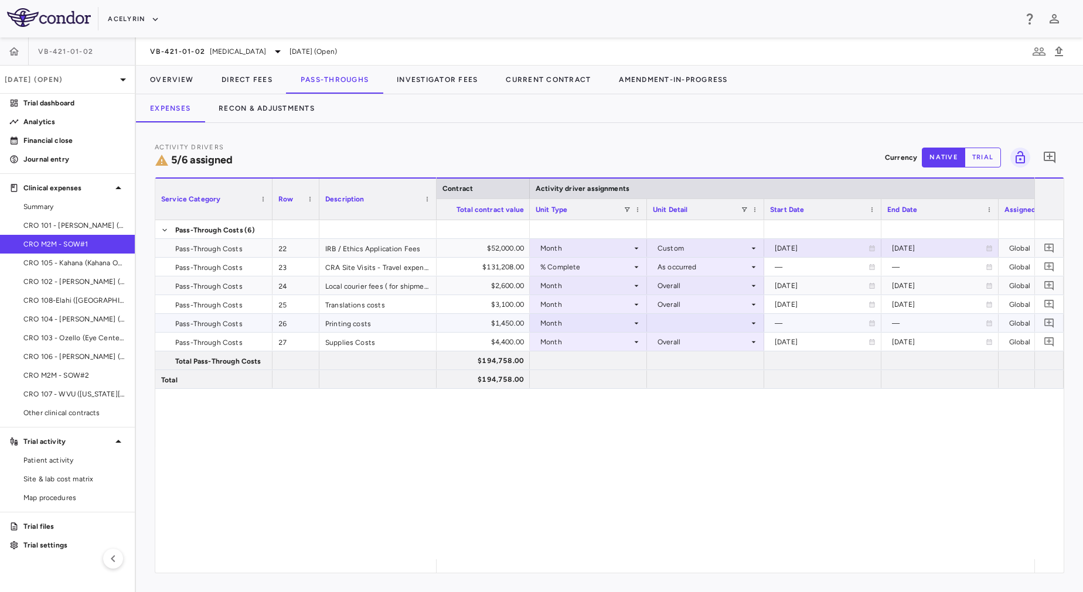
click at [687, 316] on div at bounding box center [705, 323] width 105 height 17
click at [693, 396] on div "Overall" at bounding box center [685, 398] width 29 height 11
click at [635, 490] on div "— $4,000.00 $52,000.00 Month Custom 2022-08-05 2025-08-31 Global 36.87 $1,171.5…" at bounding box center [736, 389] width 598 height 339
click at [263, 84] on button "Direct Fees" at bounding box center [246, 80] width 79 height 28
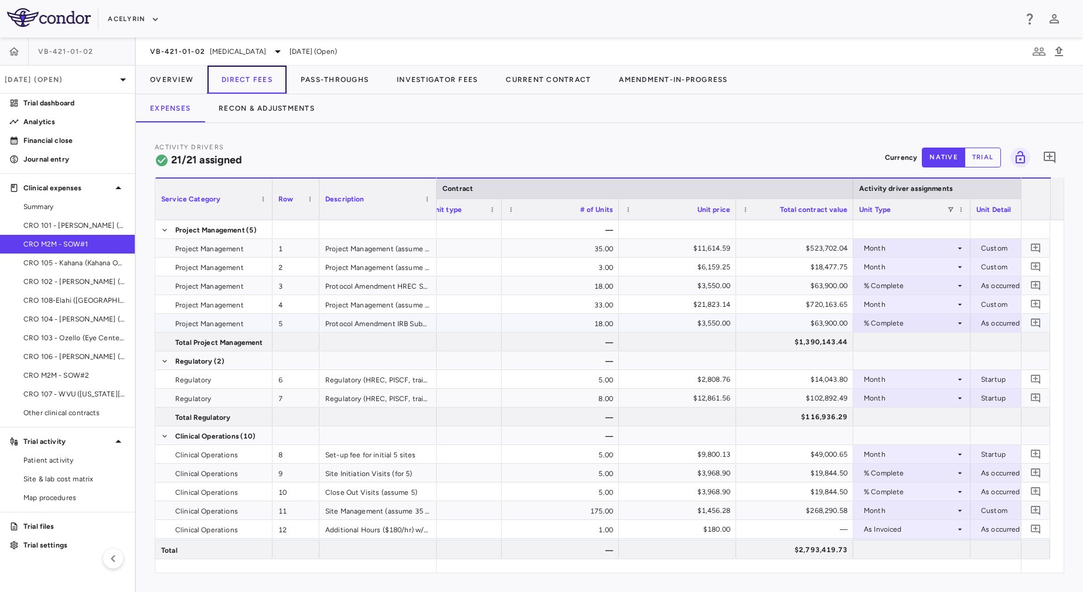
scroll to position [0, 307]
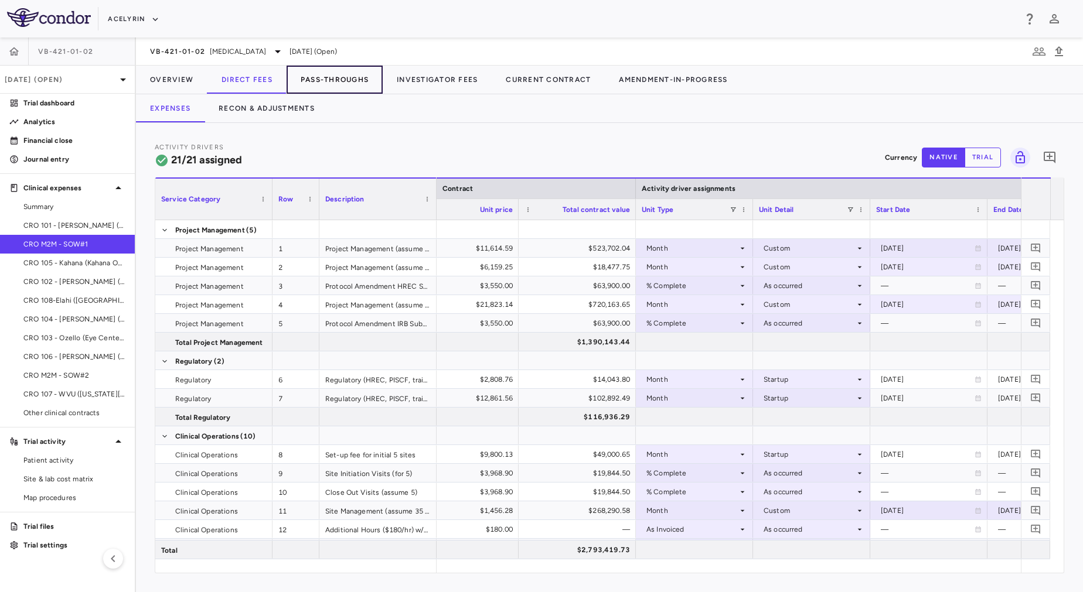
click at [310, 70] on button "Pass-Throughs" at bounding box center [335, 80] width 96 height 28
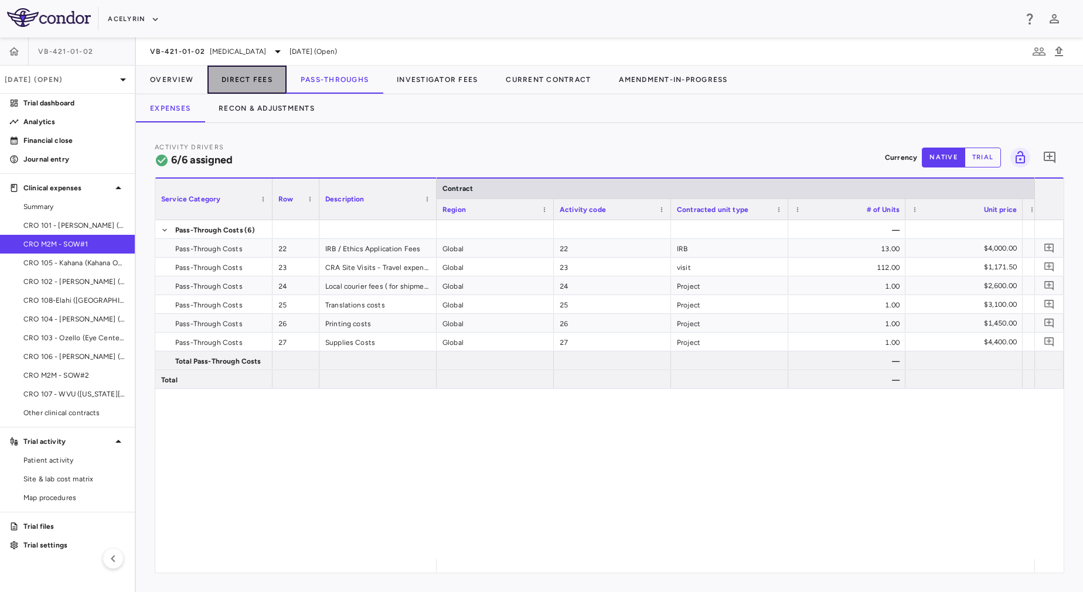
click at [234, 76] on button "Direct Fees" at bounding box center [246, 80] width 79 height 28
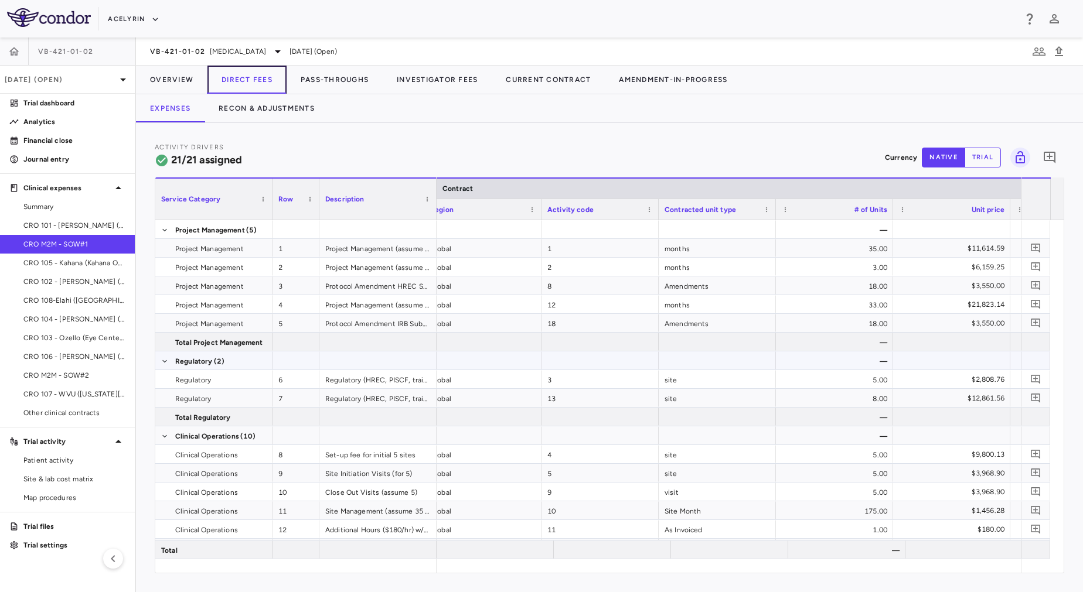
scroll to position [0, 33]
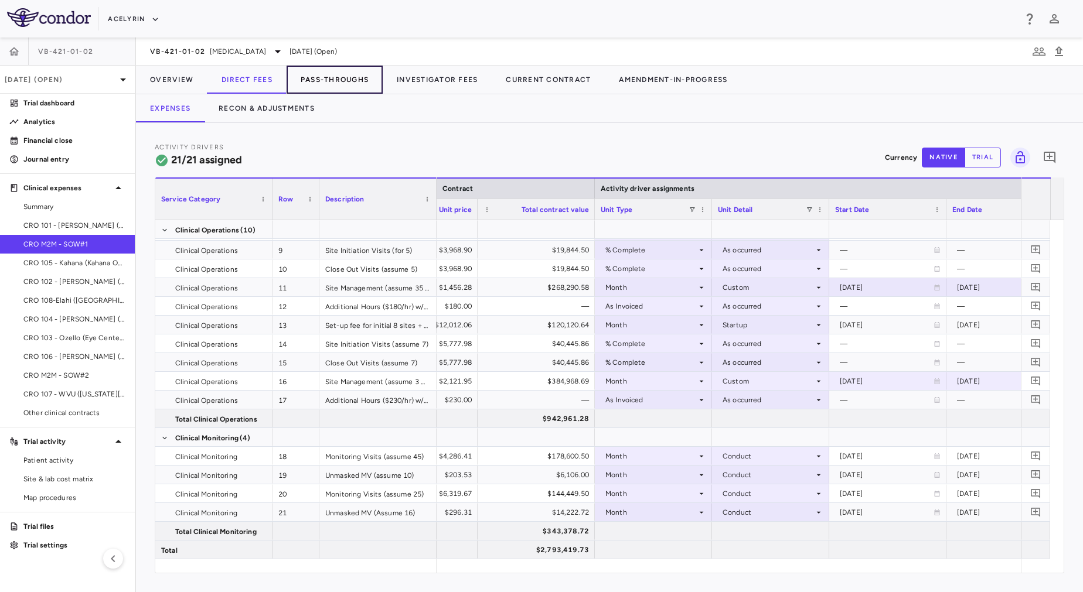
click at [322, 81] on button "Pass-Throughs" at bounding box center [335, 80] width 96 height 28
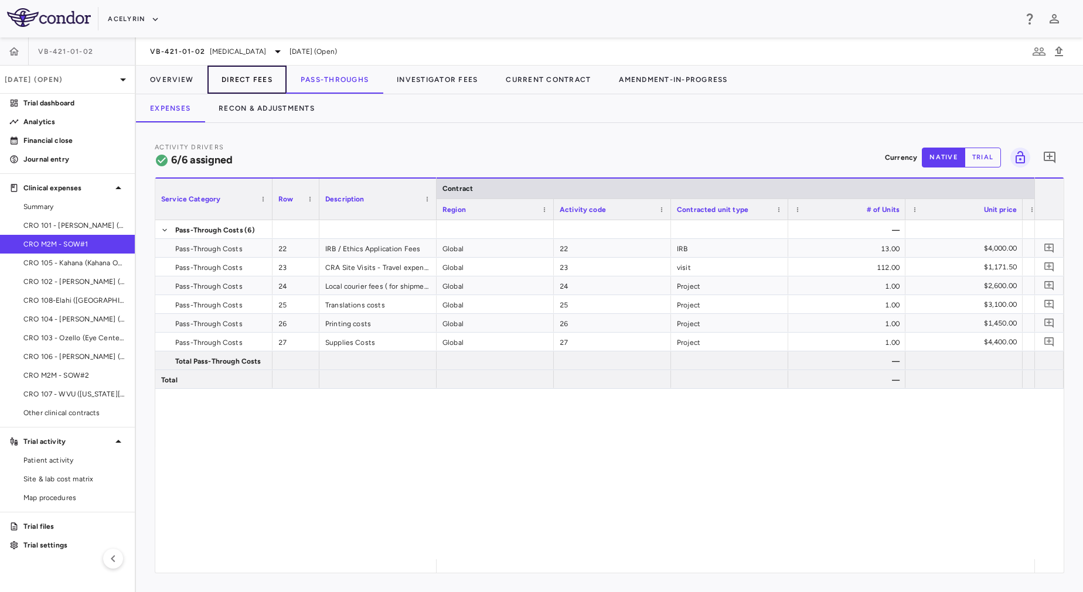
click at [242, 86] on button "Direct Fees" at bounding box center [246, 80] width 79 height 28
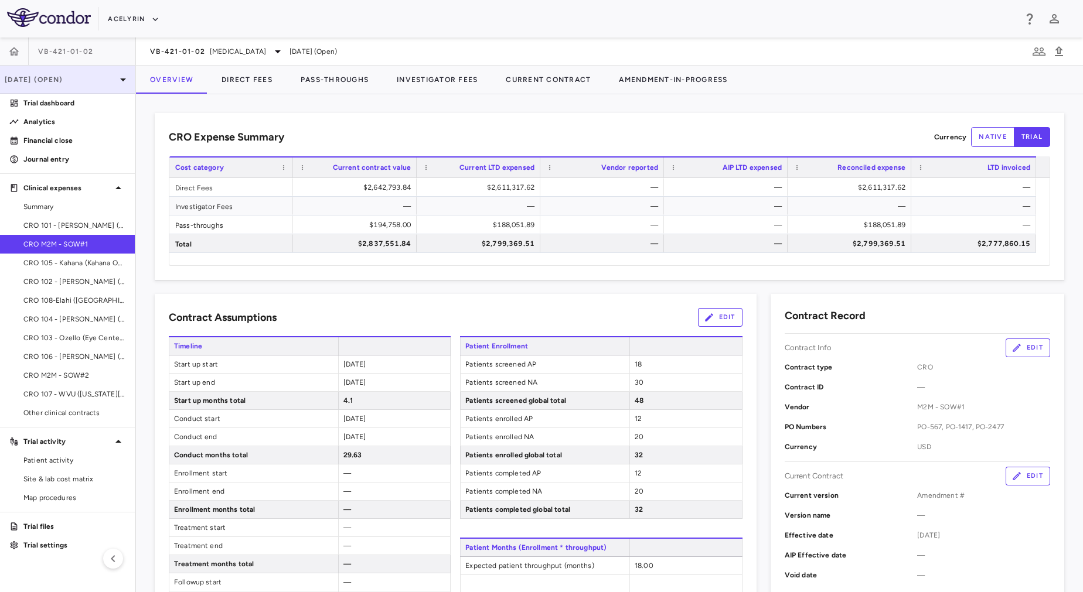
click at [83, 80] on p "Sep 2025 (Open)" at bounding box center [60, 79] width 111 height 11
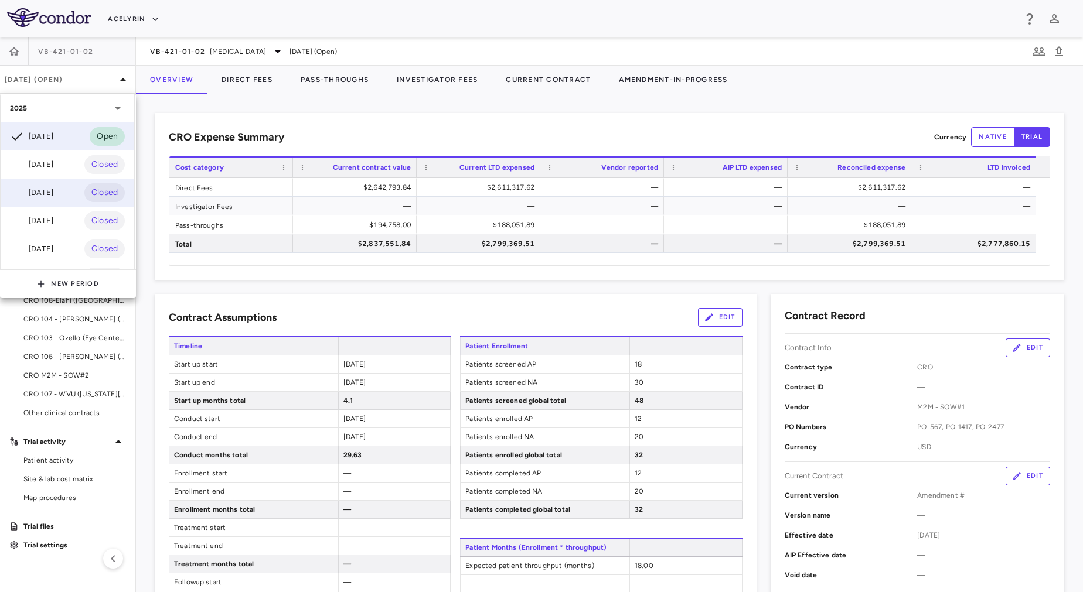
click at [53, 195] on div "Jun 2025" at bounding box center [31, 193] width 43 height 14
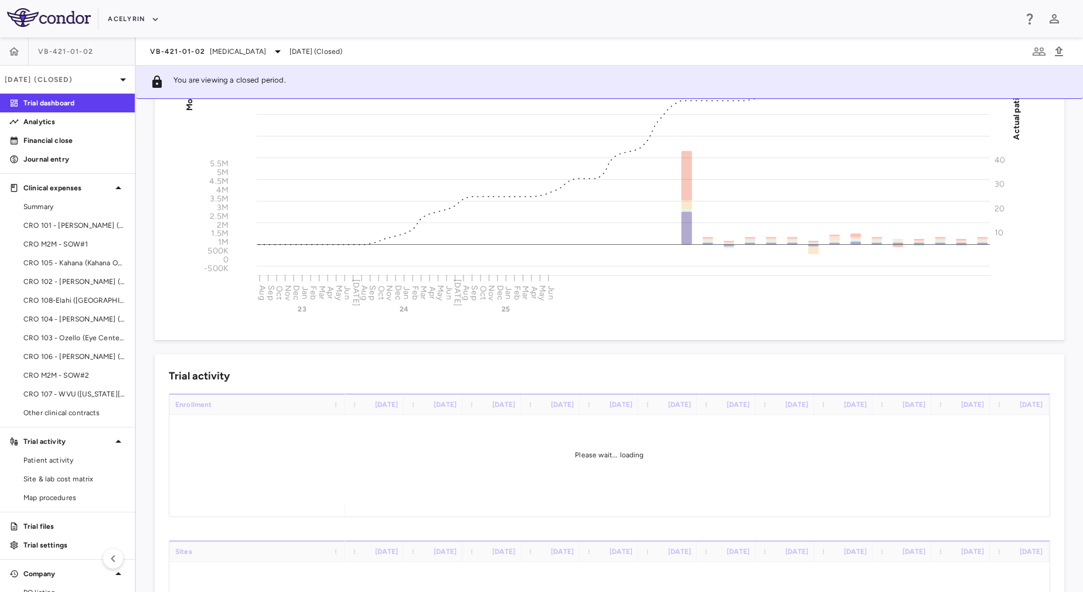
scroll to position [183, 0]
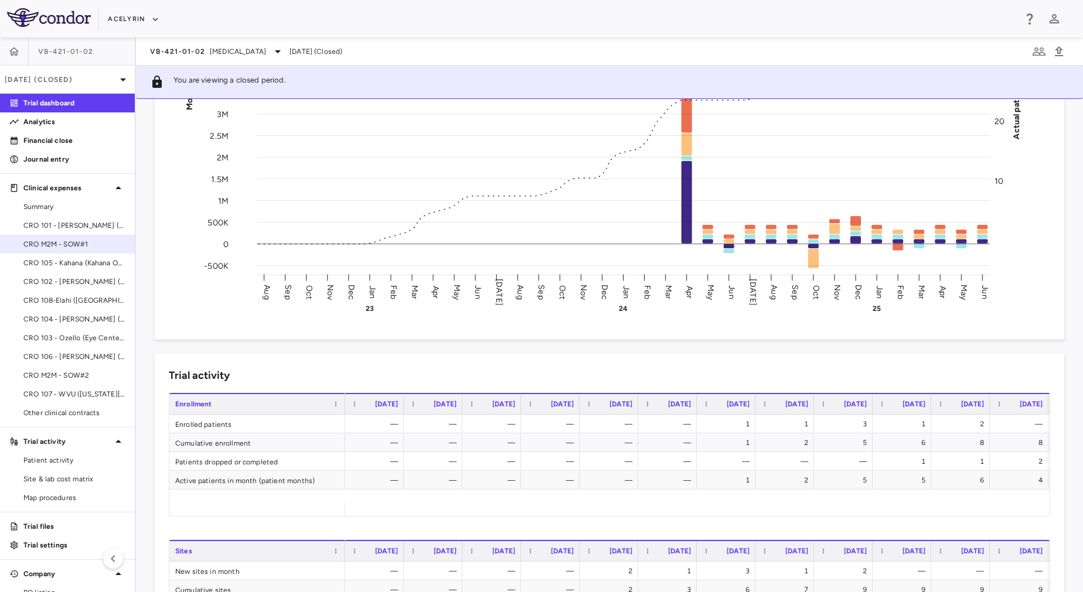
click at [67, 243] on span "CRO M2M - SOW#1" at bounding box center [74, 244] width 102 height 11
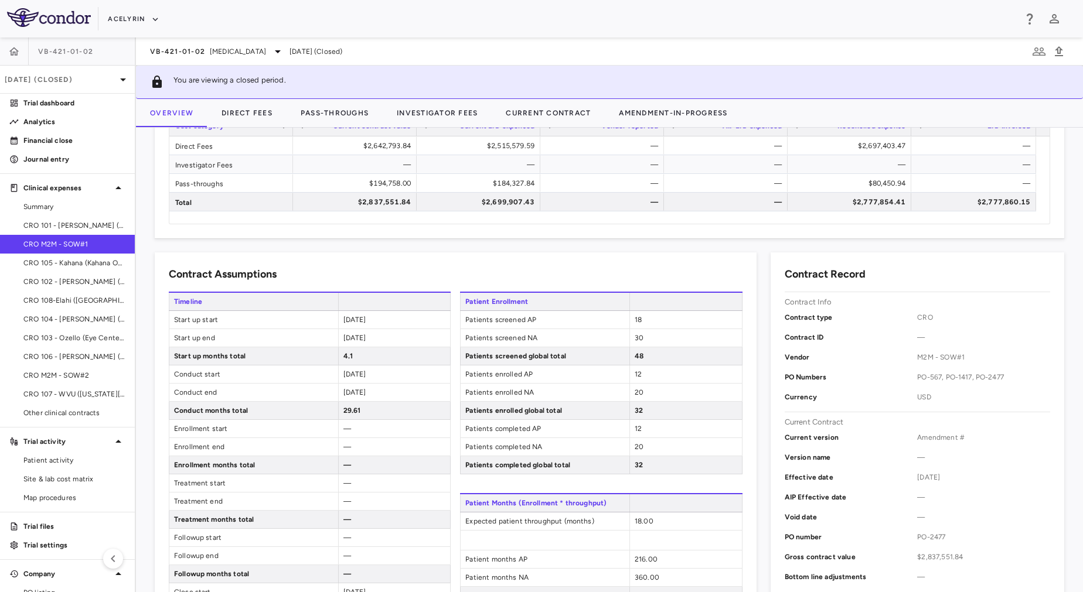
scroll to position [79, 0]
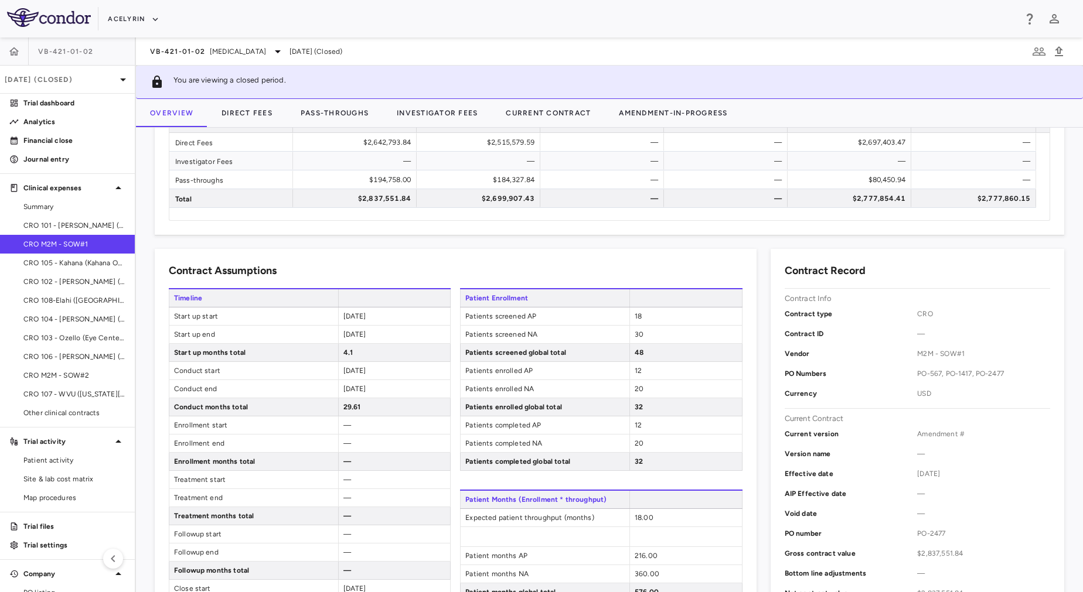
drag, startPoint x: 383, startPoint y: 316, endPoint x: 338, endPoint y: 316, distance: 45.1
click at [338, 316] on div "2022-08-05" at bounding box center [394, 317] width 113 height 18
copy span "2022-08-05"
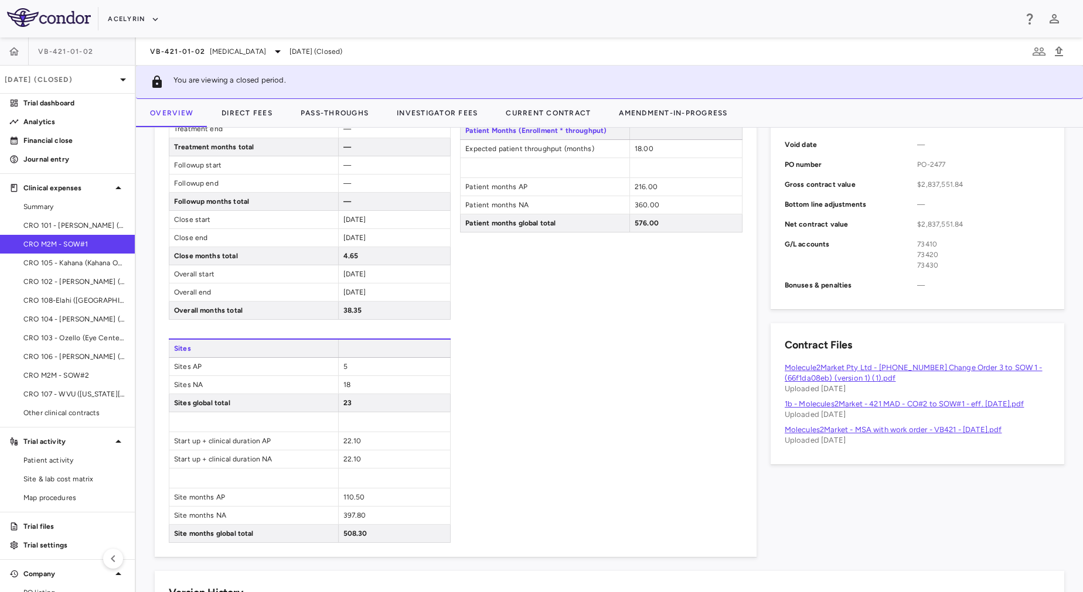
scroll to position [453, 0]
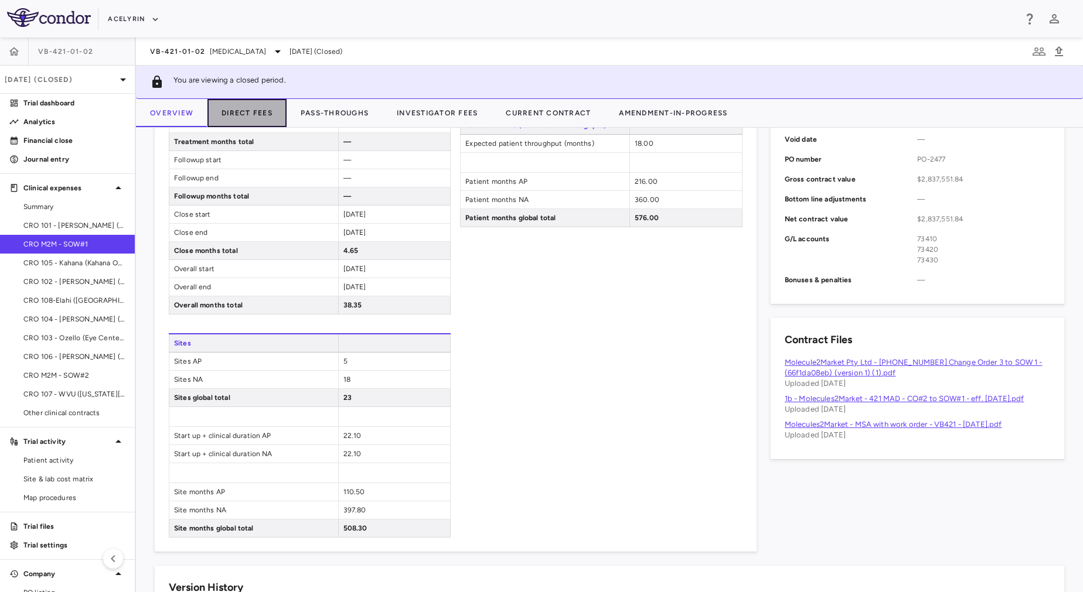
click at [246, 115] on button "Direct Fees" at bounding box center [246, 113] width 79 height 28
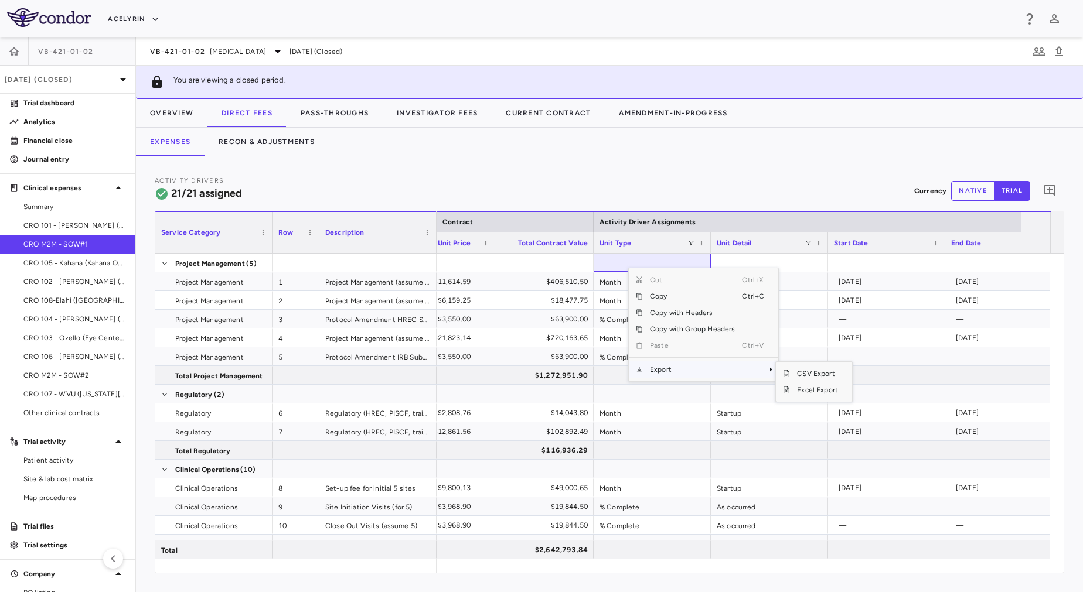
click at [679, 373] on span "Export" at bounding box center [692, 370] width 99 height 16
click at [802, 390] on span "Excel Export" at bounding box center [817, 390] width 55 height 16
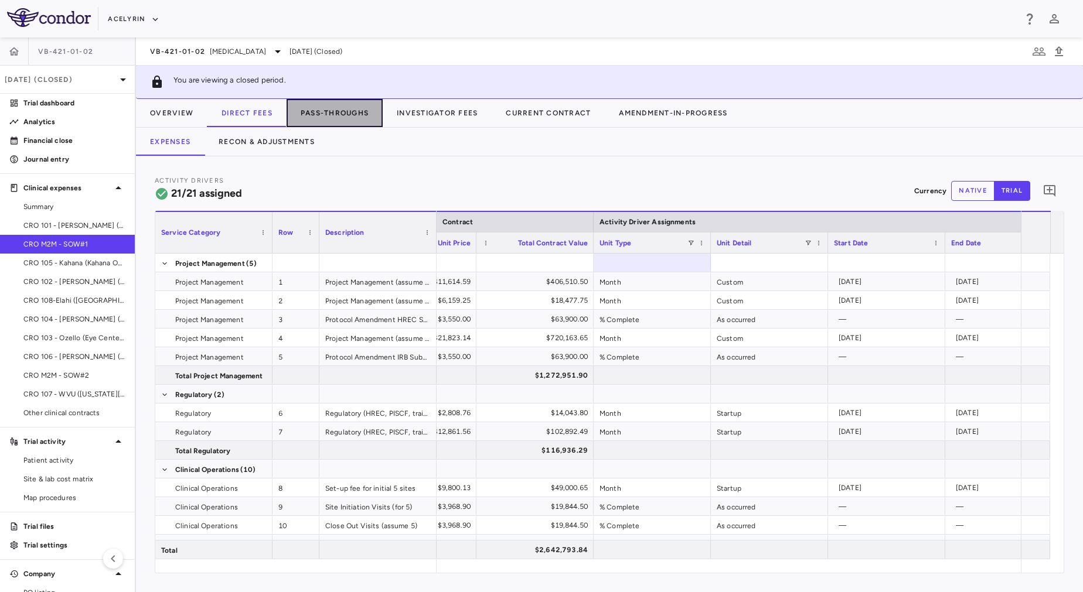
click at [330, 105] on button "Pass-Throughs" at bounding box center [335, 113] width 96 height 28
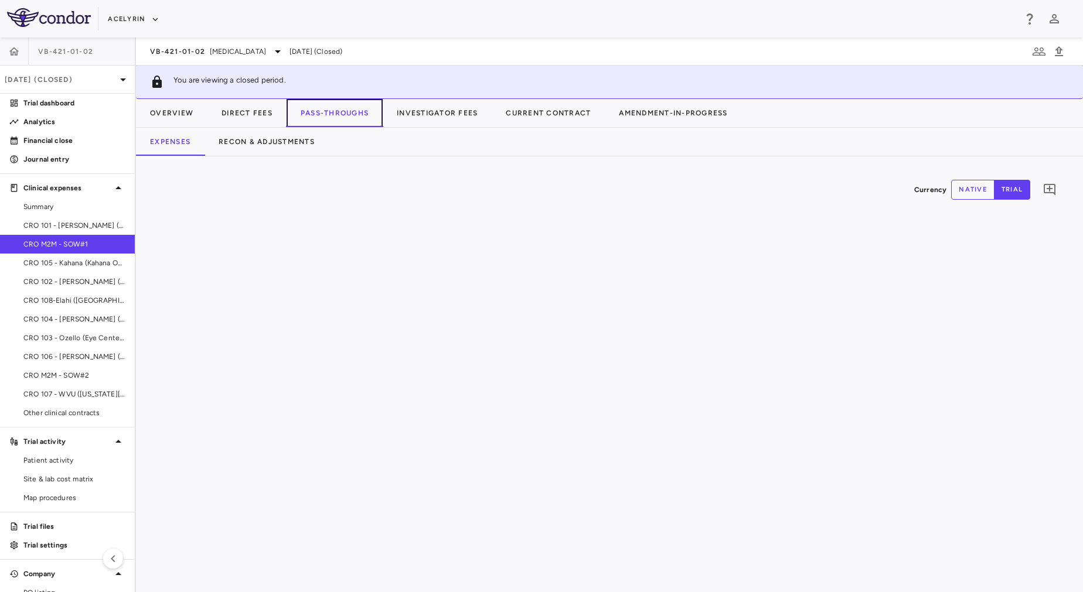
click at [338, 110] on button "Pass-Throughs" at bounding box center [335, 113] width 96 height 28
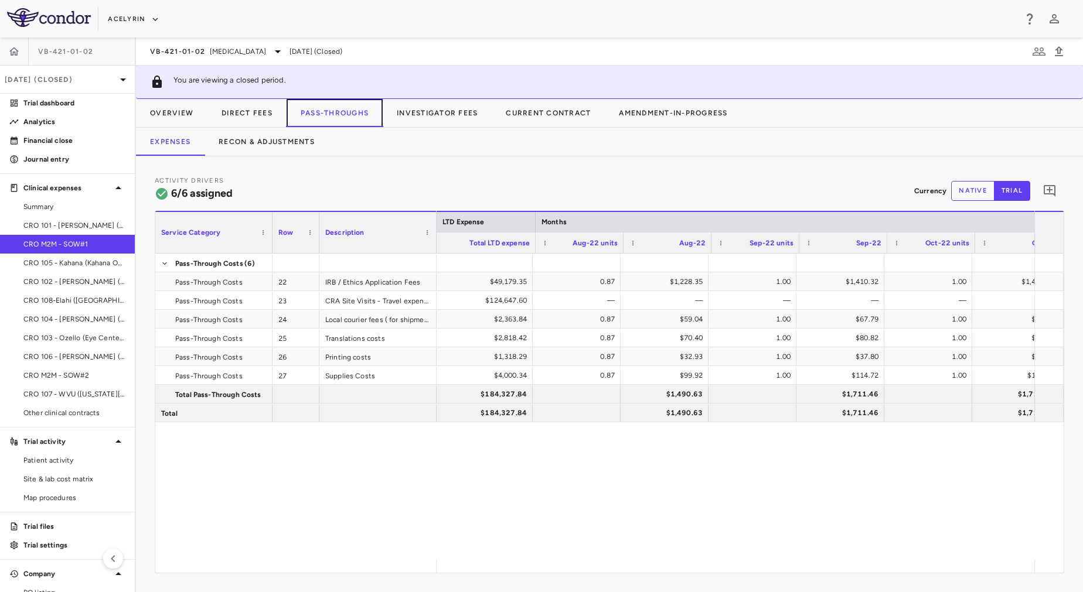
scroll to position [0, 1632]
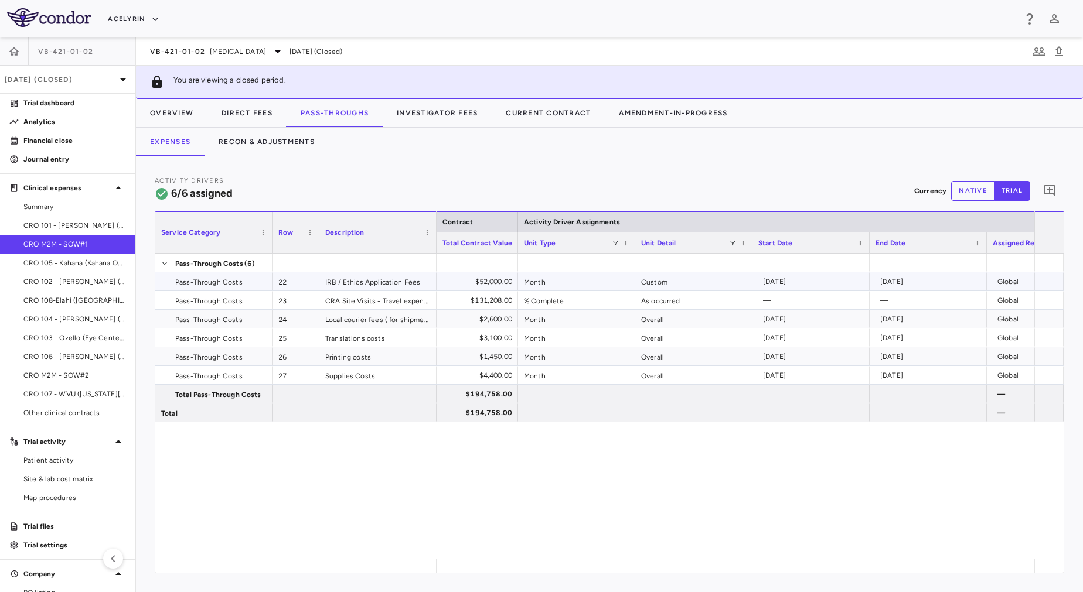
click at [820, 282] on div "2022-08-05" at bounding box center [813, 281] width 101 height 19
click at [539, 323] on div "Month" at bounding box center [576, 319] width 117 height 18
click at [246, 110] on button "Direct Fees" at bounding box center [246, 113] width 79 height 28
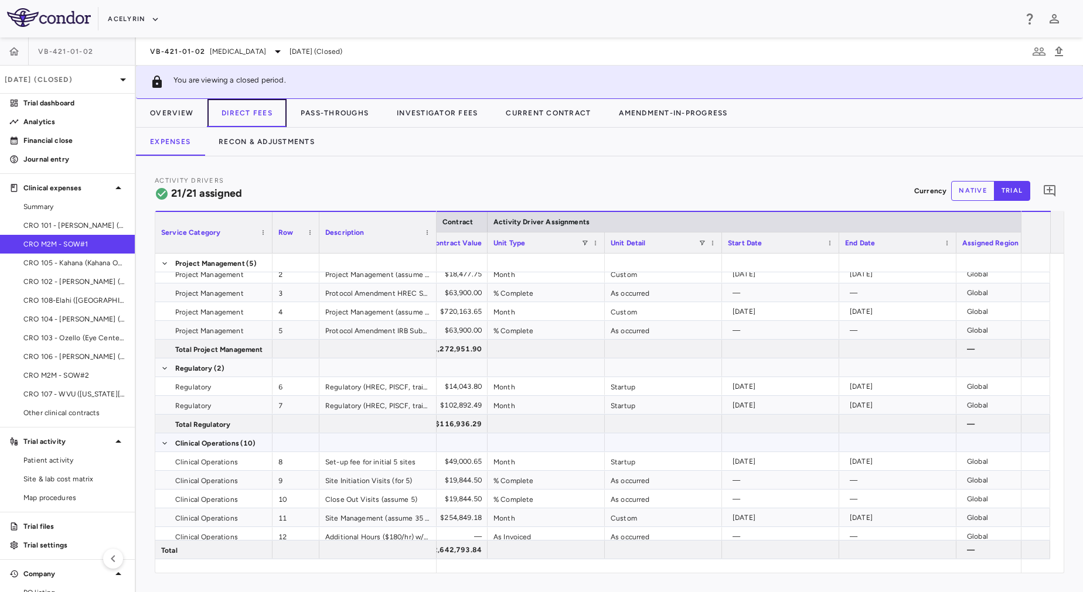
scroll to position [49, 0]
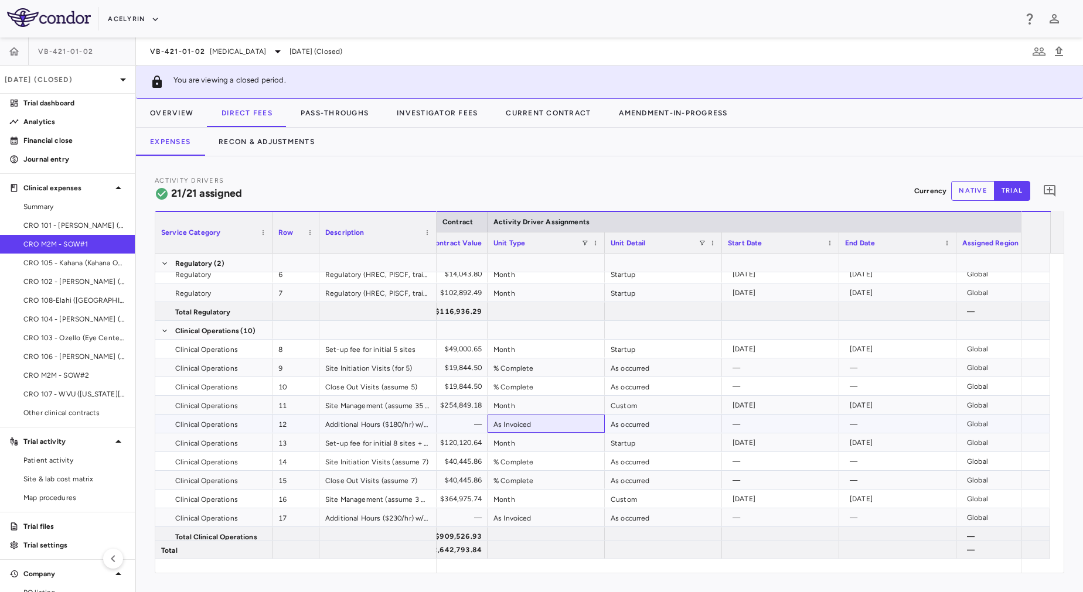
click at [565, 428] on div "As Invoiced" at bounding box center [546, 424] width 117 height 18
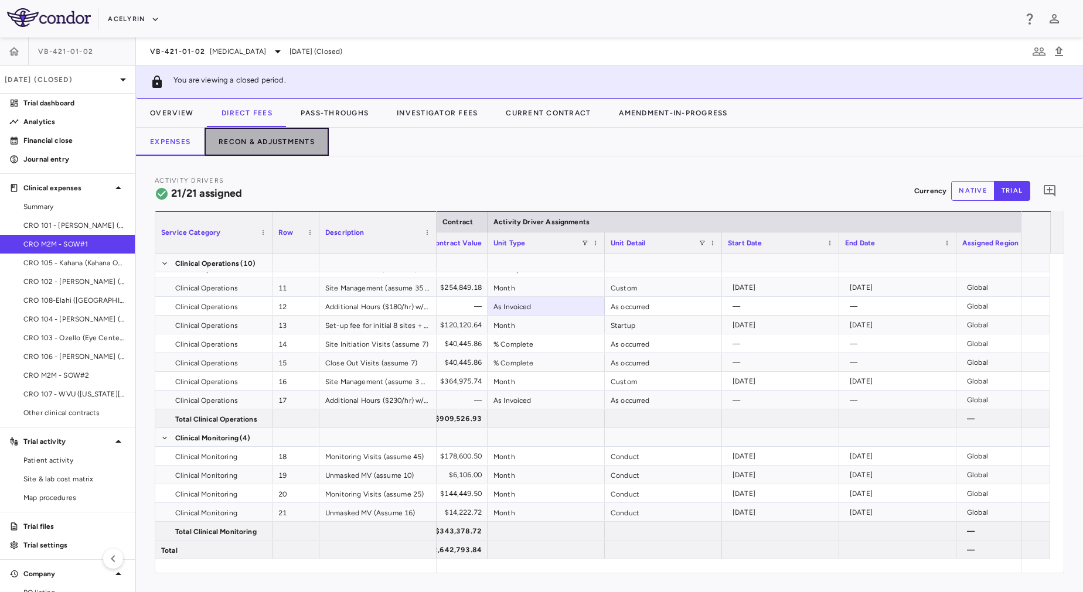
click at [264, 142] on button "Recon & Adjustments" at bounding box center [266, 142] width 124 height 28
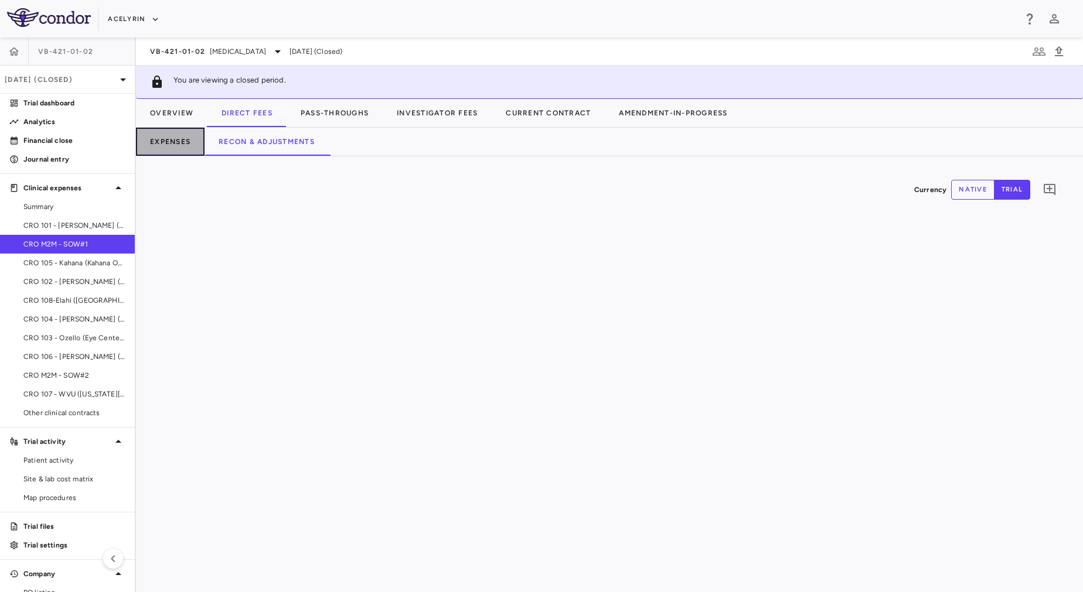
click at [177, 141] on button "Expenses" at bounding box center [170, 142] width 69 height 28
